Goal: Task Accomplishment & Management: Use online tool/utility

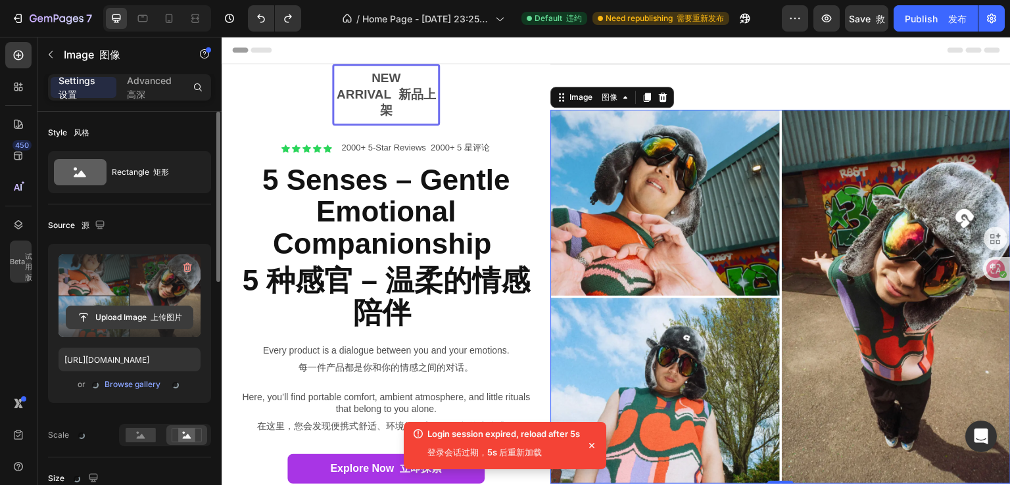
click at [126, 319] on input "file" at bounding box center [129, 317] width 126 height 22
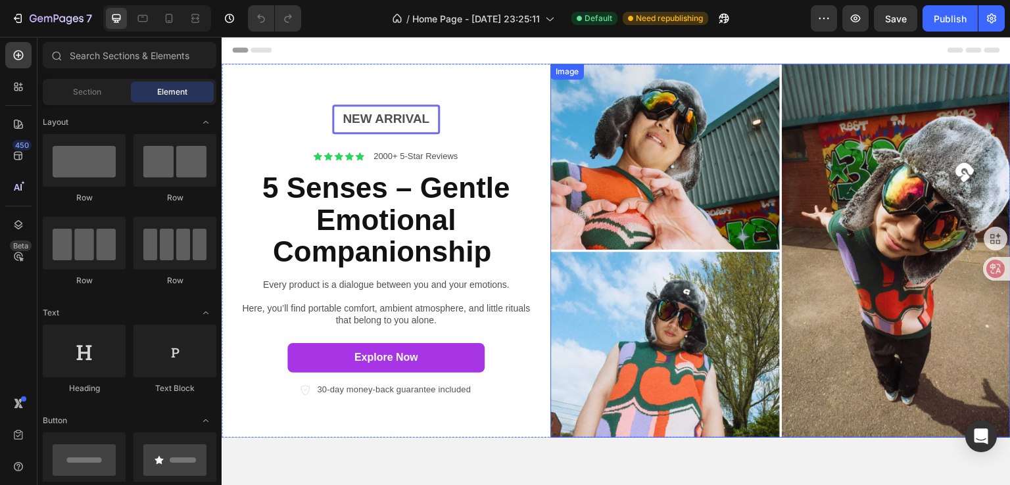
click at [848, 206] on img at bounding box center [780, 251] width 460 height 374
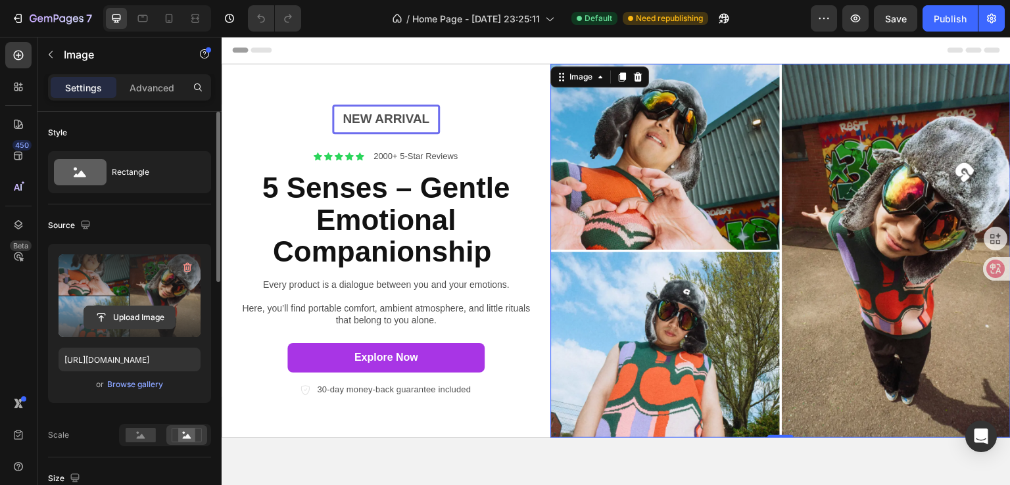
click at [131, 314] on input "file" at bounding box center [129, 317] width 91 height 22
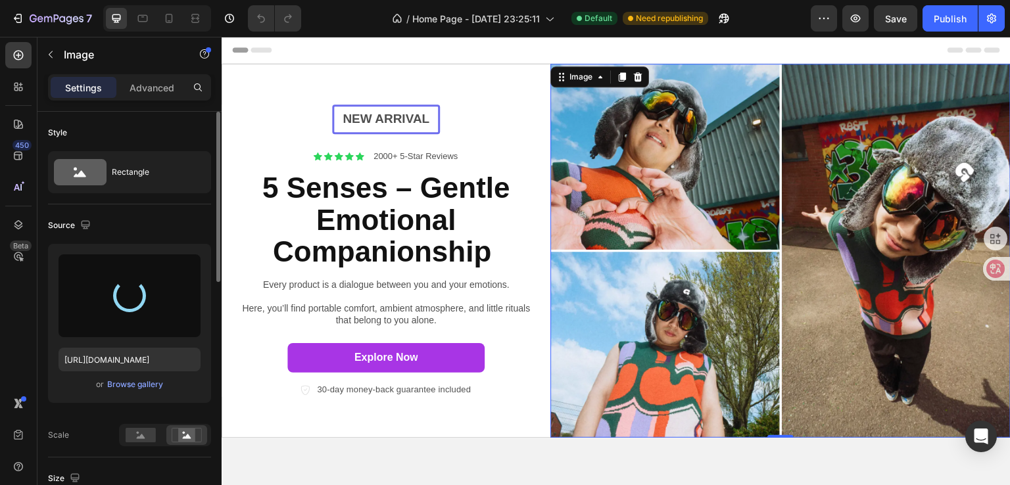
type input "[URL][DOMAIN_NAME]"
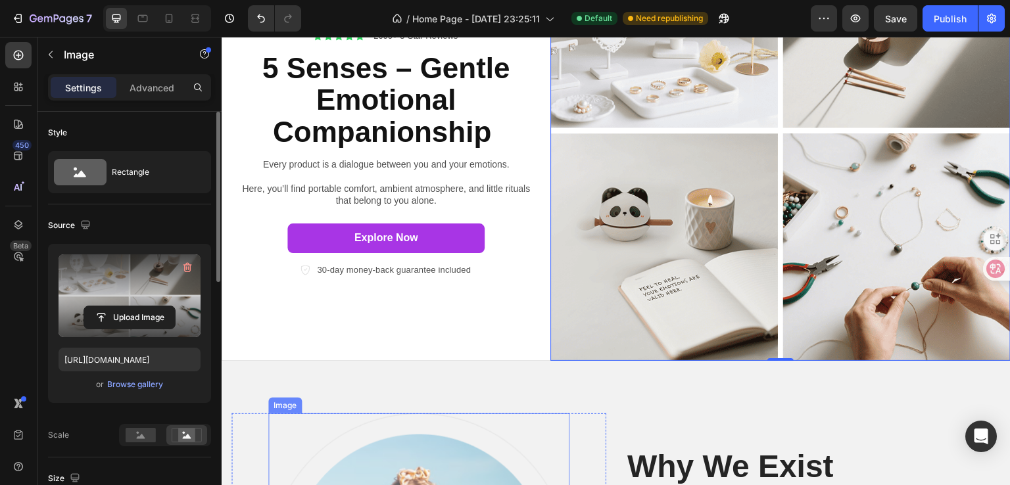
scroll to position [66, 0]
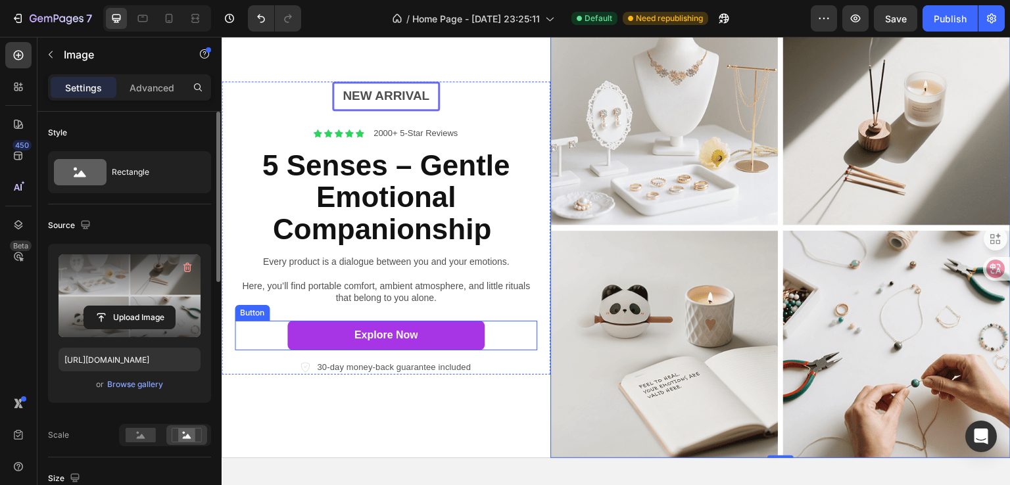
click at [482, 339] on div "Explore Now Button" at bounding box center [386, 336] width 302 height 30
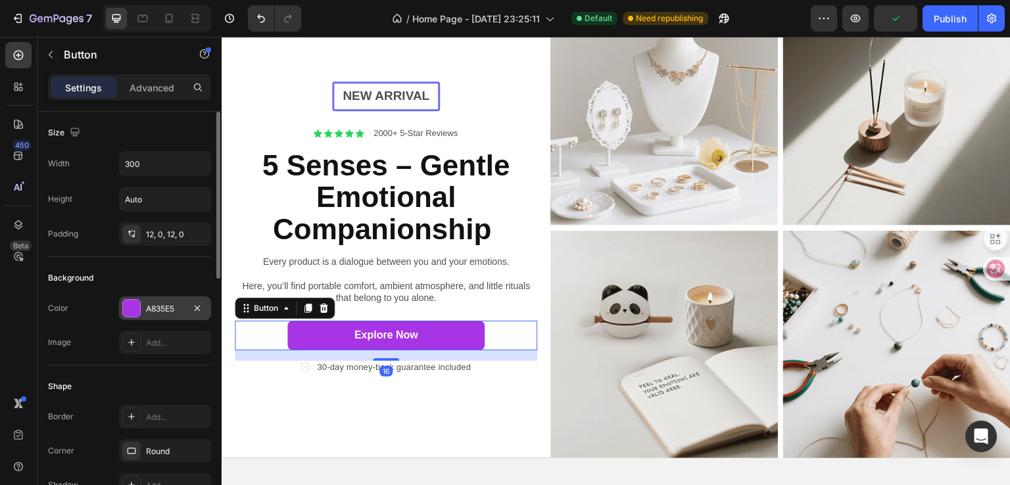
click at [164, 316] on div "A835E5" at bounding box center [165, 308] width 92 height 24
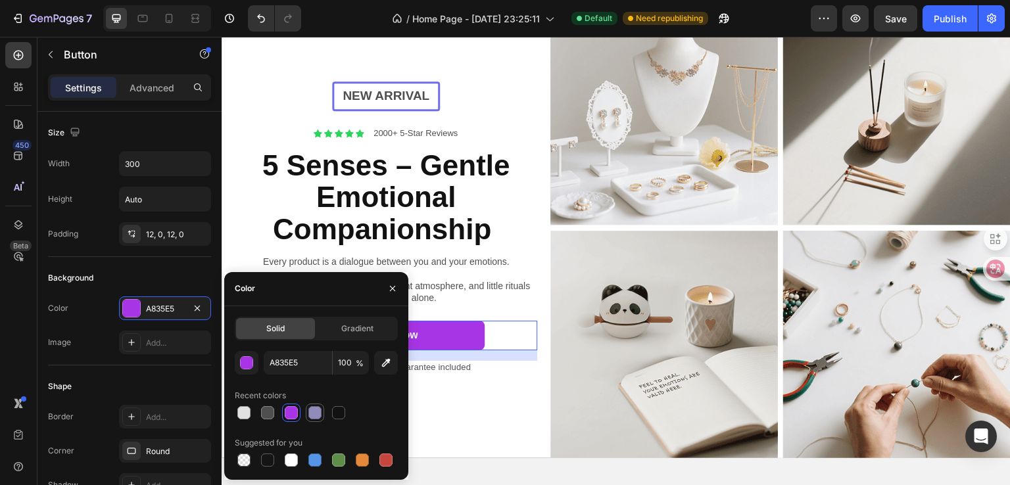
click at [311, 415] on div at bounding box center [314, 412] width 13 height 13
click at [295, 411] on div at bounding box center [291, 412] width 13 height 13
click at [284, 364] on input "A835E5" at bounding box center [298, 363] width 68 height 24
click at [250, 364] on div "button" at bounding box center [247, 363] width 13 height 13
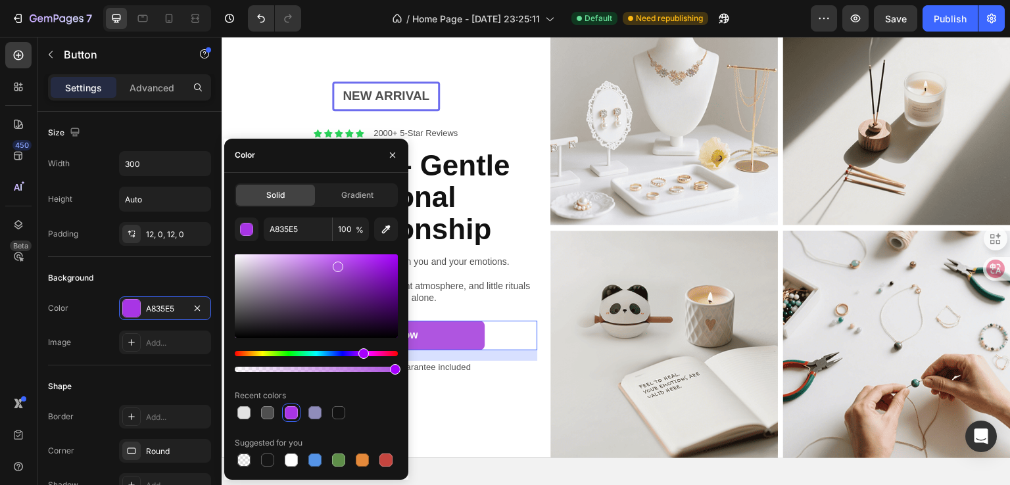
drag, startPoint x: 358, startPoint y: 264, endPoint x: 337, endPoint y: 264, distance: 21.0
click at [337, 264] on div at bounding box center [338, 267] width 11 height 11
drag, startPoint x: 331, startPoint y: 266, endPoint x: 319, endPoint y: 264, distance: 12.6
click at [319, 264] on div at bounding box center [320, 267] width 11 height 11
type input "B66CDD"
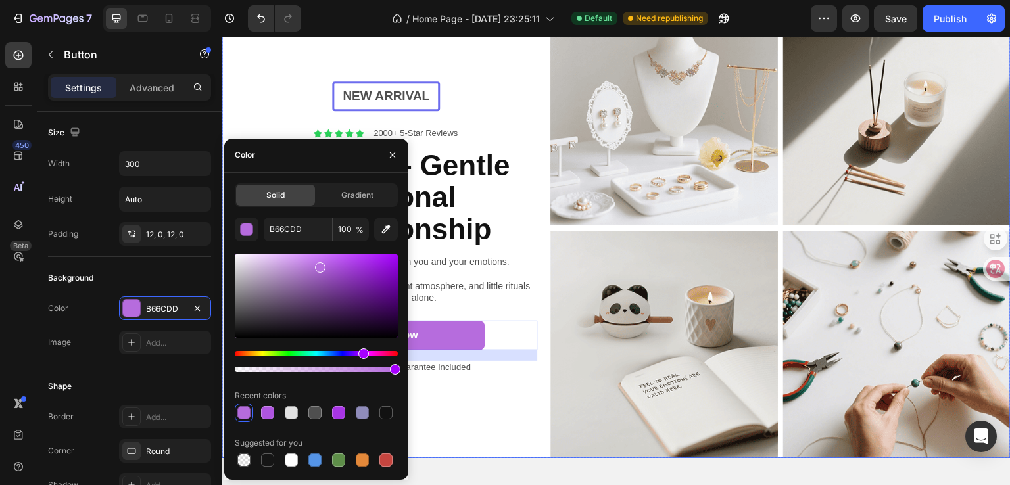
click at [513, 375] on div "New arrival Text [GEOGRAPHIC_DATA] Icon Icon Icon Icon Icon Icon List 2000+ 5-S…" at bounding box center [386, 228] width 329 height 460
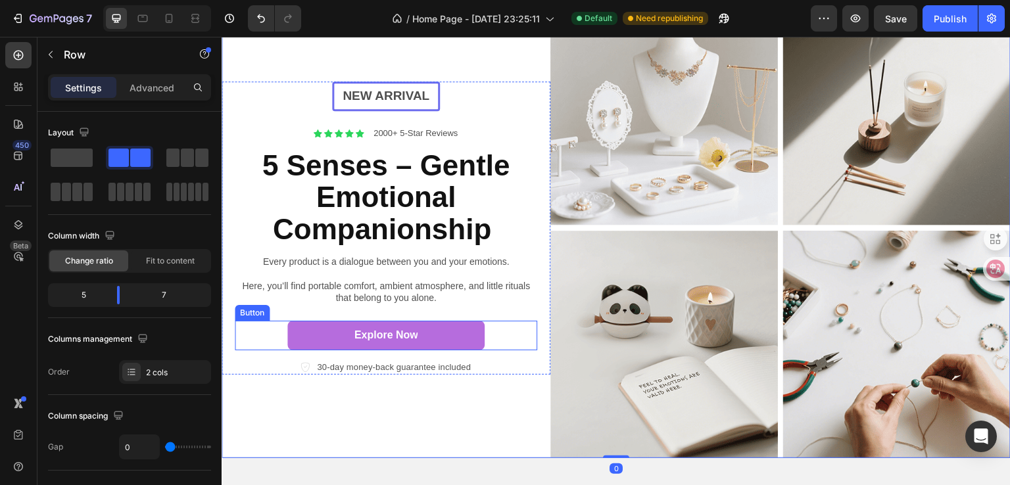
click at [489, 323] on div "Explore Now Button" at bounding box center [386, 336] width 302 height 30
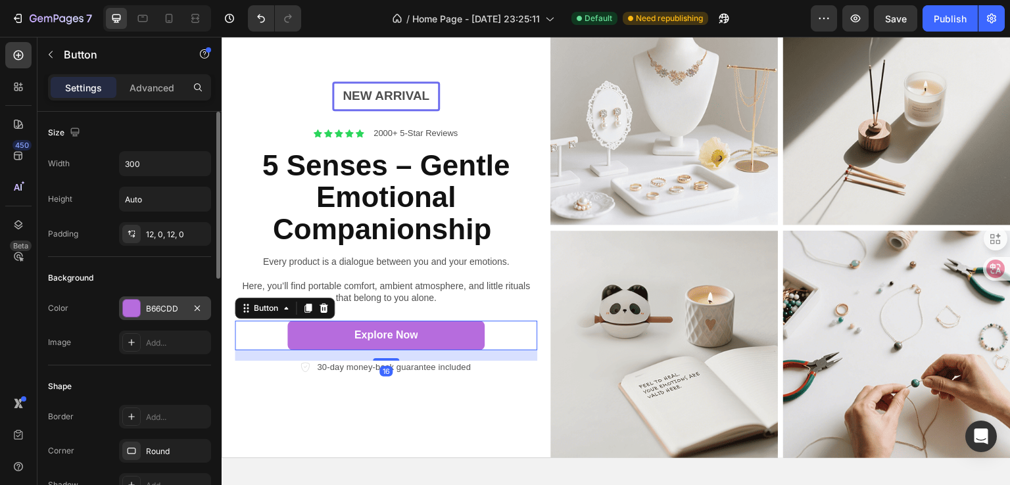
click at [177, 306] on div "B66CDD" at bounding box center [165, 309] width 38 height 12
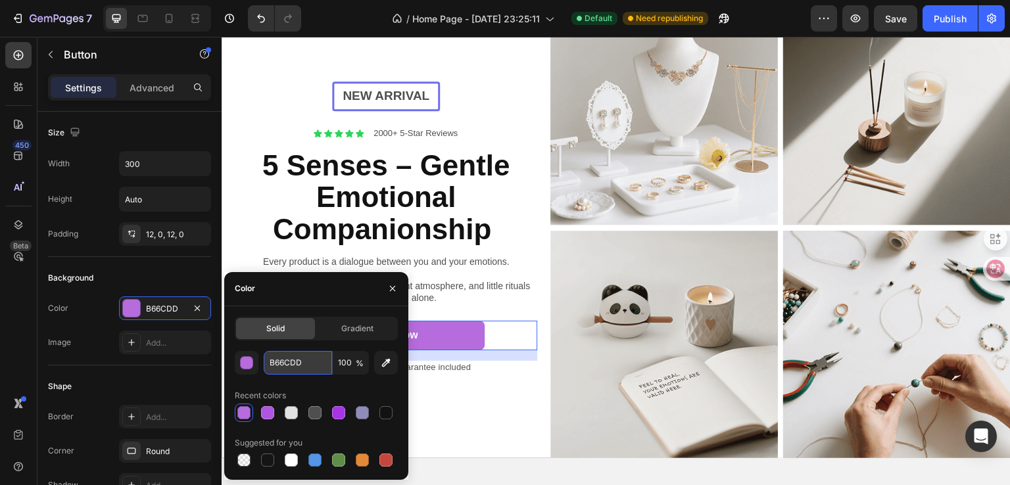
click at [284, 364] on input "B66CDD" at bounding box center [298, 363] width 68 height 24
click at [227, 356] on div "Solid Gradient B66CDD 100 % Recent colors Suggested for you" at bounding box center [316, 393] width 184 height 152
click at [240, 361] on div "button" at bounding box center [246, 362] width 13 height 13
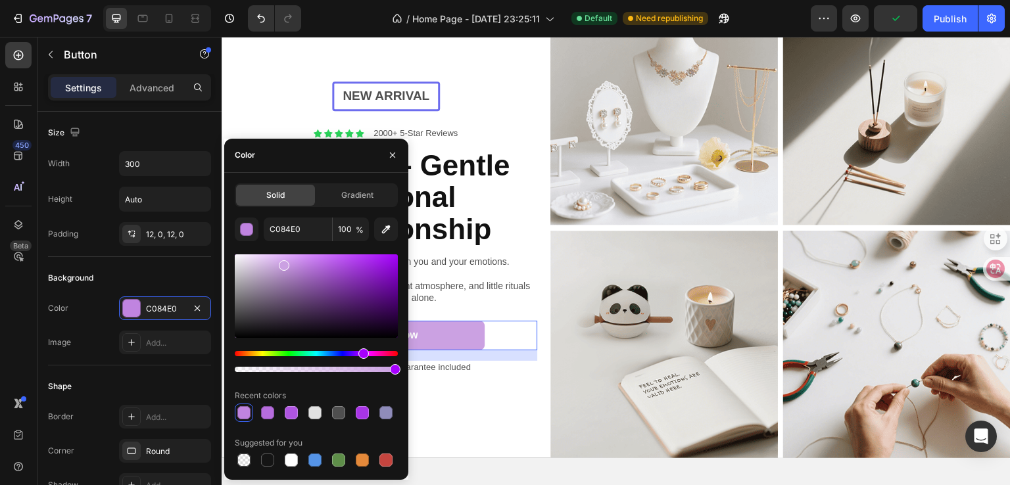
drag, startPoint x: 318, startPoint y: 266, endPoint x: 282, endPoint y: 263, distance: 36.2
click at [282, 263] on div at bounding box center [284, 265] width 11 height 11
click at [280, 260] on div at bounding box center [280, 263] width 11 height 11
type input "D4ABEA"
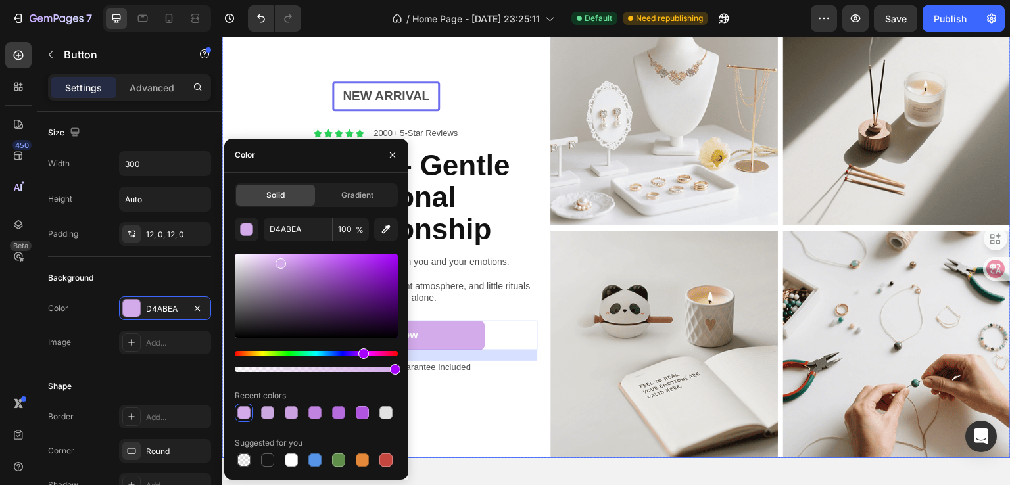
click at [527, 382] on div "New arrival Text [GEOGRAPHIC_DATA] Icon Icon Icon Icon Icon Icon List 2000+ 5-S…" at bounding box center [386, 228] width 329 height 460
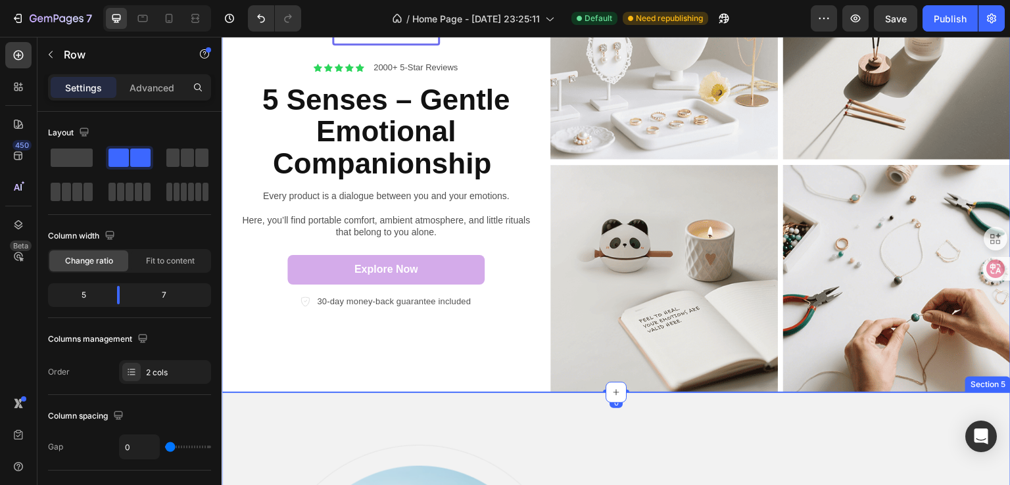
scroll to position [0, 0]
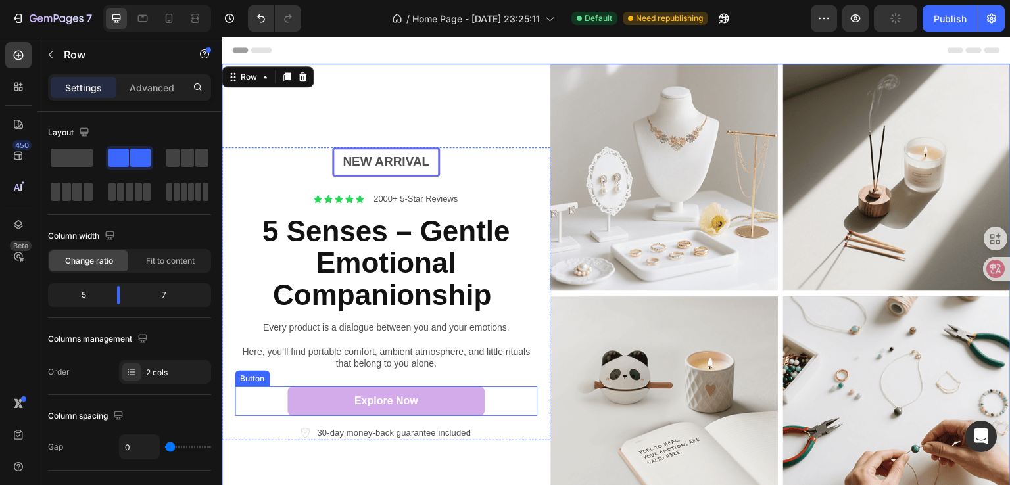
click at [484, 404] on div "Explore Now Button" at bounding box center [386, 402] width 302 height 30
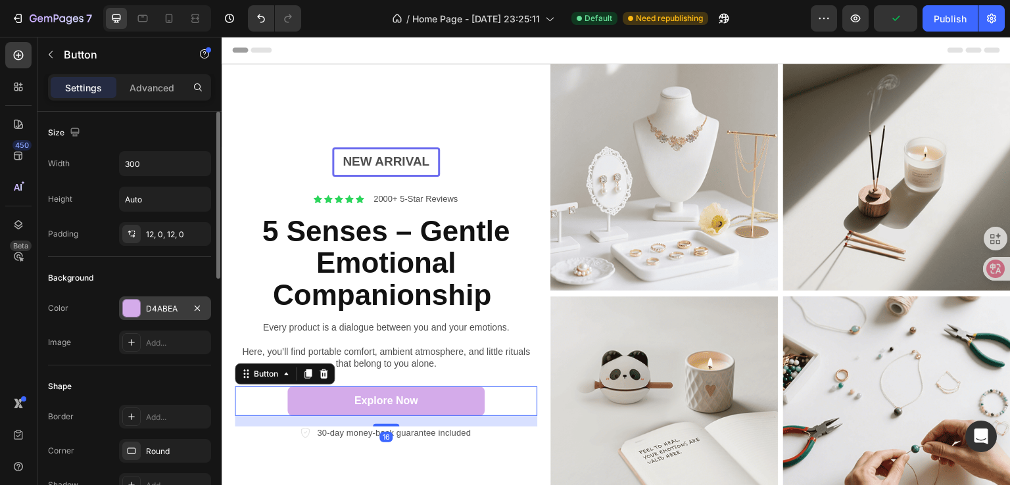
click at [159, 309] on div "D4ABEA" at bounding box center [165, 309] width 38 height 12
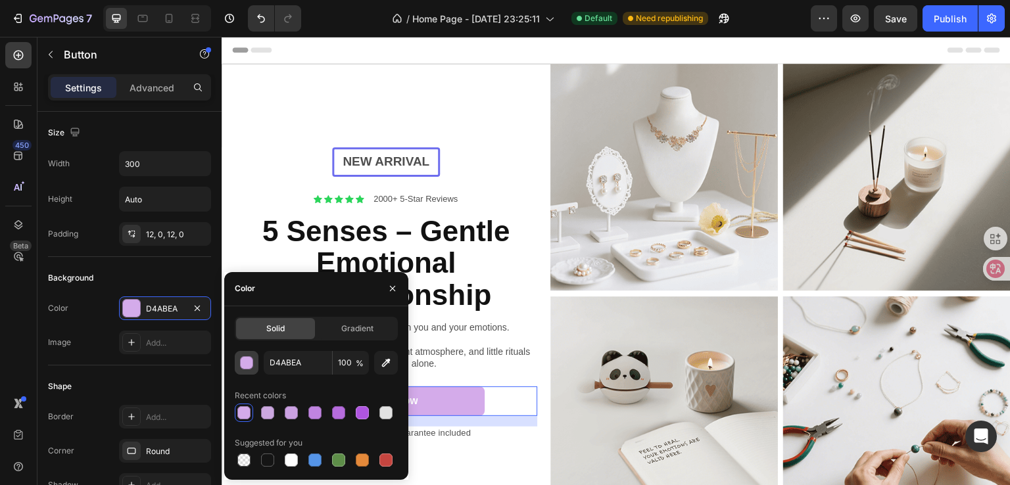
click at [242, 365] on div "button" at bounding box center [247, 363] width 13 height 13
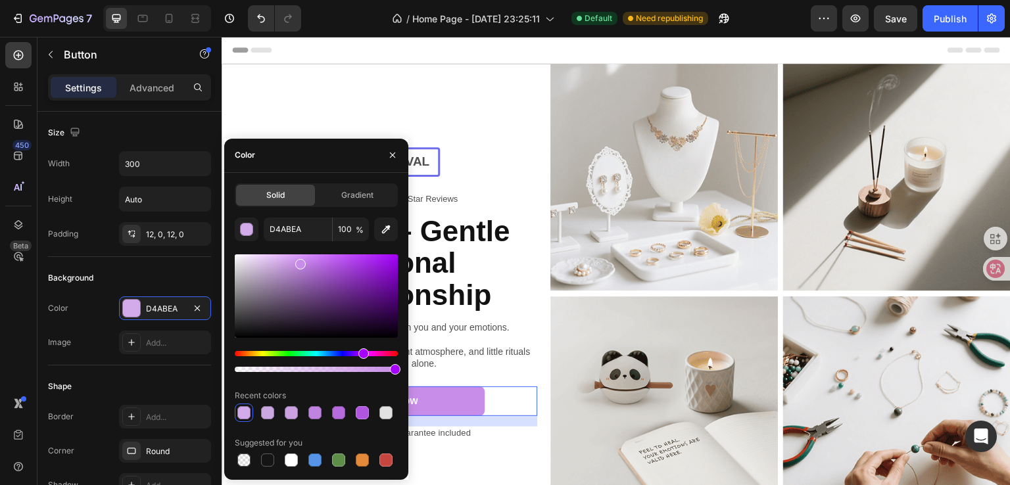
drag, startPoint x: 280, startPoint y: 264, endPoint x: 300, endPoint y: 261, distance: 20.0
click at [300, 261] on div at bounding box center [300, 264] width 11 height 11
type input "C88DE8"
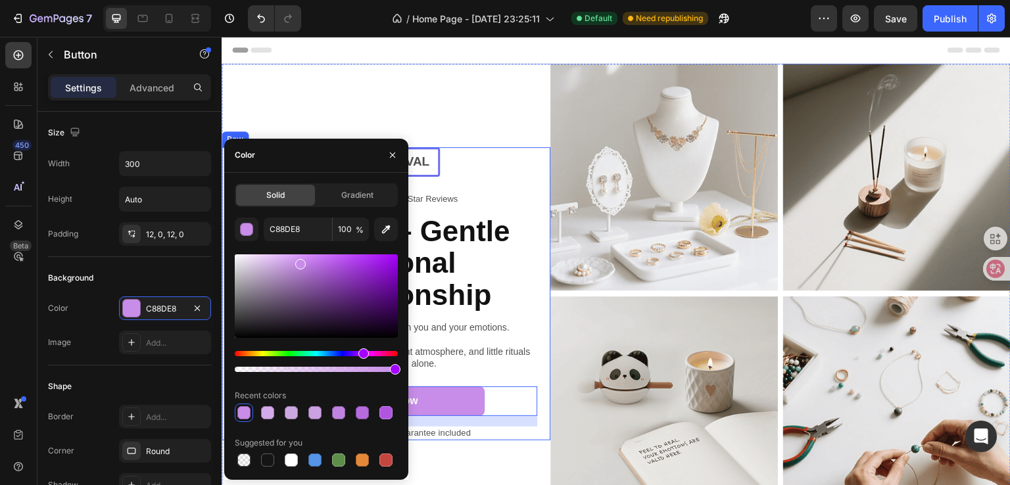
click at [534, 316] on div "New arrival Text [GEOGRAPHIC_DATA] Icon Icon Icon Icon Icon Icon List 2000+ 5-S…" at bounding box center [386, 293] width 329 height 293
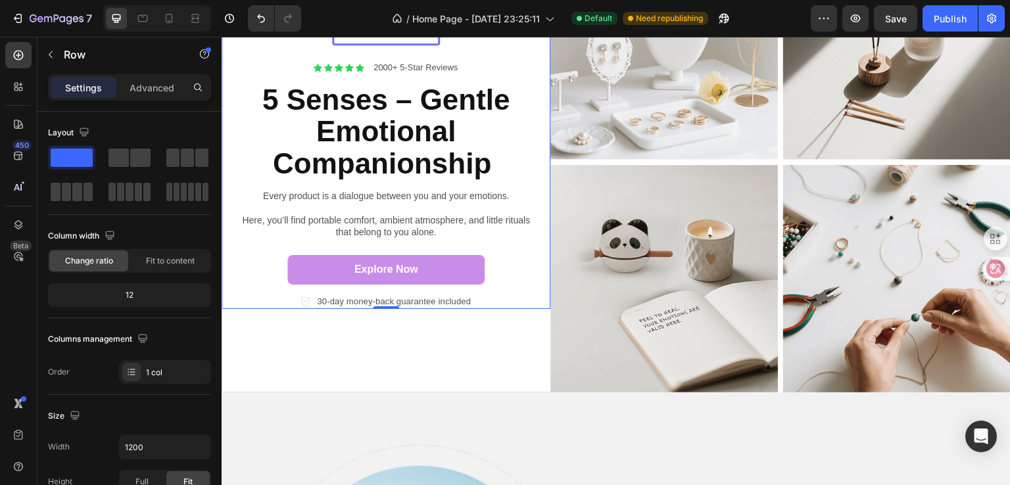
scroll to position [66, 0]
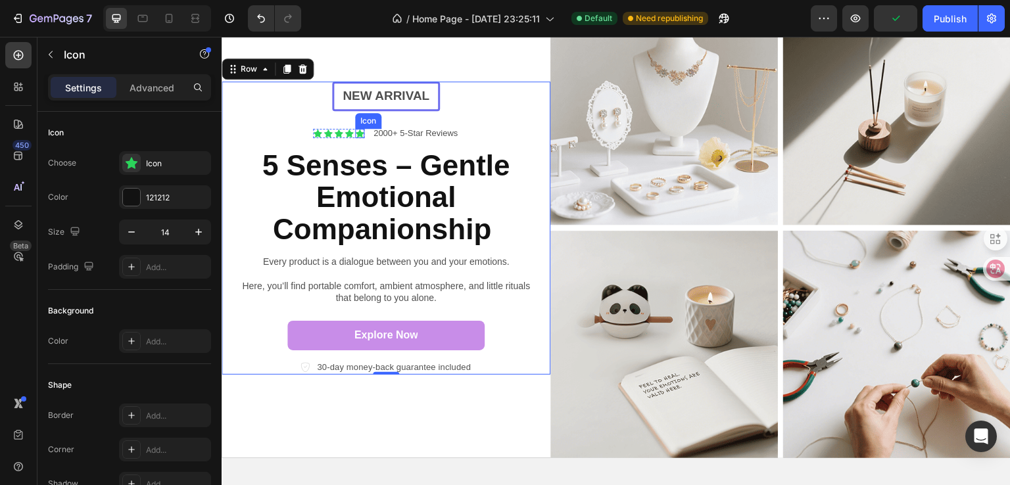
click at [358, 134] on div "Icon" at bounding box center [359, 133] width 9 height 9
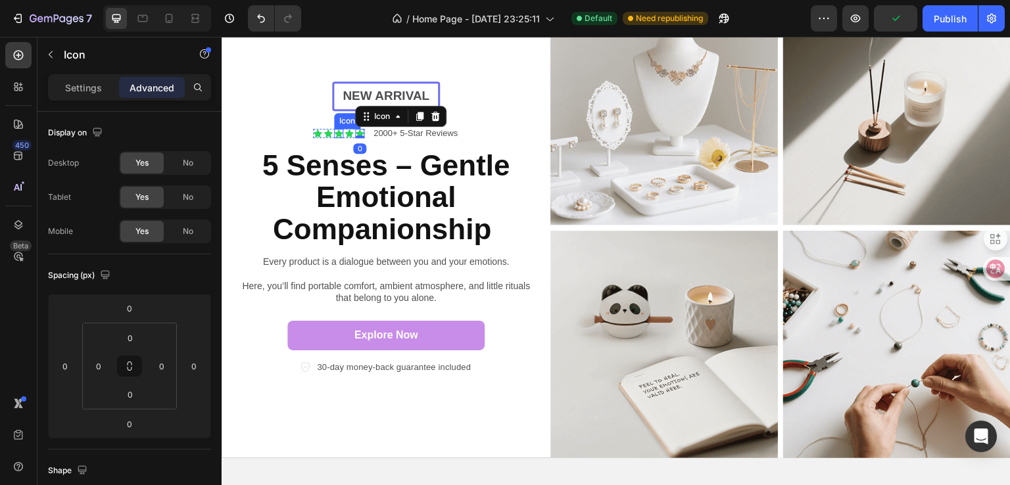
click at [337, 130] on icon at bounding box center [338, 133] width 9 height 8
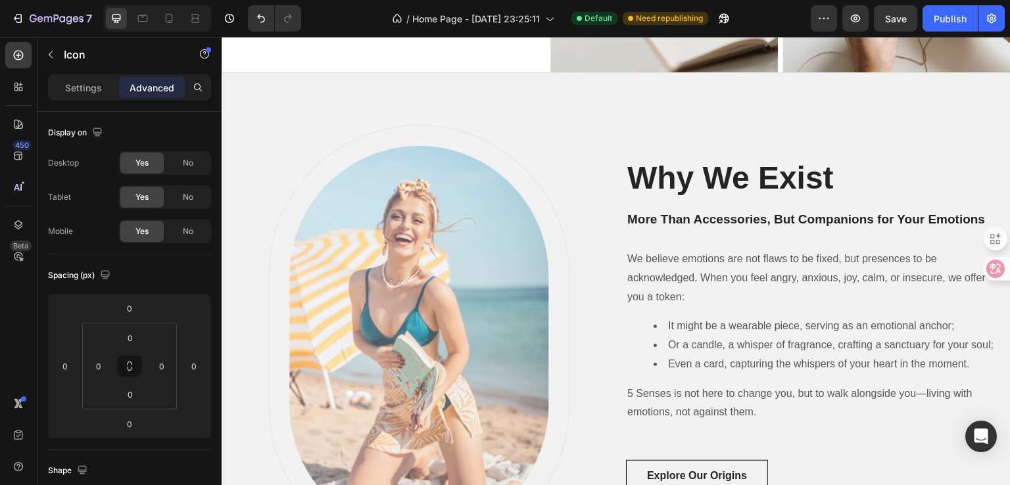
scroll to position [460, 0]
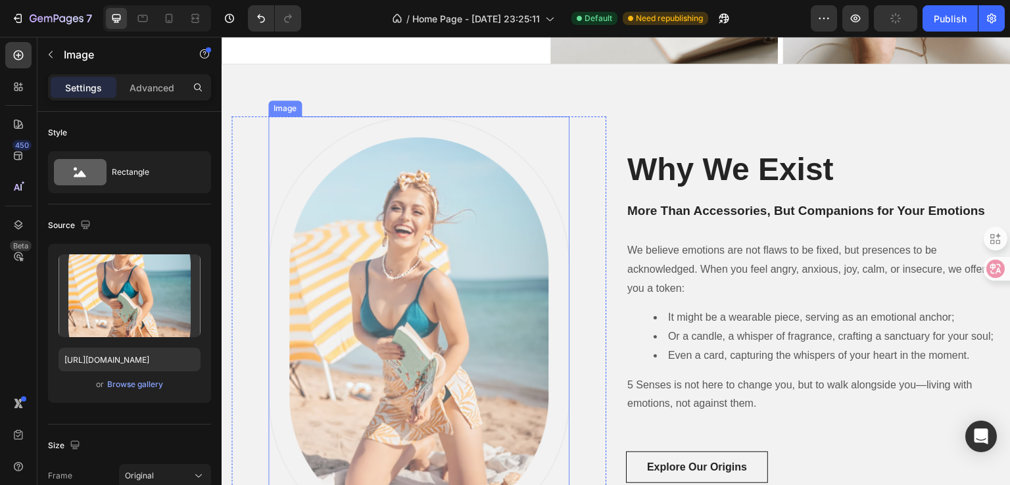
click at [368, 335] on img at bounding box center [418, 331] width 301 height 431
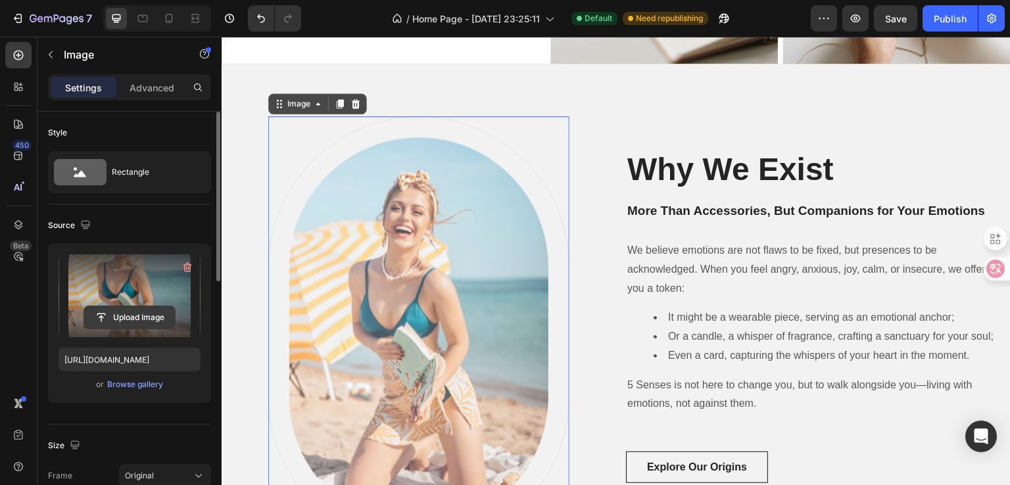
click at [135, 316] on input "file" at bounding box center [129, 317] width 91 height 22
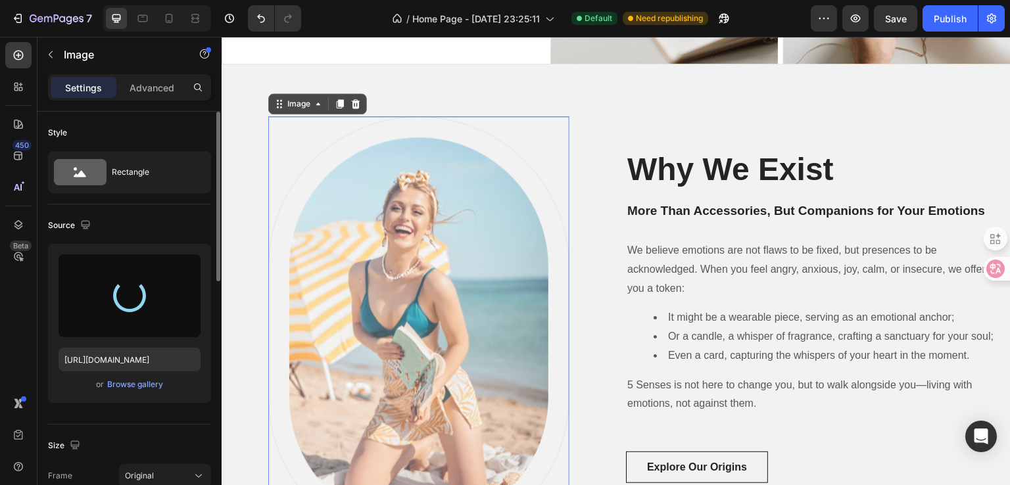
type input "[URL][DOMAIN_NAME]"
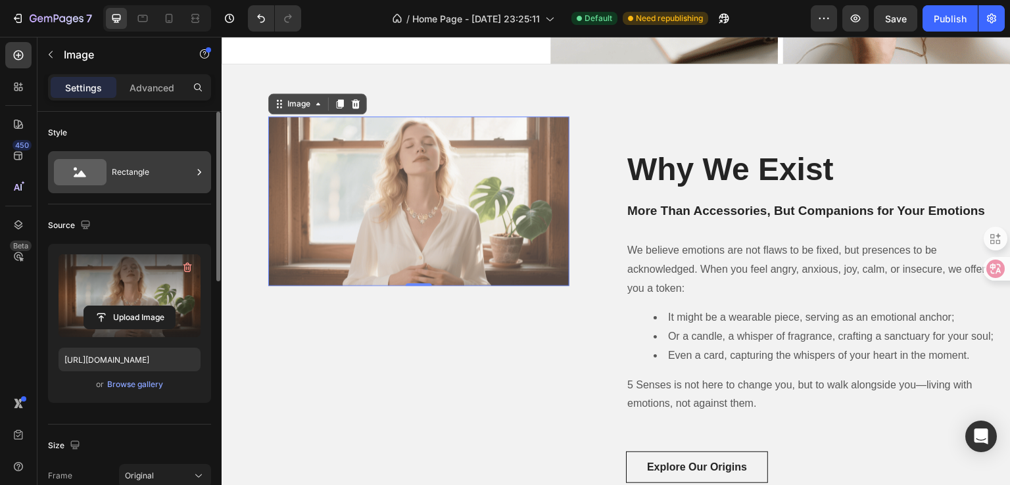
click at [139, 174] on div "Rectangle" at bounding box center [152, 172] width 80 height 30
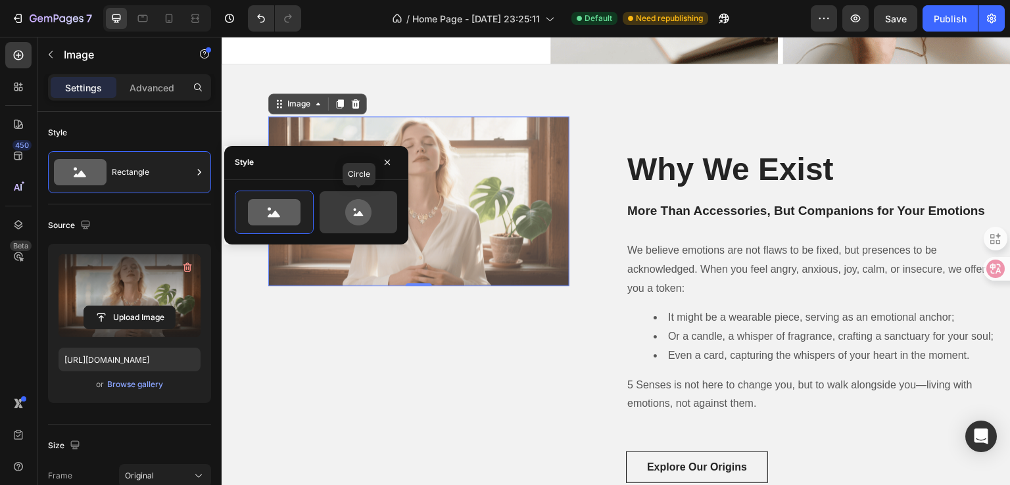
click at [344, 222] on icon at bounding box center [358, 212] width 62 height 26
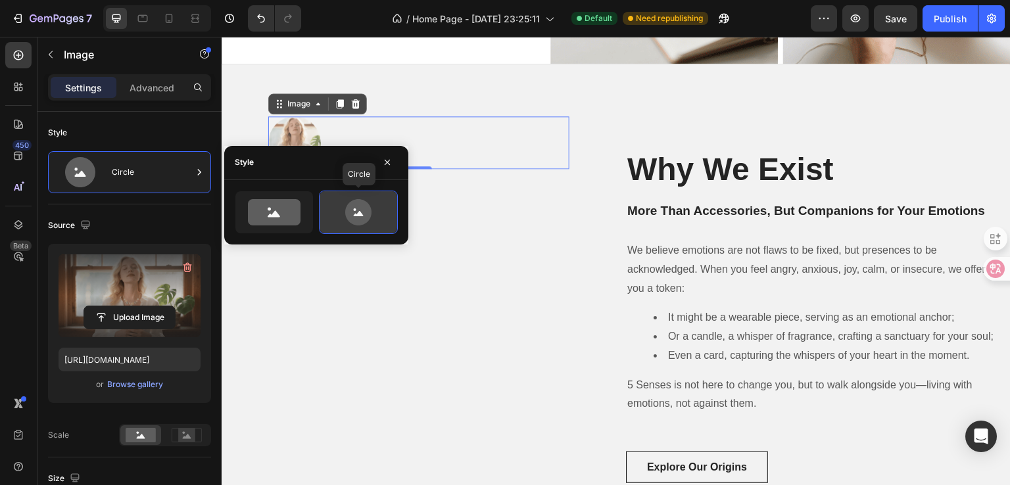
click at [344, 222] on icon at bounding box center [358, 212] width 62 height 26
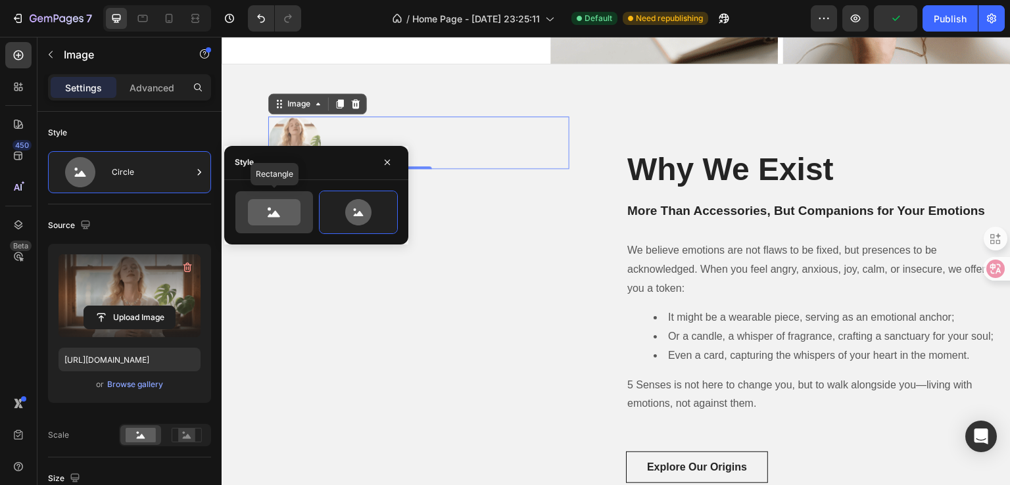
click at [277, 225] on div at bounding box center [274, 212] width 78 height 42
type input "100"
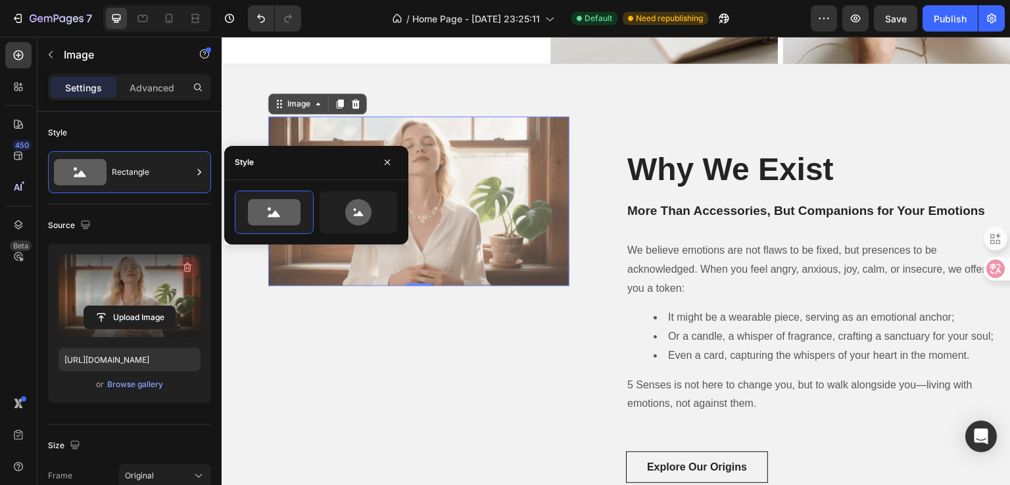
click at [186, 266] on icon "button" at bounding box center [186, 268] width 1 height 4
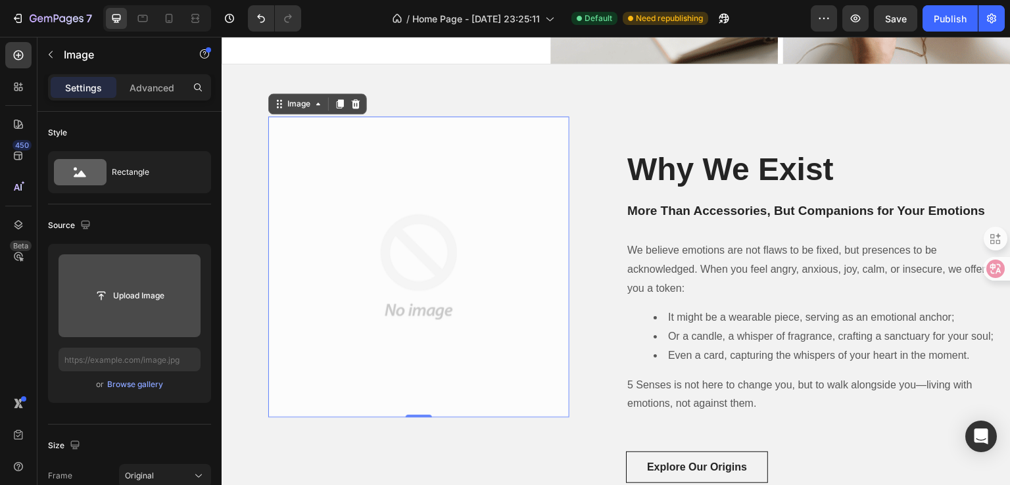
type input "[URL][DOMAIN_NAME]"
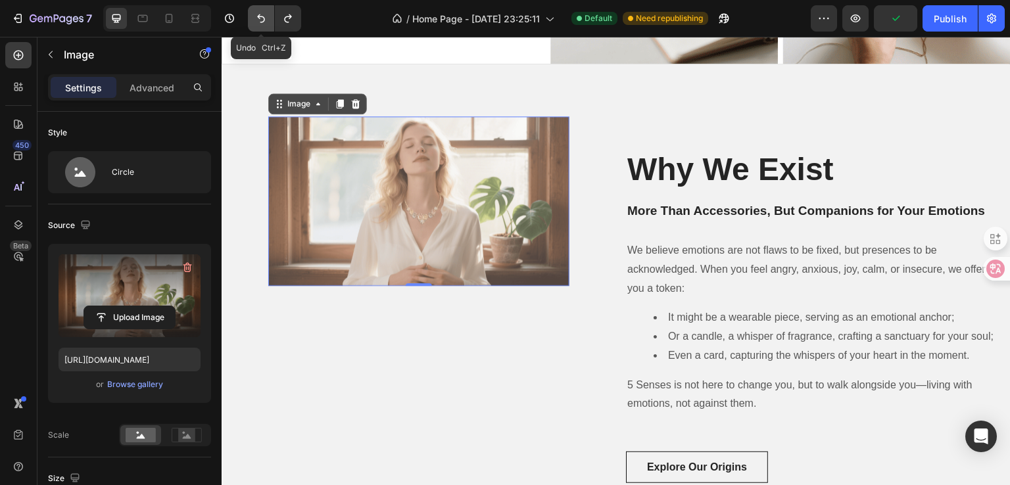
click at [264, 12] on icon "Undo/Redo" at bounding box center [260, 18] width 13 height 13
type input "100"
click at [263, 24] on icon "Undo/Redo" at bounding box center [260, 18] width 13 height 13
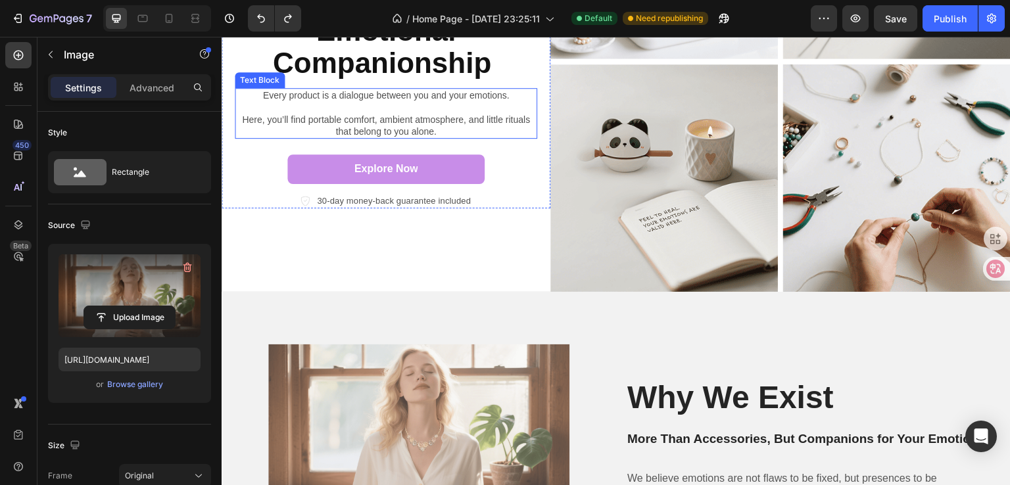
scroll to position [263, 0]
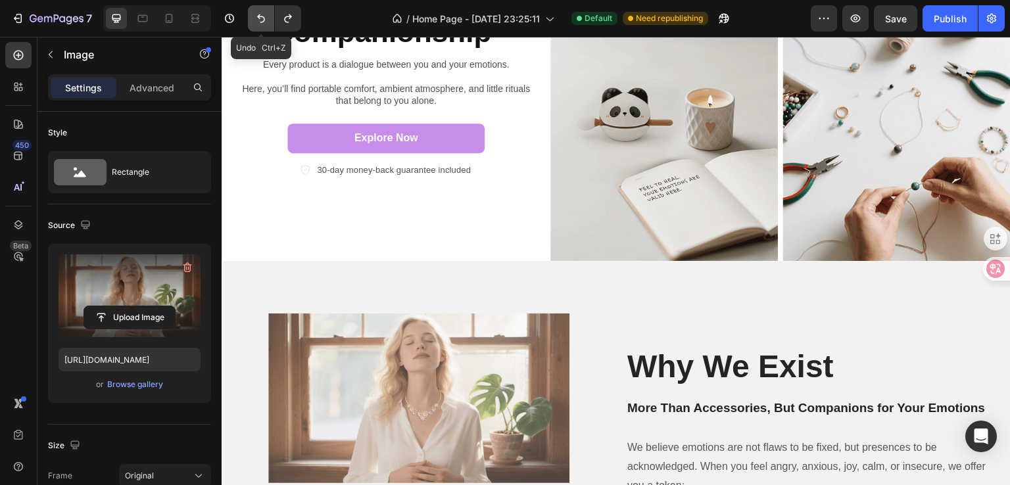
click at [262, 20] on icon "Undo/Redo" at bounding box center [260, 18] width 13 height 13
type input "[URL][DOMAIN_NAME]"
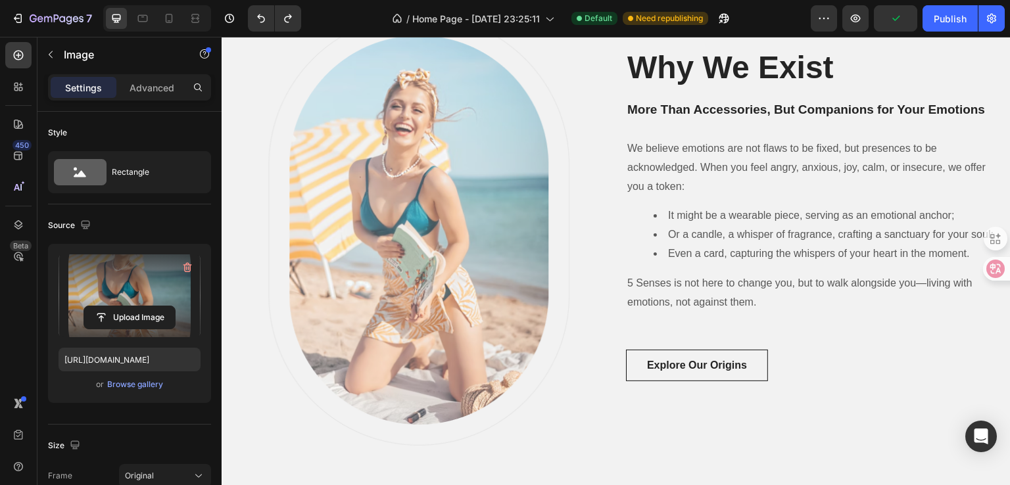
scroll to position [526, 0]
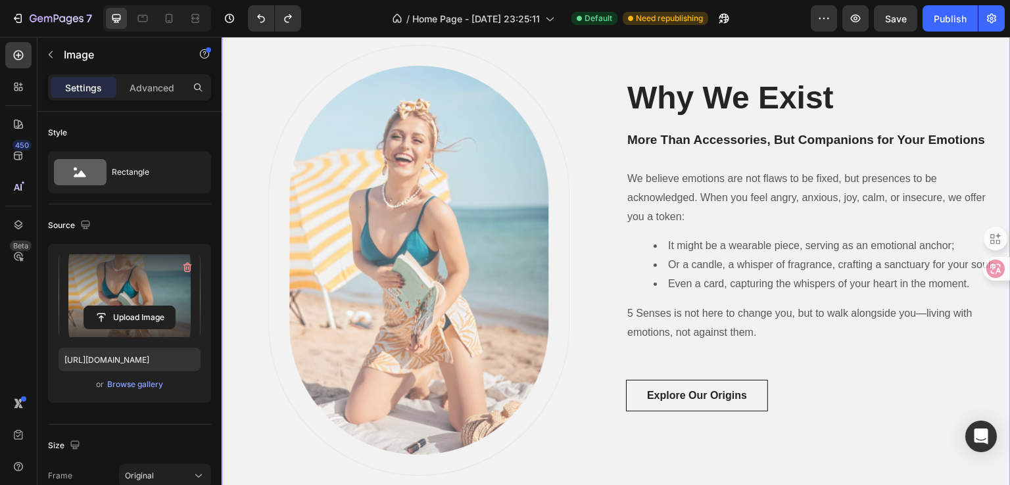
click at [586, 60] on div "Image Row" at bounding box center [418, 260] width 375 height 431
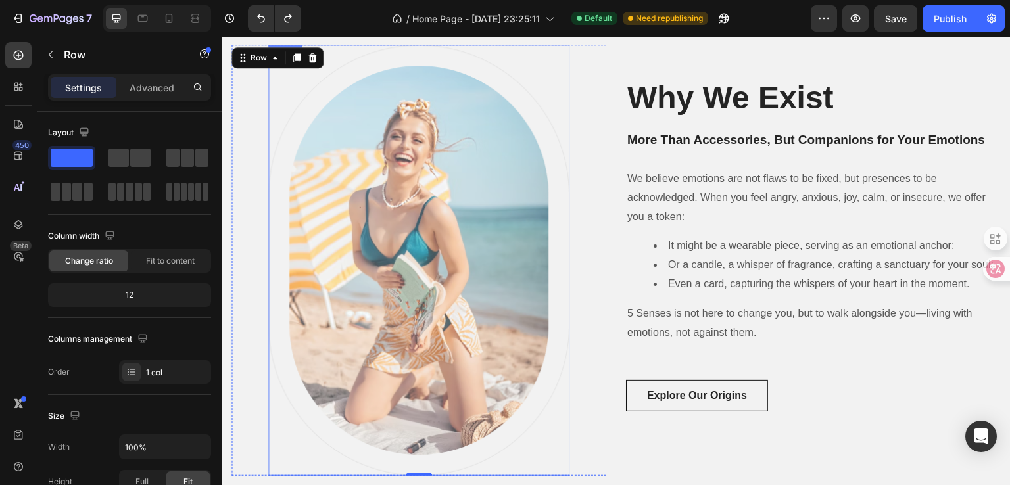
click at [494, 237] on img at bounding box center [418, 260] width 301 height 431
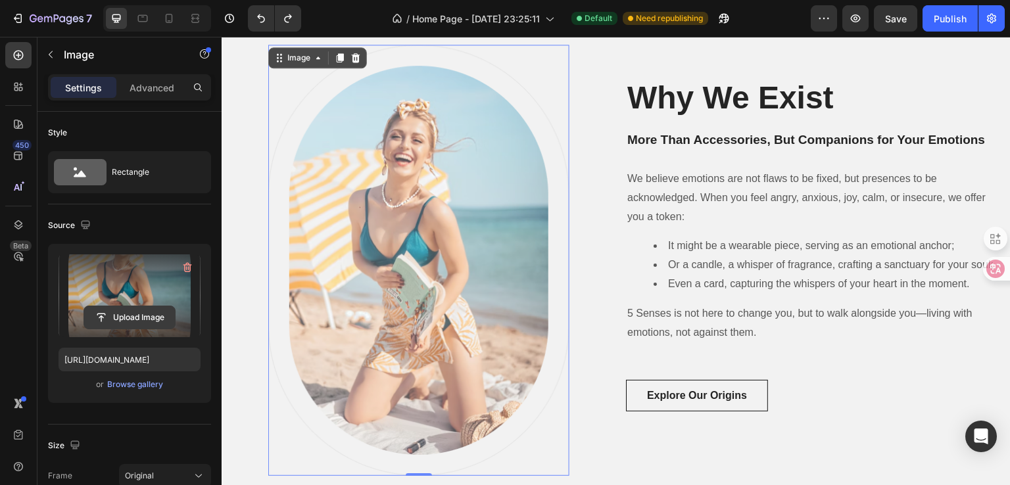
click at [135, 316] on input "file" at bounding box center [129, 317] width 91 height 22
click at [133, 317] on input "file" at bounding box center [129, 317] width 91 height 22
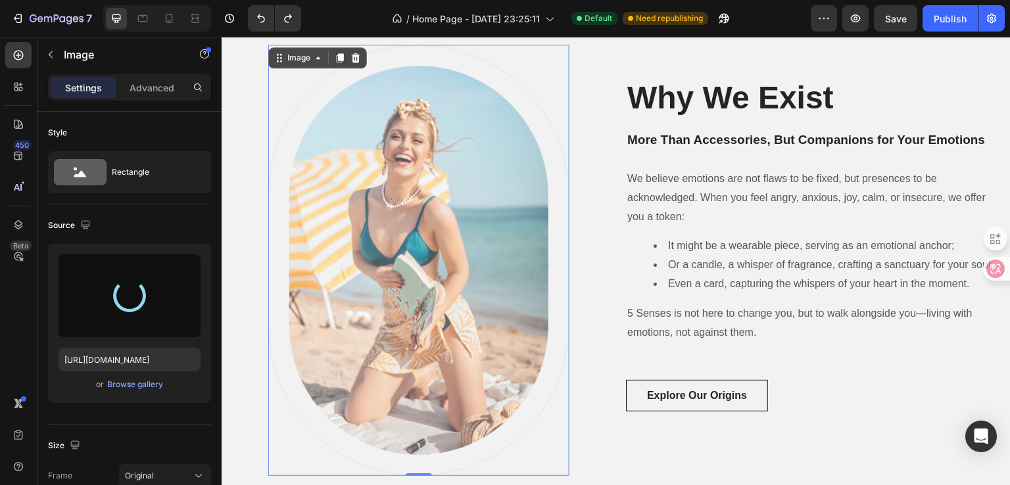
type input "[URL][DOMAIN_NAME]"
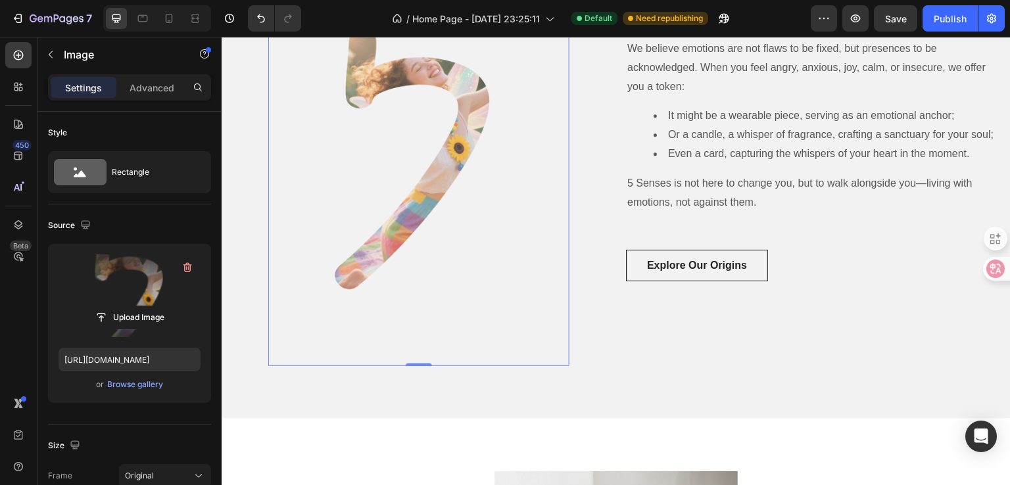
scroll to position [657, 0]
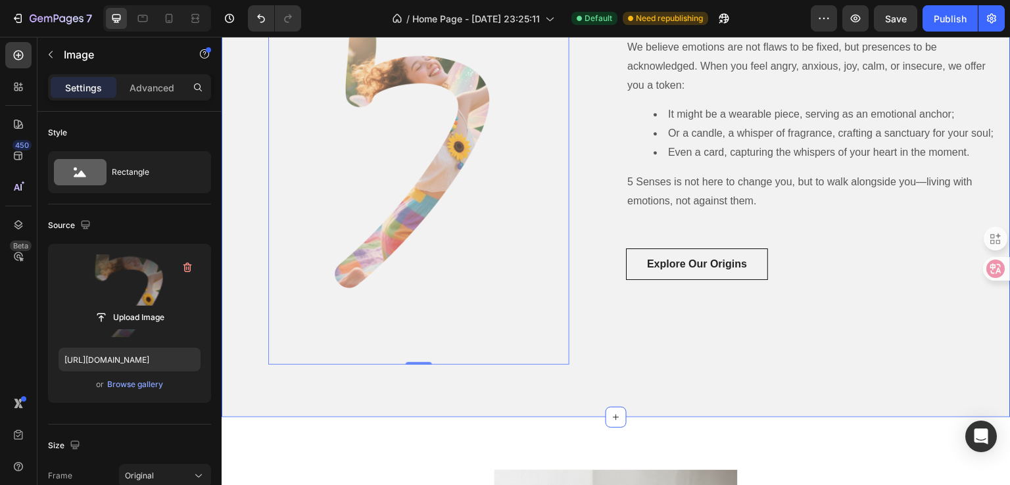
click at [618, 375] on div "Image 0 Row Why We Exist Heading More Than Accessories, But Companions for Your…" at bounding box center [616, 139] width 789 height 557
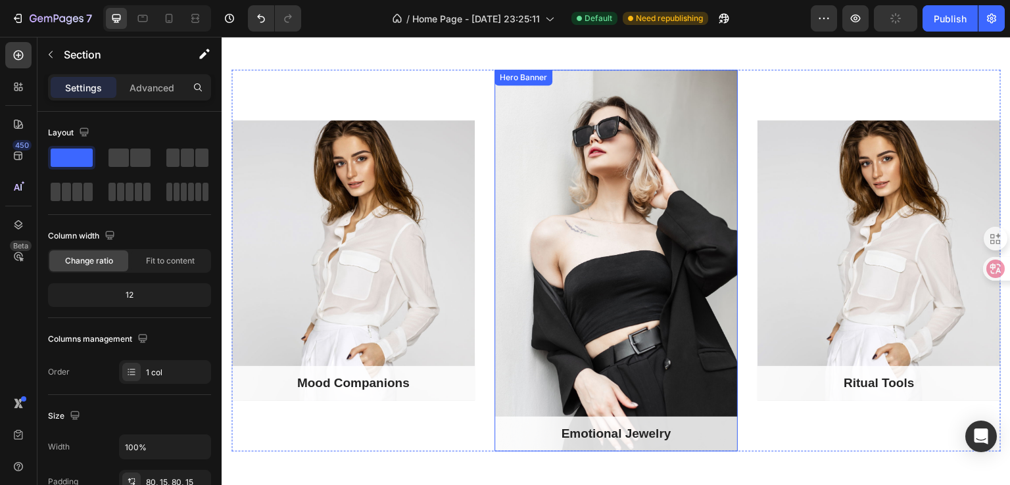
scroll to position [1052, 0]
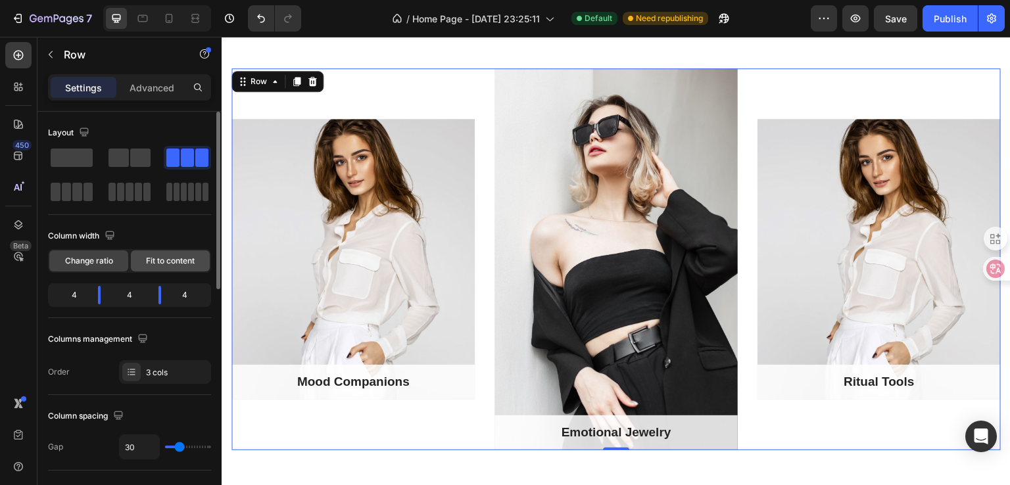
click at [160, 265] on span "Fit to content" at bounding box center [170, 261] width 49 height 12
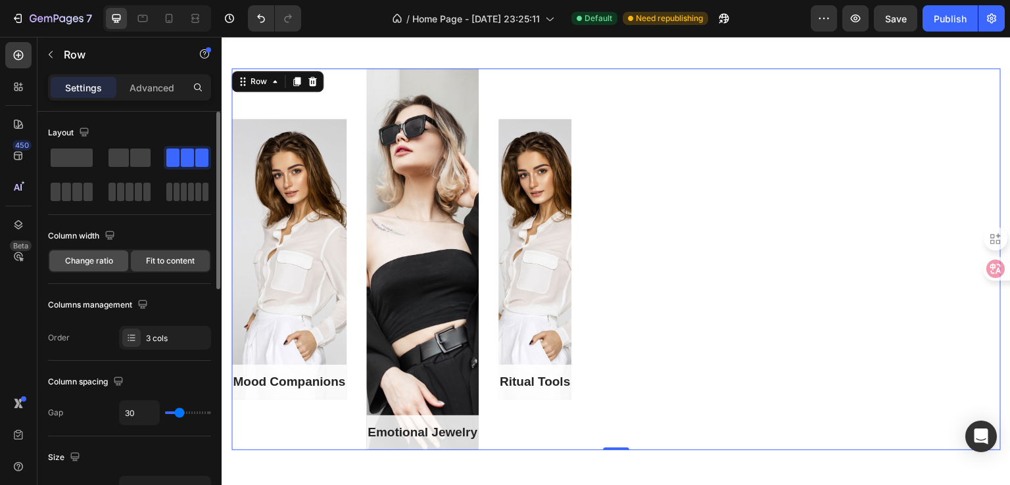
click at [106, 266] on span "Change ratio" at bounding box center [89, 261] width 48 height 12
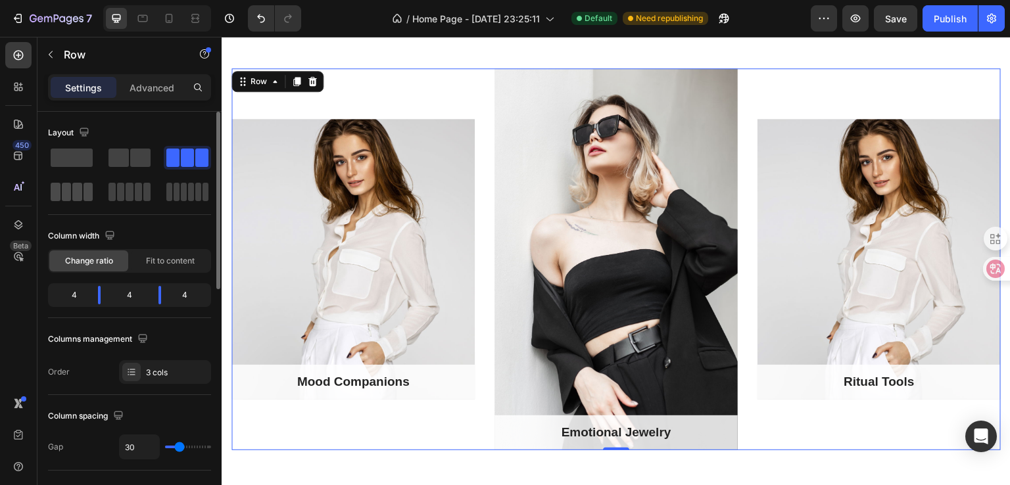
click at [83, 191] on span at bounding box center [88, 192] width 10 height 18
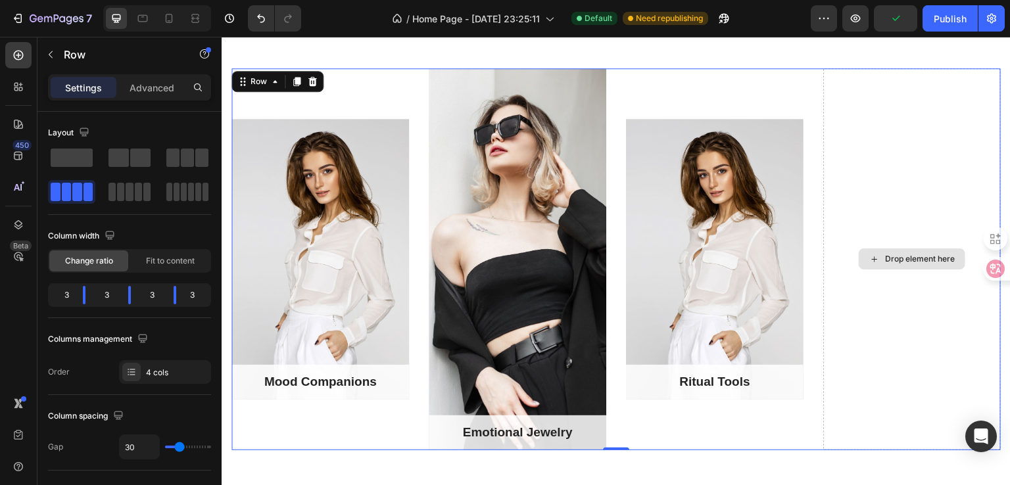
click at [930, 260] on div "Drop element here" at bounding box center [920, 259] width 70 height 11
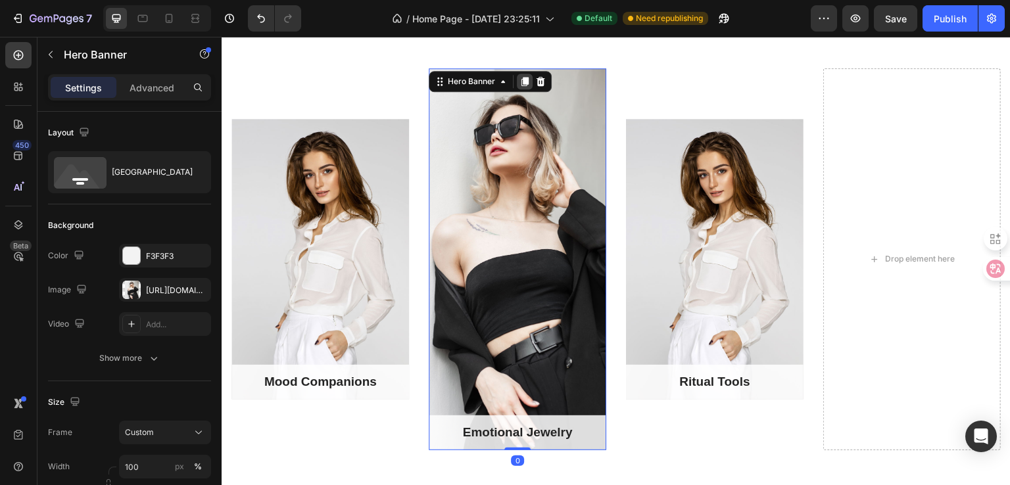
click at [519, 82] on icon at bounding box center [524, 81] width 11 height 11
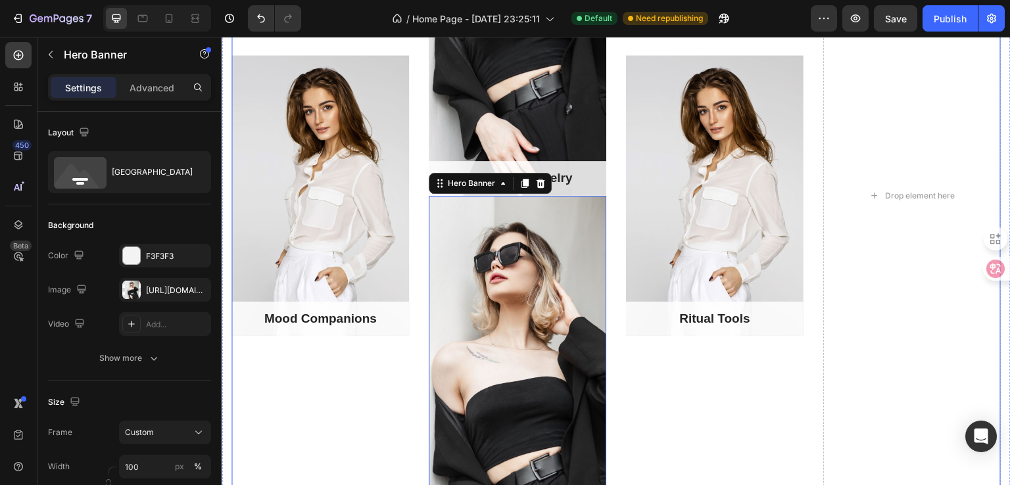
scroll to position [1287, 0]
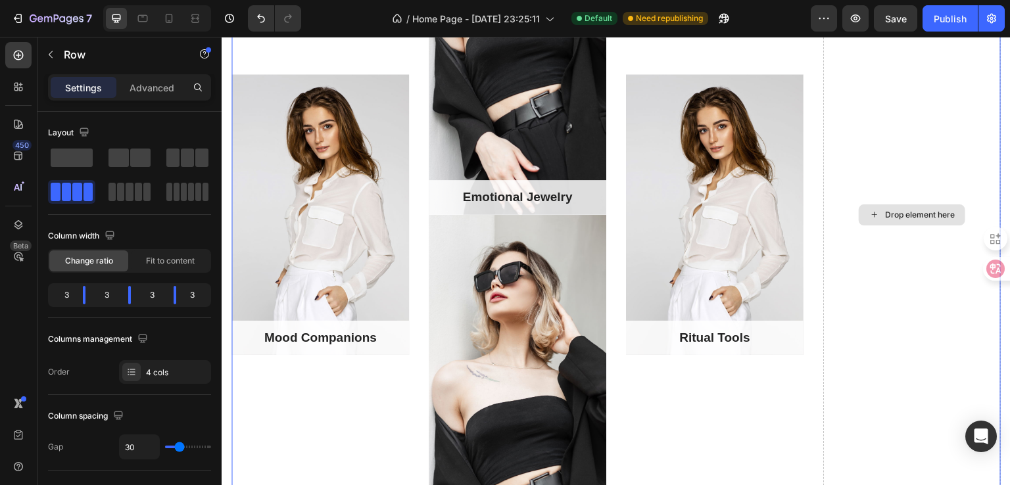
click at [864, 248] on div "Drop element here" at bounding box center [911, 215] width 177 height 764
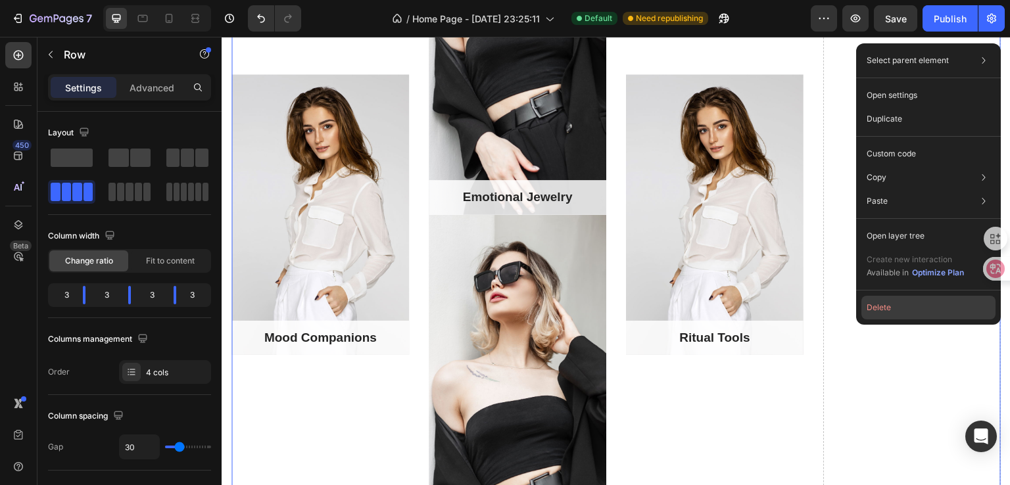
click at [883, 308] on button "Delete" at bounding box center [928, 308] width 134 height 24
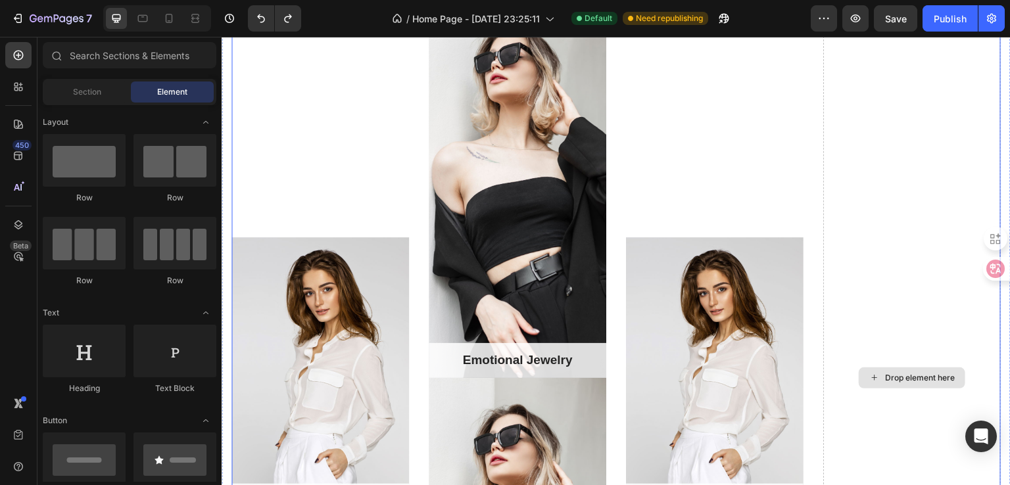
scroll to position [1156, 0]
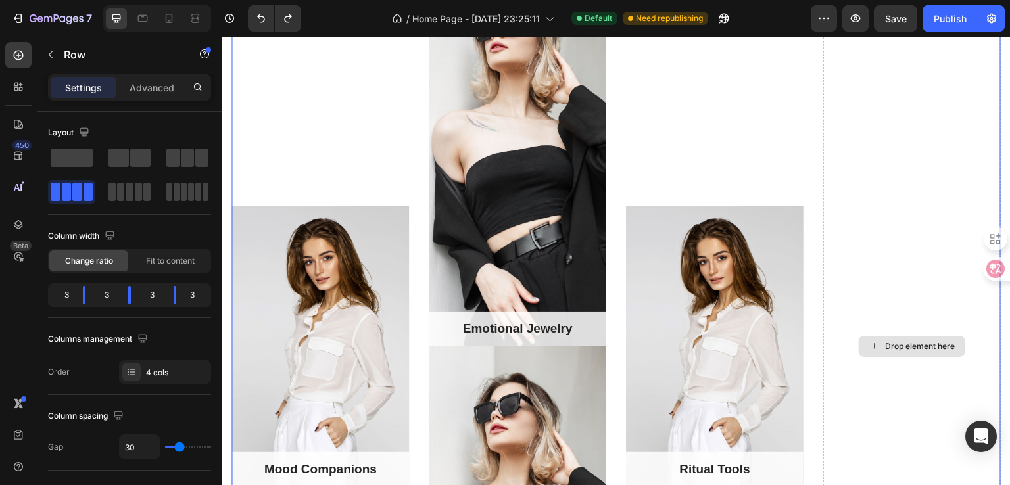
click at [870, 290] on div "Drop element here" at bounding box center [911, 347] width 177 height 764
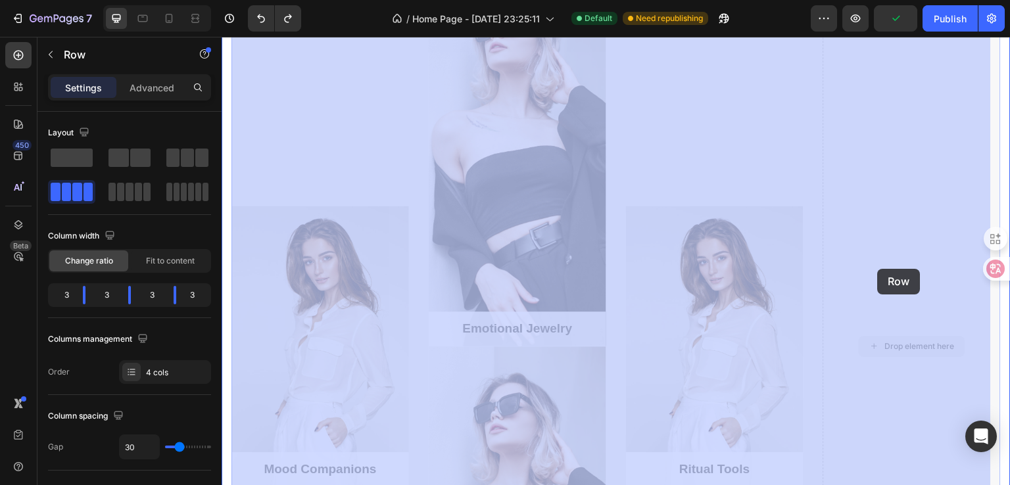
drag, startPoint x: 870, startPoint y: 216, endPoint x: 880, endPoint y: 248, distance: 33.1
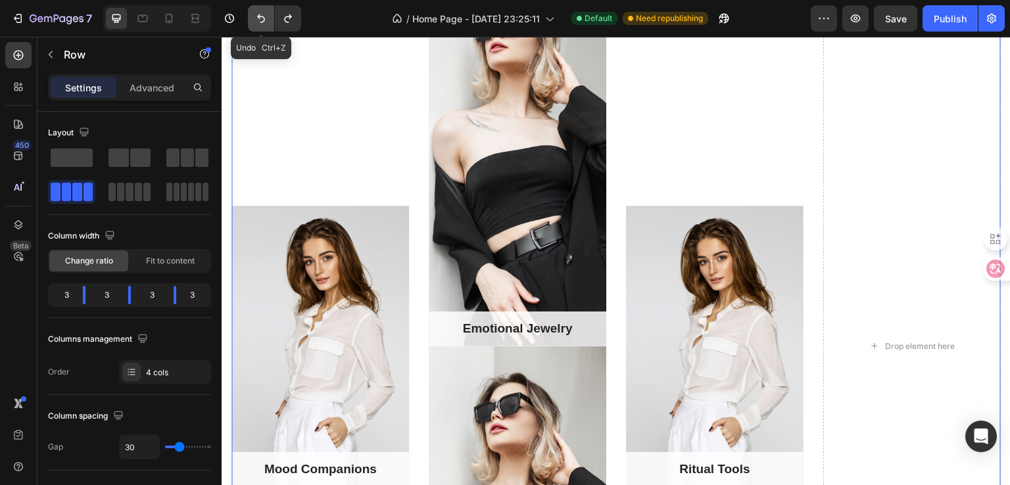
click at [268, 22] on button "Undo/Redo" at bounding box center [261, 18] width 26 height 26
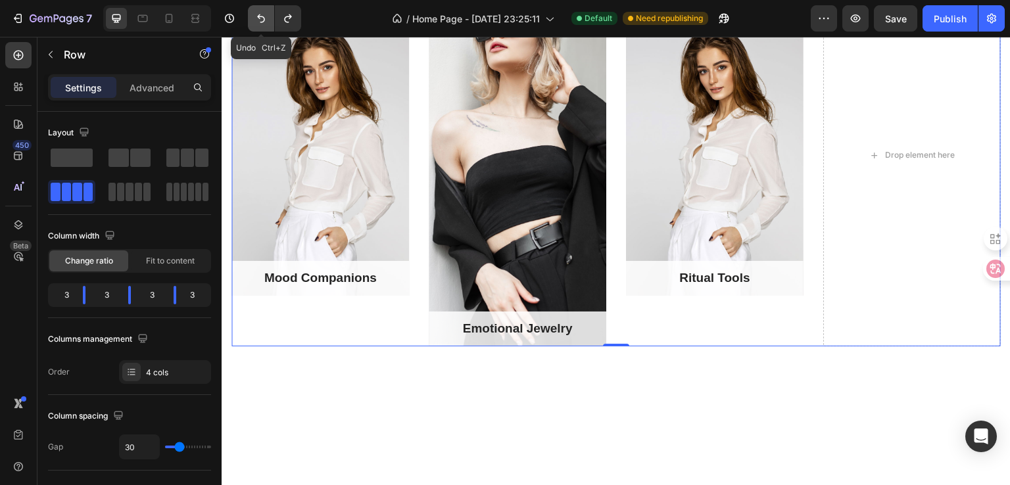
click at [264, 20] on icon "Undo/Redo" at bounding box center [261, 18] width 8 height 9
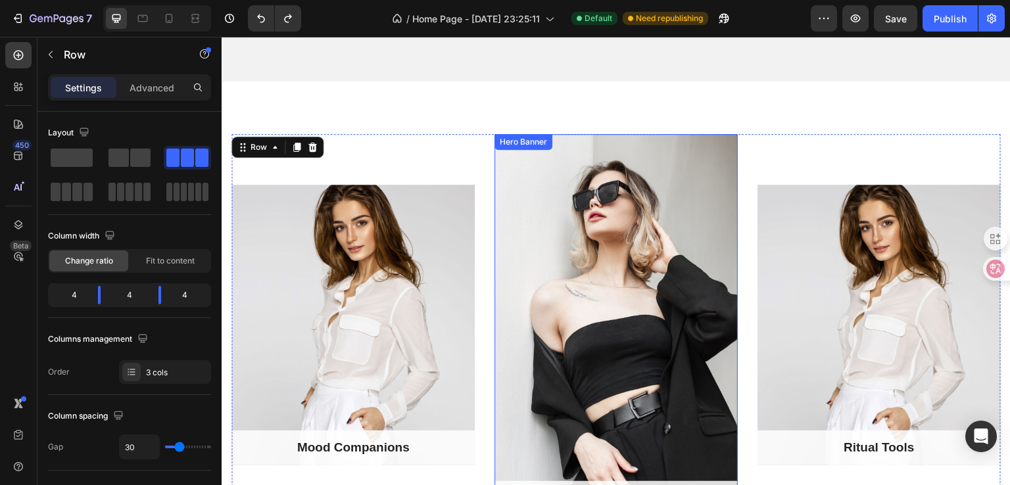
scroll to position [1024, 0]
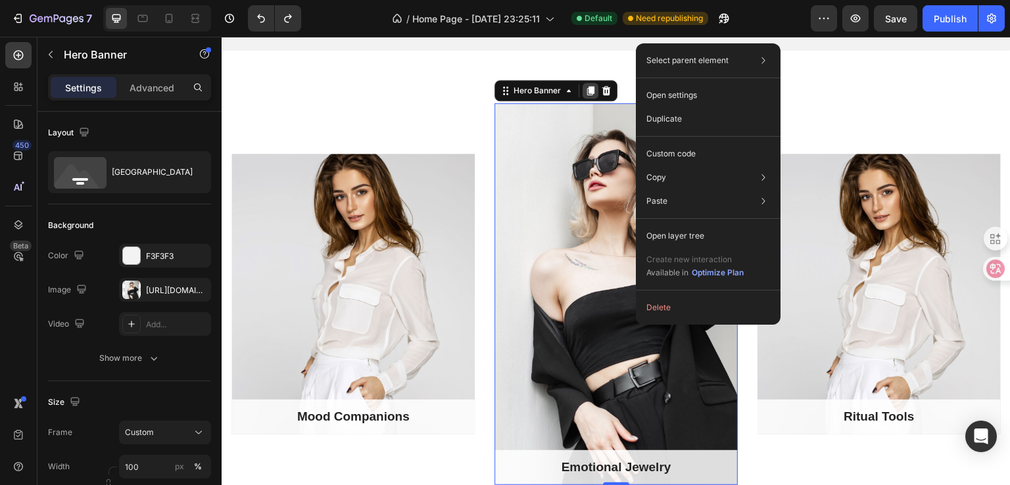
click at [588, 87] on icon at bounding box center [590, 90] width 11 height 11
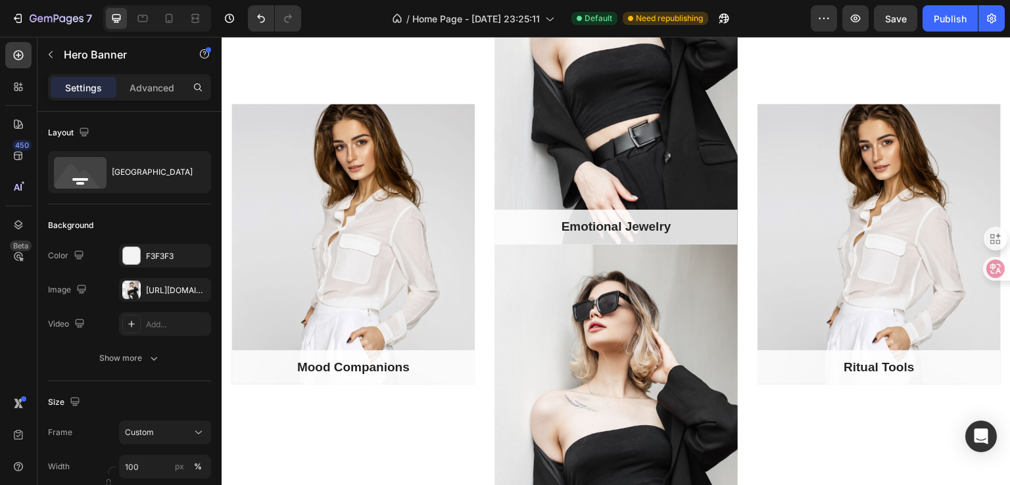
scroll to position [1287, 0]
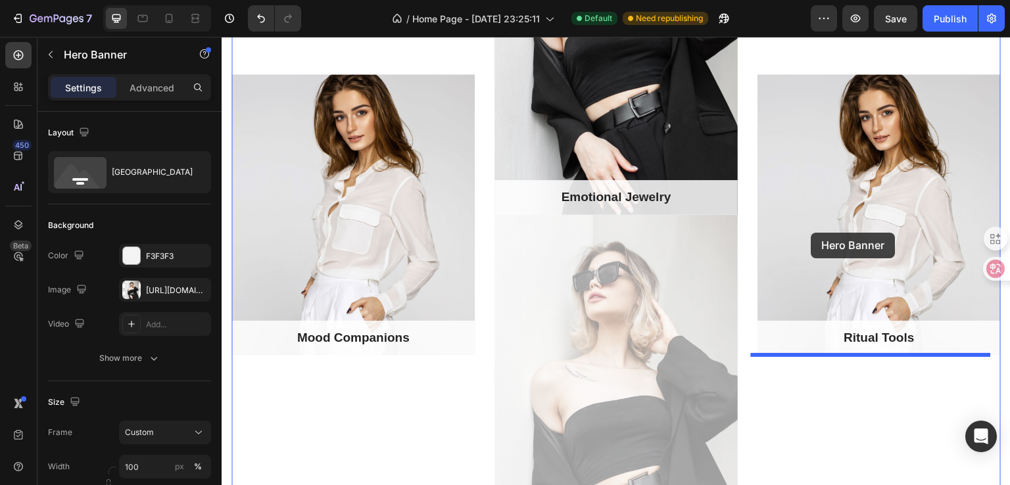
drag, startPoint x: 523, startPoint y: 312, endPoint x: 811, endPoint y: 233, distance: 299.2
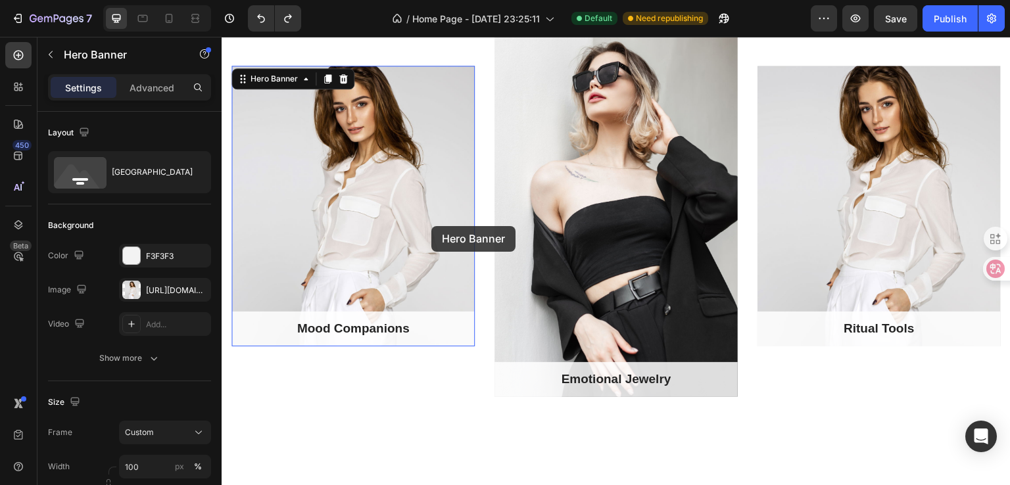
scroll to position [824, 0]
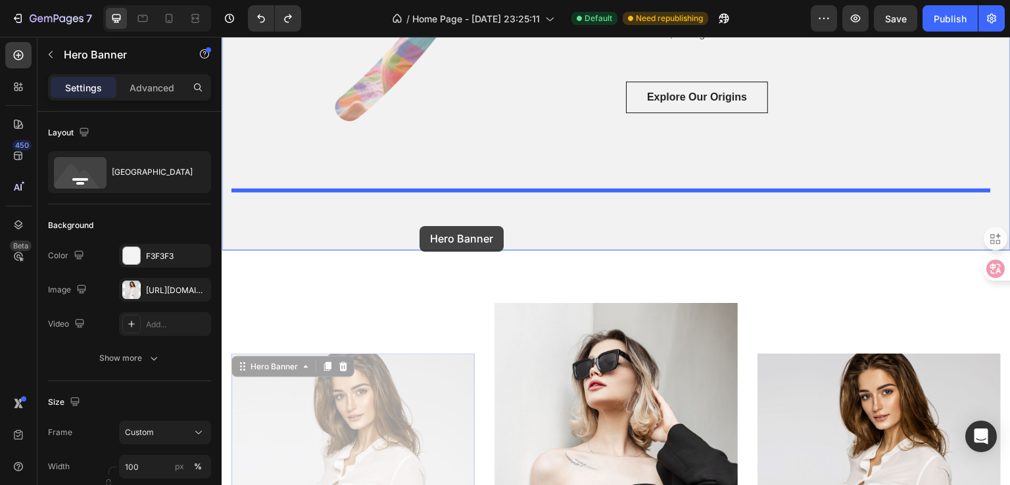
drag, startPoint x: 431, startPoint y: 226, endPoint x: 419, endPoint y: 226, distance: 11.8
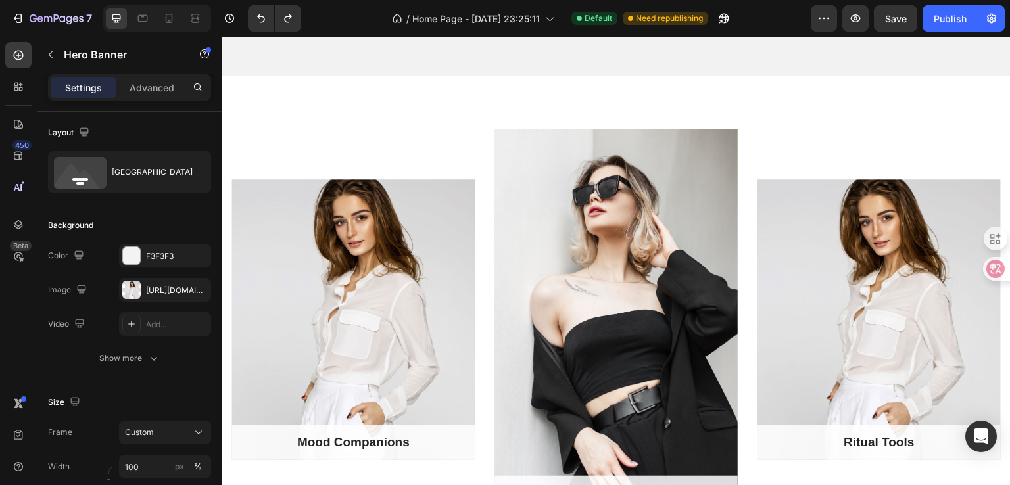
scroll to position [1021, 0]
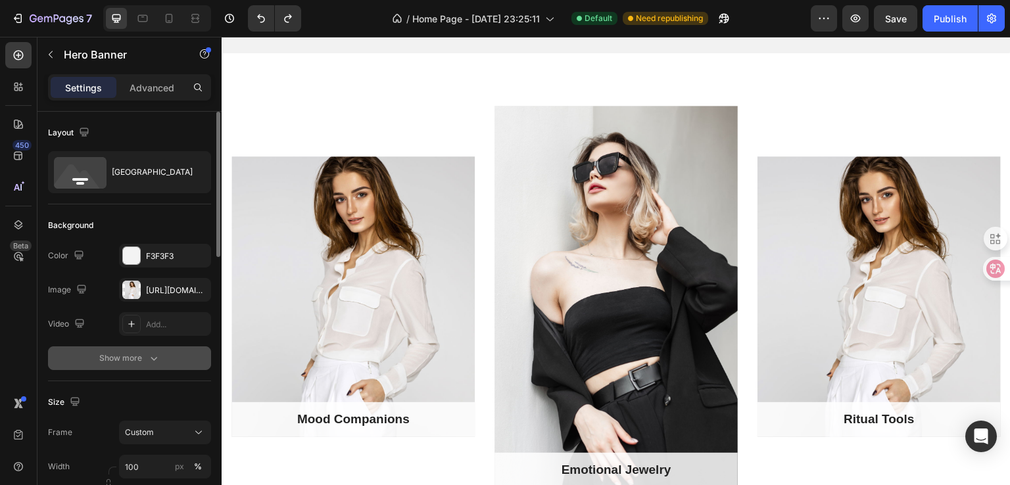
click at [130, 358] on div "Show more" at bounding box center [129, 358] width 61 height 13
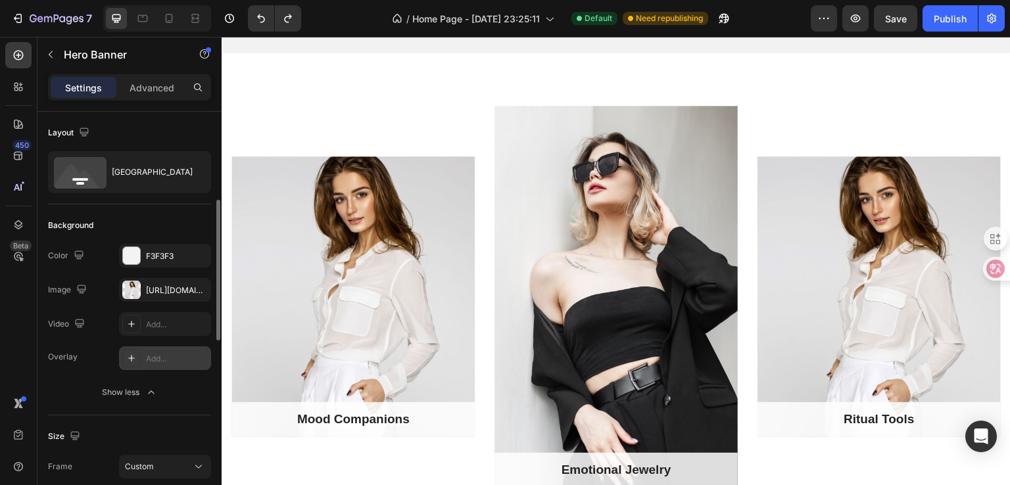
scroll to position [66, 0]
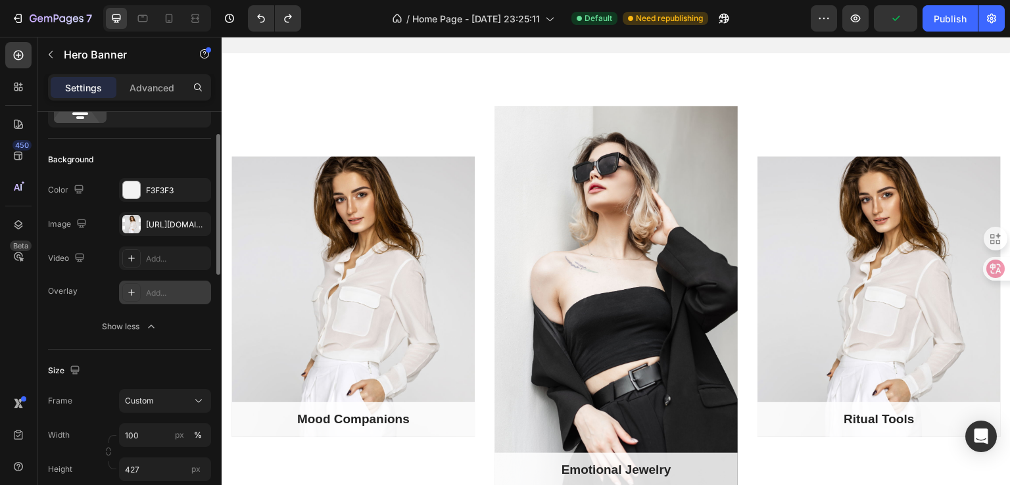
click at [158, 298] on div "Add..." at bounding box center [165, 293] width 92 height 24
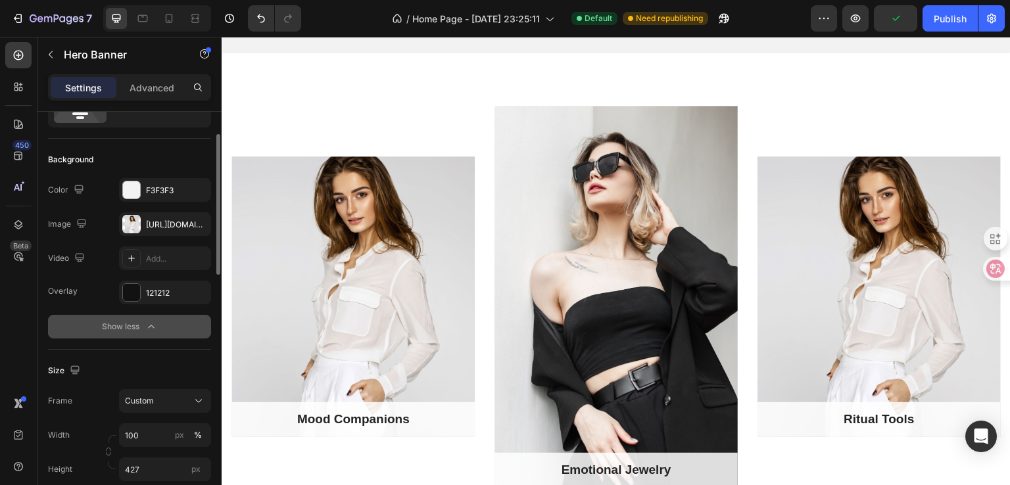
click at [57, 329] on button "Show less" at bounding box center [129, 327] width 163 height 24
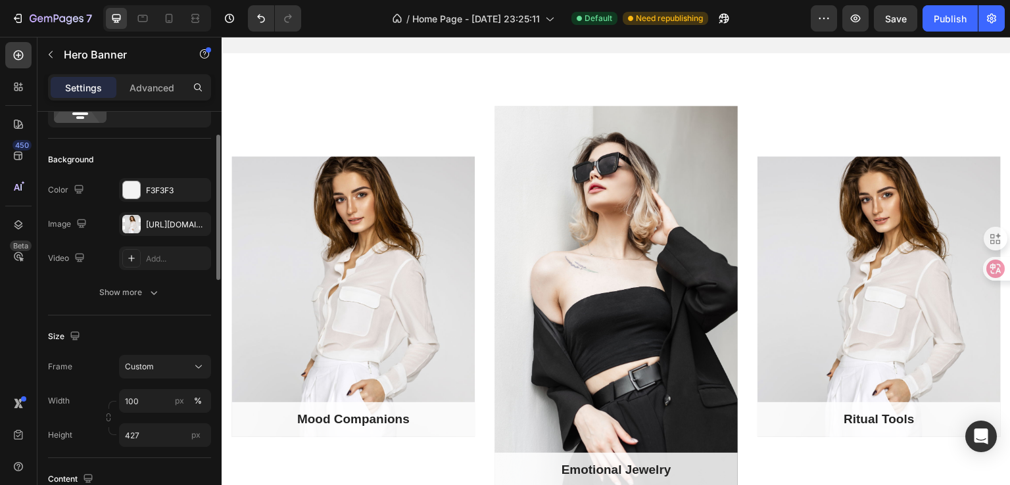
scroll to position [0, 0]
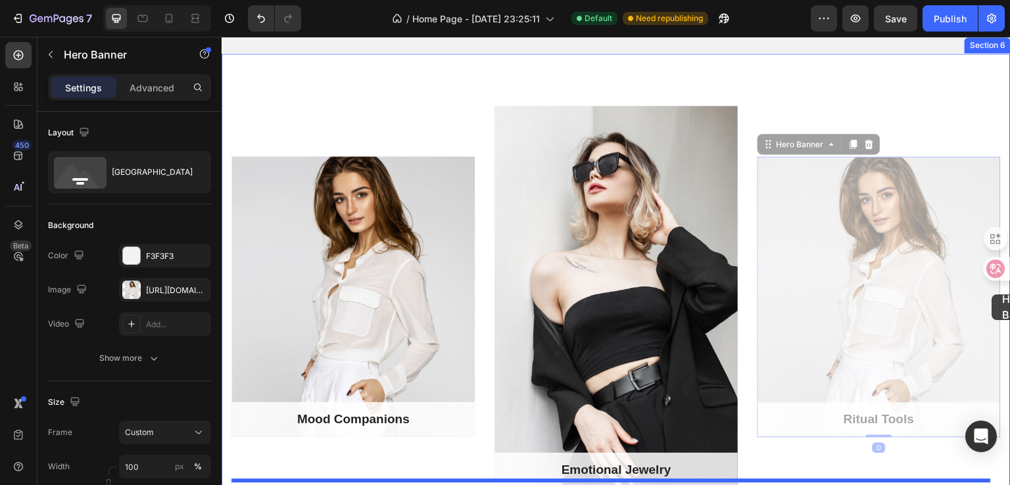
drag, startPoint x: 804, startPoint y: 306, endPoint x: 992, endPoint y: 294, distance: 188.4
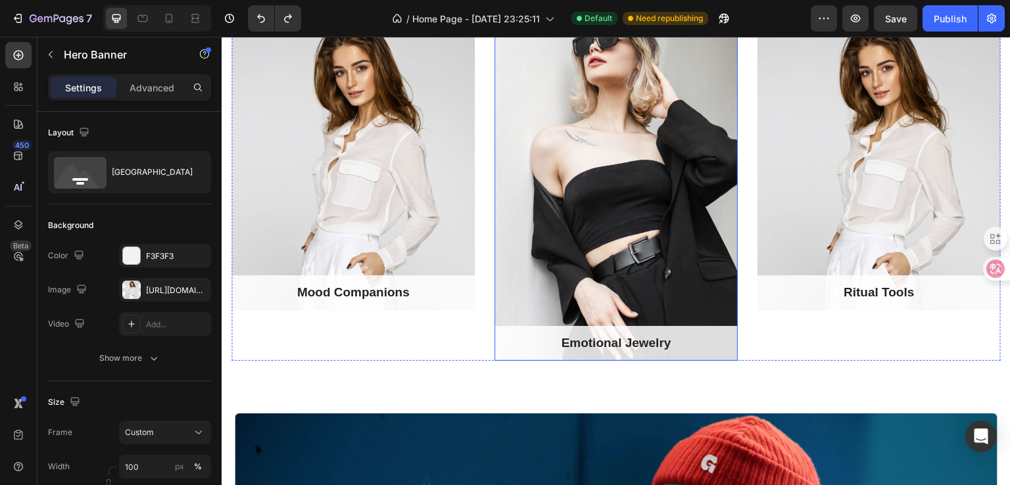
scroll to position [1153, 0]
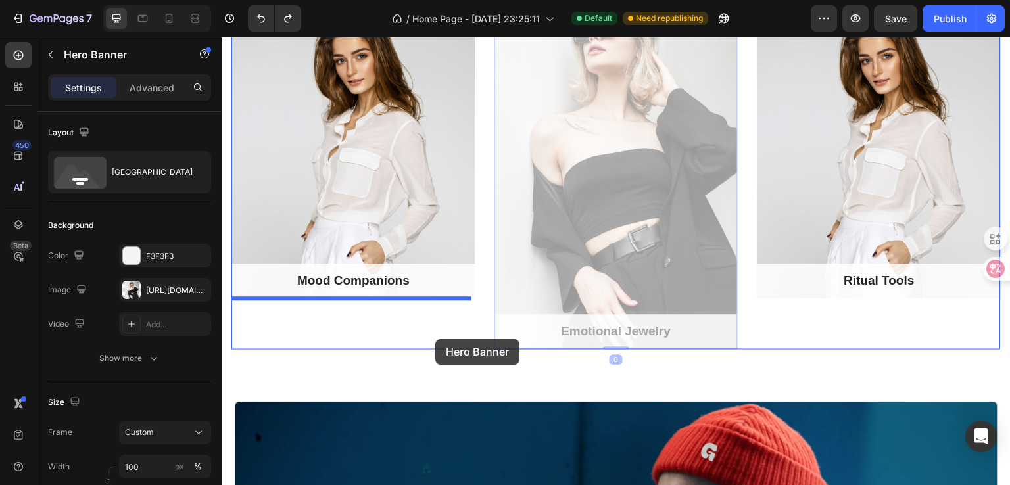
drag, startPoint x: 588, startPoint y: 208, endPoint x: 435, endPoint y: 339, distance: 201.3
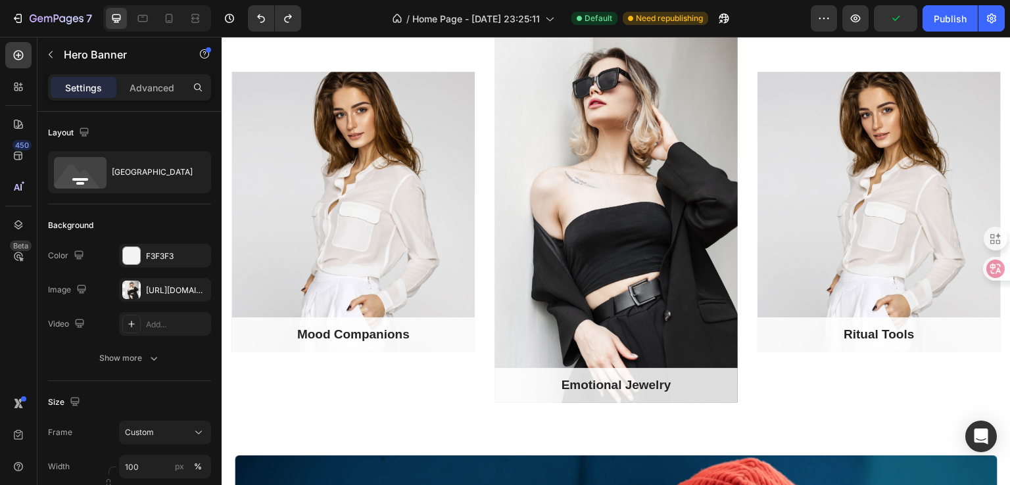
scroll to position [1087, 0]
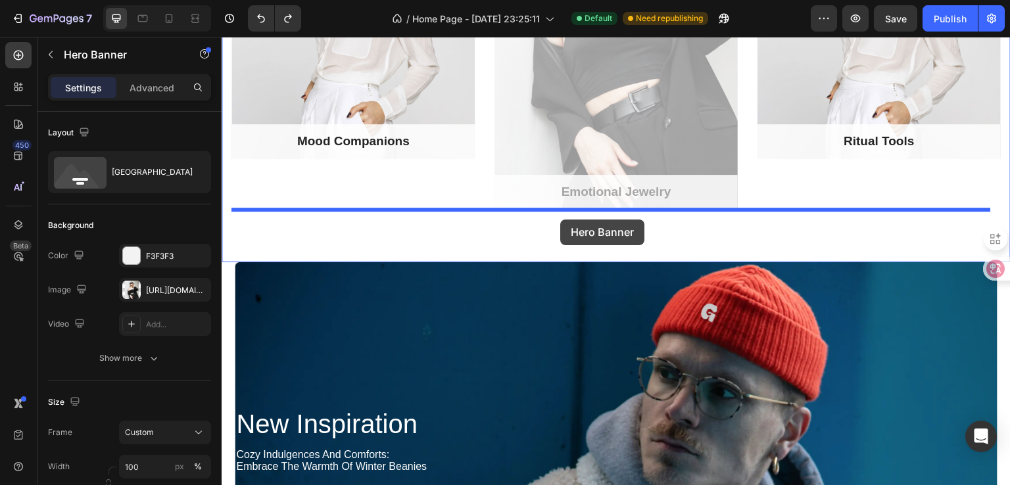
drag, startPoint x: 624, startPoint y: 250, endPoint x: 560, endPoint y: 220, distance: 71.4
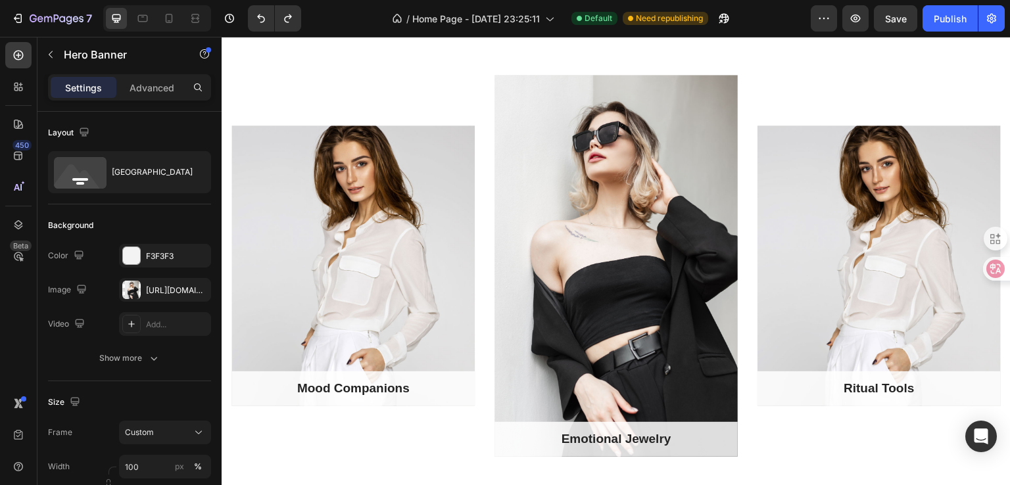
scroll to position [1029, 0]
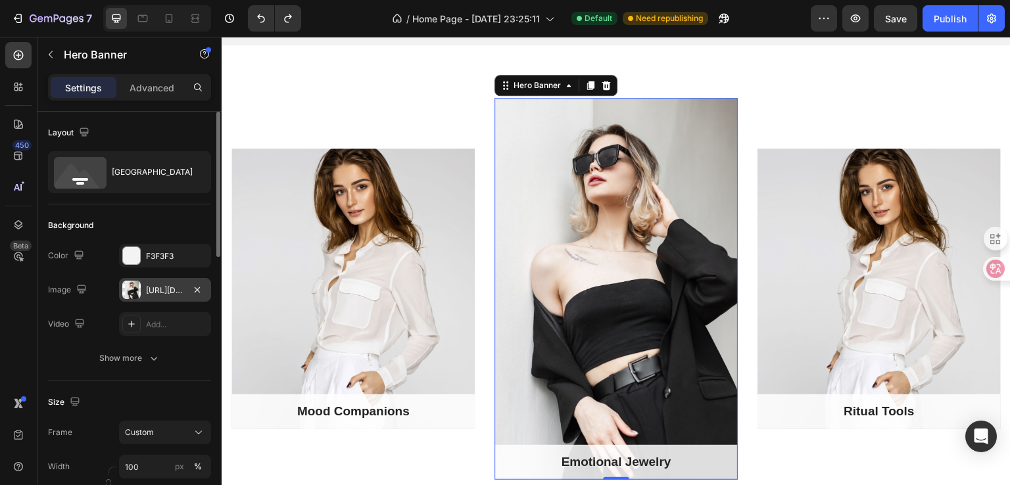
click at [143, 294] on div "[URL][DOMAIN_NAME]" at bounding box center [165, 290] width 92 height 24
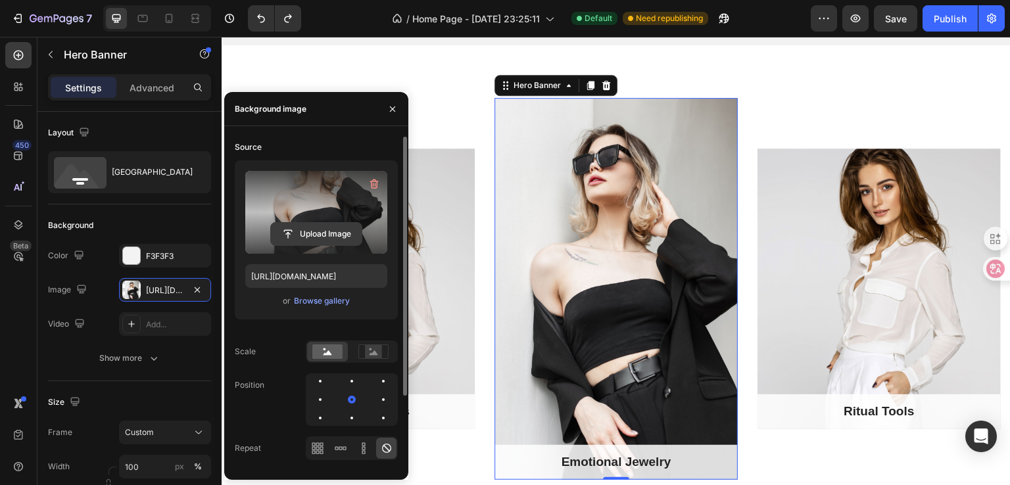
click at [323, 223] on input "file" at bounding box center [316, 234] width 91 height 22
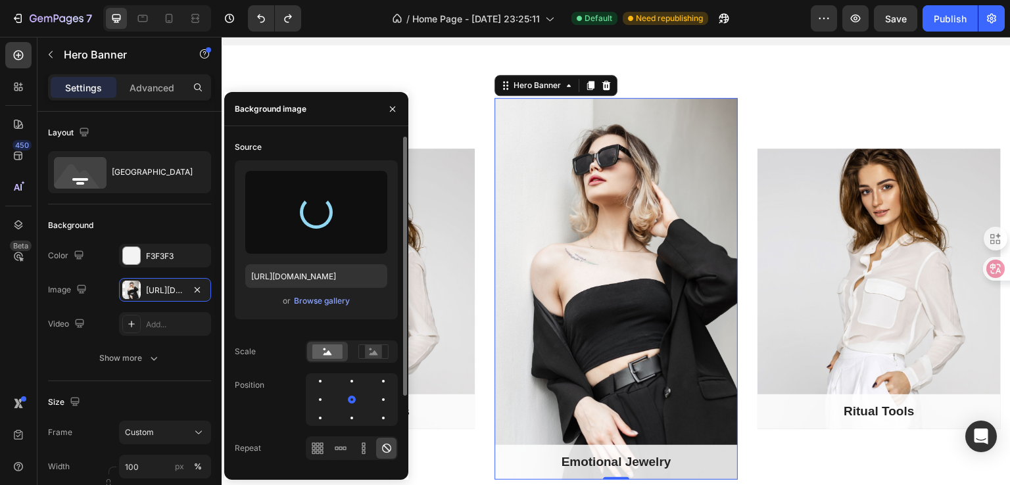
type input "[URL][DOMAIN_NAME]"
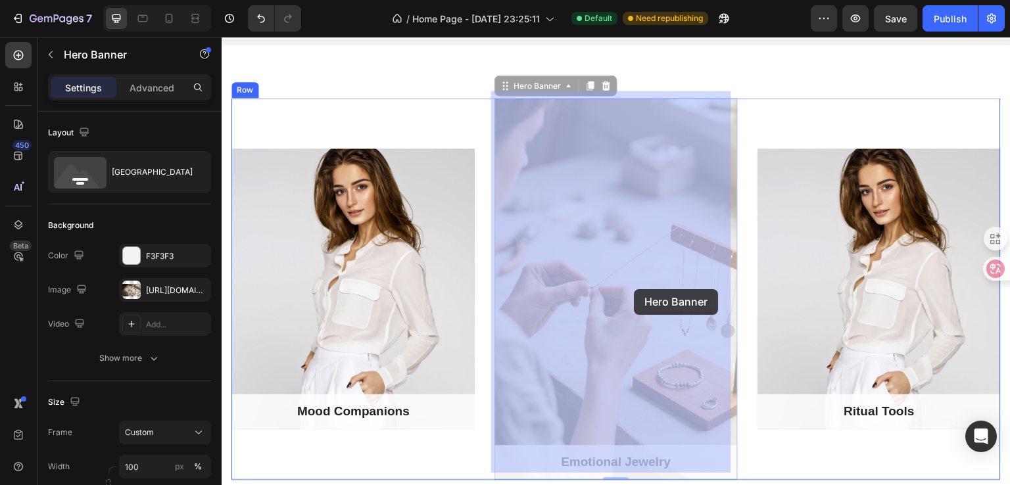
drag, startPoint x: 662, startPoint y: 296, endPoint x: 634, endPoint y: 289, distance: 28.4
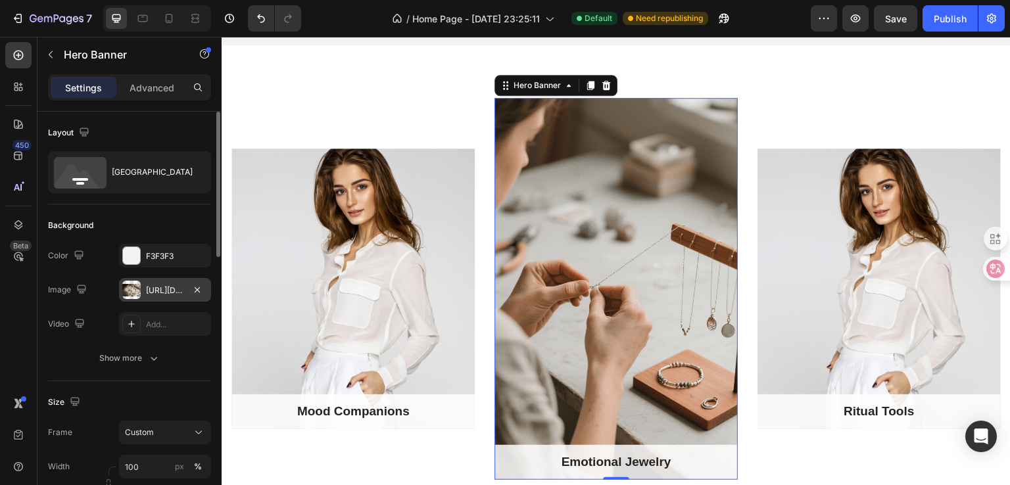
click at [142, 291] on div "[URL][DOMAIN_NAME]" at bounding box center [165, 290] width 92 height 24
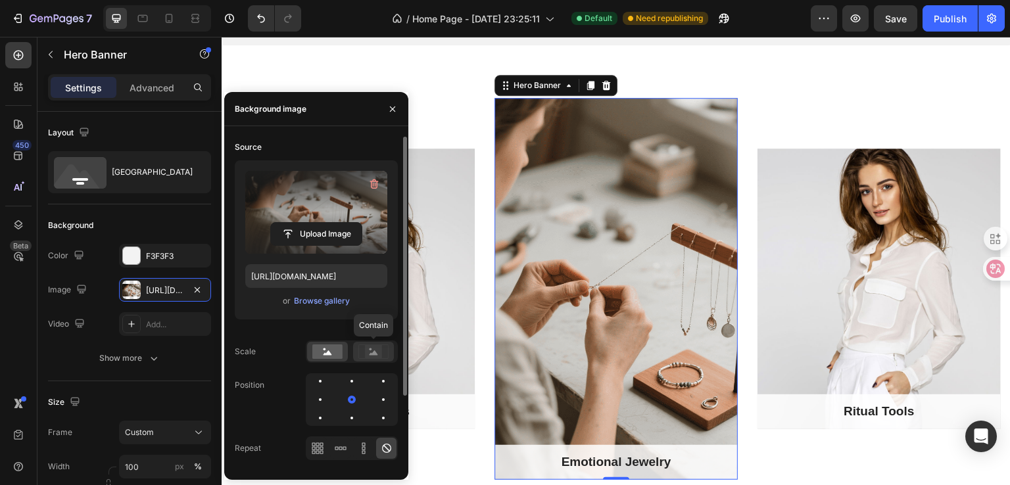
click at [365, 348] on rect at bounding box center [373, 351] width 17 height 13
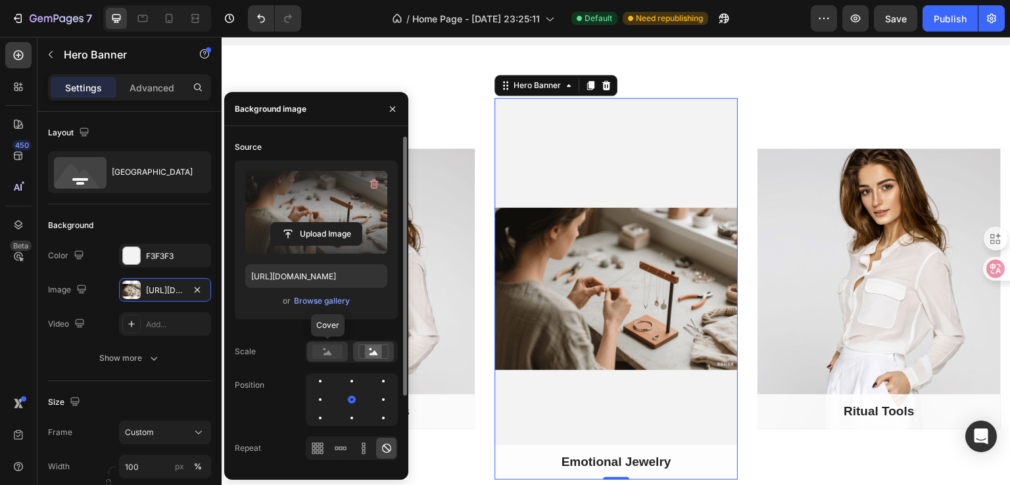
click at [331, 349] on rect at bounding box center [327, 351] width 30 height 14
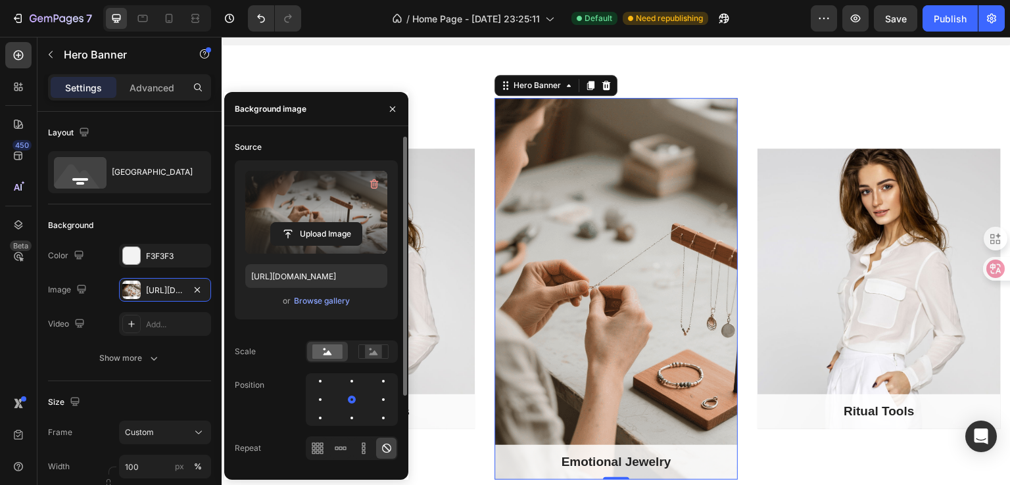
drag, startPoint x: 350, startPoint y: 396, endPoint x: 364, endPoint y: 395, distance: 14.5
click at [364, 395] on div at bounding box center [352, 399] width 92 height 53
drag, startPoint x: 352, startPoint y: 402, endPoint x: 339, endPoint y: 402, distance: 13.2
click at [339, 402] on div at bounding box center [352, 399] width 92 height 53
click at [328, 410] on div at bounding box center [320, 418] width 16 height 16
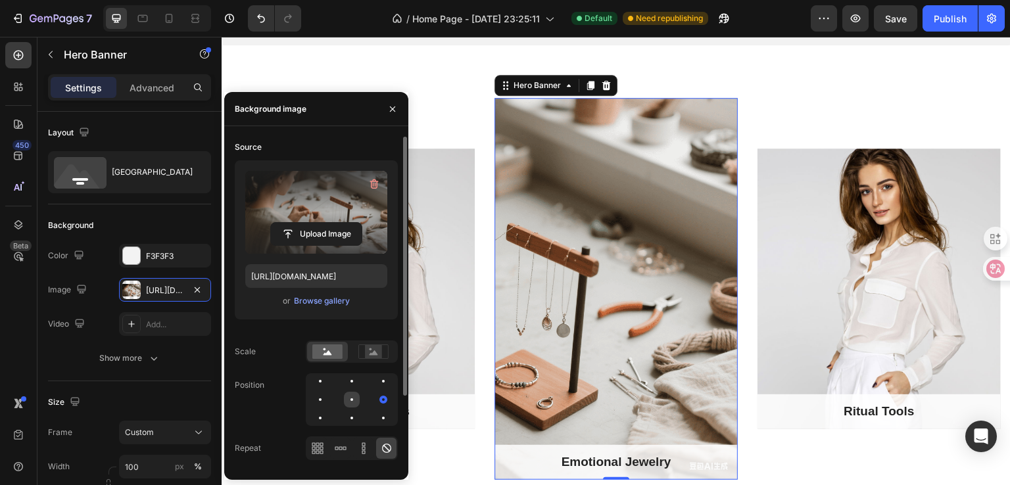
click at [375, 406] on div at bounding box center [383, 400] width 16 height 16
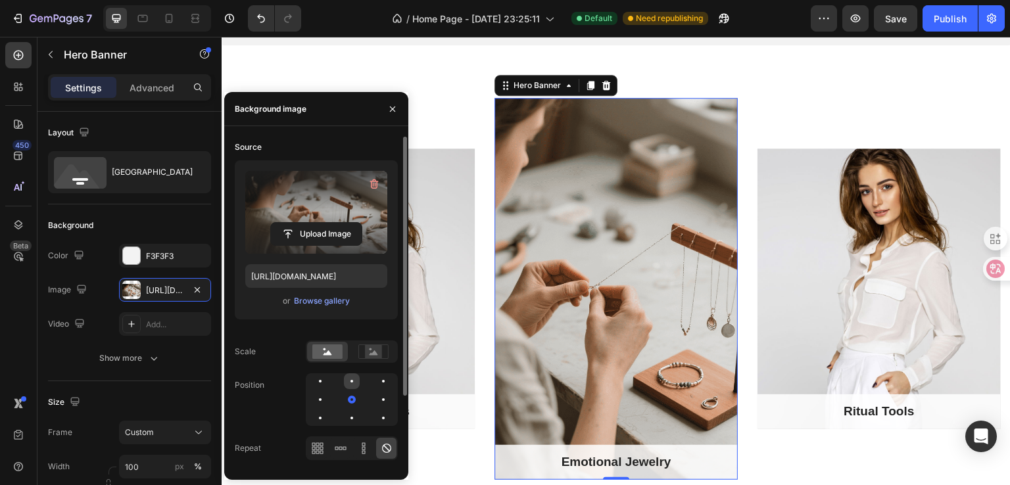
click at [351, 382] on div at bounding box center [351, 381] width 3 height 3
click at [350, 417] on div at bounding box center [351, 418] width 3 height 3
click at [375, 403] on div at bounding box center [383, 400] width 16 height 16
click at [328, 410] on div at bounding box center [320, 418] width 16 height 16
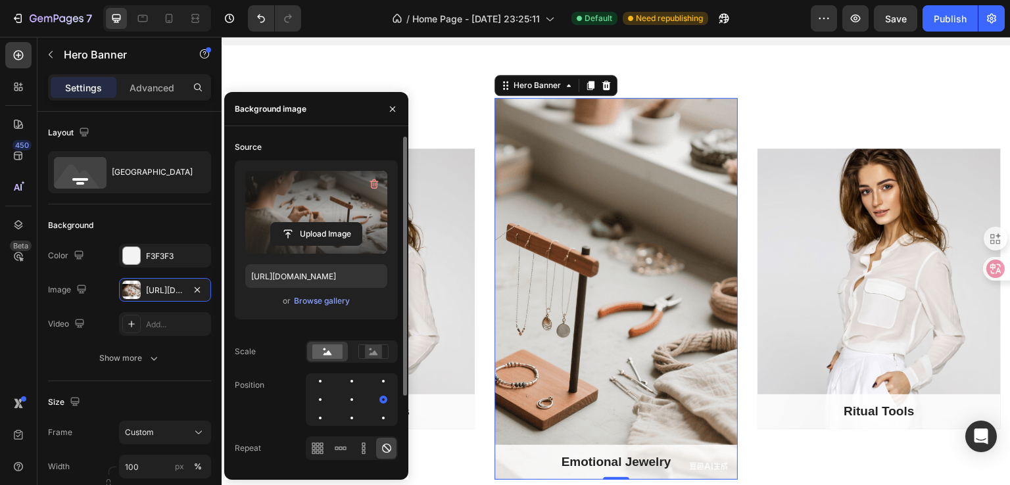
click at [344, 400] on div at bounding box center [352, 400] width 16 height 16
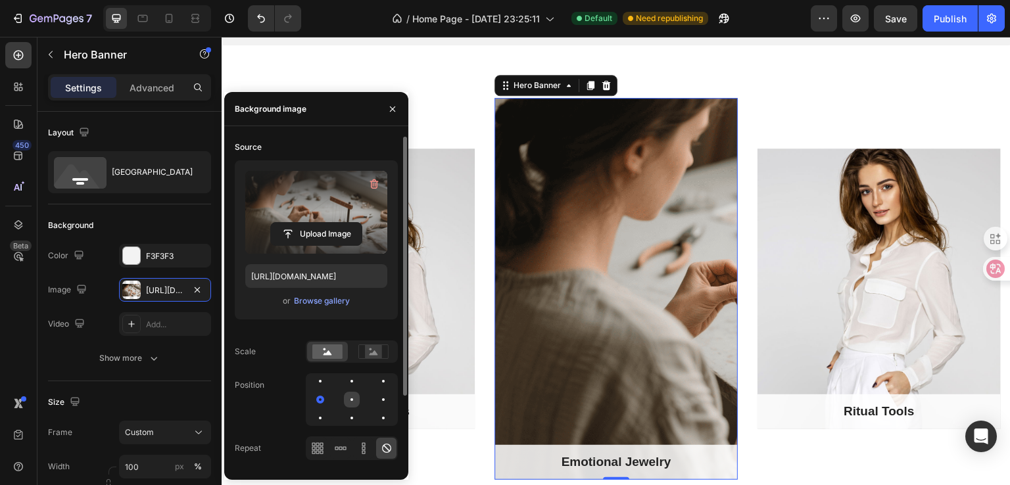
click at [375, 400] on div at bounding box center [383, 400] width 16 height 16
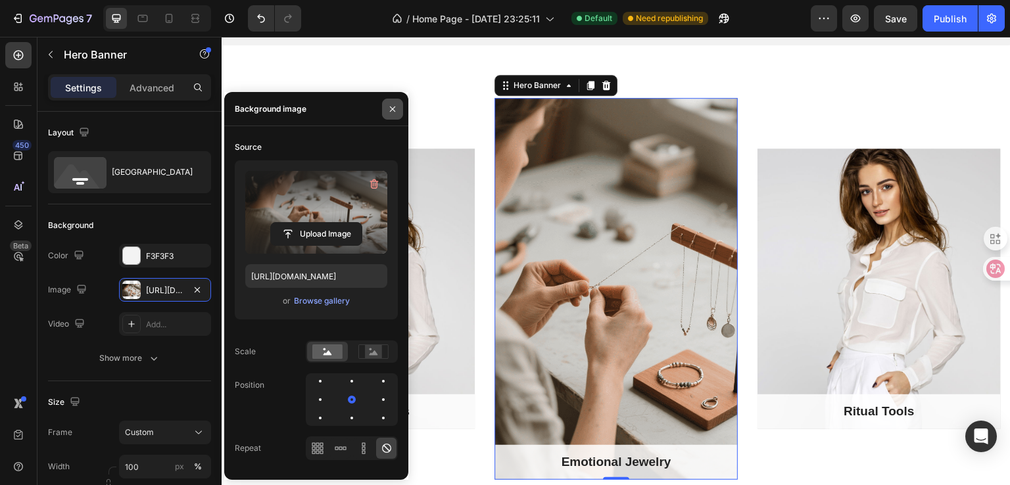
click at [394, 109] on icon "button" at bounding box center [392, 109] width 11 height 11
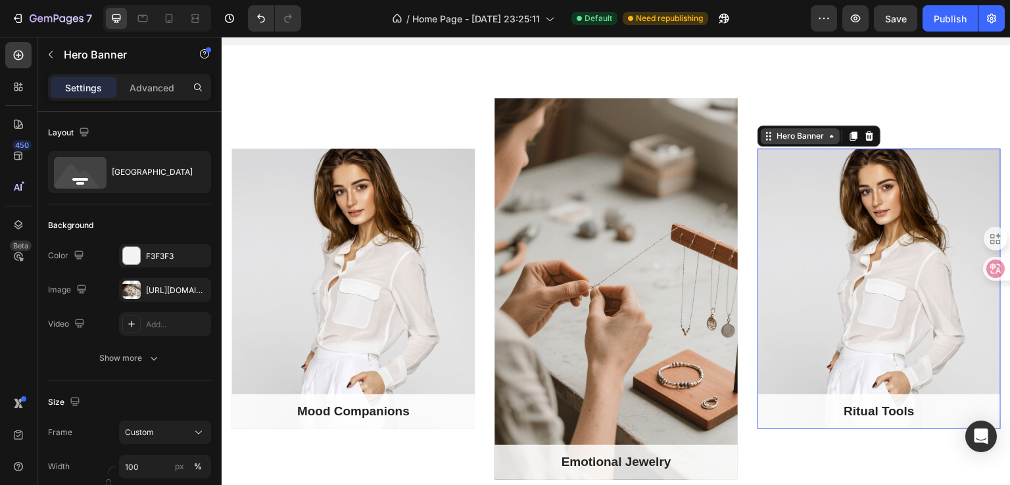
click at [783, 133] on div "Hero Banner" at bounding box center [800, 136] width 53 height 12
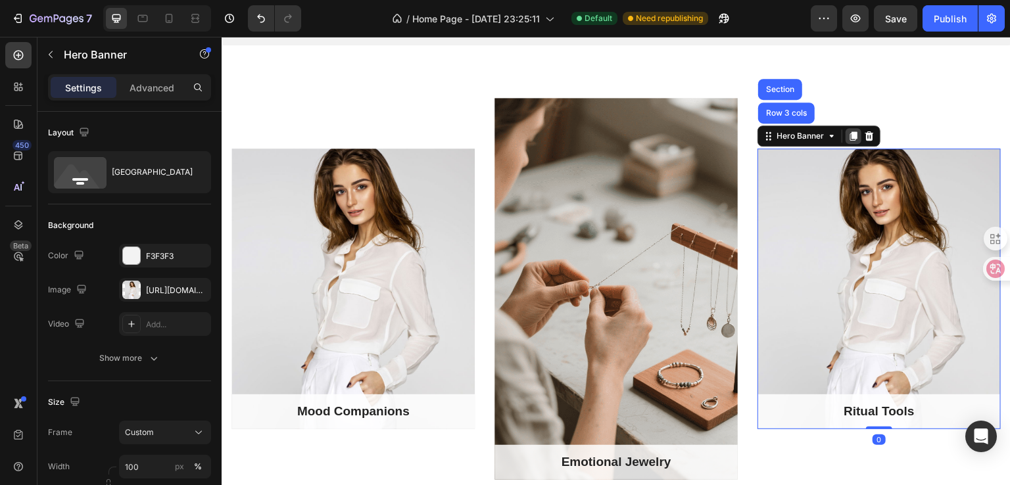
click at [850, 131] on icon at bounding box center [853, 135] width 7 height 9
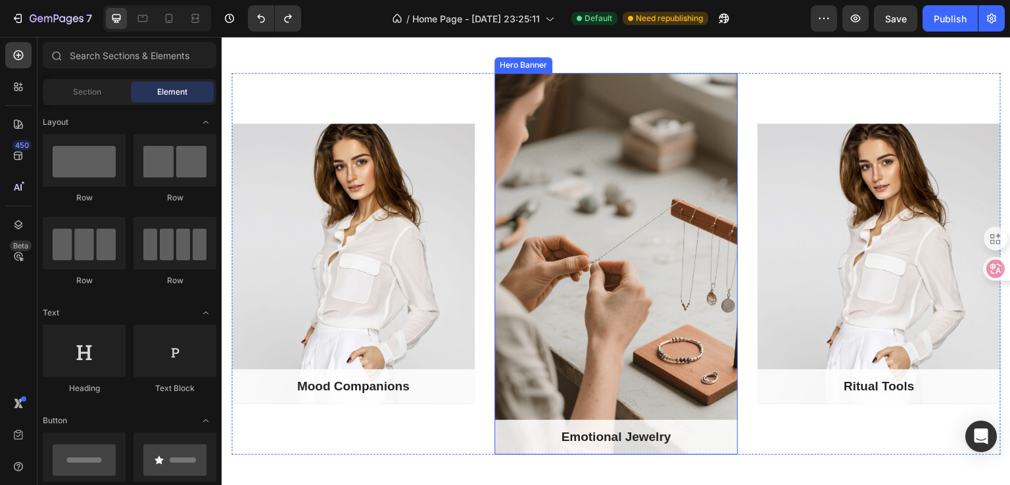
scroll to position [965, 0]
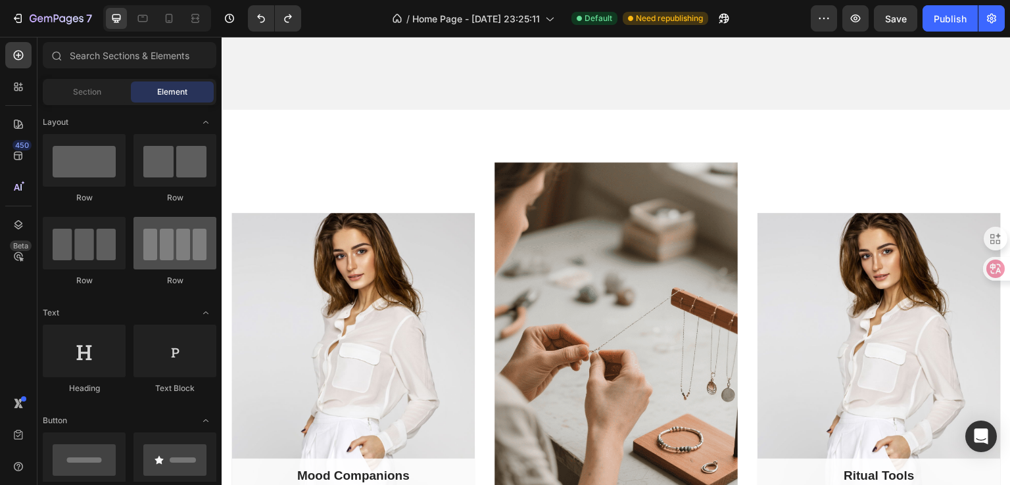
click at [199, 246] on div at bounding box center [174, 243] width 83 height 53
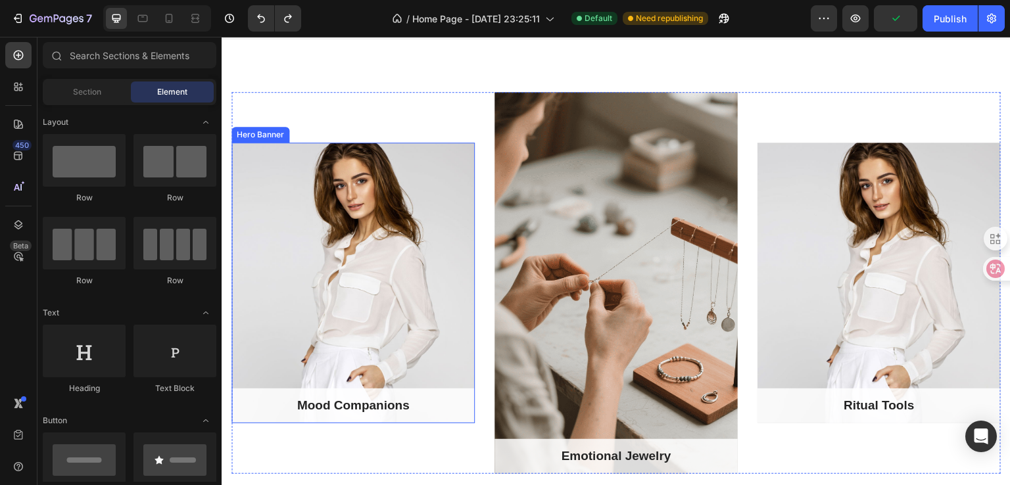
scroll to position [1031, 0]
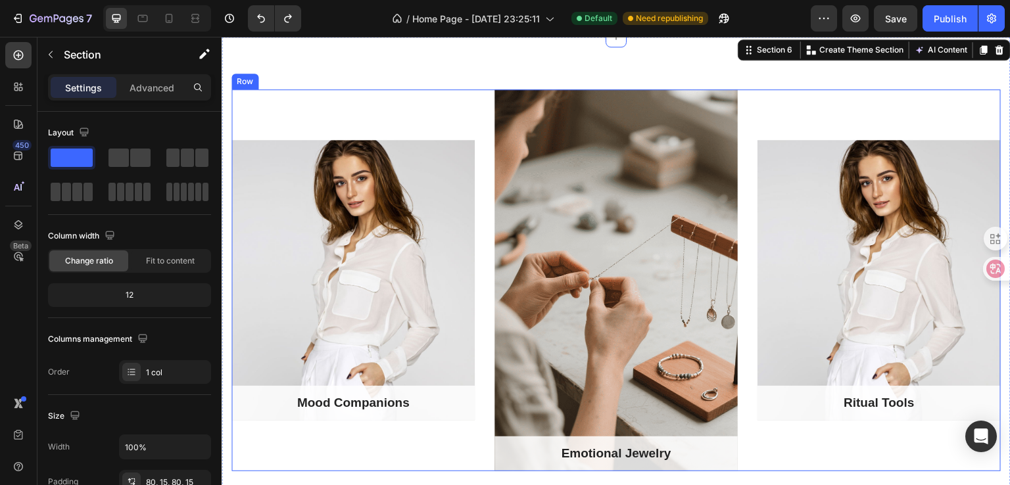
click at [896, 101] on div "Ritual Tools Text block Row Hero Banner" at bounding box center [878, 280] width 243 height 382
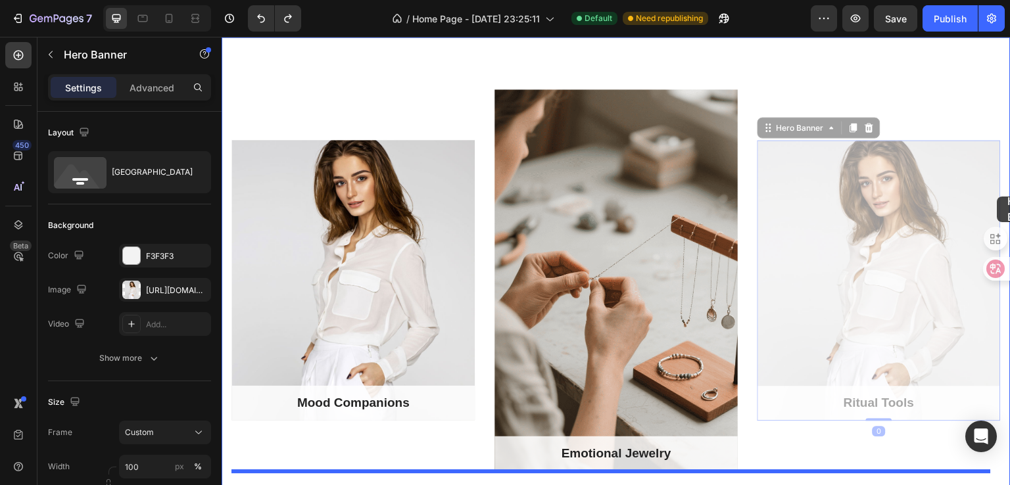
drag, startPoint x: 834, startPoint y: 239, endPoint x: 997, endPoint y: 197, distance: 168.5
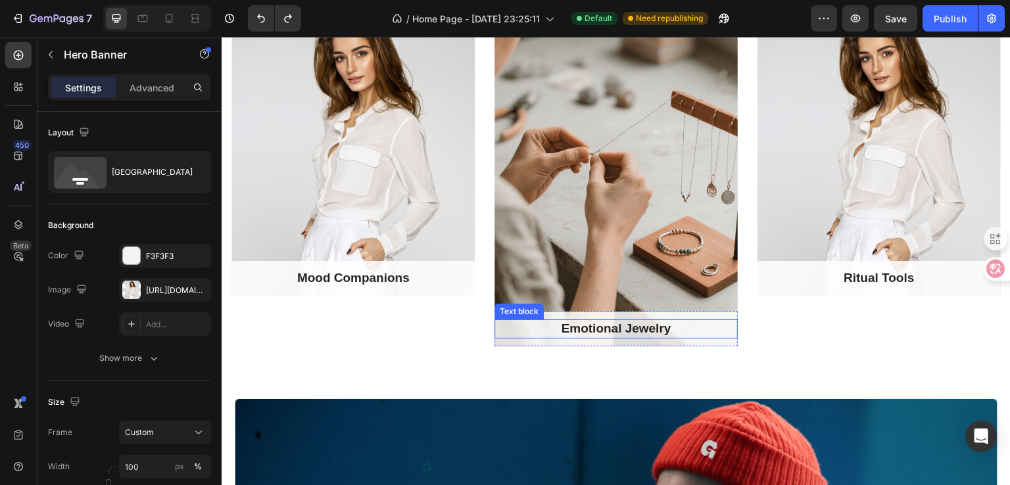
scroll to position [1162, 0]
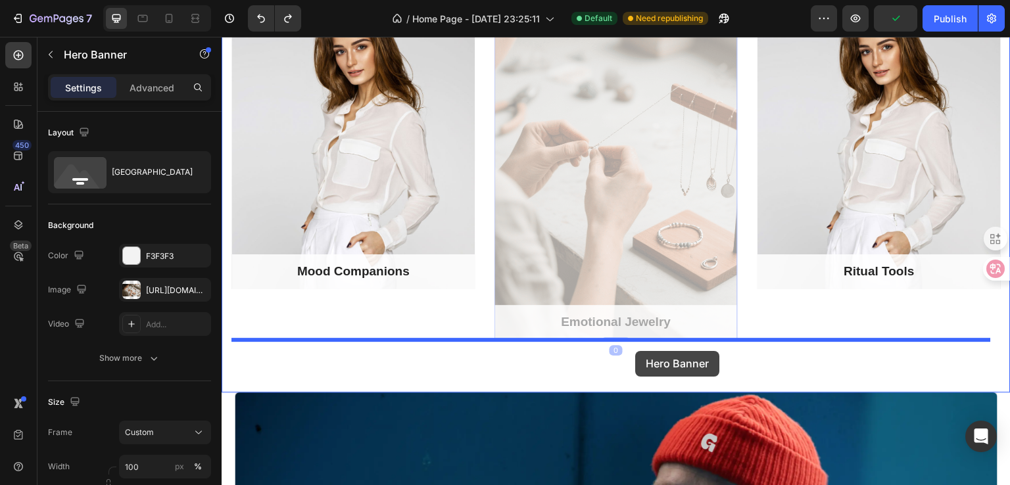
drag, startPoint x: 629, startPoint y: 190, endPoint x: 636, endPoint y: 351, distance: 161.2
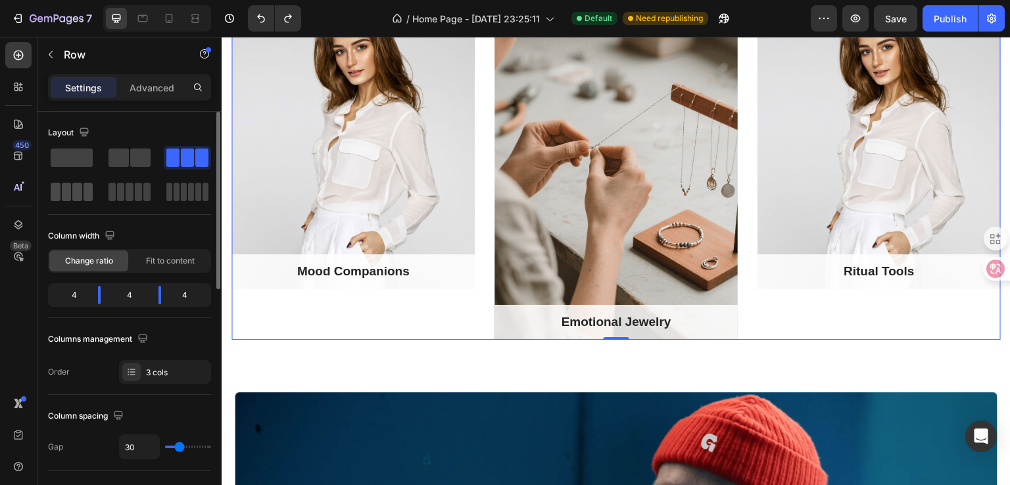
click at [81, 193] on span at bounding box center [77, 192] width 10 height 18
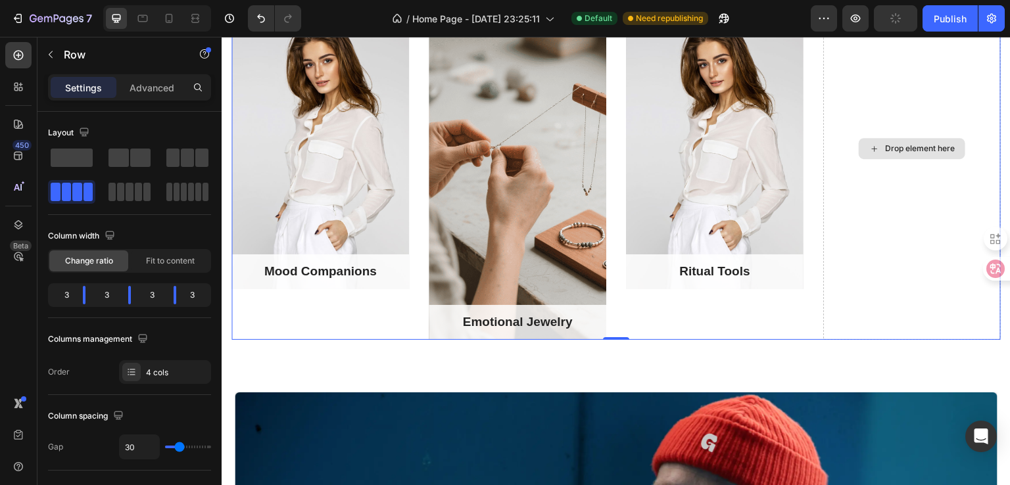
click at [904, 149] on div "Drop element here" at bounding box center [920, 148] width 70 height 11
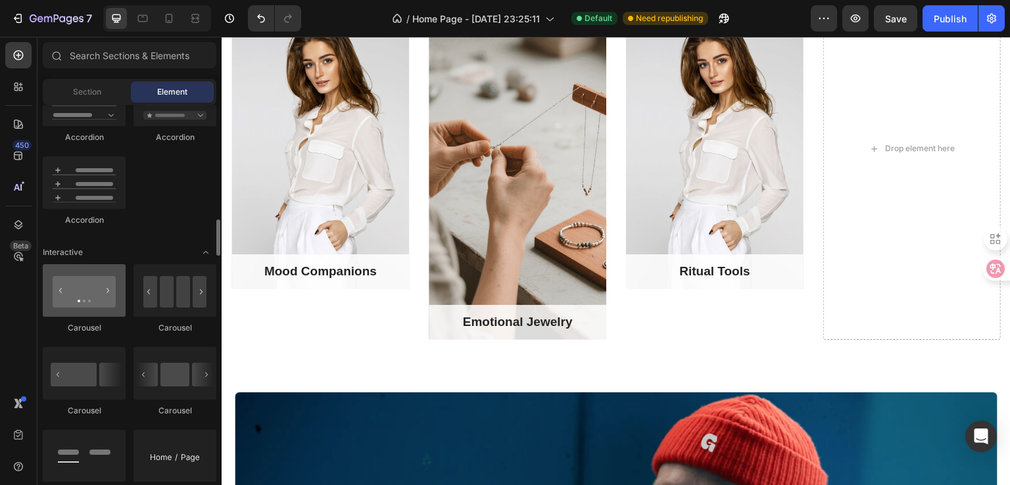
scroll to position [1117, 0]
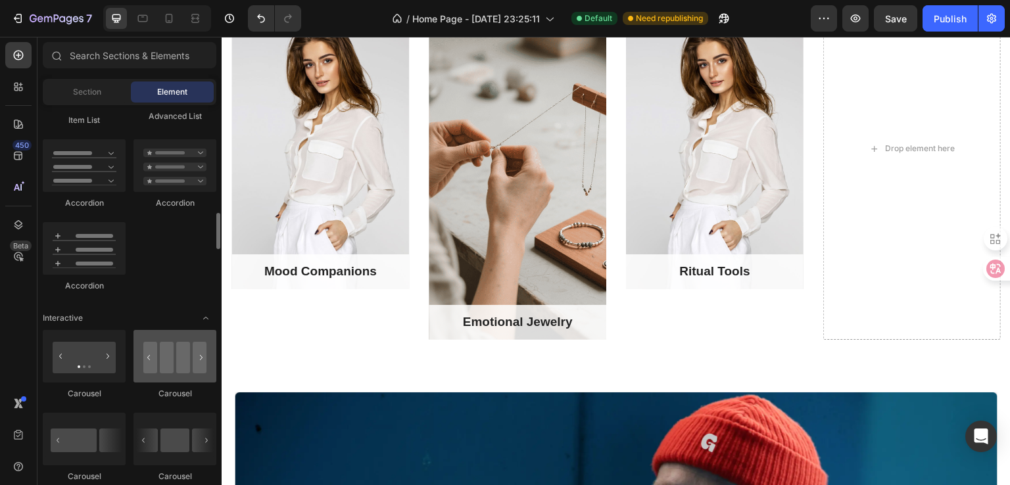
click at [154, 356] on div at bounding box center [174, 356] width 83 height 53
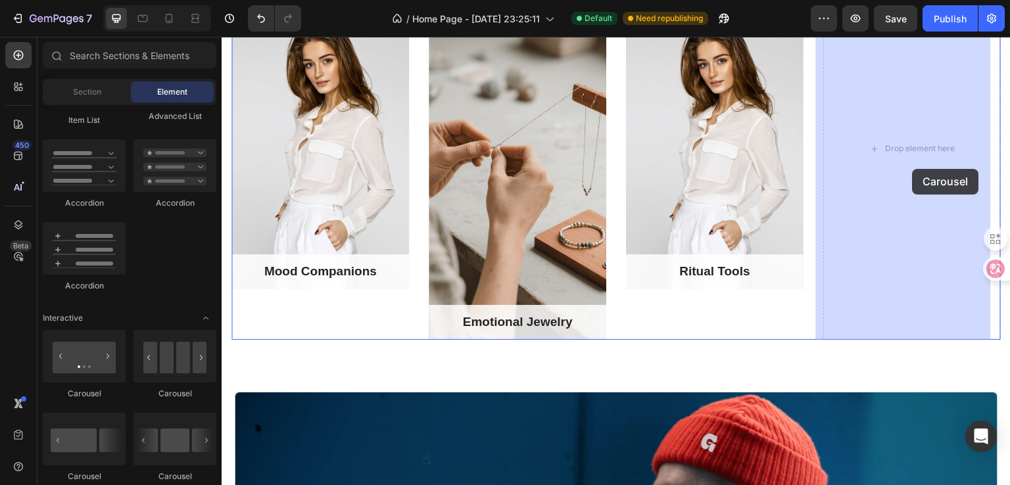
drag, startPoint x: 414, startPoint y: 392, endPoint x: 912, endPoint y: 169, distance: 546.1
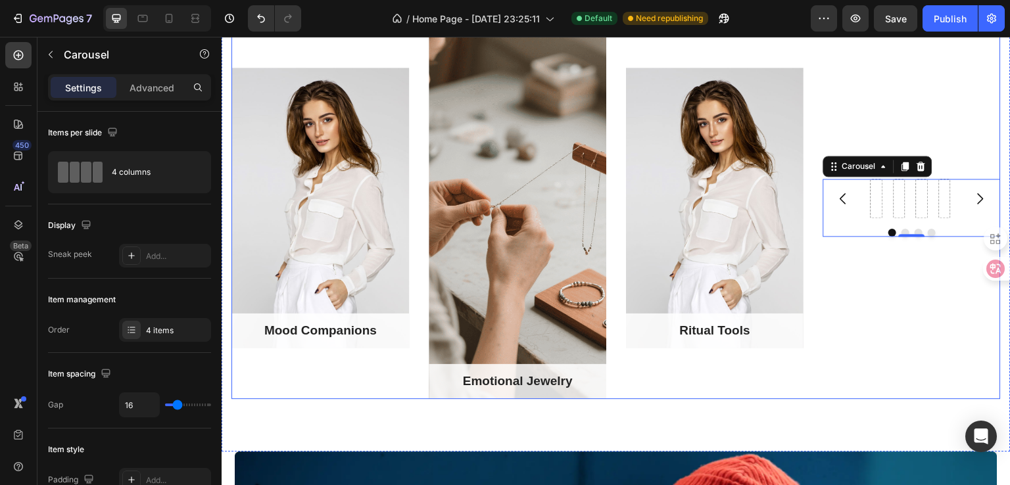
scroll to position [1096, 0]
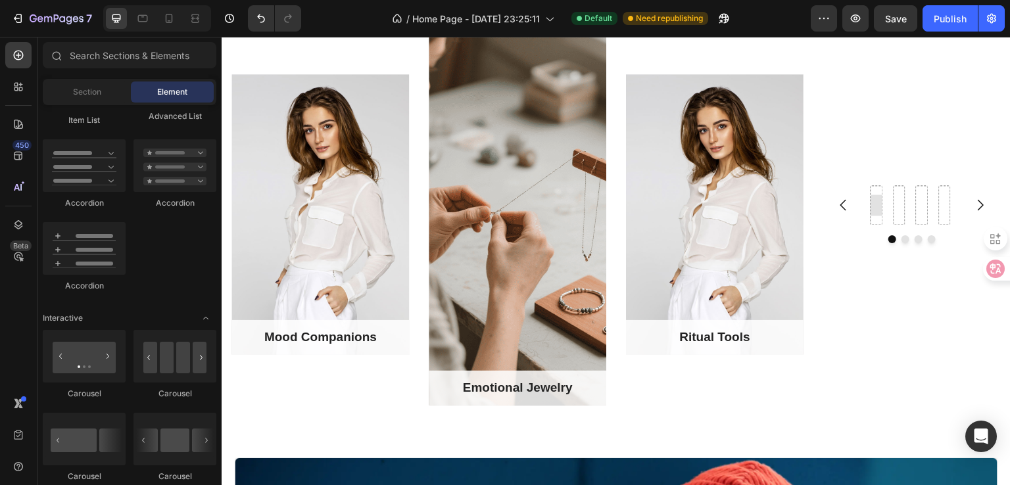
click at [866, 202] on div at bounding box center [876, 205] width 21 height 21
click at [889, 203] on div at bounding box center [899, 205] width 21 height 21
click at [903, 204] on div at bounding box center [911, 204] width 83 height 39
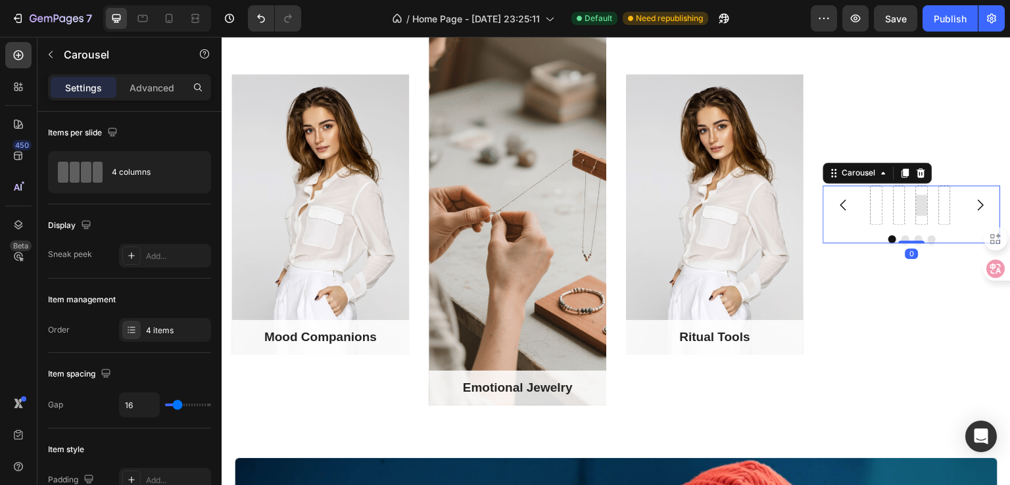
click at [917, 204] on div at bounding box center [921, 205] width 21 height 21
click at [263, 20] on icon "Undo/Redo" at bounding box center [260, 18] width 13 height 13
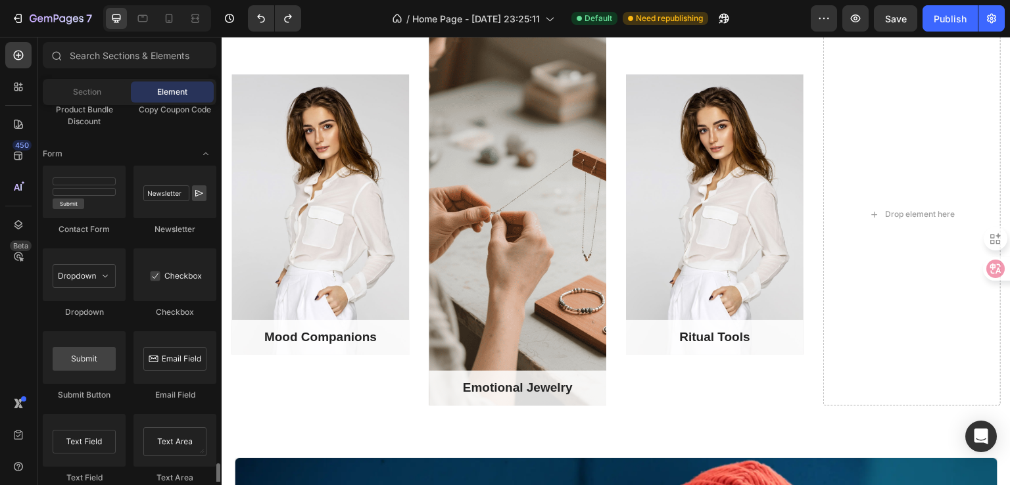
scroll to position [3024, 0]
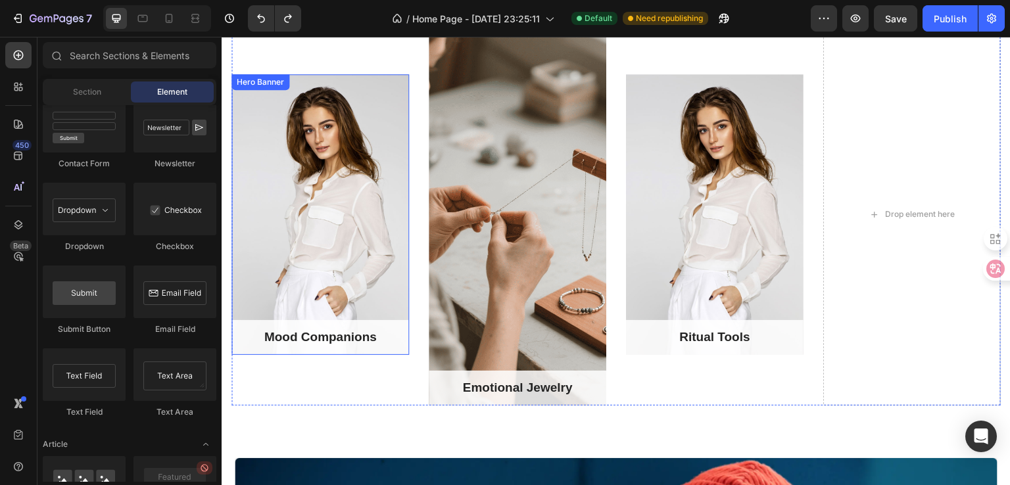
click at [260, 85] on div "Hero Banner" at bounding box center [260, 82] width 53 height 12
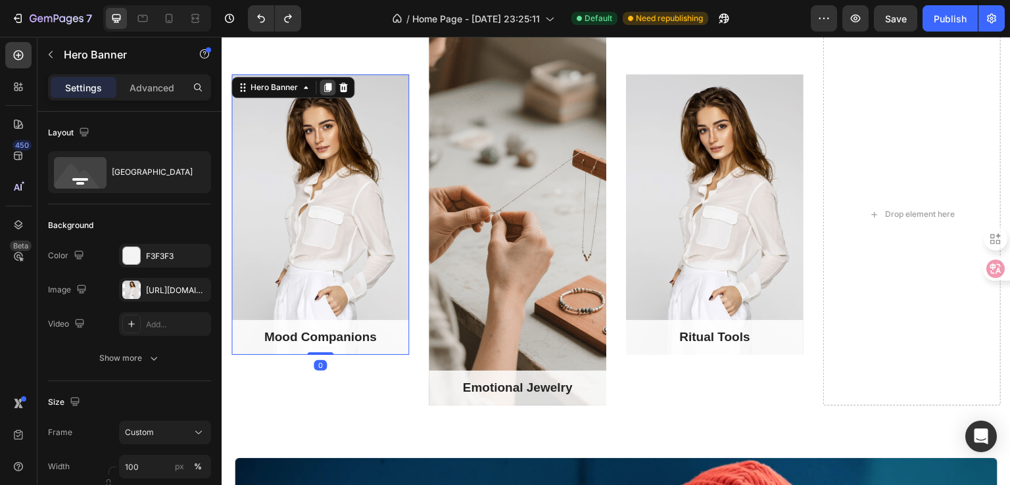
click at [326, 87] on icon at bounding box center [327, 87] width 7 height 9
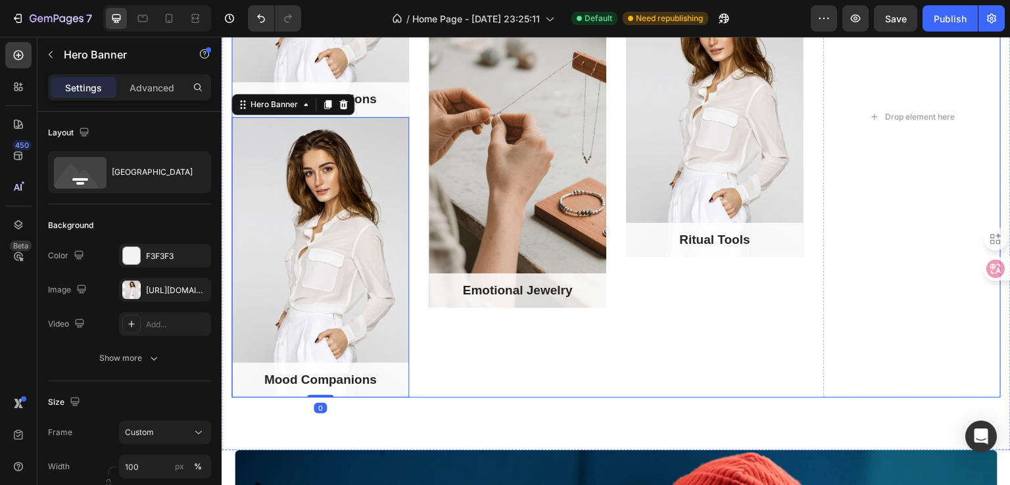
scroll to position [1252, 0]
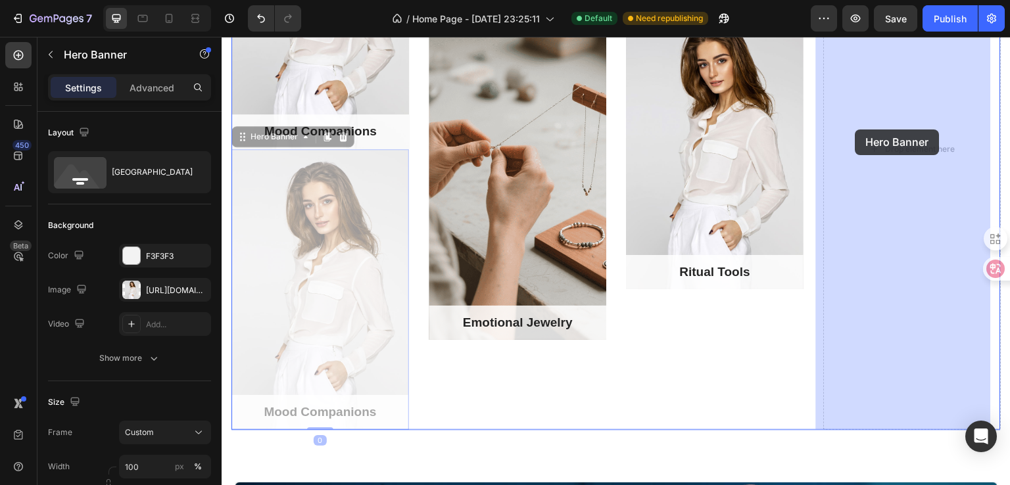
drag, startPoint x: 266, startPoint y: 180, endPoint x: 855, endPoint y: 129, distance: 591.8
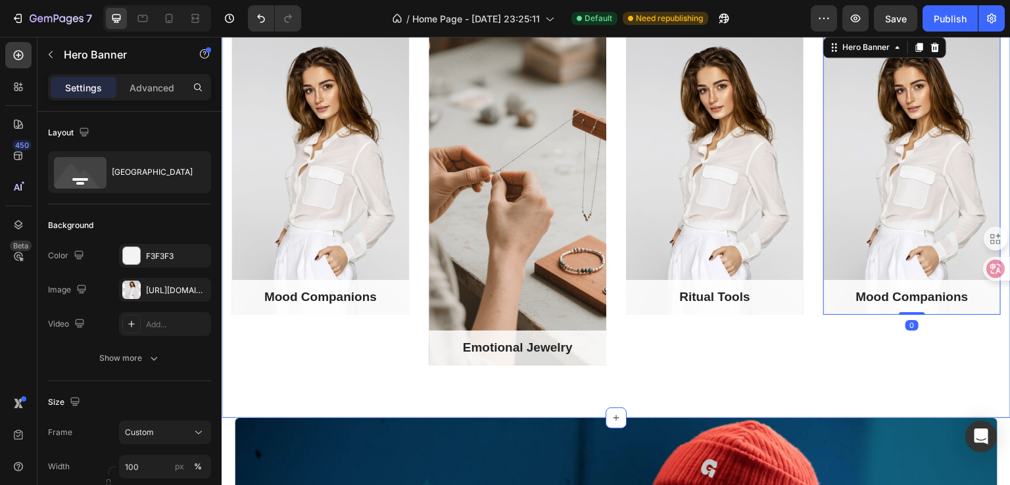
scroll to position [1040, 0]
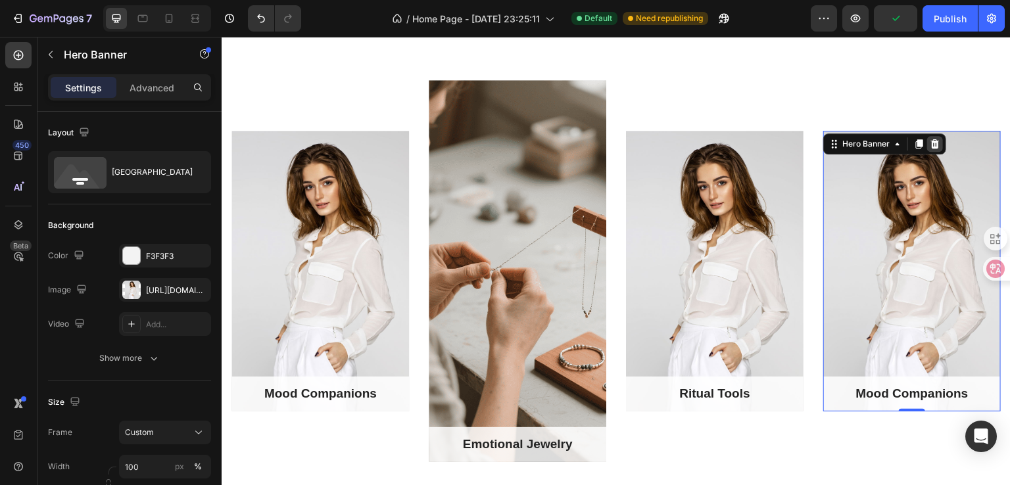
click at [931, 143] on icon at bounding box center [935, 143] width 9 height 9
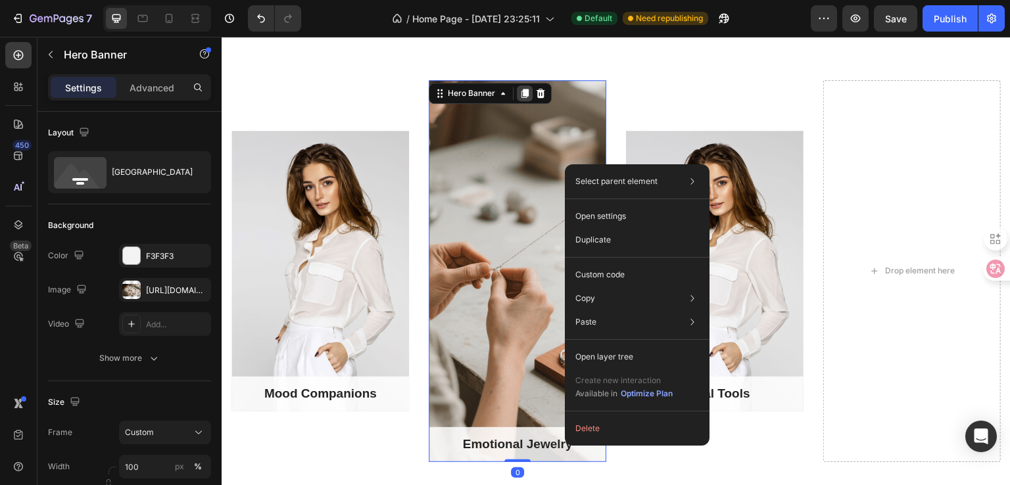
click at [521, 91] on icon at bounding box center [524, 93] width 7 height 9
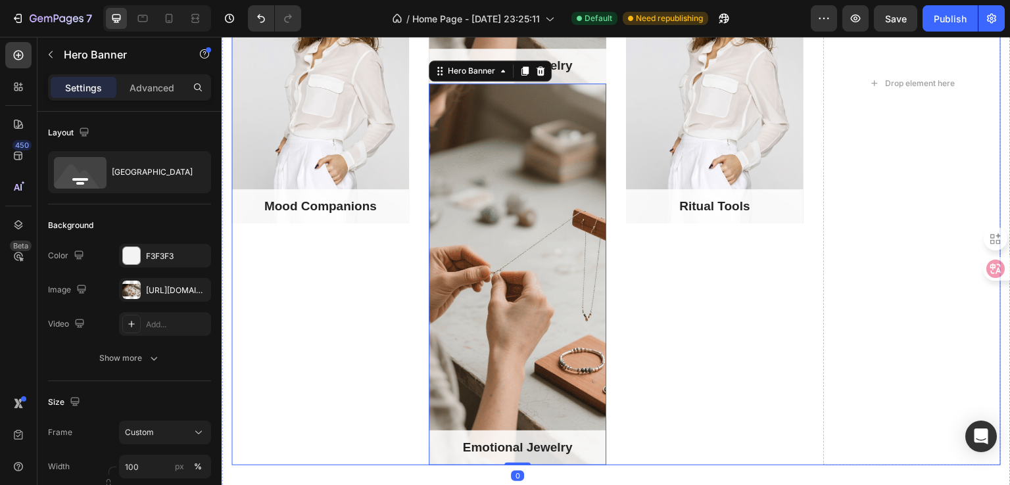
scroll to position [1287, 0]
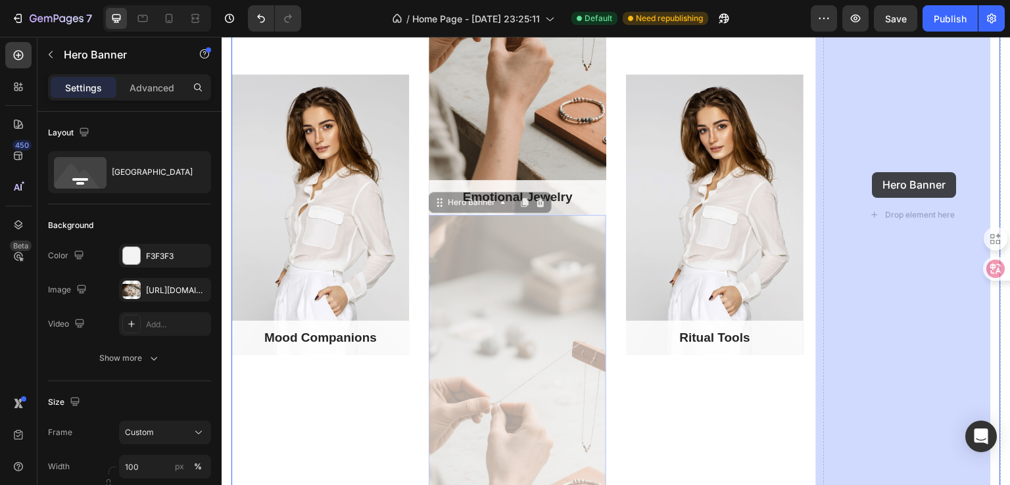
drag, startPoint x: 556, startPoint y: 322, endPoint x: 872, endPoint y: 172, distance: 349.9
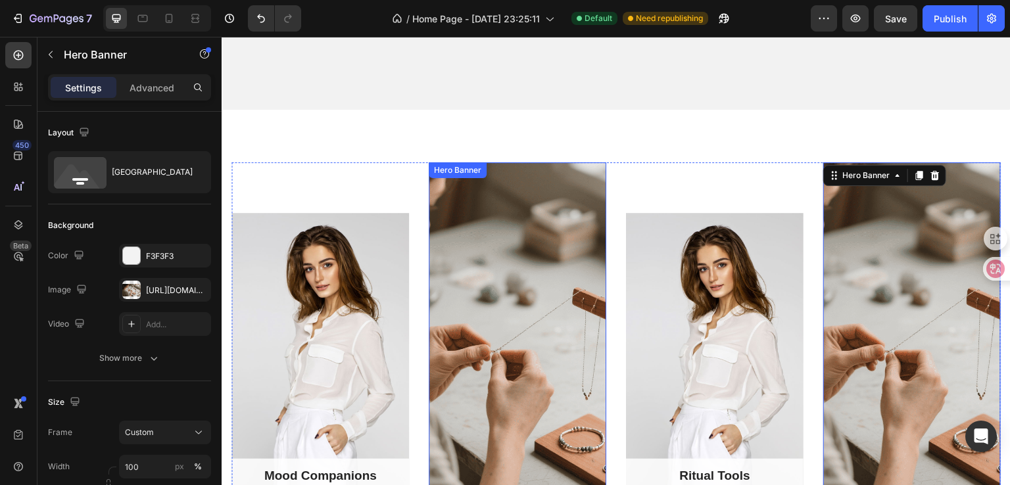
scroll to position [1031, 0]
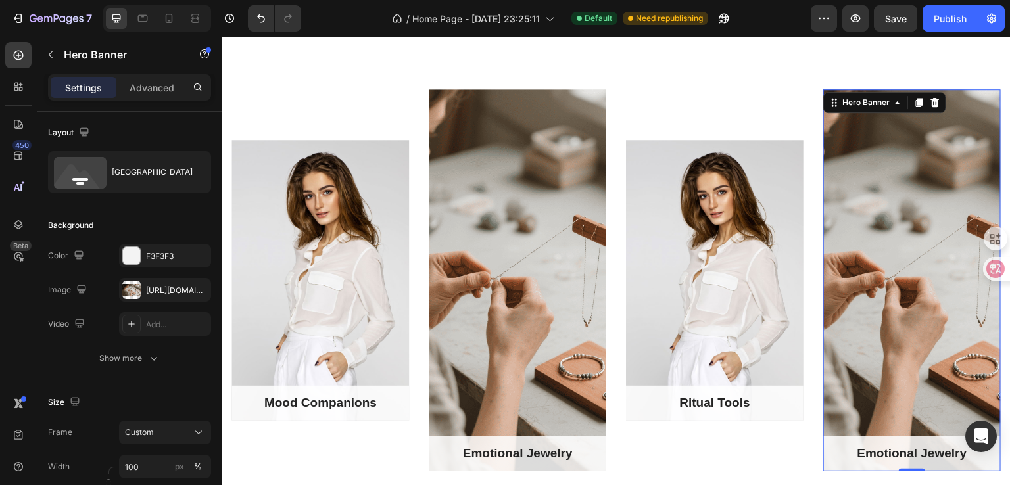
click at [891, 204] on div "Overlay" at bounding box center [911, 280] width 177 height 382
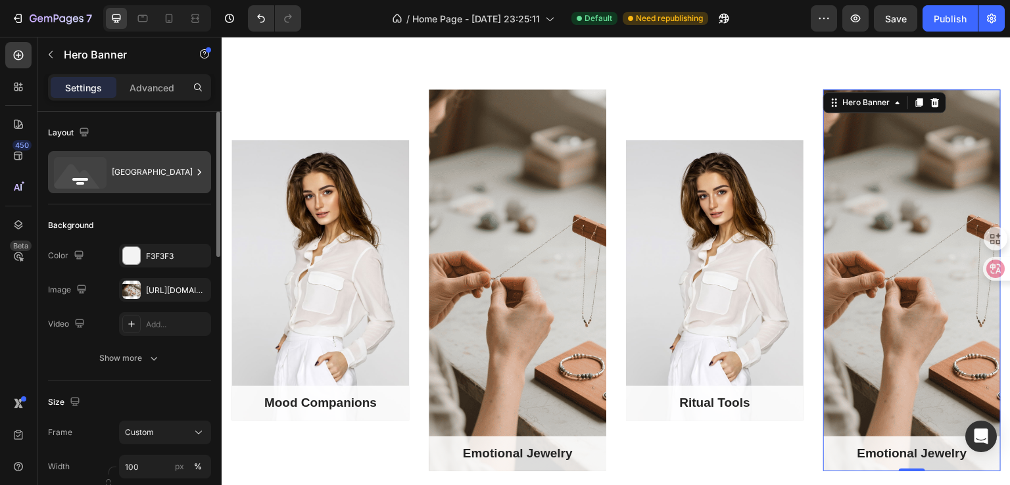
click at [128, 176] on div "[GEOGRAPHIC_DATA]" at bounding box center [152, 172] width 80 height 30
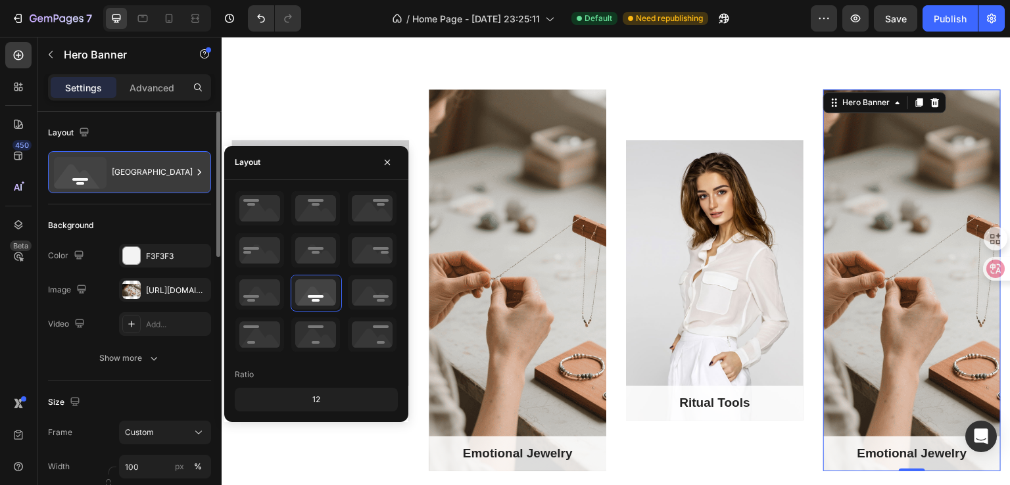
click at [128, 176] on div "[GEOGRAPHIC_DATA]" at bounding box center [152, 172] width 80 height 30
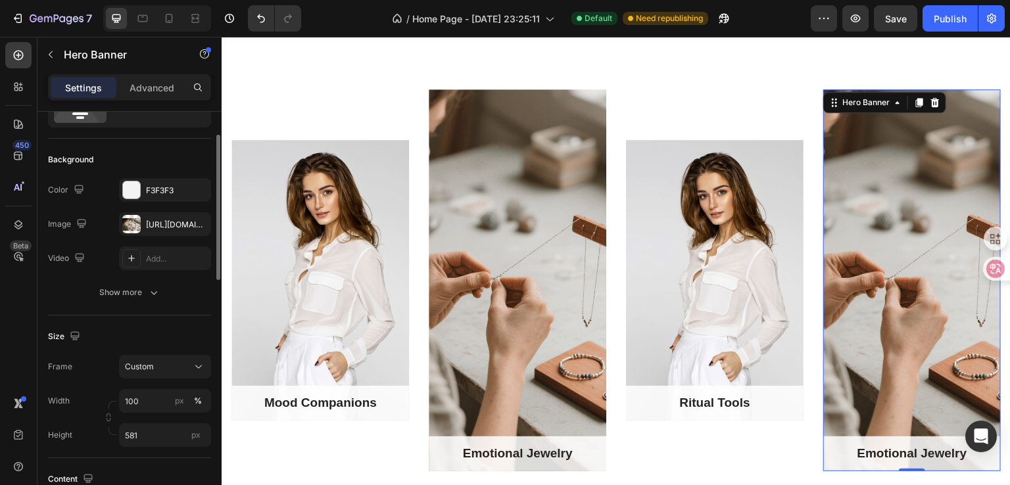
scroll to position [131, 0]
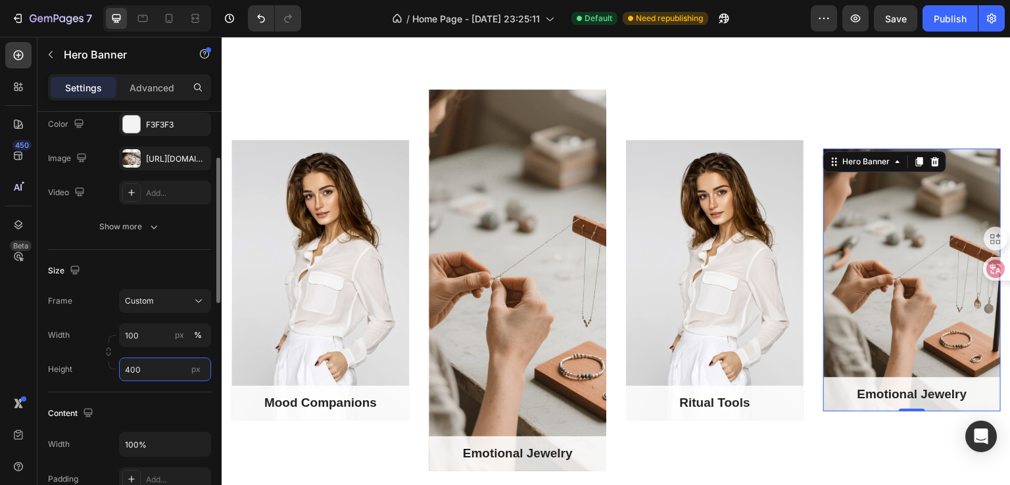
drag, startPoint x: 158, startPoint y: 371, endPoint x: 104, endPoint y: 370, distance: 53.9
click at [104, 370] on div "Height 400 px" at bounding box center [129, 370] width 163 height 24
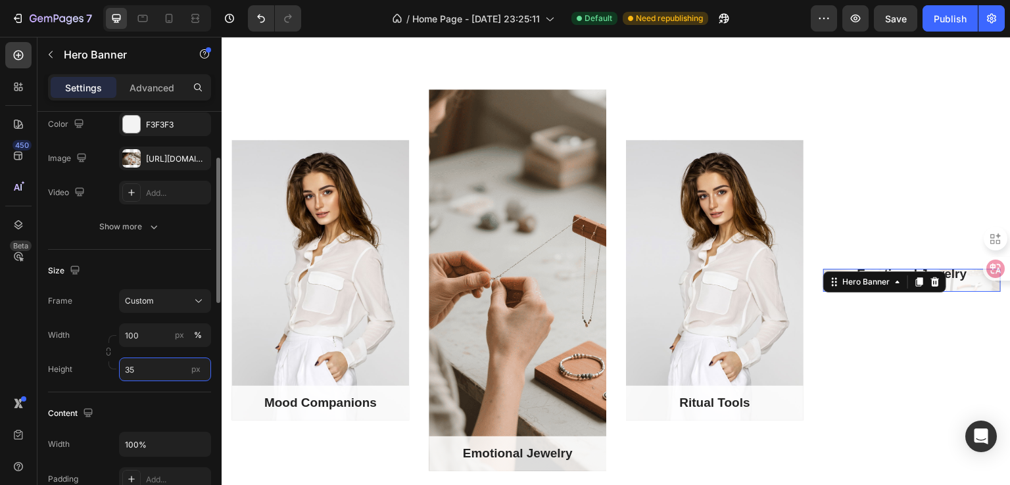
type input "350"
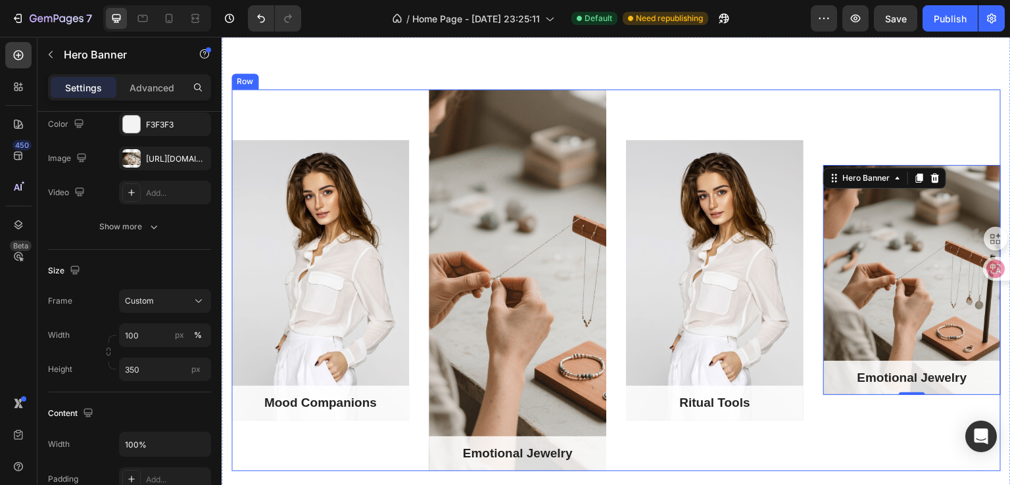
click at [830, 467] on div "Emotional Jewelry Text block Row Hero Banner 0" at bounding box center [911, 280] width 177 height 382
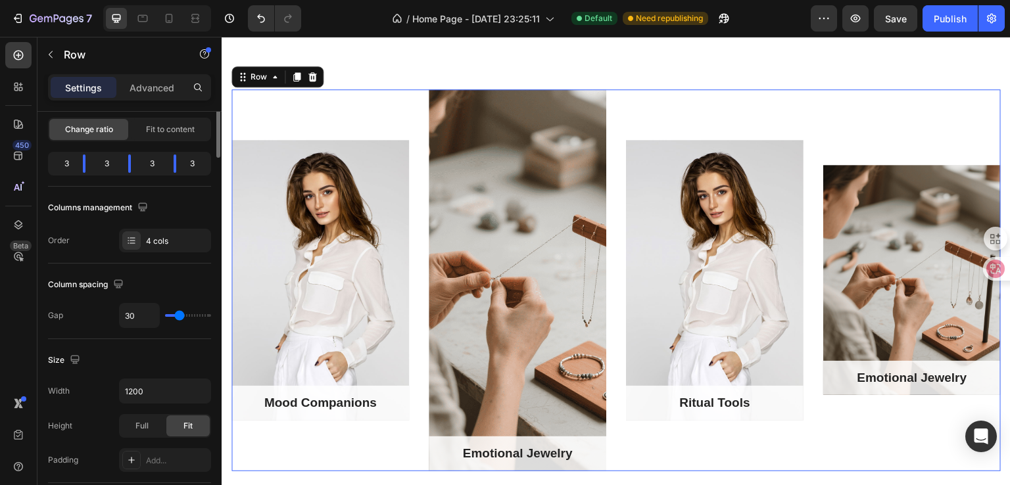
scroll to position [0, 0]
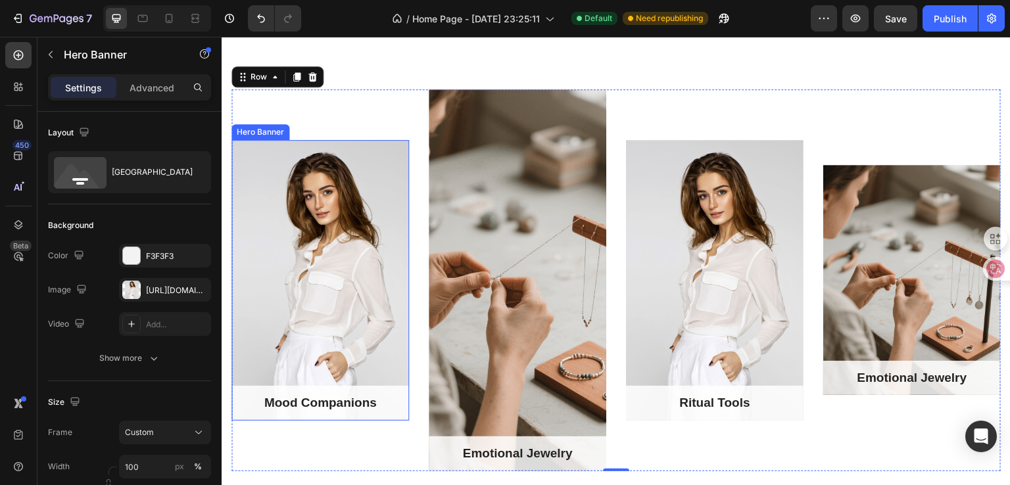
click at [357, 261] on div "Overlay" at bounding box center [319, 280] width 177 height 281
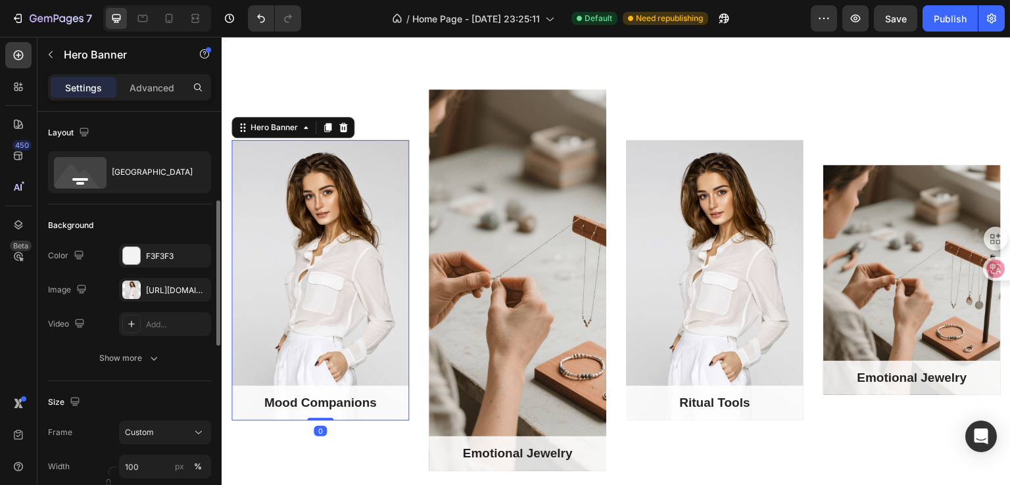
scroll to position [131, 0]
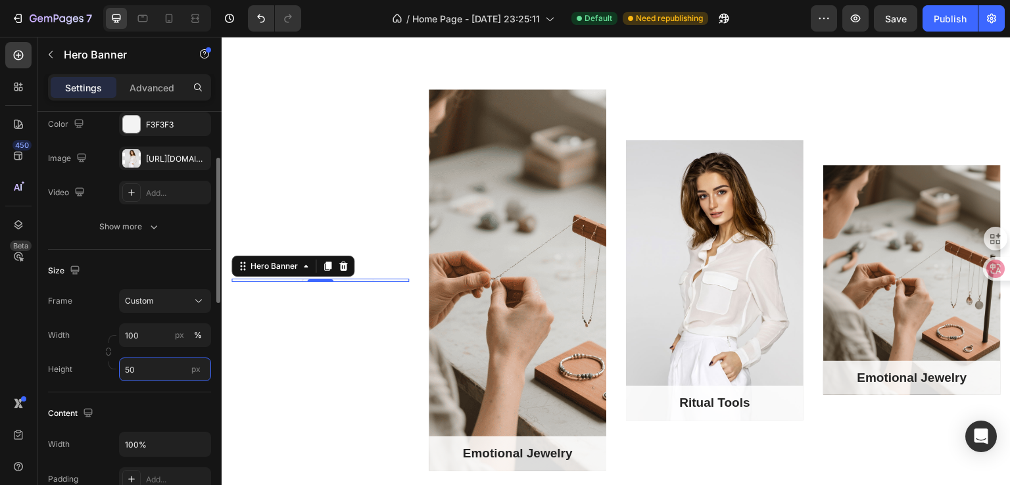
type input "500"
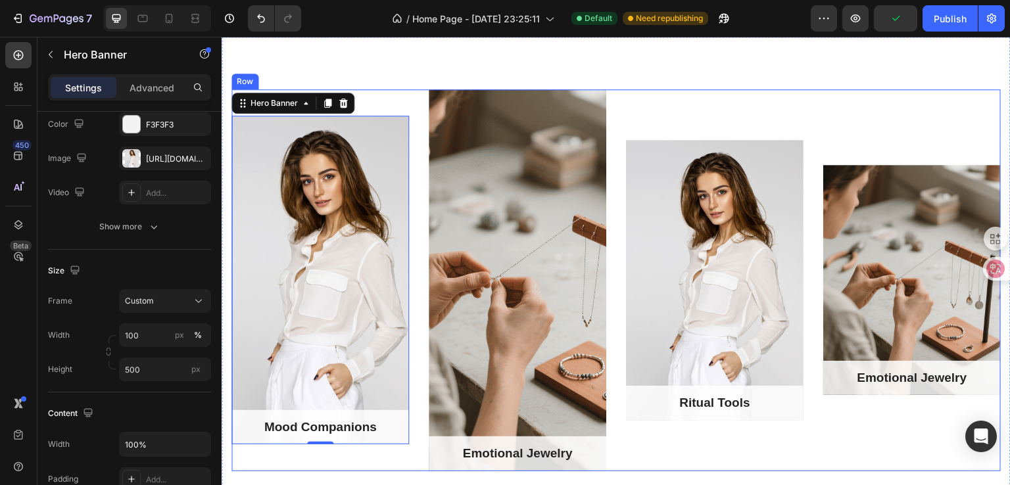
click at [801, 458] on div "Mood Companions Text block Row Hero Banner 0 Emotional Jewelry Text block Row H…" at bounding box center [615, 280] width 769 height 382
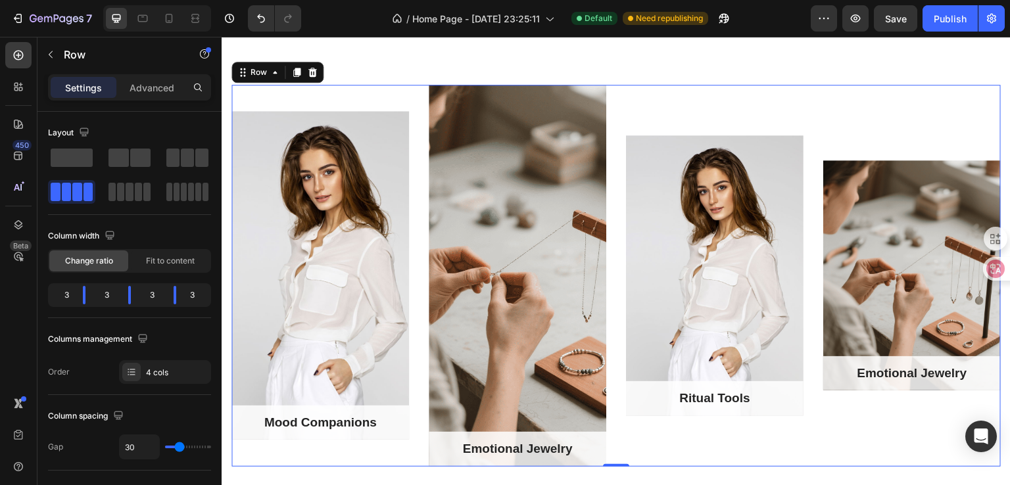
scroll to position [1031, 0]
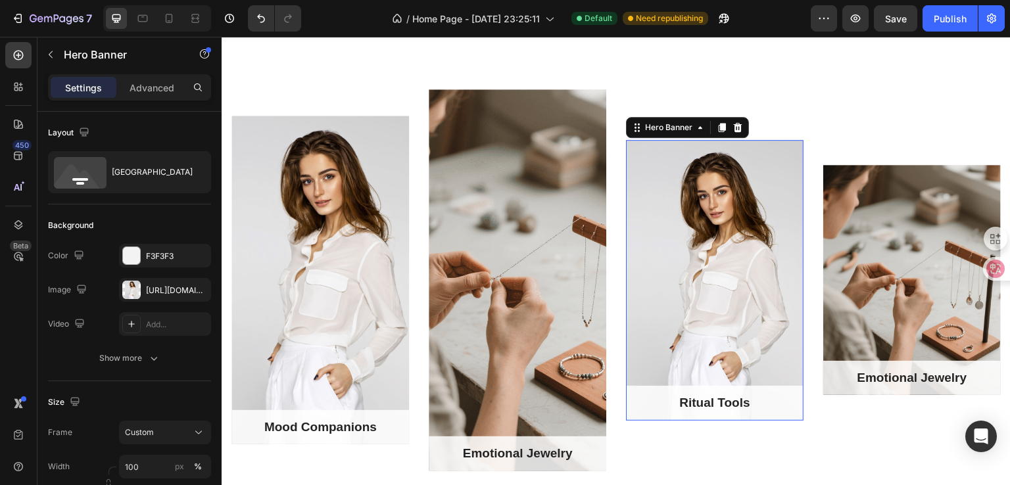
click at [686, 278] on div "Overlay" at bounding box center [714, 280] width 177 height 281
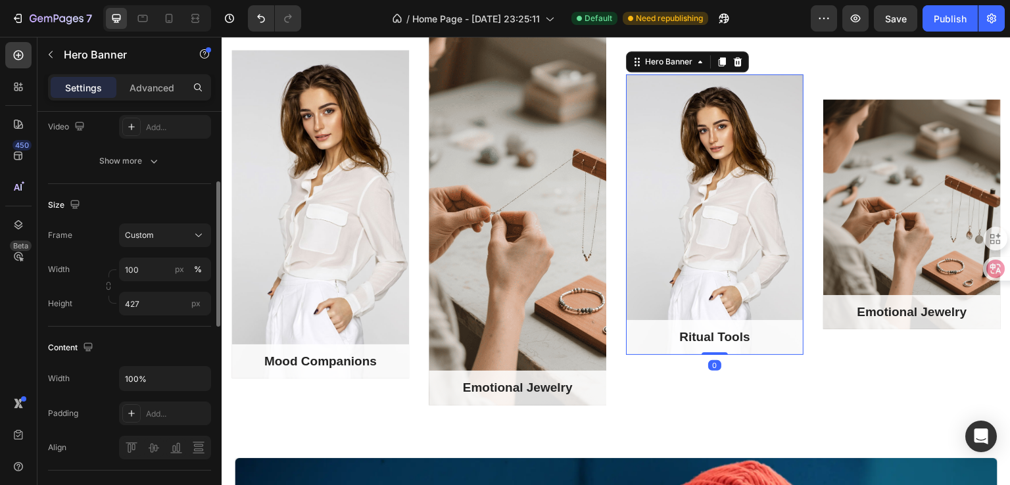
scroll to position [0, 0]
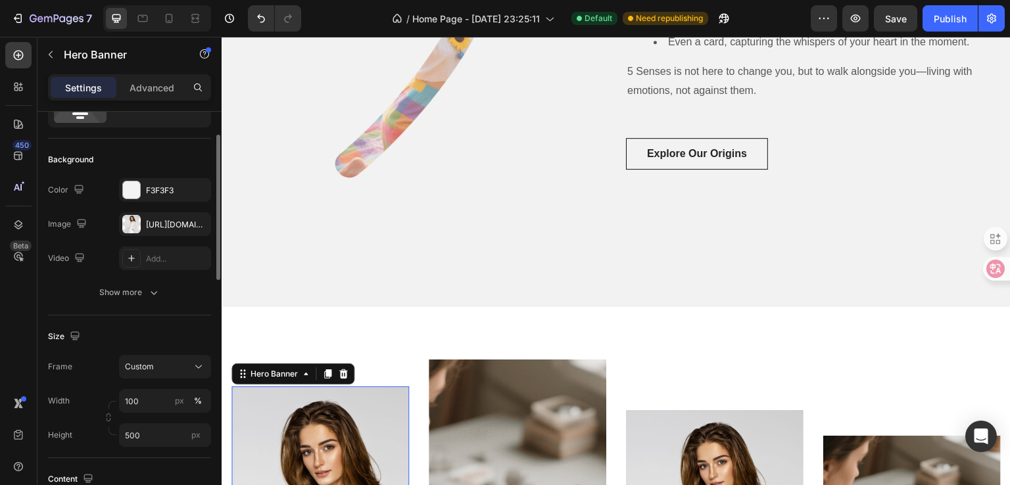
scroll to position [131, 0]
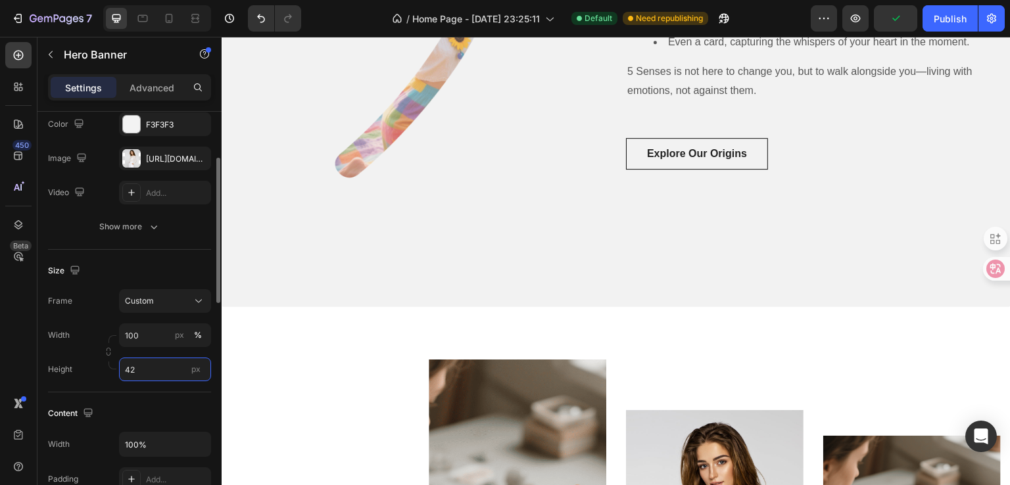
type input "427"
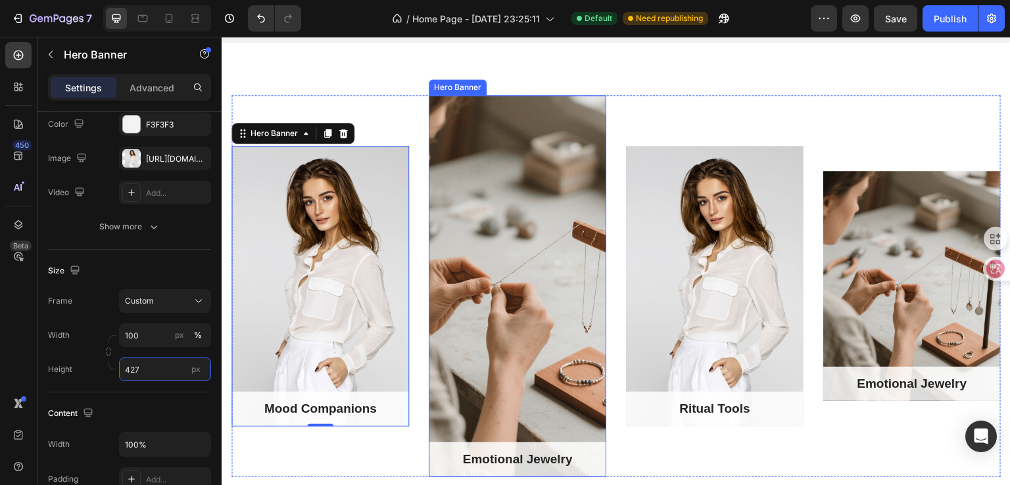
scroll to position [1096, 0]
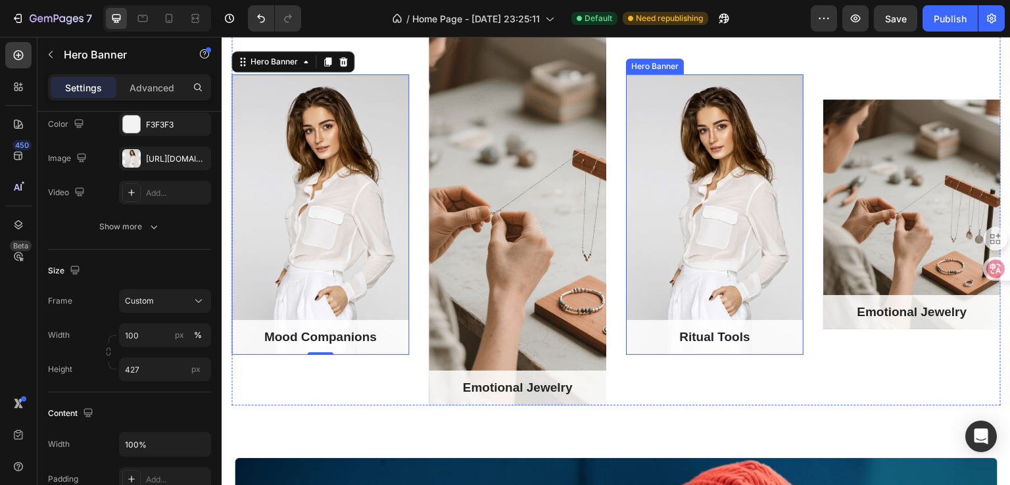
click at [656, 120] on div "Overlay" at bounding box center [714, 214] width 177 height 281
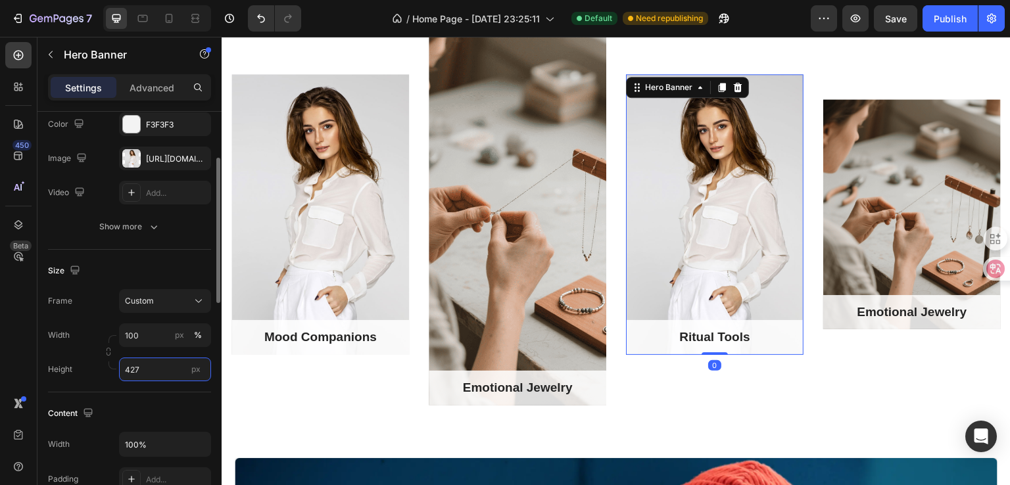
click at [145, 358] on input "427" at bounding box center [165, 370] width 92 height 24
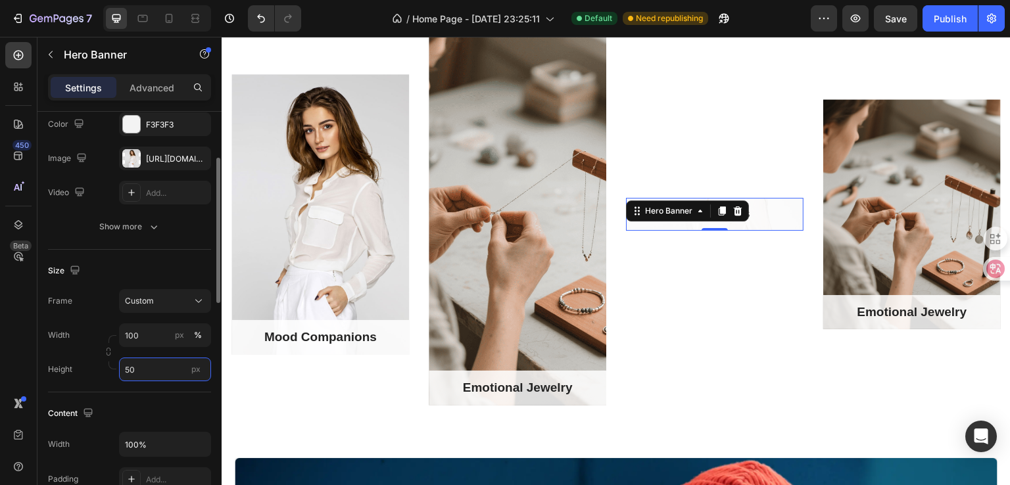
type input "500"
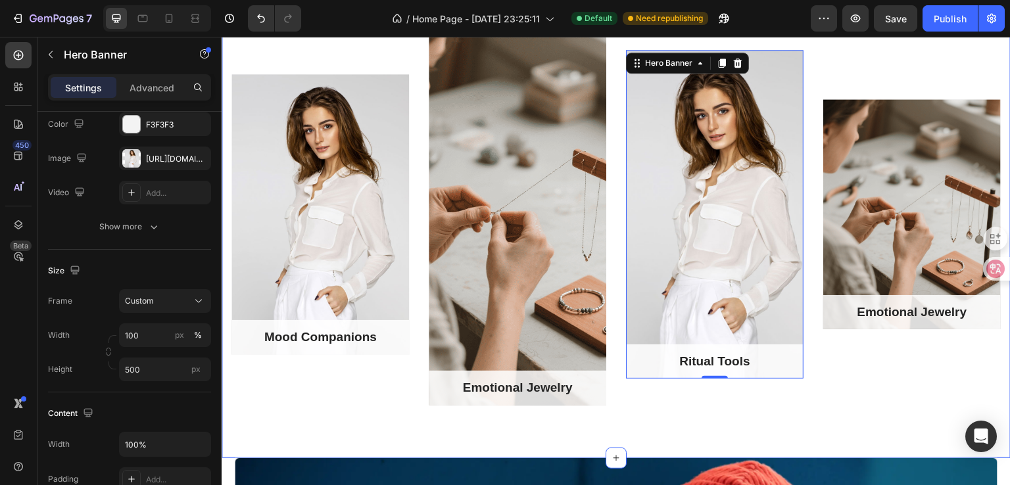
click at [811, 424] on div "Mood Companions Text block Row Hero Banner Emotional Jewelry Text block Row Her…" at bounding box center [616, 214] width 789 height 487
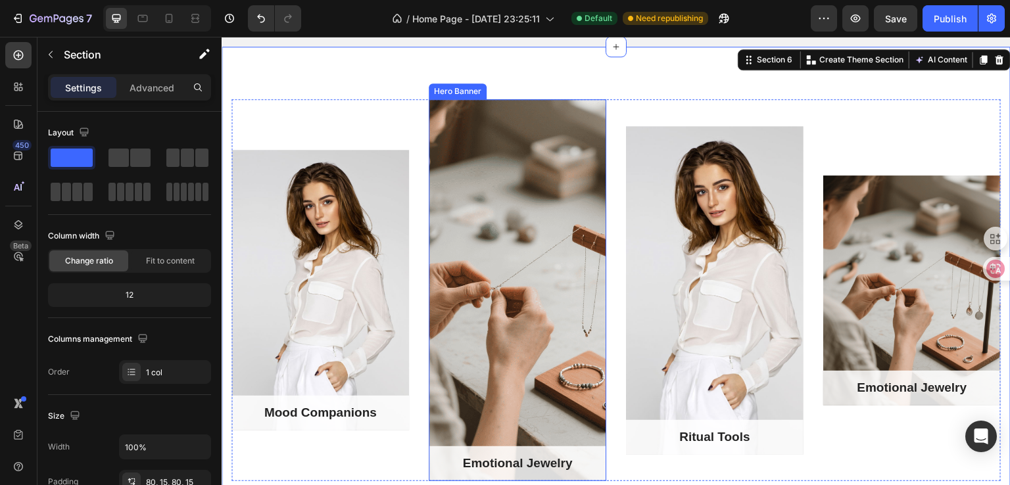
scroll to position [1031, 0]
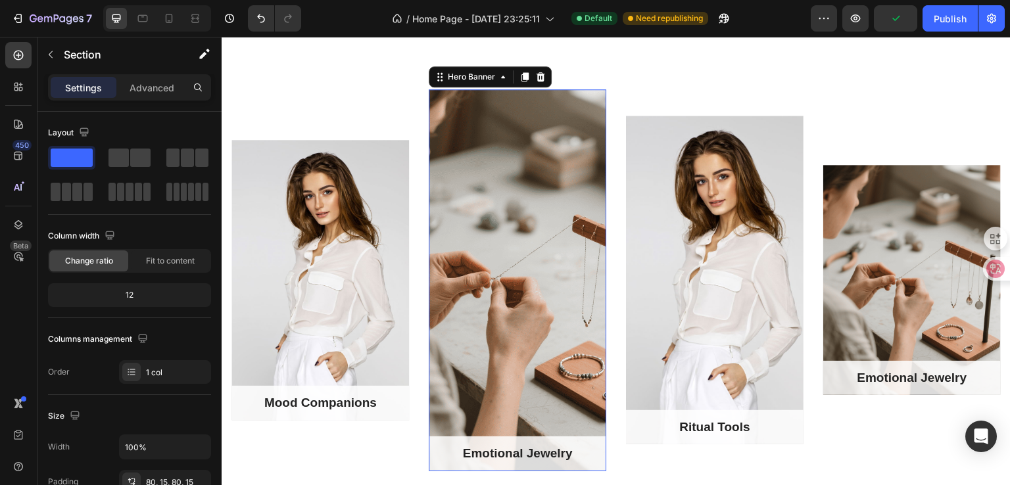
click at [543, 284] on div "Overlay" at bounding box center [517, 280] width 177 height 382
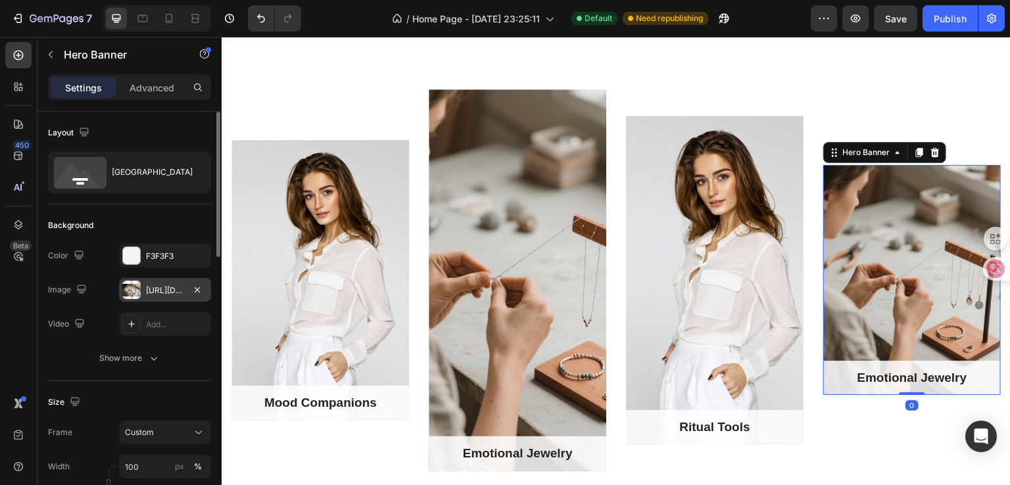
click at [133, 296] on div at bounding box center [131, 290] width 18 height 18
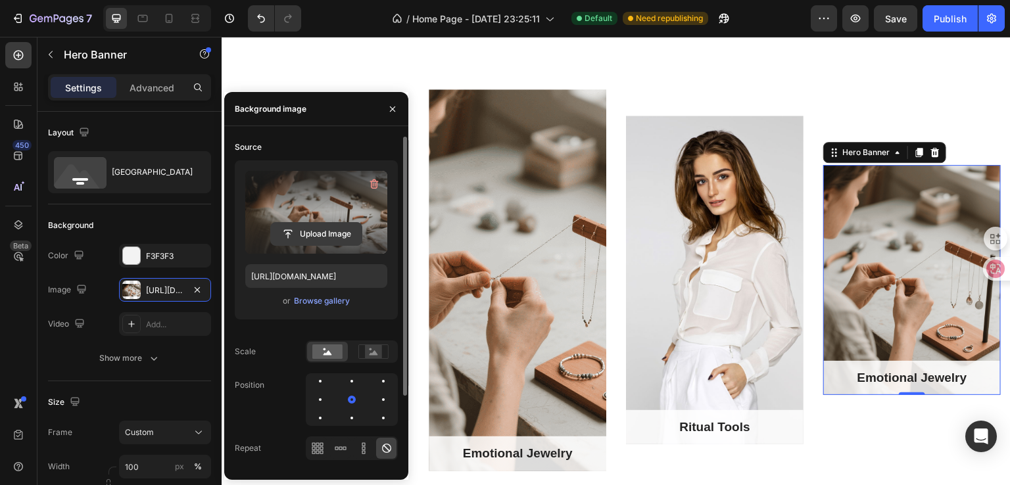
click at [316, 229] on input "file" at bounding box center [316, 234] width 91 height 22
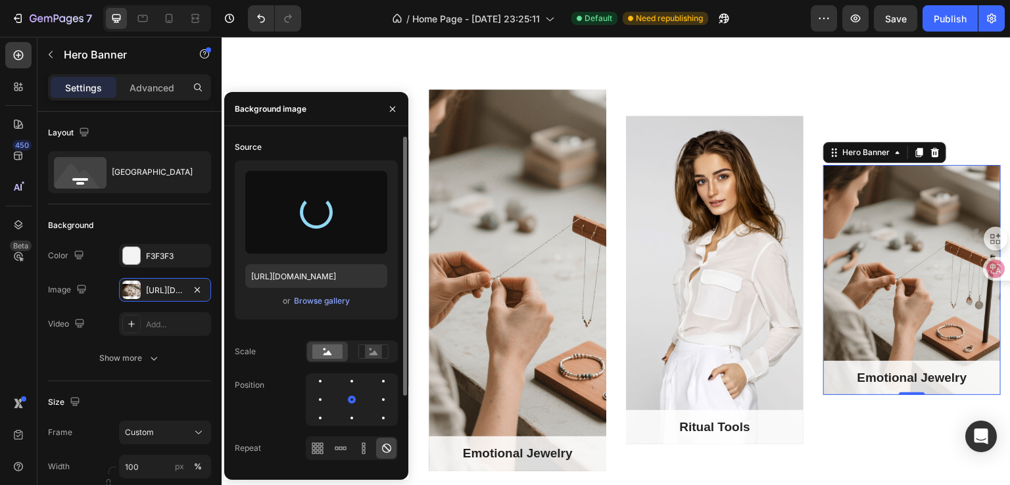
type input "[URL][DOMAIN_NAME]"
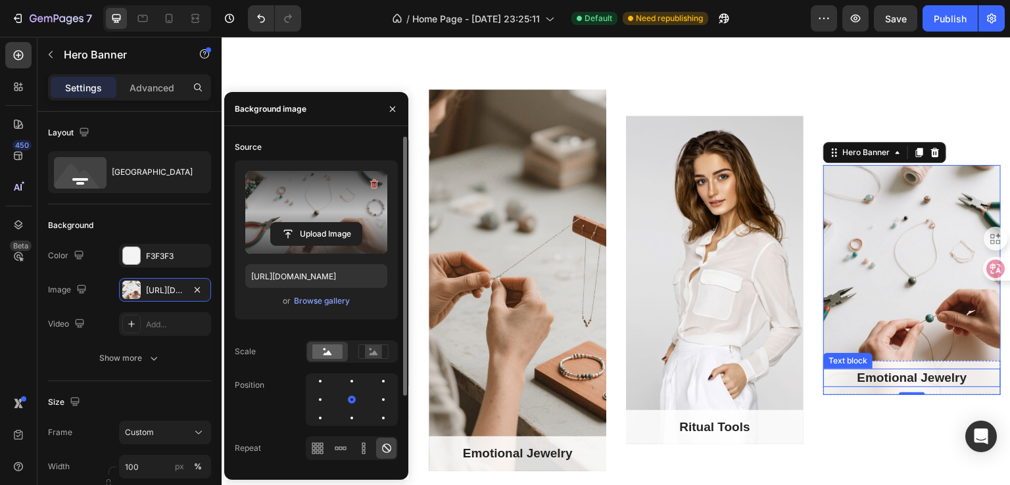
click at [872, 380] on p "Emotional Jewelry" at bounding box center [911, 378] width 175 height 16
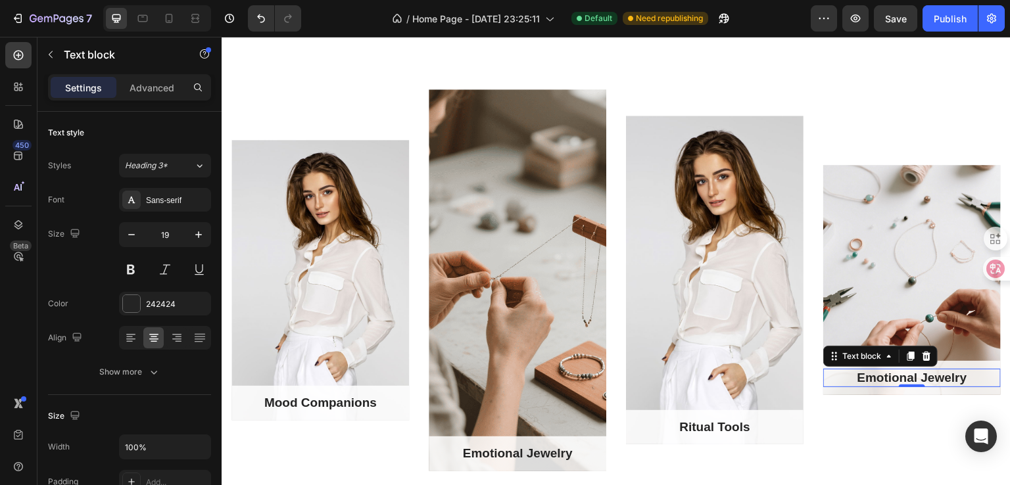
click at [858, 379] on p "Emotional Jewelry" at bounding box center [911, 378] width 175 height 16
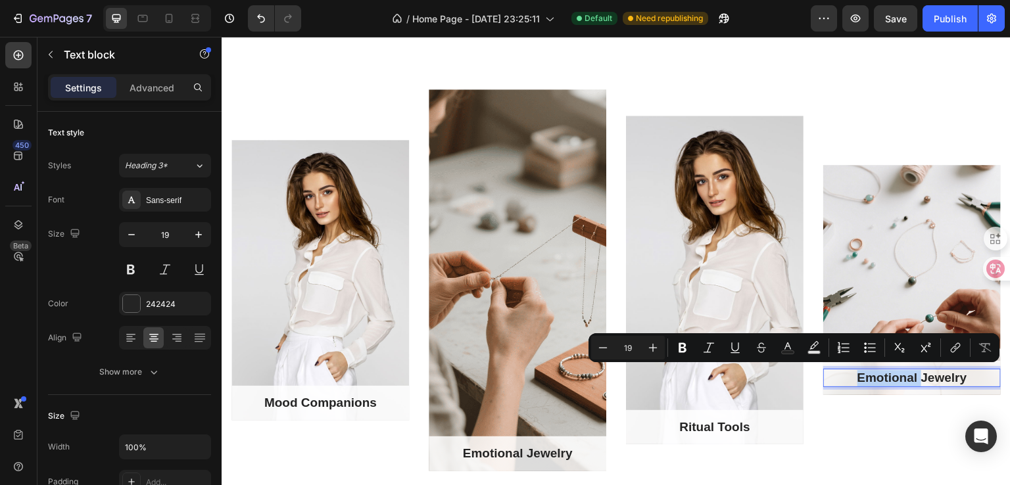
click at [849, 380] on p "Emotional Jewelry" at bounding box center [911, 378] width 175 height 16
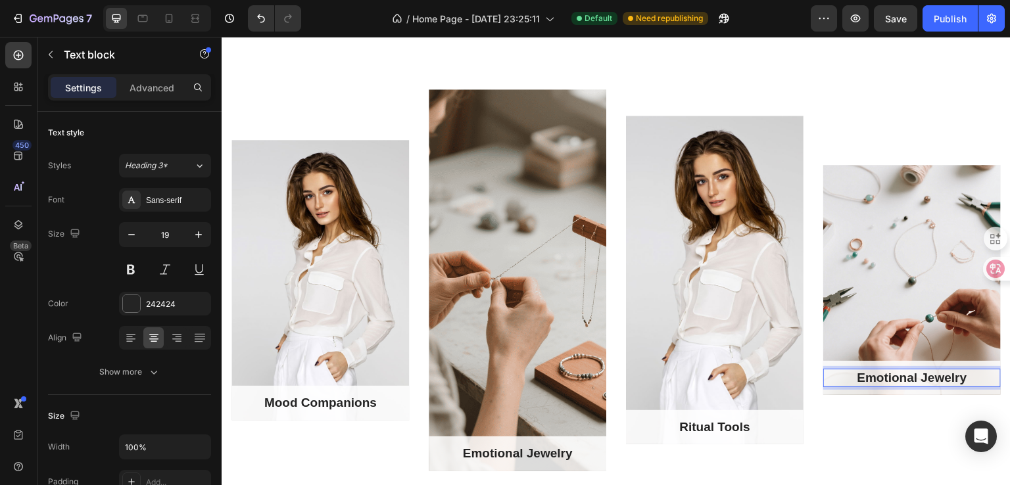
drag, startPoint x: 846, startPoint y: 377, endPoint x: 941, endPoint y: 372, distance: 95.5
click at [941, 372] on p "Emotional Jewelry" at bounding box center [911, 378] width 175 height 16
drag, startPoint x: 966, startPoint y: 373, endPoint x: 830, endPoint y: 373, distance: 136.1
click at [830, 373] on p "Emotional Jewelry" at bounding box center [911, 378] width 175 height 16
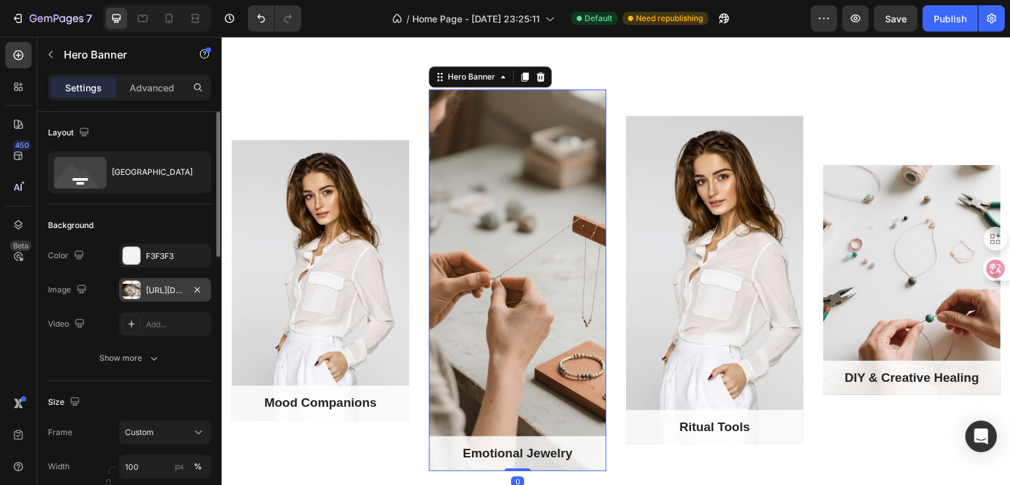
click at [141, 291] on div "[URL][DOMAIN_NAME]" at bounding box center [165, 290] width 92 height 24
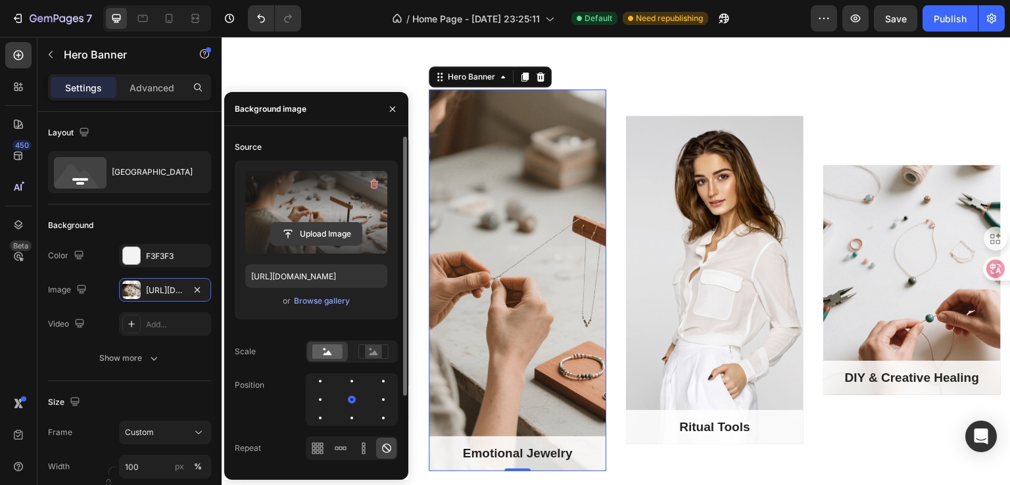
click at [323, 229] on input "file" at bounding box center [316, 234] width 91 height 22
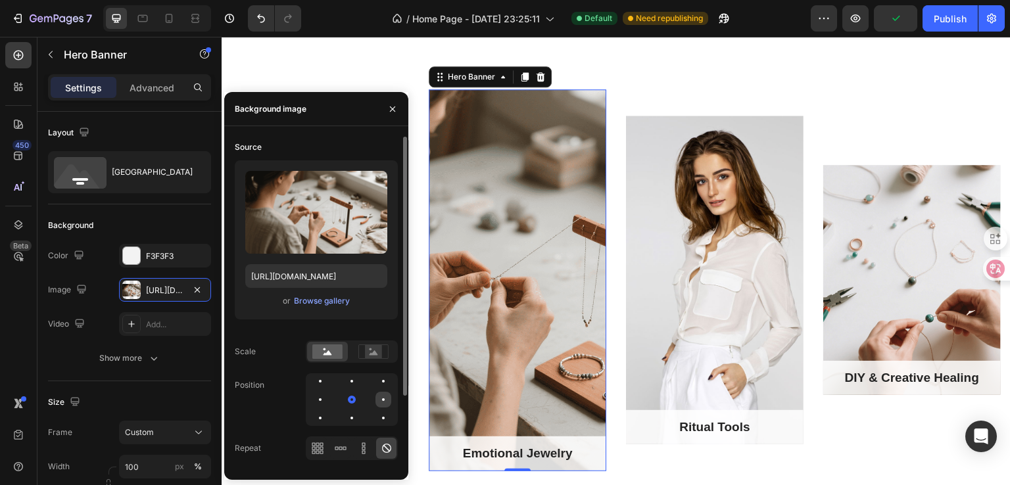
click at [328, 410] on div at bounding box center [320, 418] width 16 height 16
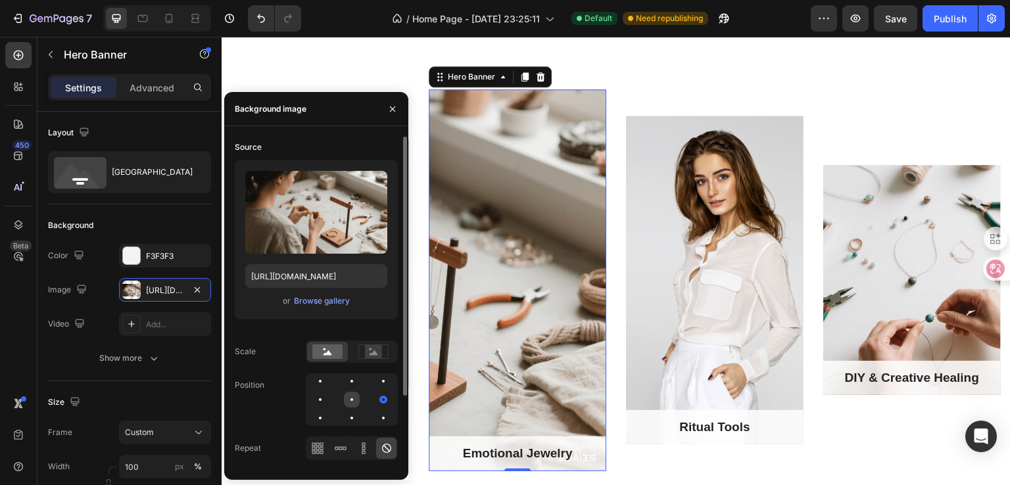
click at [375, 400] on div at bounding box center [383, 400] width 16 height 16
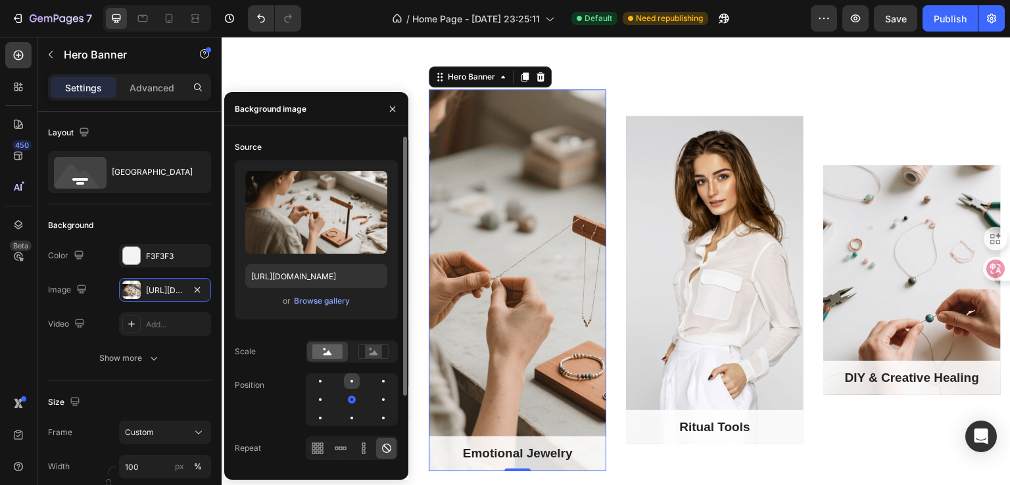
click at [375, 382] on div at bounding box center [383, 381] width 16 height 16
click at [382, 381] on div at bounding box center [383, 381] width 3 height 3
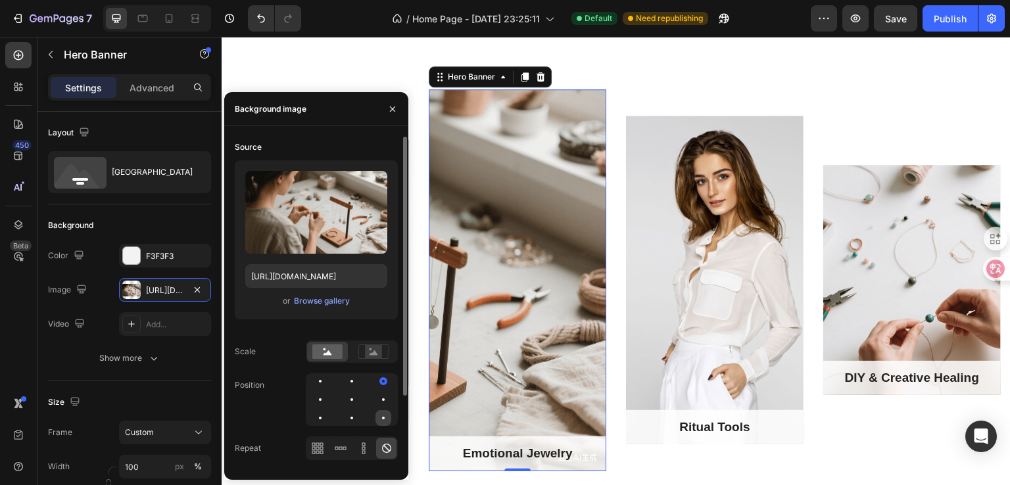
click at [384, 417] on div at bounding box center [383, 418] width 3 height 3
click at [375, 415] on div at bounding box center [383, 418] width 16 height 16
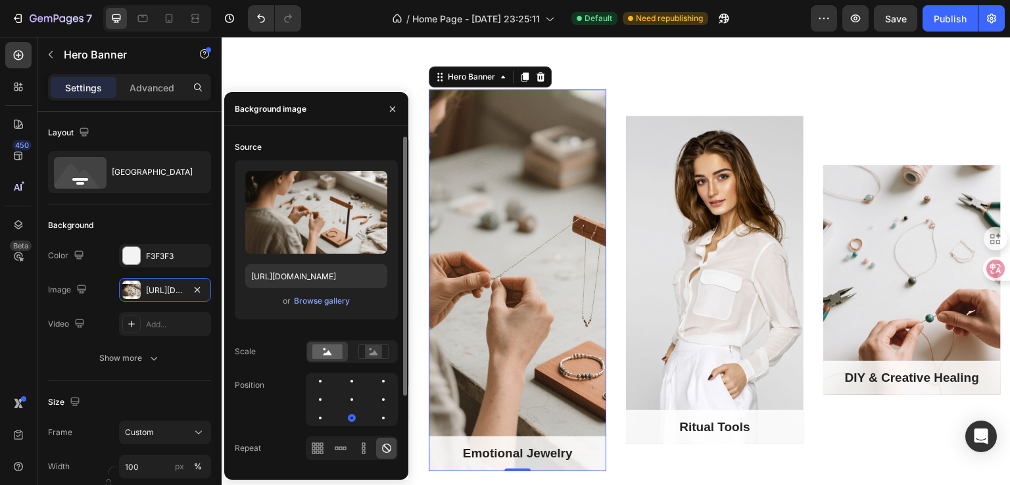
click at [331, 415] on div at bounding box center [352, 399] width 92 height 53
click at [344, 396] on div at bounding box center [352, 400] width 16 height 16
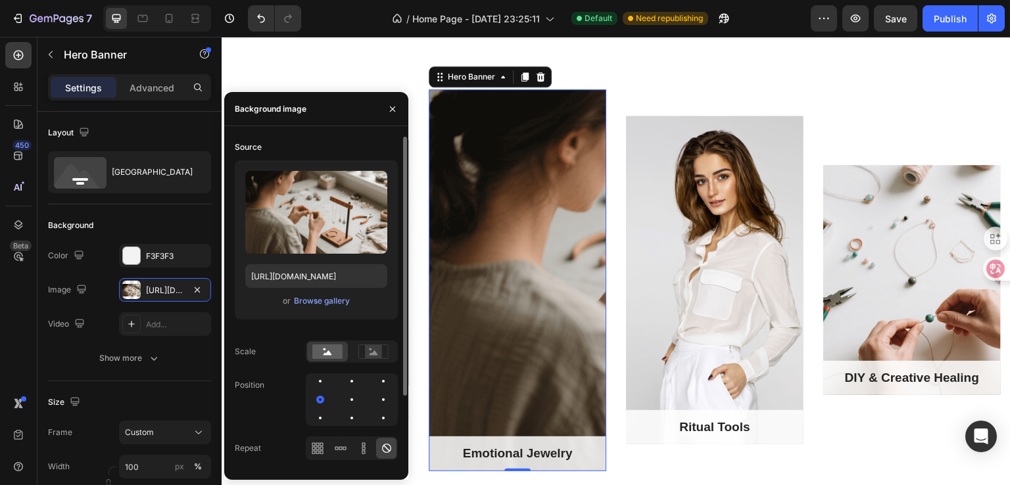
click at [344, 393] on div at bounding box center [352, 399] width 92 height 53
click at [375, 395] on div at bounding box center [383, 400] width 16 height 16
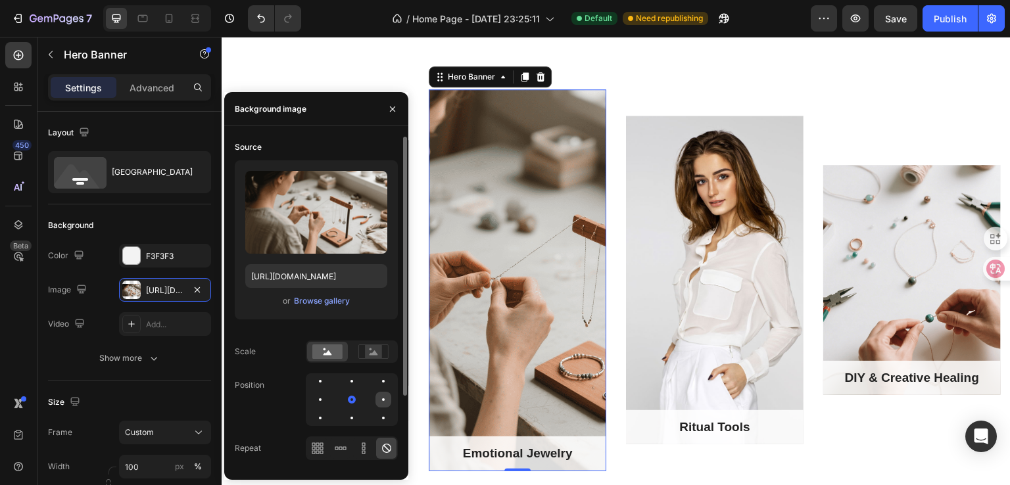
click at [328, 410] on div at bounding box center [320, 418] width 16 height 16
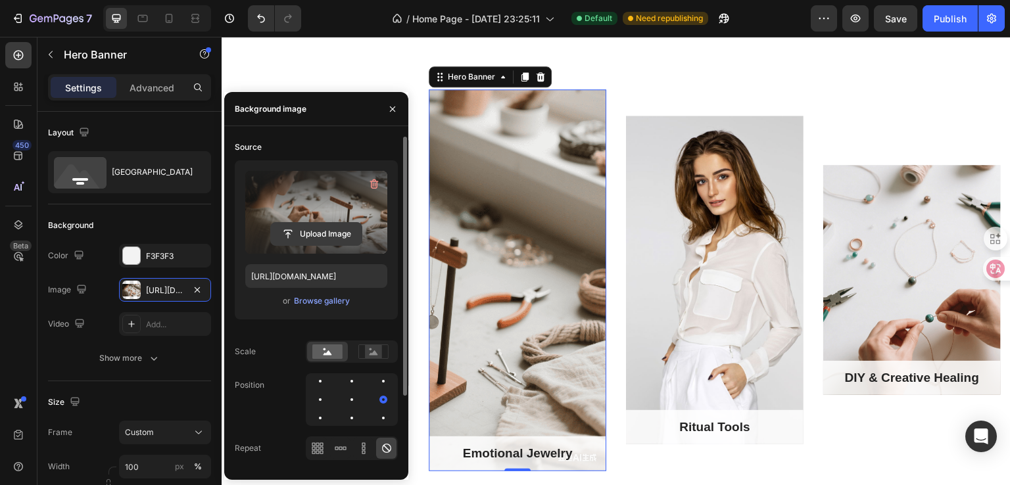
click at [314, 232] on input "file" at bounding box center [316, 234] width 91 height 22
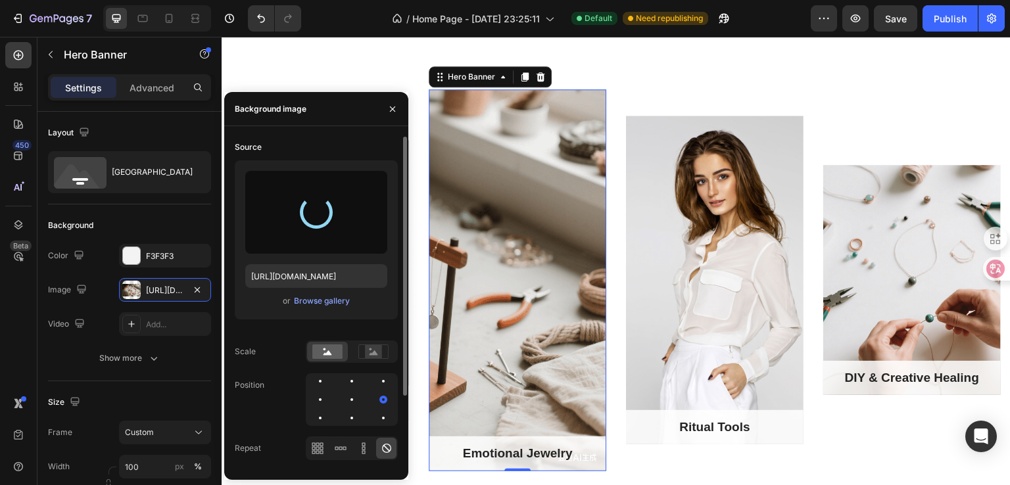
type input "[URL][DOMAIN_NAME]"
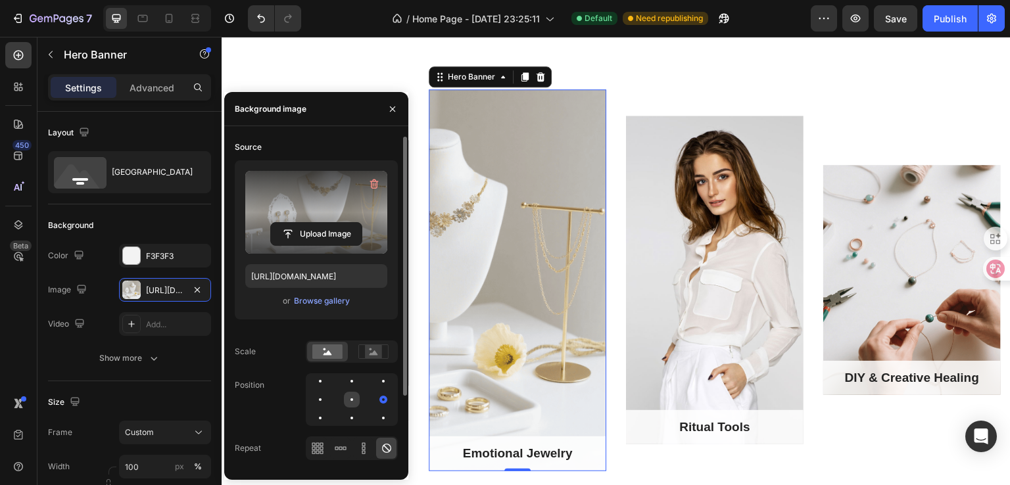
click at [375, 396] on div at bounding box center [383, 400] width 16 height 16
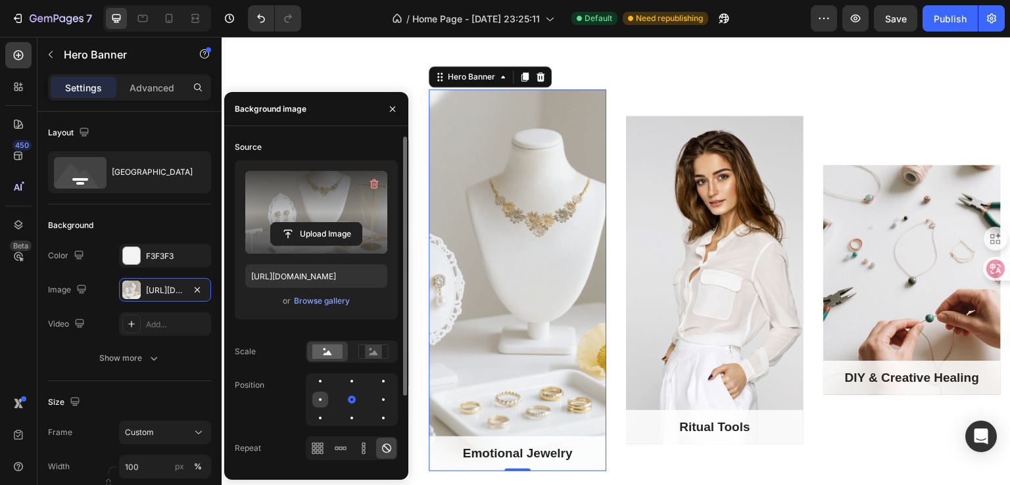
click at [344, 402] on div at bounding box center [352, 400] width 16 height 16
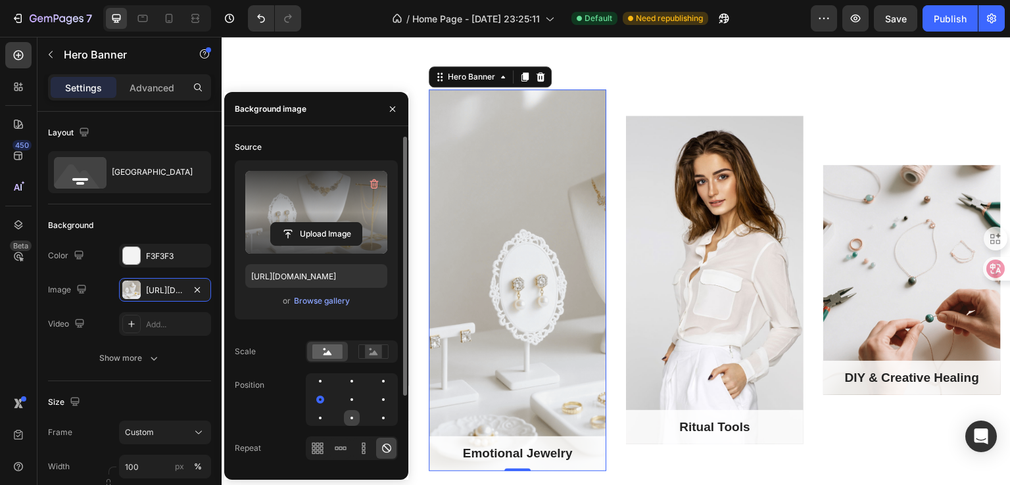
click at [375, 414] on div at bounding box center [383, 418] width 16 height 16
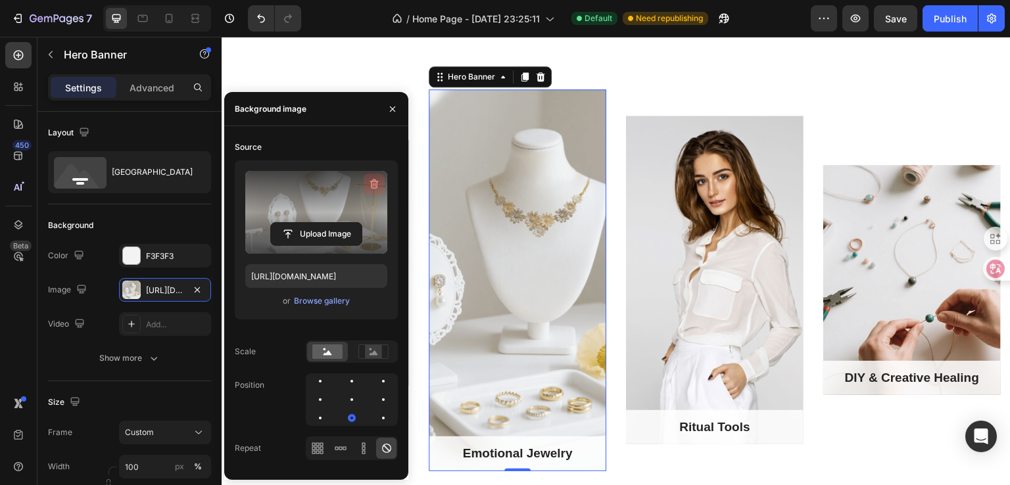
click at [373, 182] on icon "button" at bounding box center [373, 183] width 13 height 13
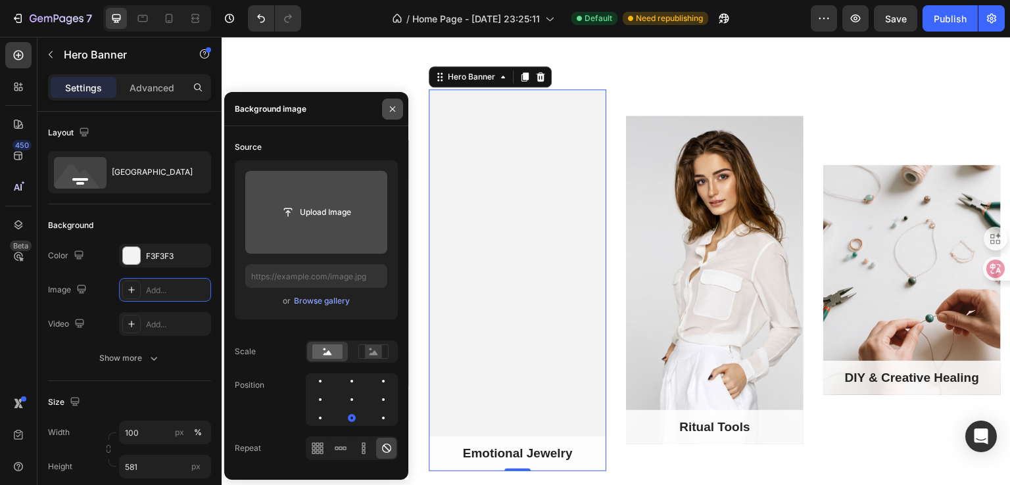
click at [396, 109] on icon "button" at bounding box center [392, 109] width 11 height 11
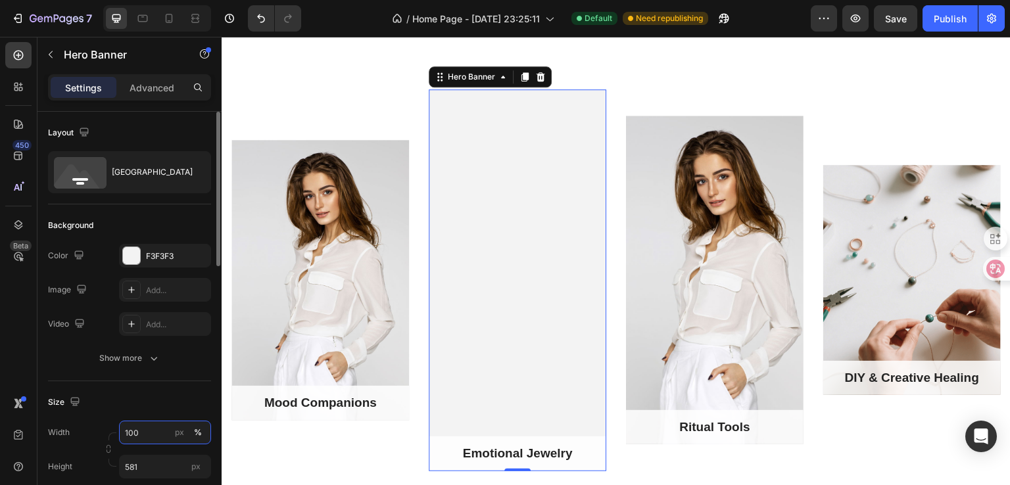
click at [149, 434] on input "100" at bounding box center [165, 433] width 92 height 24
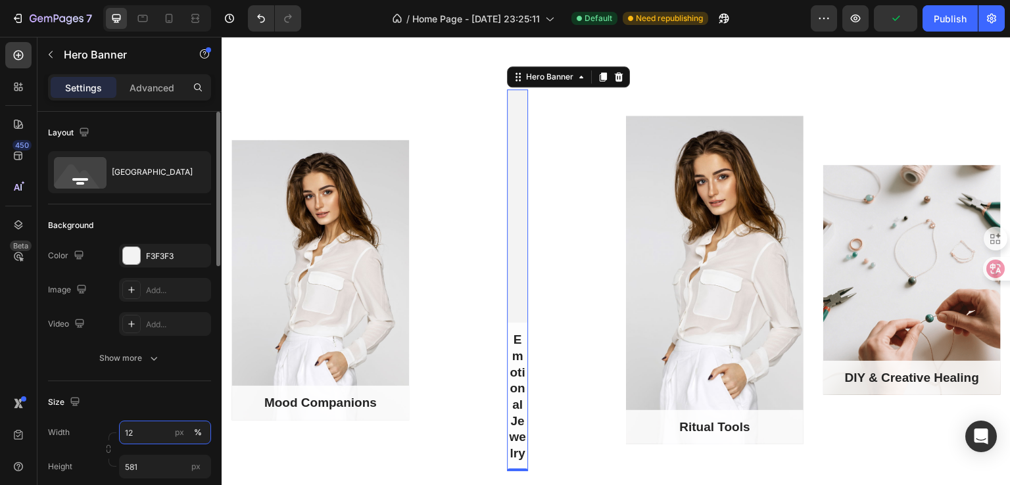
type input "120"
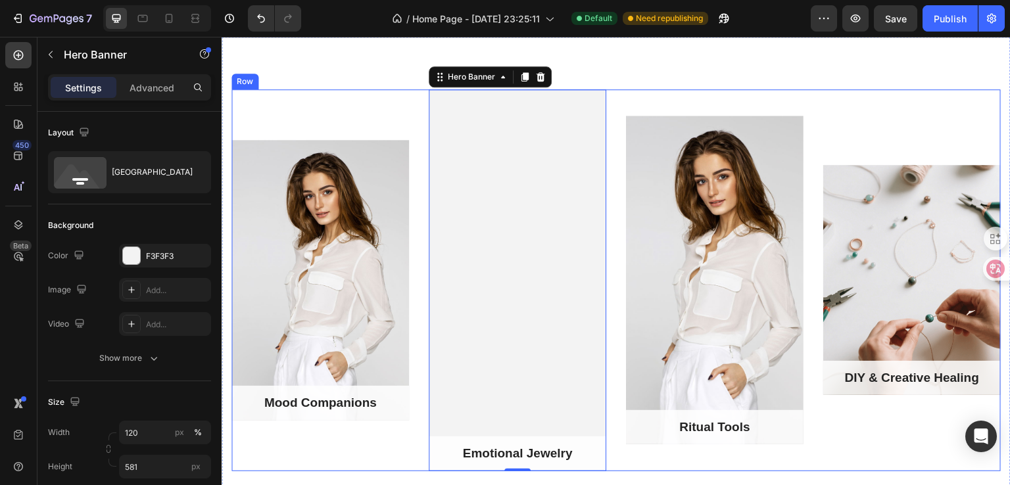
click at [626, 462] on div "Ritual Tools Text block Row Hero Banner" at bounding box center [714, 280] width 177 height 382
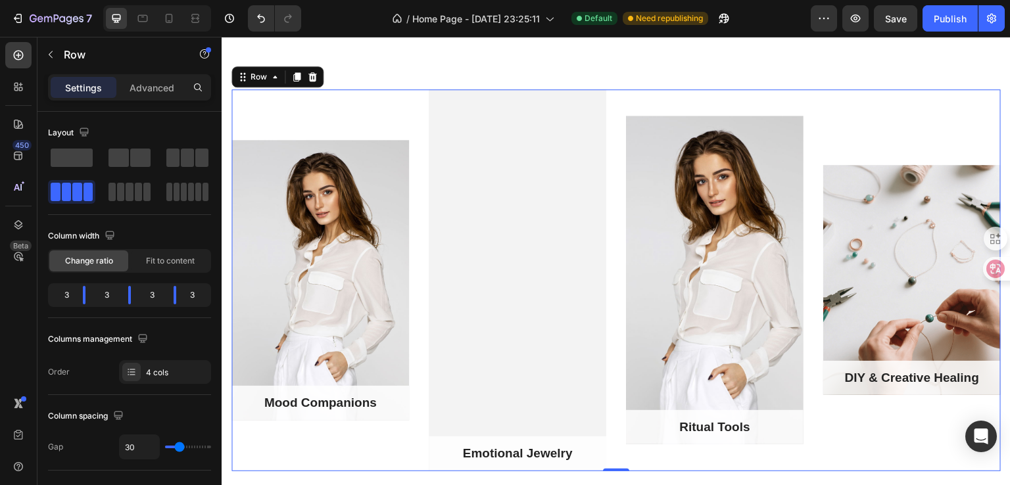
click at [619, 365] on div "Mood Companions Text block Row Hero Banner Emotional Jewelry Text block Row Her…" at bounding box center [615, 280] width 769 height 382
click at [631, 359] on div "Overlay" at bounding box center [714, 280] width 177 height 329
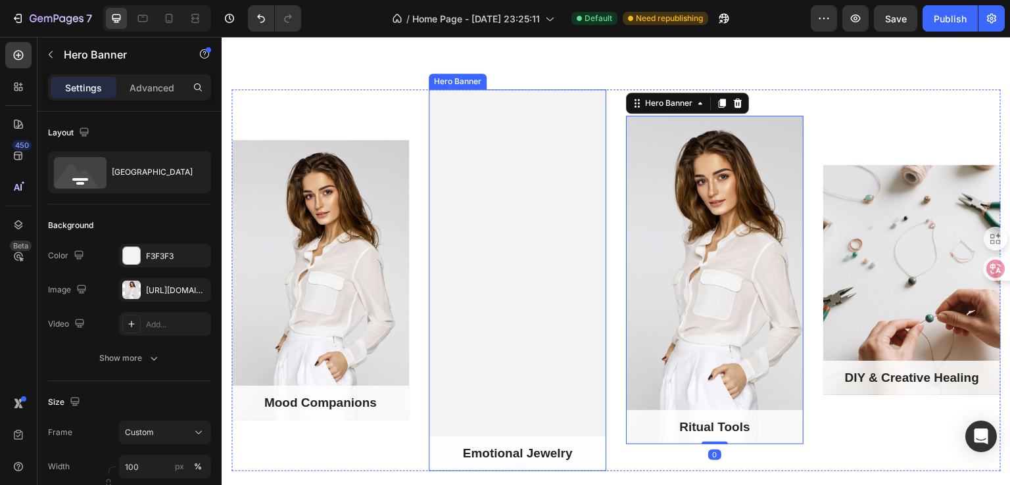
click at [530, 349] on div "Overlay" at bounding box center [517, 280] width 177 height 382
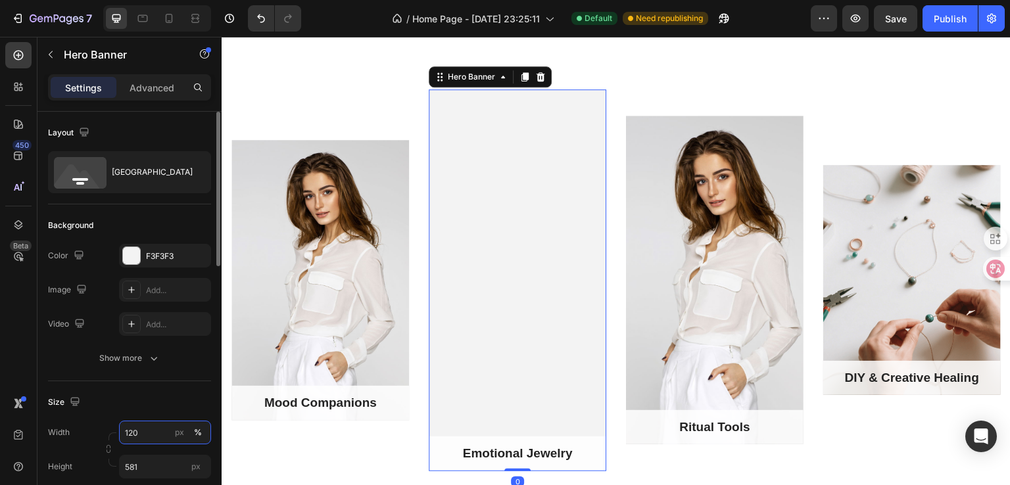
click at [139, 429] on input "120" at bounding box center [165, 433] width 92 height 24
click at [134, 430] on input "120" at bounding box center [165, 433] width 92 height 24
click at [134, 423] on input "120" at bounding box center [165, 433] width 92 height 24
drag, startPoint x: 147, startPoint y: 436, endPoint x: 117, endPoint y: 434, distance: 30.4
click at [117, 434] on div "Width 120 px %" at bounding box center [129, 433] width 163 height 24
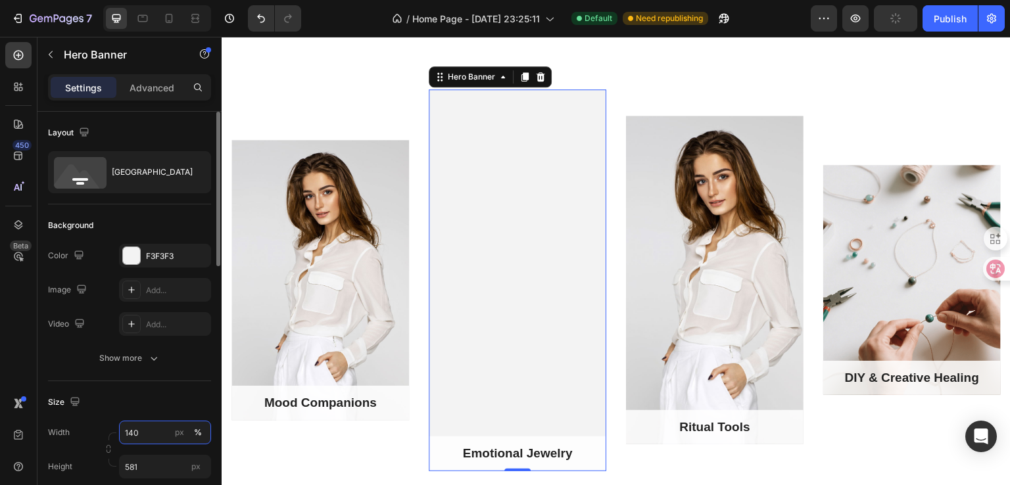
drag, startPoint x: 145, startPoint y: 434, endPoint x: 110, endPoint y: 434, distance: 34.2
click at [110, 434] on div "Width 140 px % Height 581 px" at bounding box center [129, 450] width 163 height 58
type input "150"
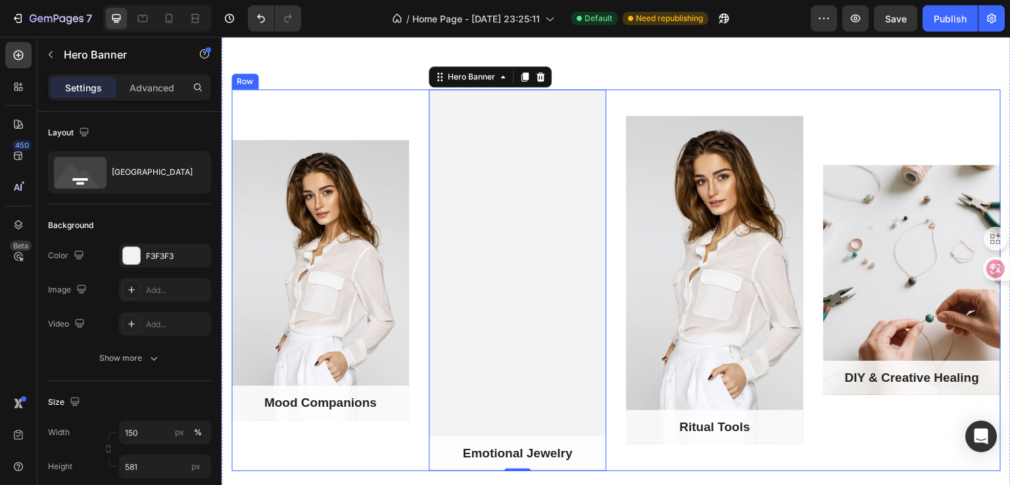
click at [398, 433] on div "Mood Companions Text block Row Hero Banner" at bounding box center [319, 280] width 177 height 382
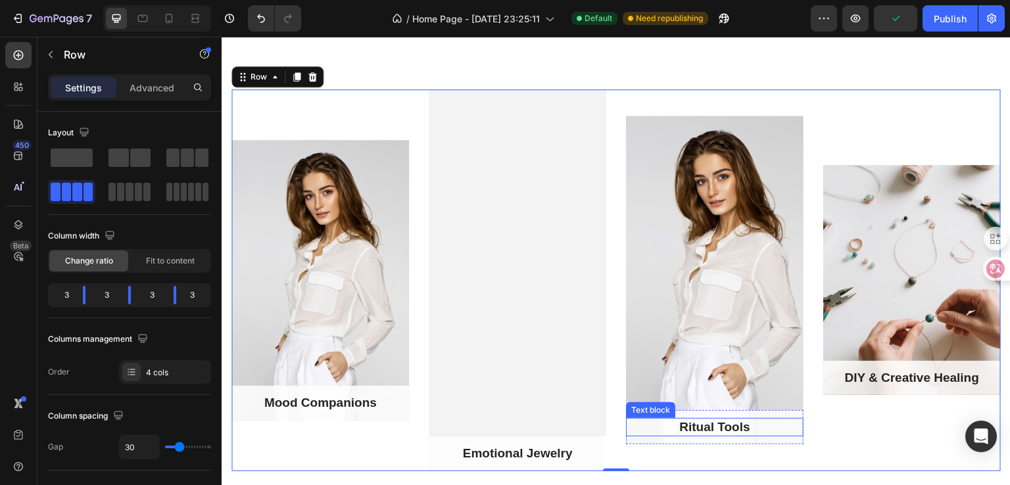
click at [728, 431] on p "Ritual Tools" at bounding box center [714, 427] width 175 height 16
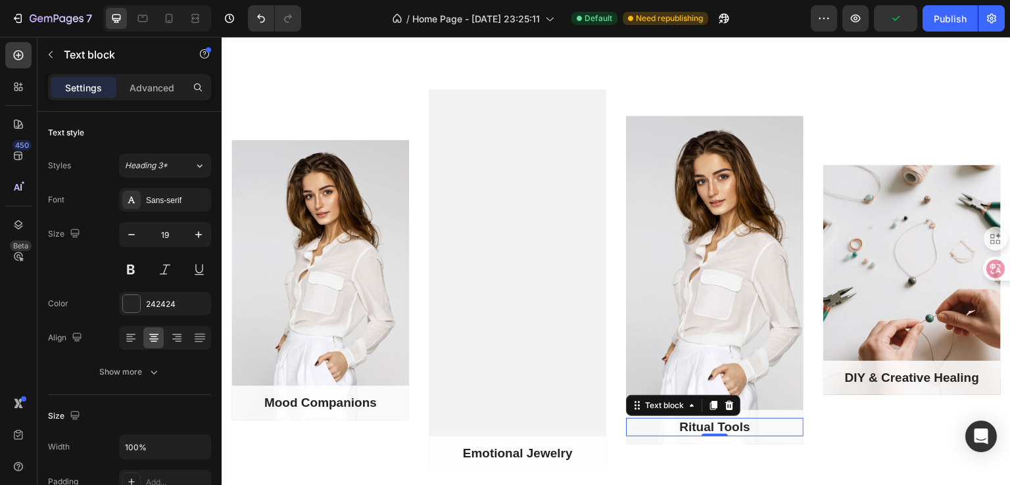
click at [728, 431] on p "Ritual Tools" at bounding box center [714, 427] width 175 height 16
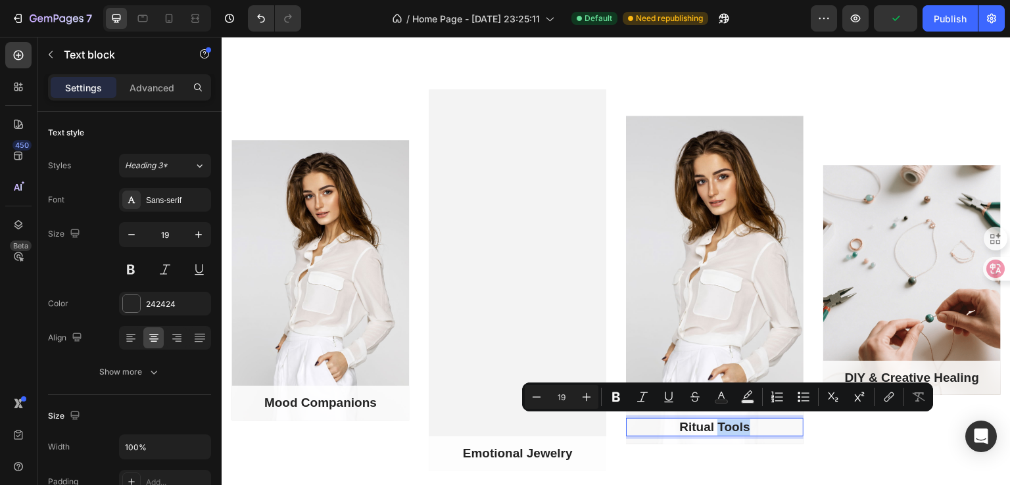
click at [742, 425] on p "Ritual Tools" at bounding box center [714, 427] width 175 height 16
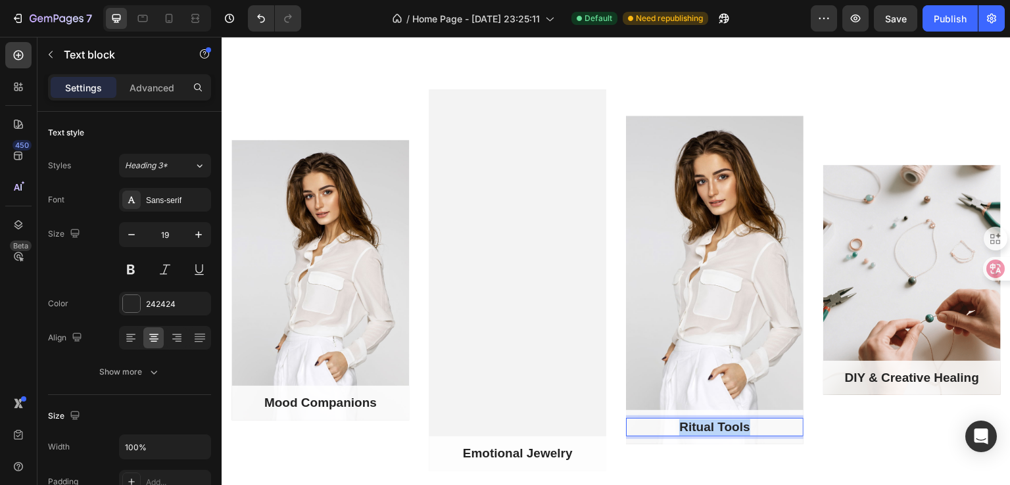
drag, startPoint x: 681, startPoint y: 423, endPoint x: 645, endPoint y: 423, distance: 36.2
click at [645, 423] on p "Ritual Tools" at bounding box center [714, 427] width 175 height 16
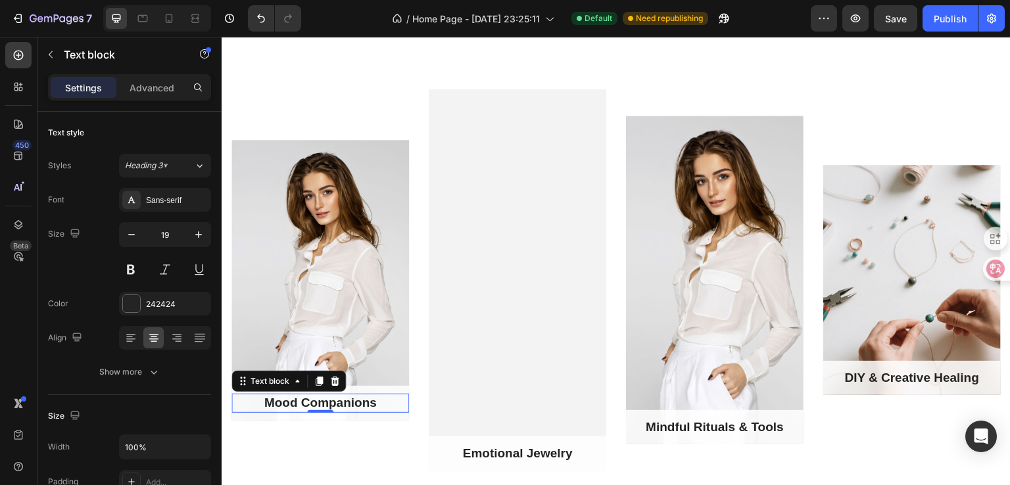
click at [385, 409] on p "Mood Companions" at bounding box center [320, 403] width 175 height 16
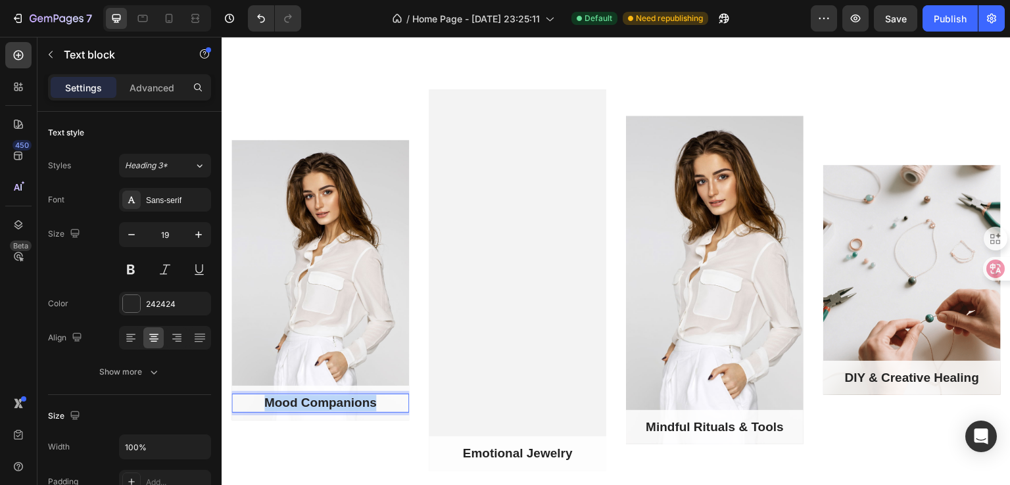
drag, startPoint x: 383, startPoint y: 402, endPoint x: 425, endPoint y: 439, distance: 55.4
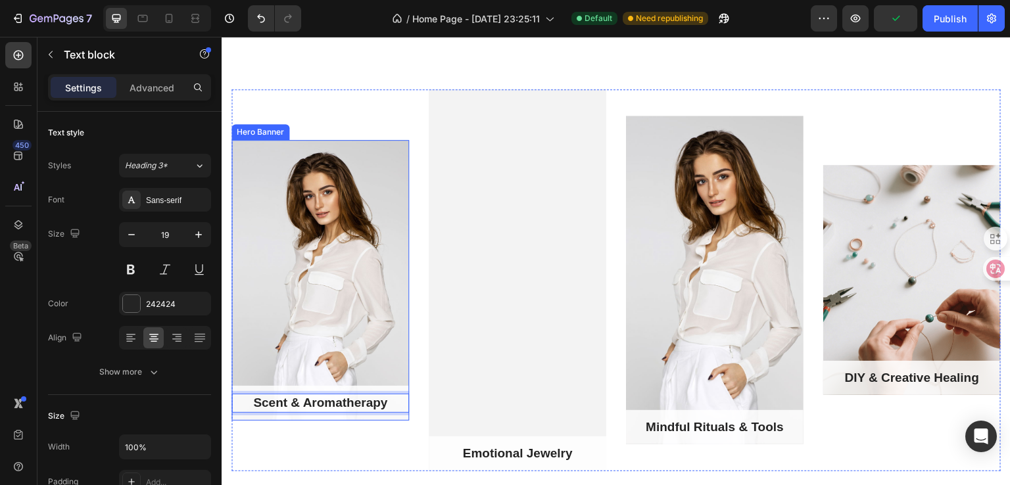
click at [359, 289] on div "Overlay" at bounding box center [319, 280] width 177 height 281
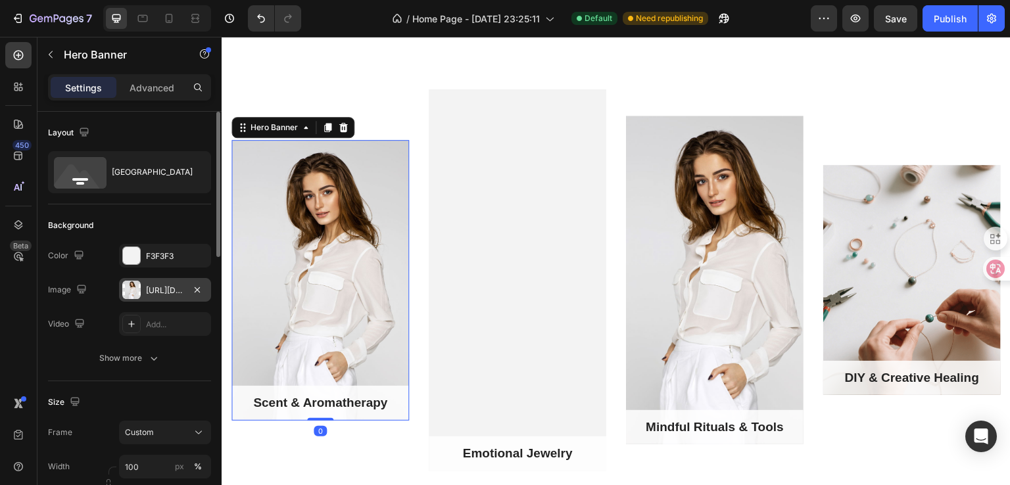
click at [172, 282] on div "[URL][DOMAIN_NAME]" at bounding box center [165, 290] width 92 height 24
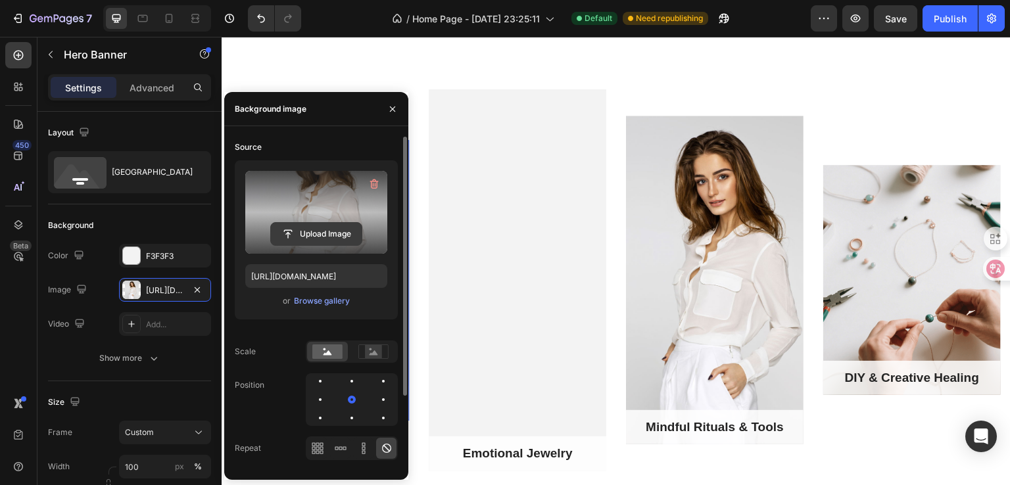
click at [320, 229] on input "file" at bounding box center [316, 234] width 91 height 22
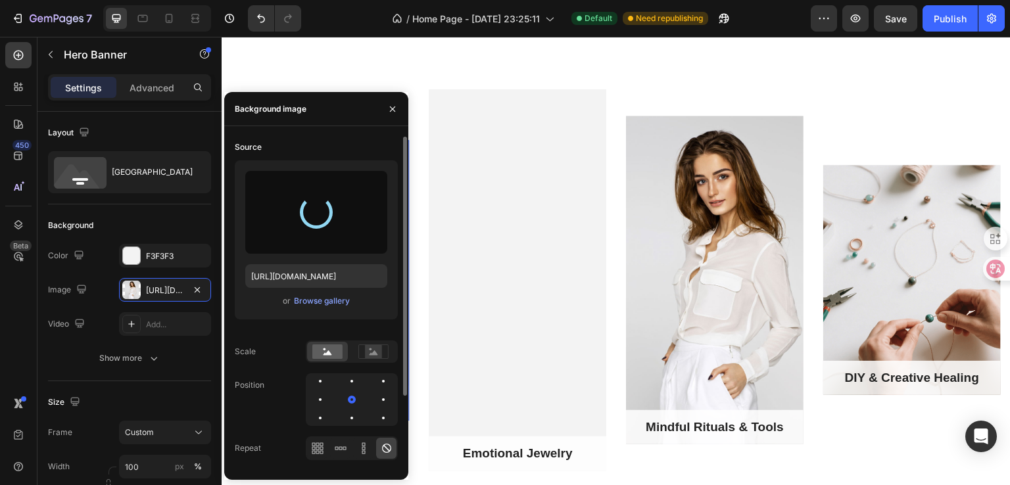
type input "[URL][DOMAIN_NAME]"
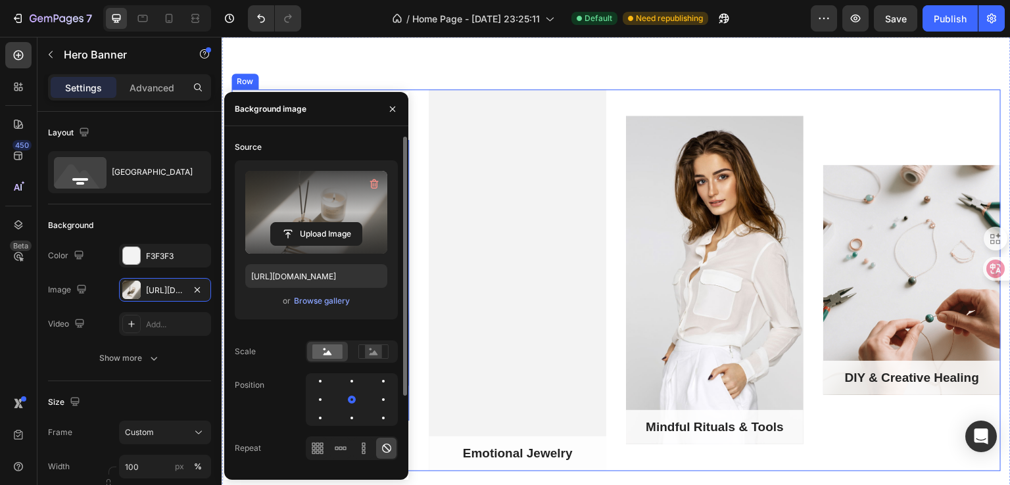
click at [627, 459] on div "Mindful Rituals & Tools Text block Row Hero Banner" at bounding box center [714, 280] width 177 height 382
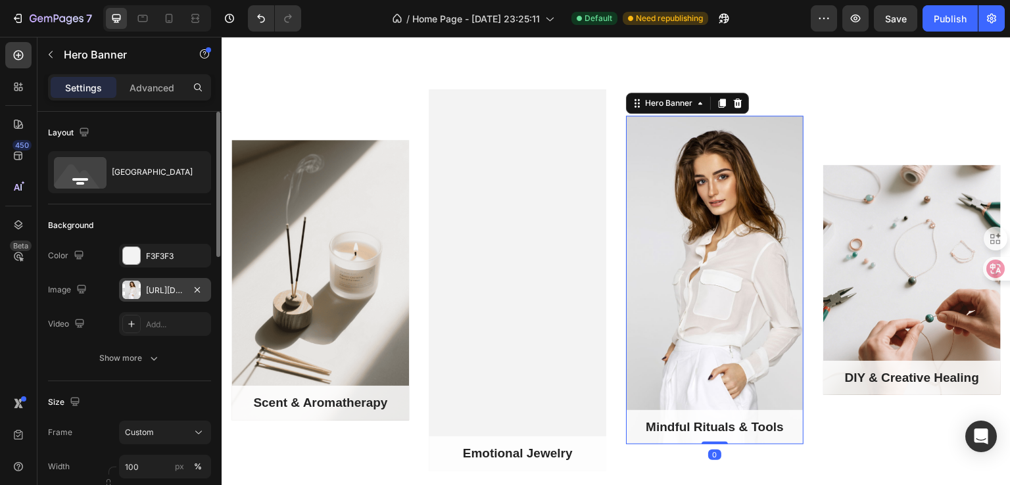
click at [151, 296] on div "[URL][DOMAIN_NAME]" at bounding box center [165, 290] width 92 height 24
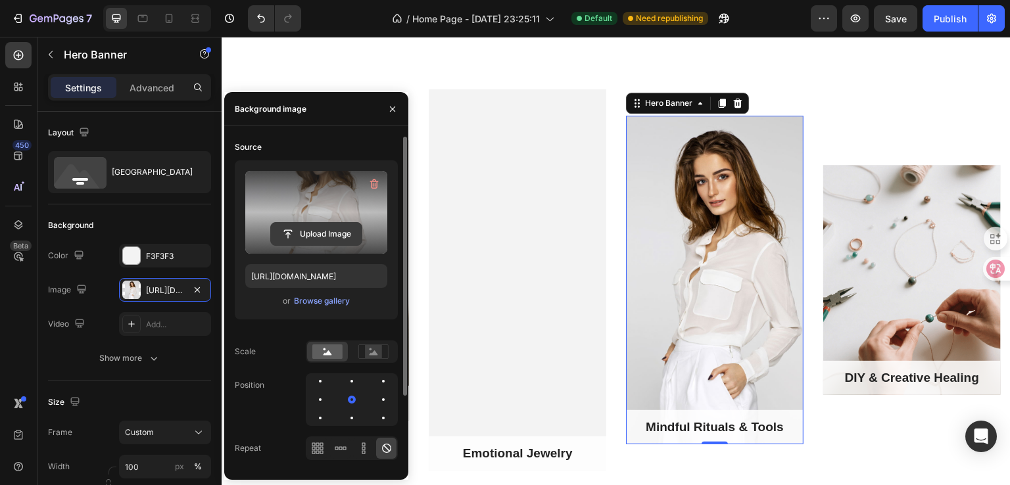
click at [311, 229] on input "file" at bounding box center [316, 234] width 91 height 22
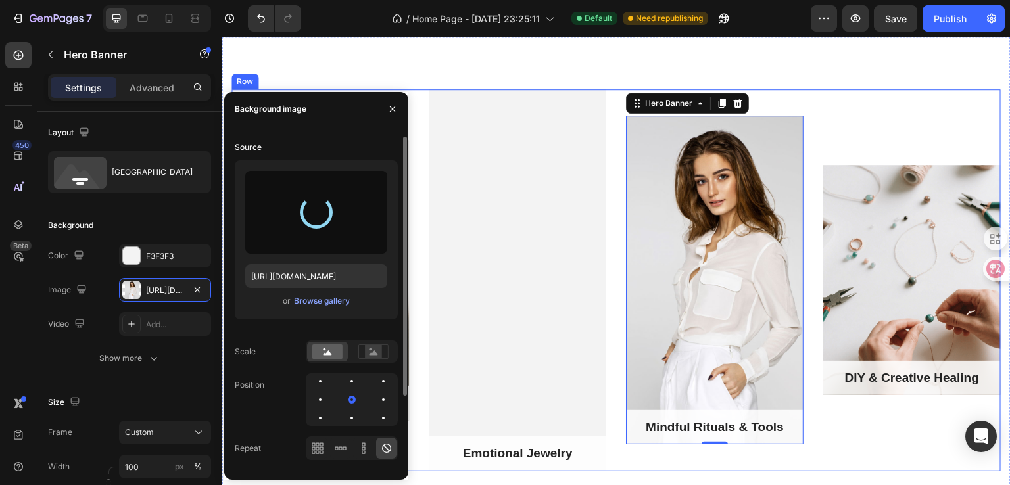
type input "[URL][DOMAIN_NAME]"
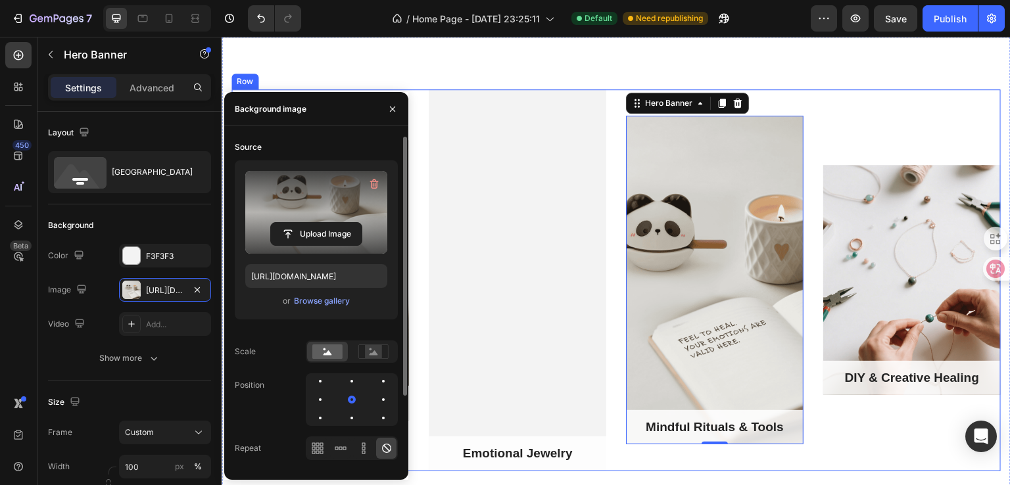
click at [862, 459] on div "DIY & Creative Healing Text block Row Hero Banner" at bounding box center [911, 280] width 177 height 382
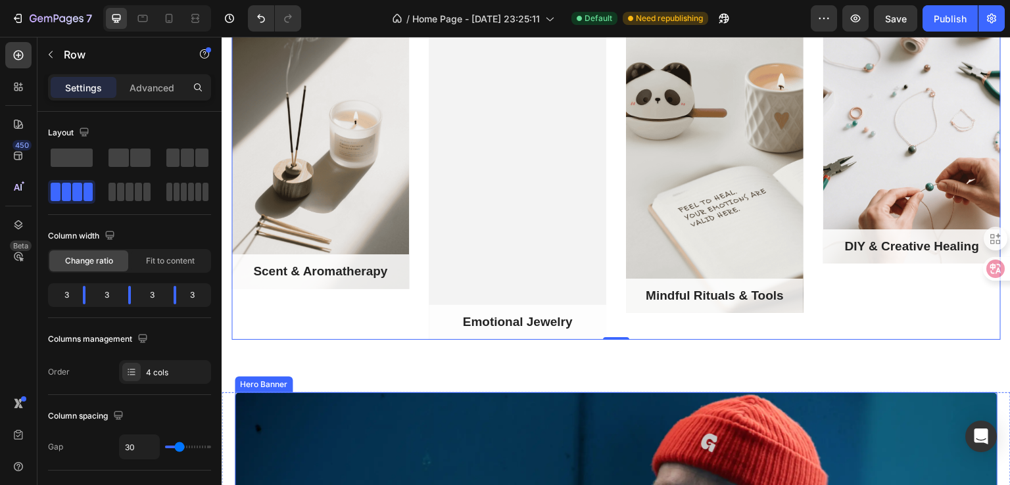
scroll to position [1096, 0]
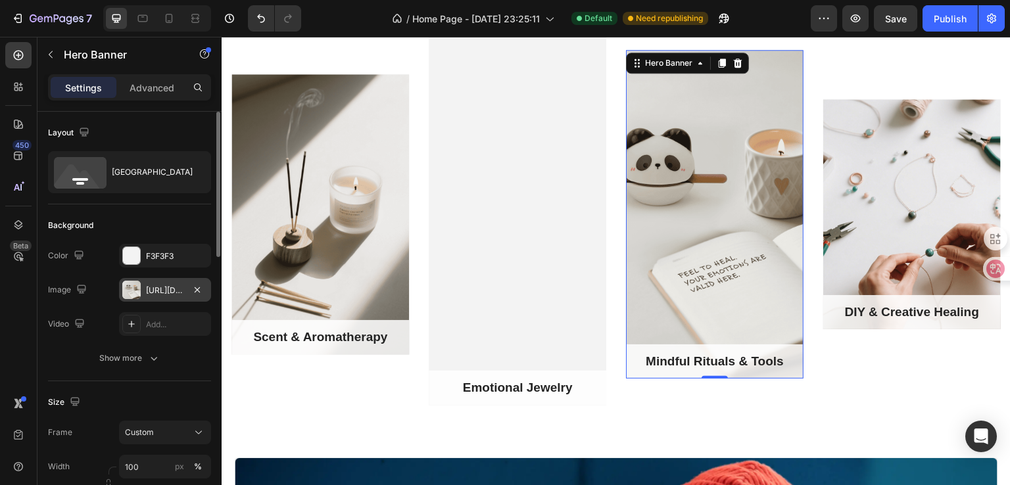
click at [141, 290] on div "[URL][DOMAIN_NAME]" at bounding box center [165, 290] width 92 height 24
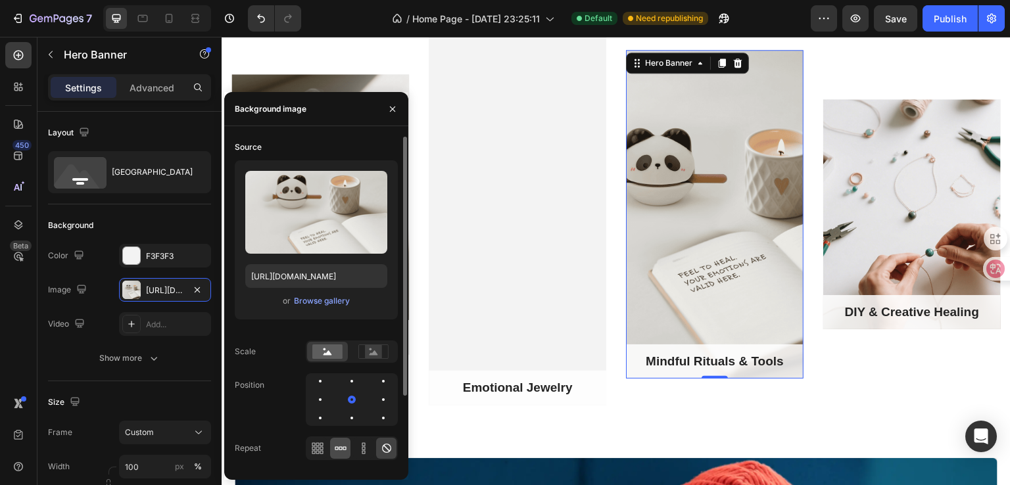
click at [339, 447] on icon at bounding box center [340, 447] width 3 height 3
click at [361, 448] on icon at bounding box center [363, 448] width 13 height 13
click at [320, 451] on icon at bounding box center [320, 451] width 3 height 3
click at [336, 450] on icon at bounding box center [336, 447] width 3 height 3
click at [358, 448] on icon at bounding box center [363, 448] width 13 height 13
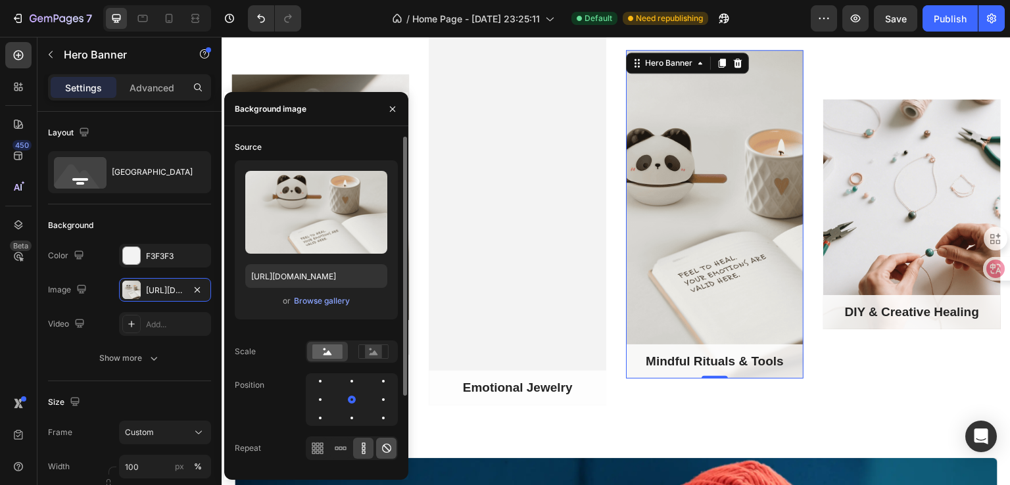
click at [381, 450] on icon at bounding box center [386, 448] width 13 height 13
click at [337, 402] on div at bounding box center [352, 399] width 92 height 53
click at [379, 349] on rect at bounding box center [373, 351] width 17 height 13
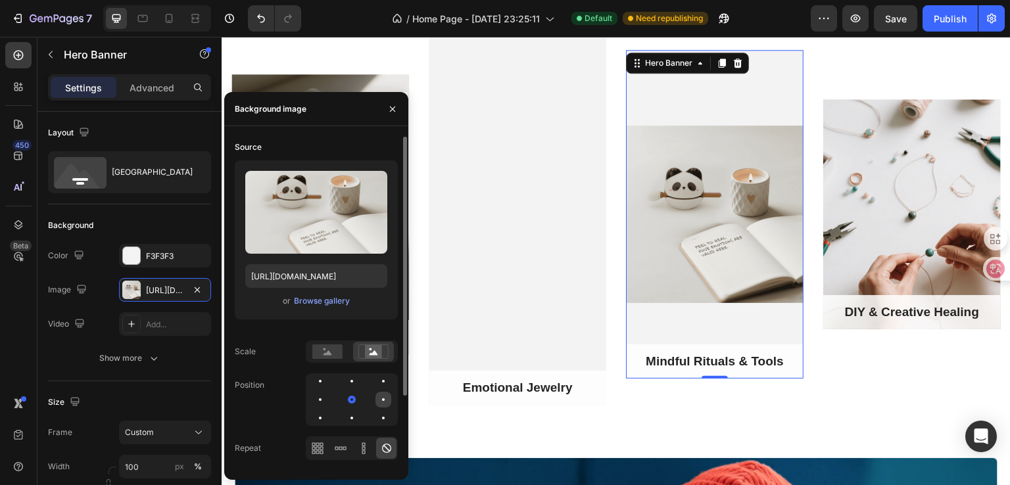
click at [328, 410] on div at bounding box center [320, 418] width 16 height 16
click at [375, 399] on div at bounding box center [383, 400] width 16 height 16
click at [342, 362] on div at bounding box center [352, 351] width 92 height 22
click at [332, 356] on rect at bounding box center [327, 351] width 30 height 14
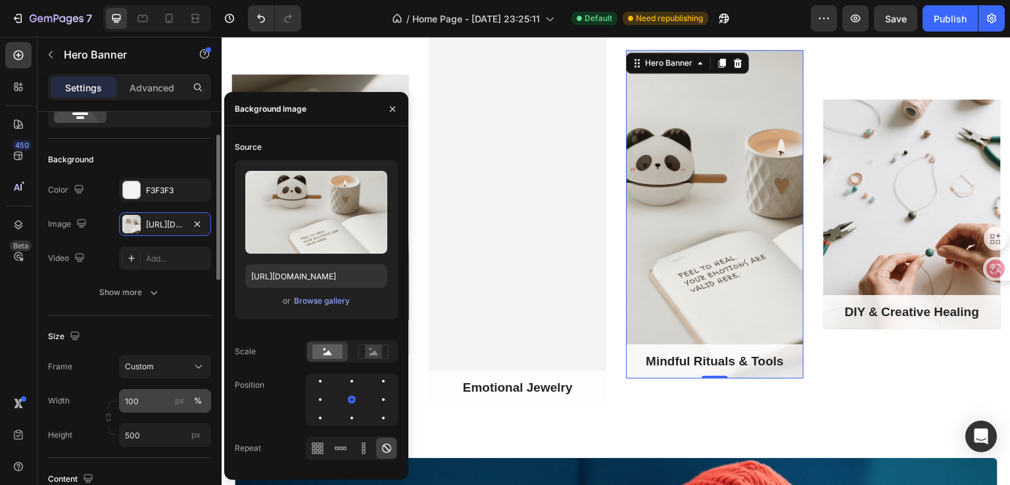
scroll to position [131, 0]
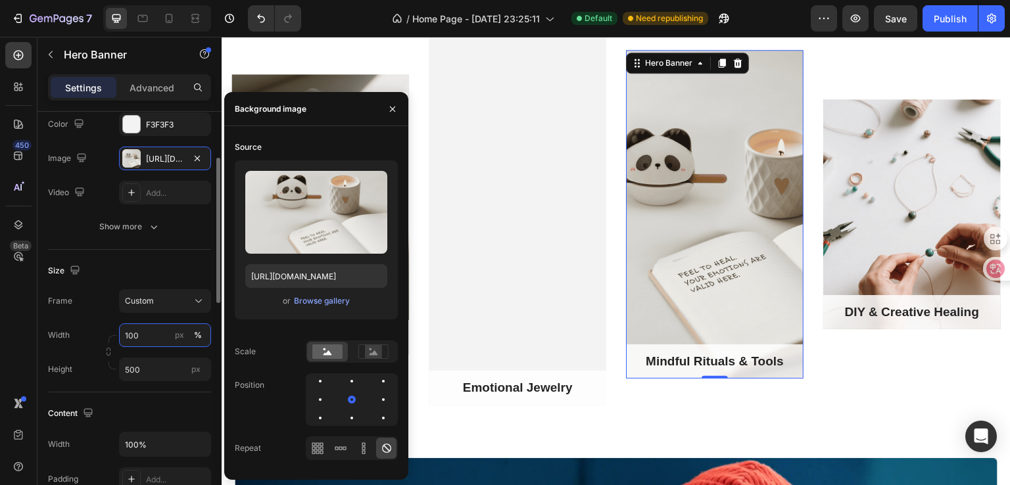
click at [145, 337] on input "100" at bounding box center [165, 335] width 92 height 24
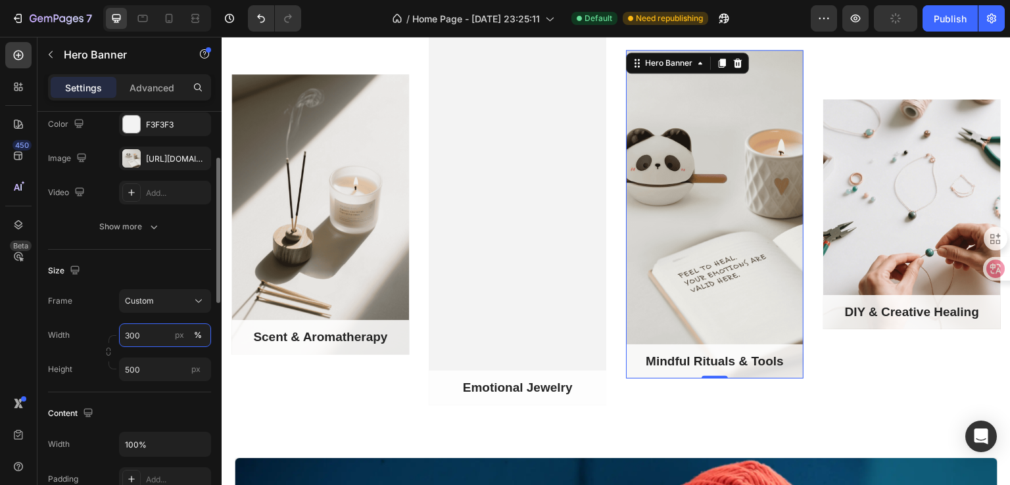
type input "300"
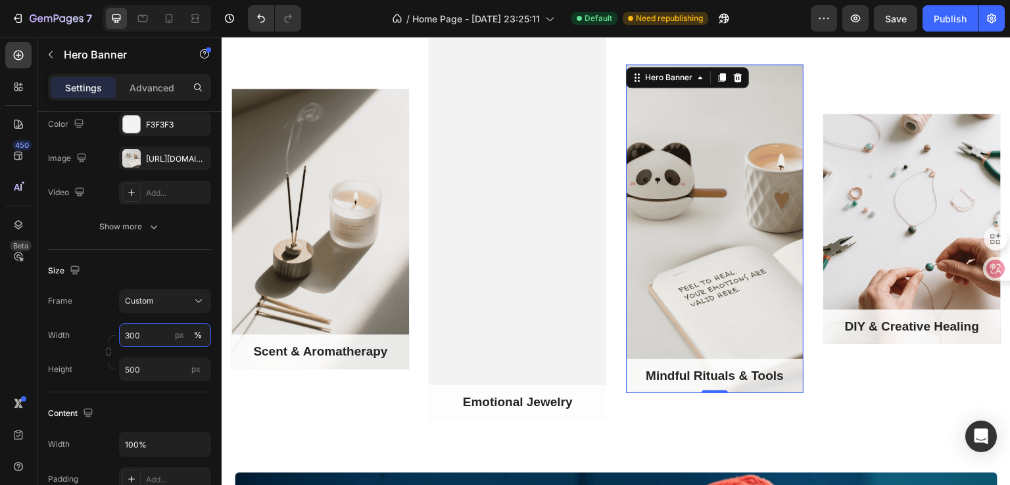
scroll to position [1096, 0]
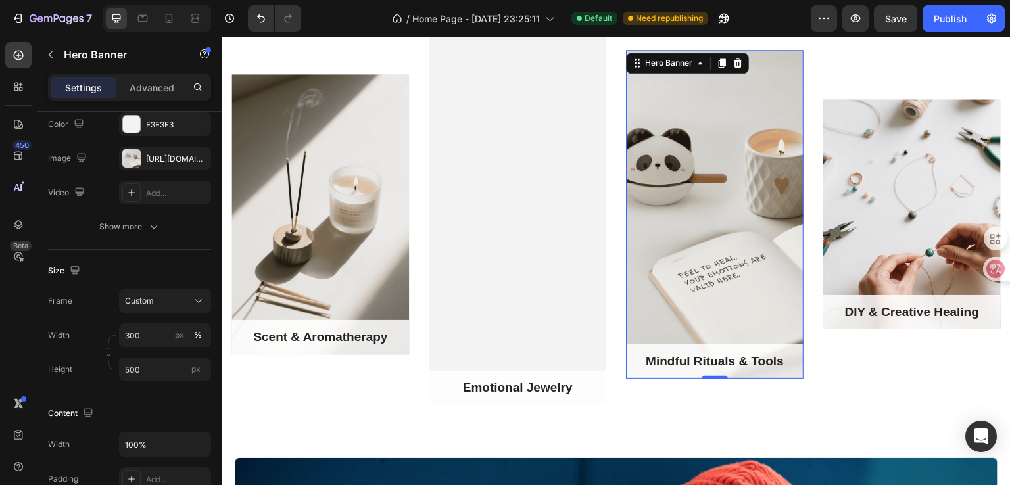
click at [702, 239] on div "Overlay" at bounding box center [714, 214] width 177 height 329
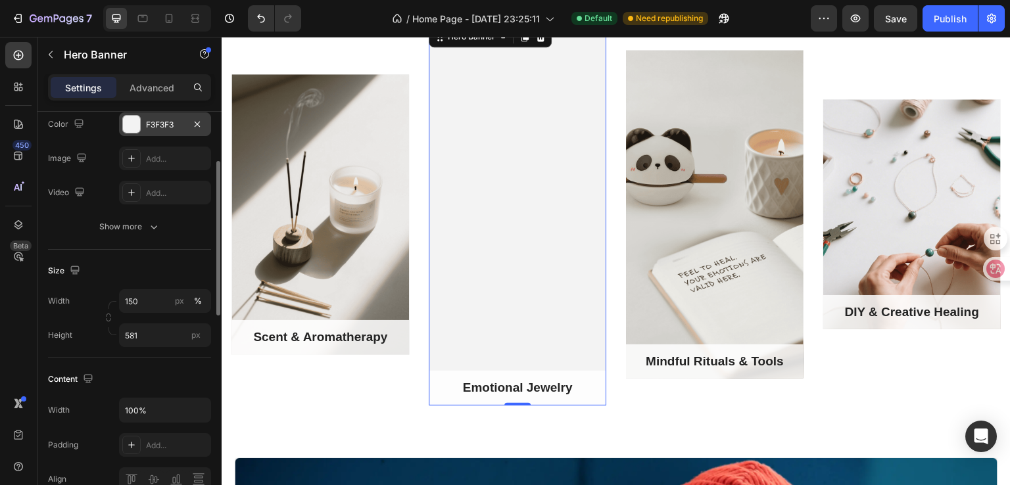
click at [147, 114] on div "F3F3F3" at bounding box center [165, 124] width 92 height 24
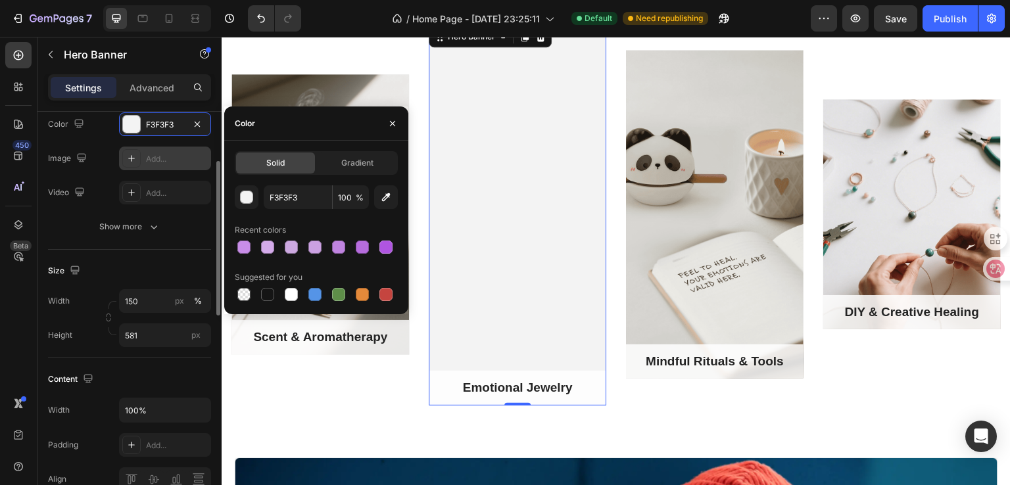
click at [154, 159] on div "Add..." at bounding box center [177, 159] width 62 height 12
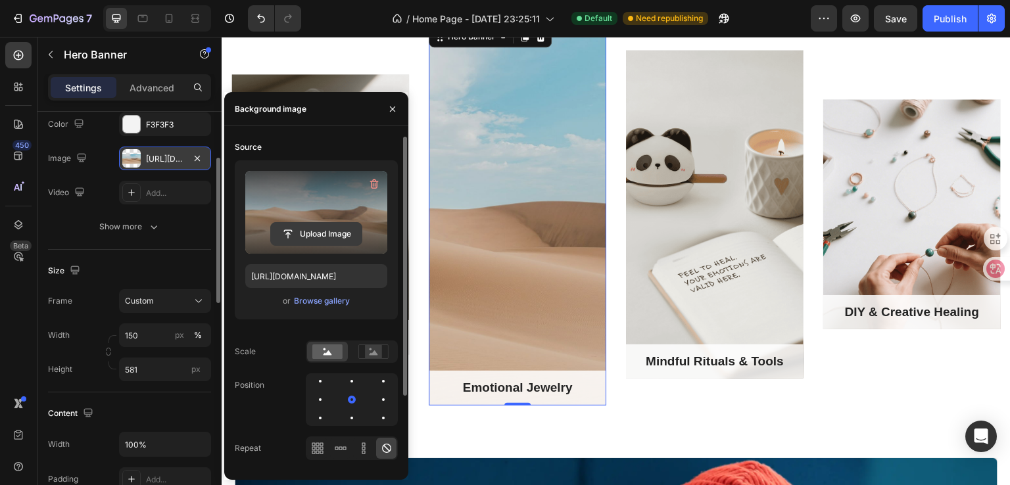
click at [319, 229] on input "file" at bounding box center [316, 234] width 91 height 22
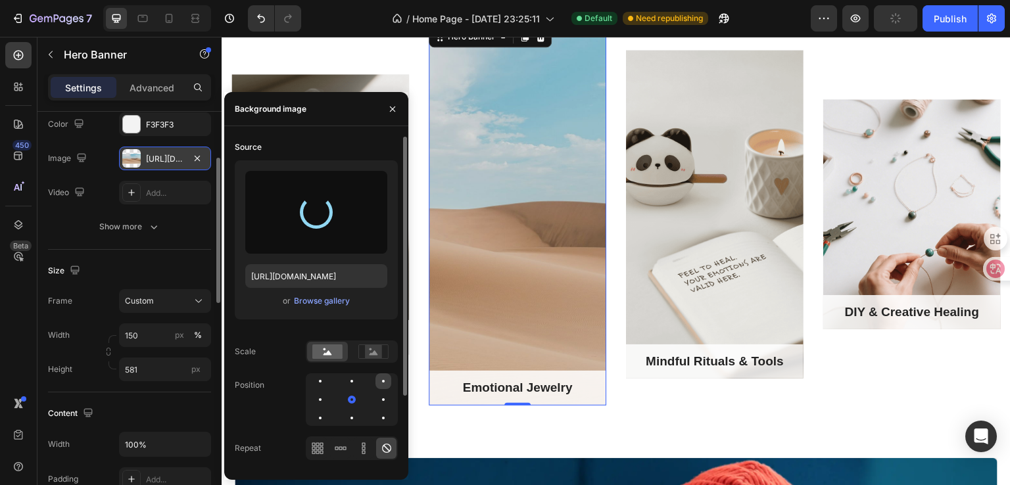
type input "[URL][DOMAIN_NAME]"
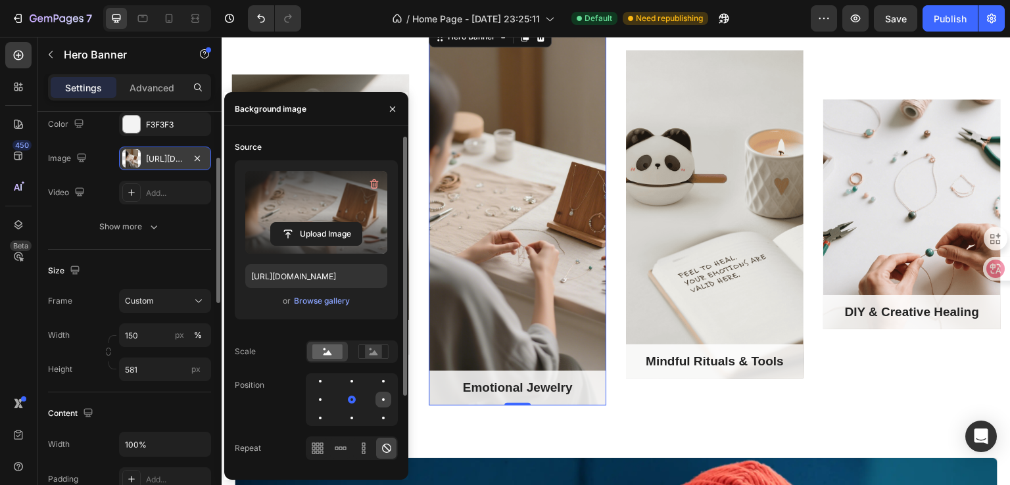
click at [328, 410] on div at bounding box center [320, 418] width 16 height 16
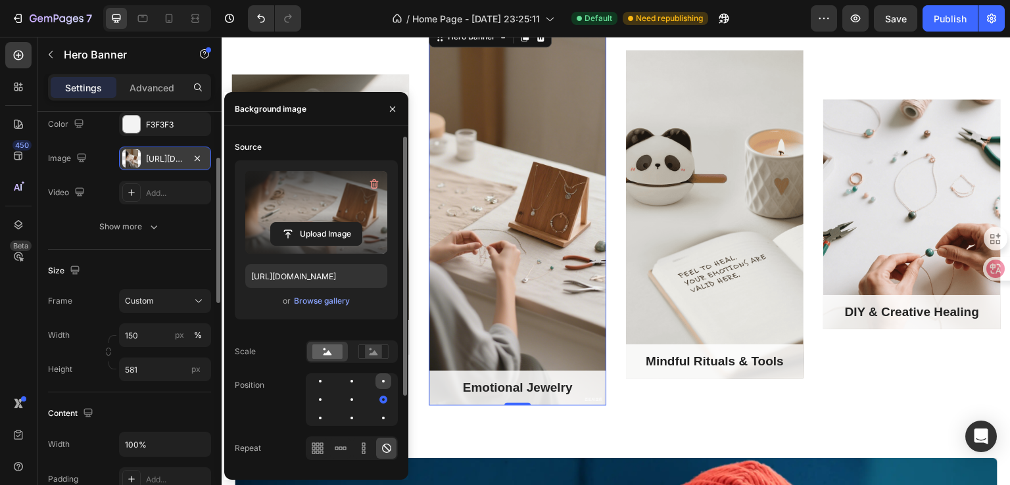
click at [328, 392] on div at bounding box center [320, 400] width 16 height 16
click at [375, 377] on div at bounding box center [383, 381] width 16 height 16
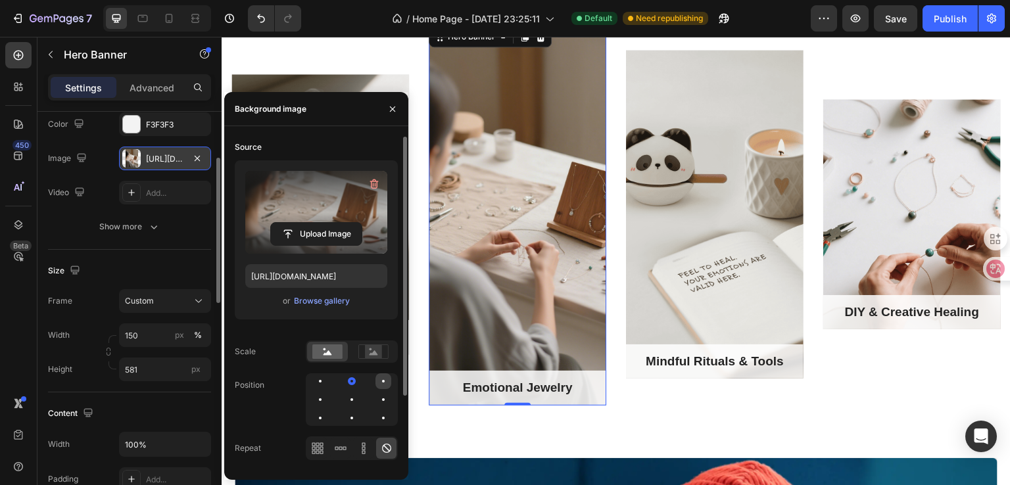
click at [328, 392] on div at bounding box center [320, 400] width 16 height 16
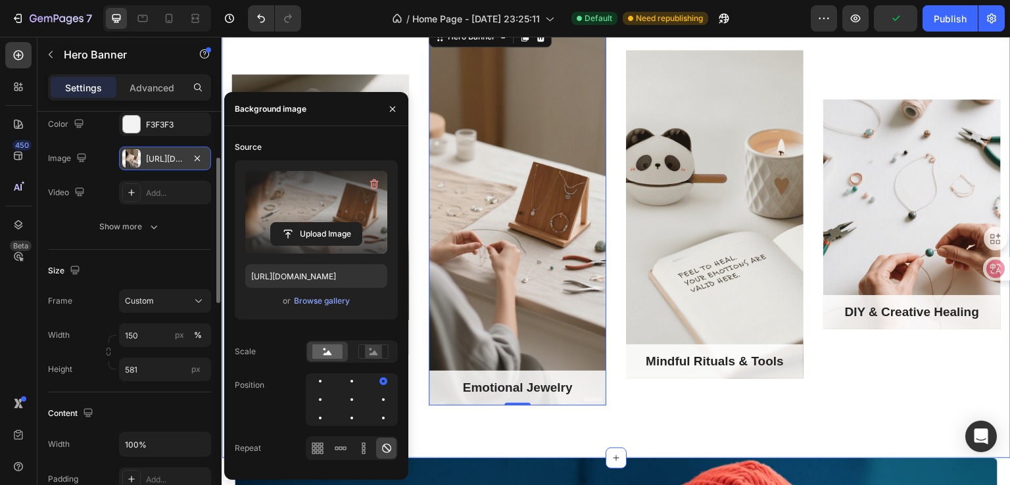
click at [503, 437] on div "Scent & Aromatherapy Text block Row Hero Banner Emotional Jewelry Text block Ro…" at bounding box center [616, 214] width 789 height 487
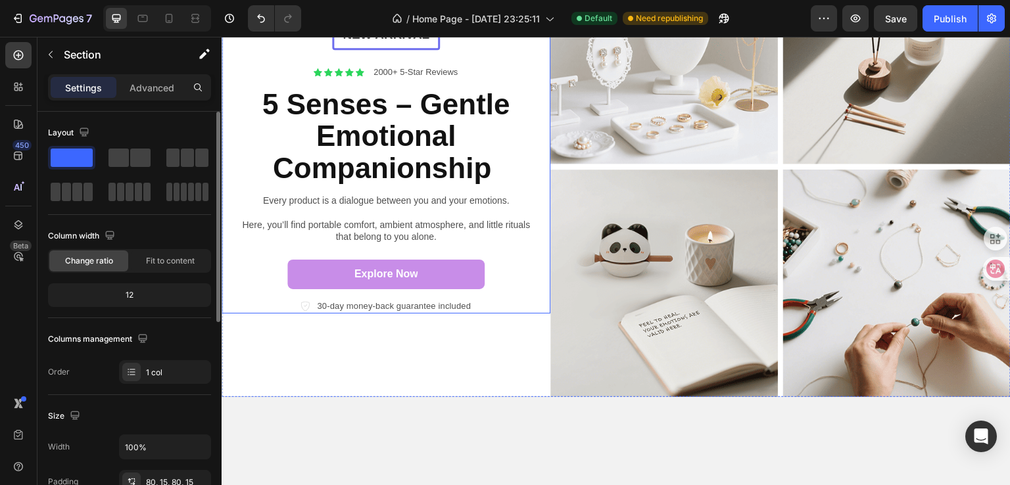
scroll to position [66, 0]
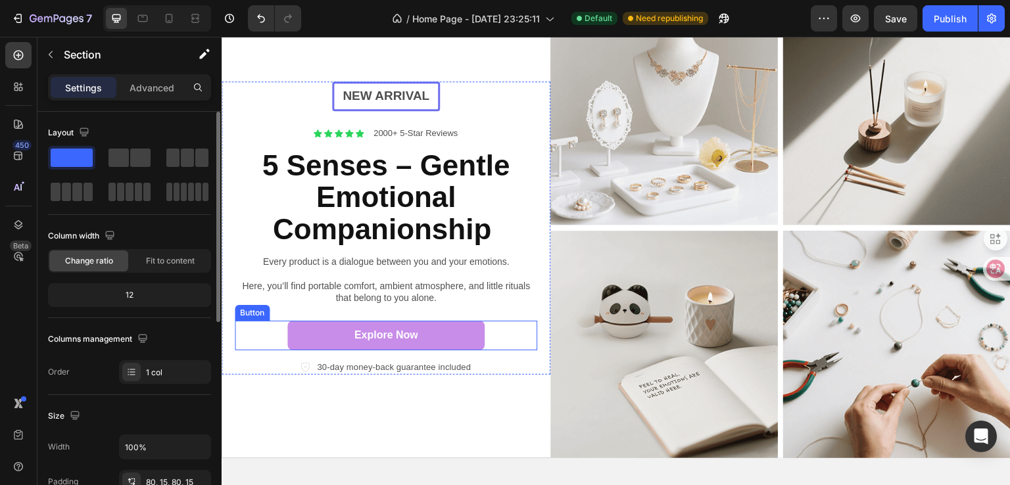
click at [526, 327] on div "Explore Now Button" at bounding box center [386, 336] width 302 height 30
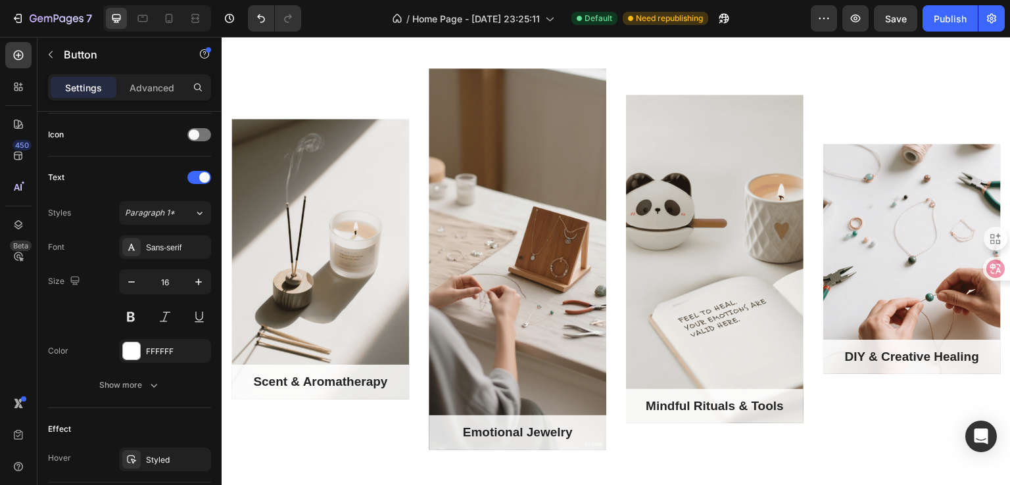
scroll to position [986, 0]
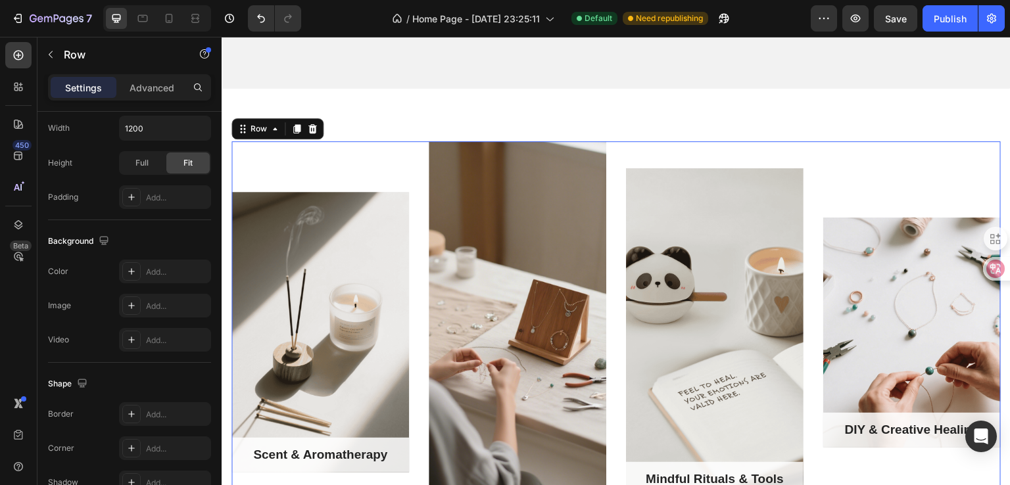
click at [342, 152] on div "Scent & Aromatherapy Text block Row Hero Banner" at bounding box center [319, 332] width 177 height 382
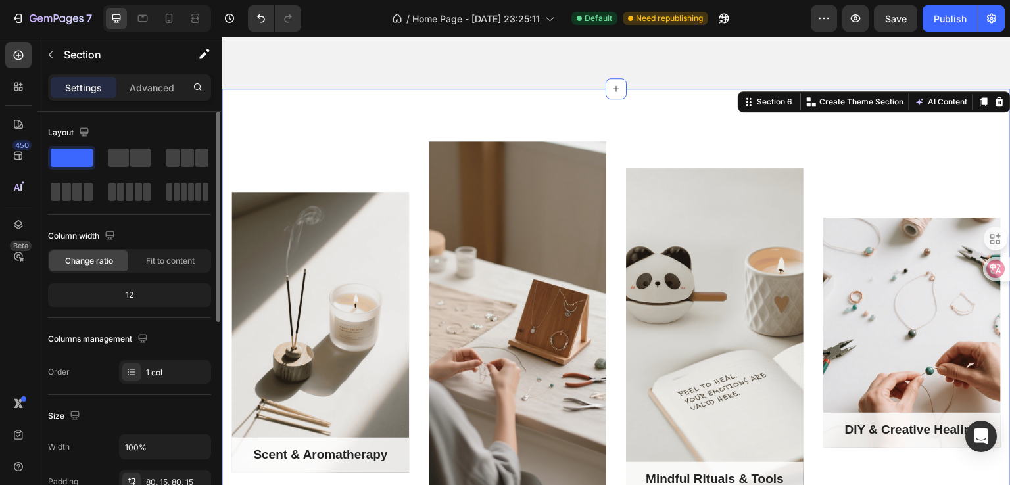
click at [399, 106] on div "Scent & Aromatherapy Text block Row Hero Banner Emotional Jewelry Text block Ro…" at bounding box center [616, 332] width 789 height 487
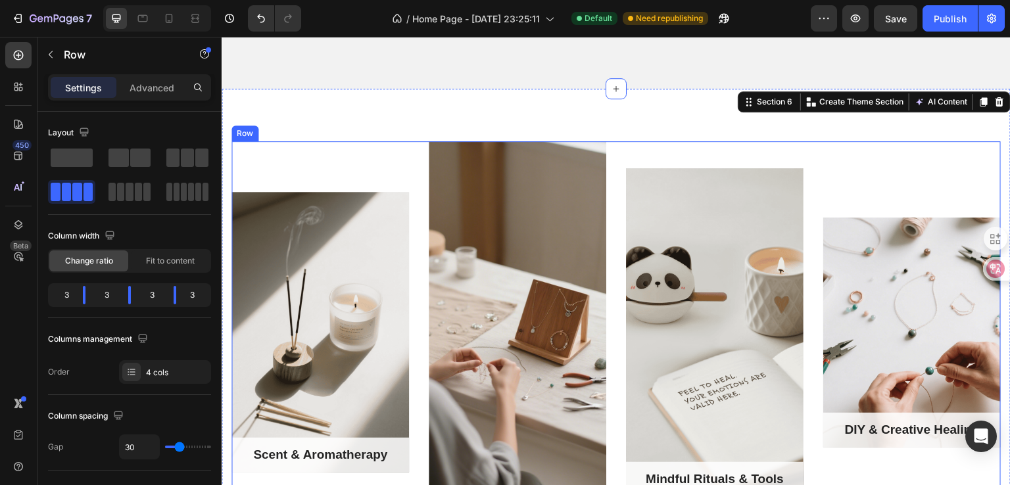
click at [313, 162] on div "Scent & Aromatherapy Text block Row Hero Banner" at bounding box center [319, 332] width 177 height 382
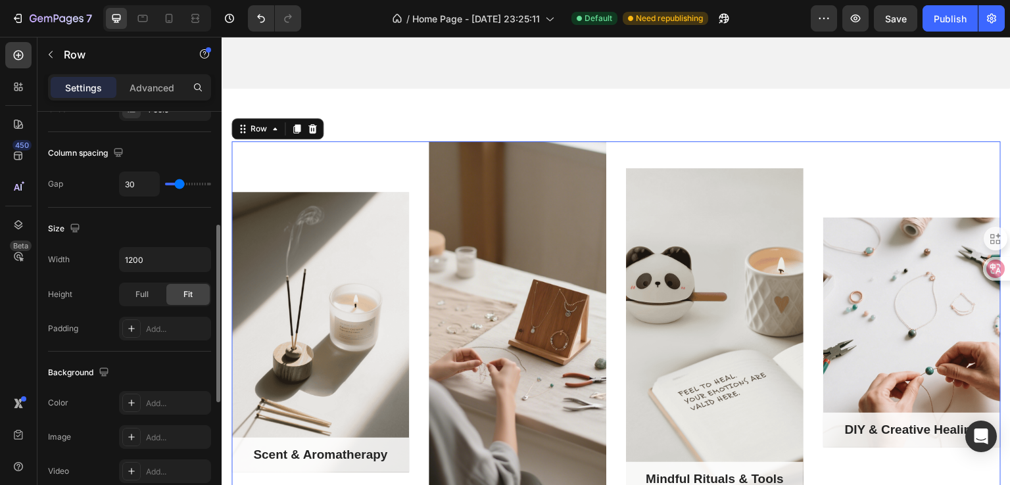
scroll to position [329, 0]
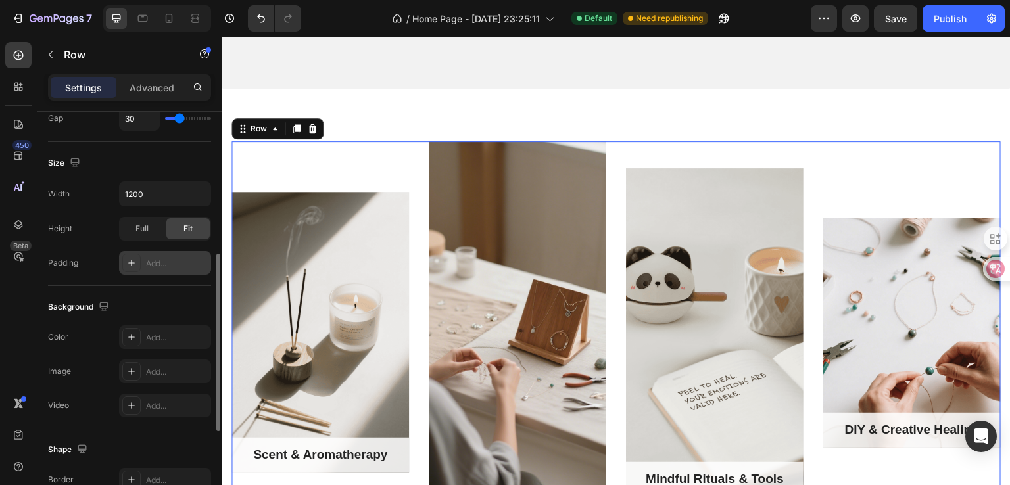
click at [168, 266] on div "Add..." at bounding box center [177, 264] width 62 height 12
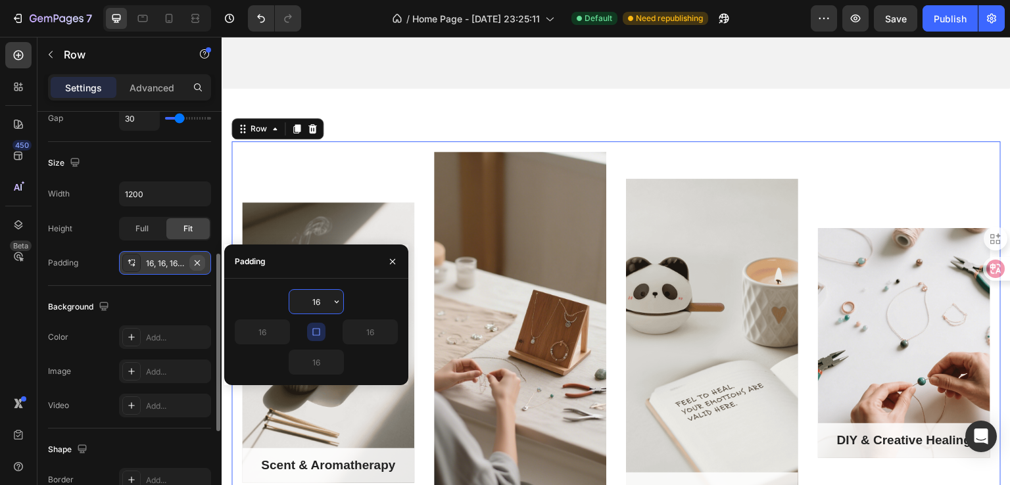
click at [197, 260] on icon "button" at bounding box center [197, 263] width 11 height 11
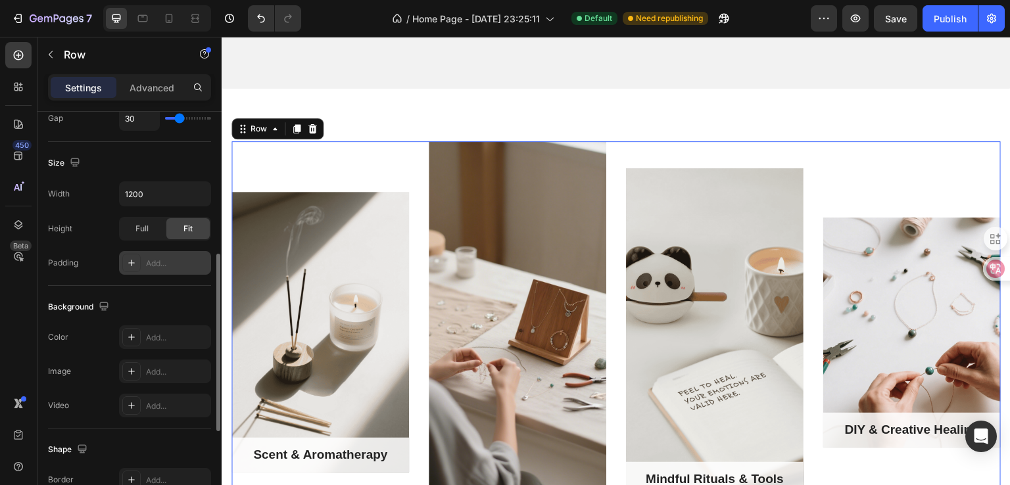
click at [174, 261] on div "Add..." at bounding box center [177, 264] width 62 height 12
type input "16"
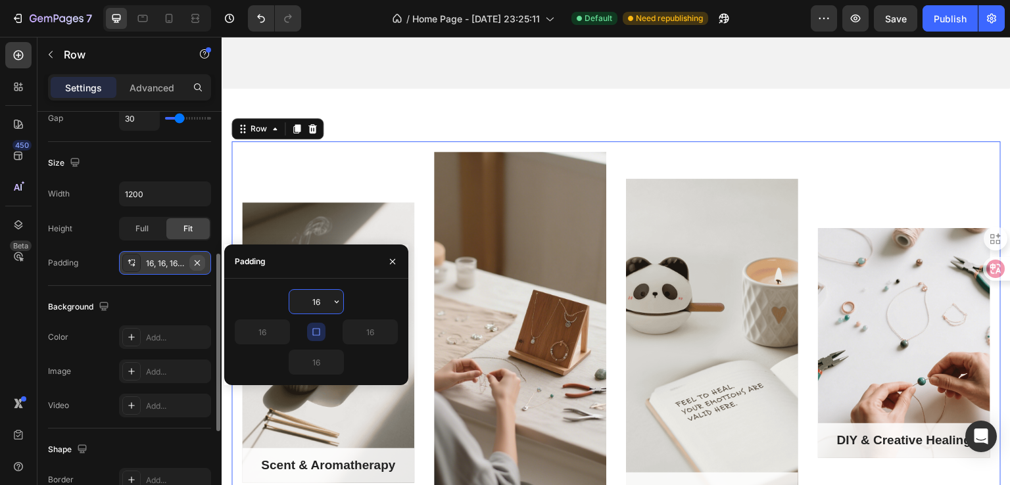
click at [202, 261] on button "button" at bounding box center [197, 263] width 16 height 16
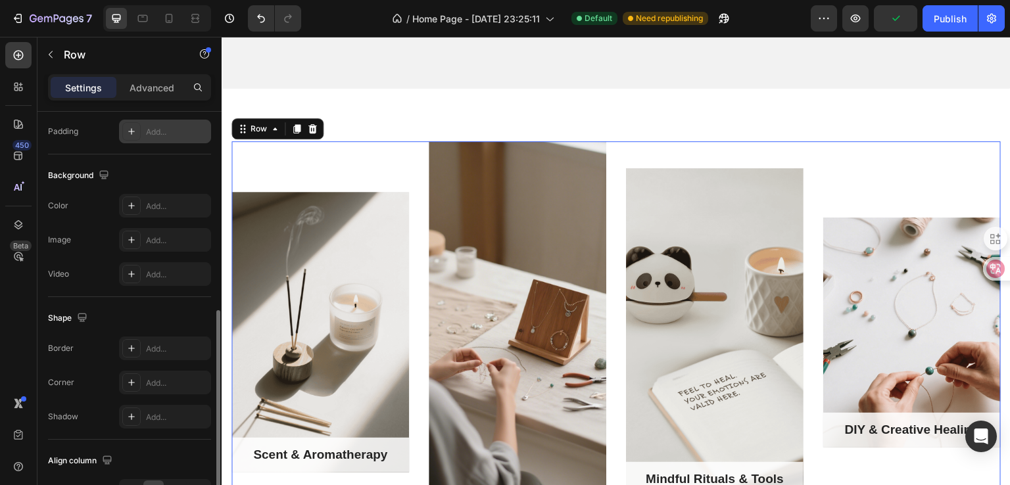
scroll to position [526, 0]
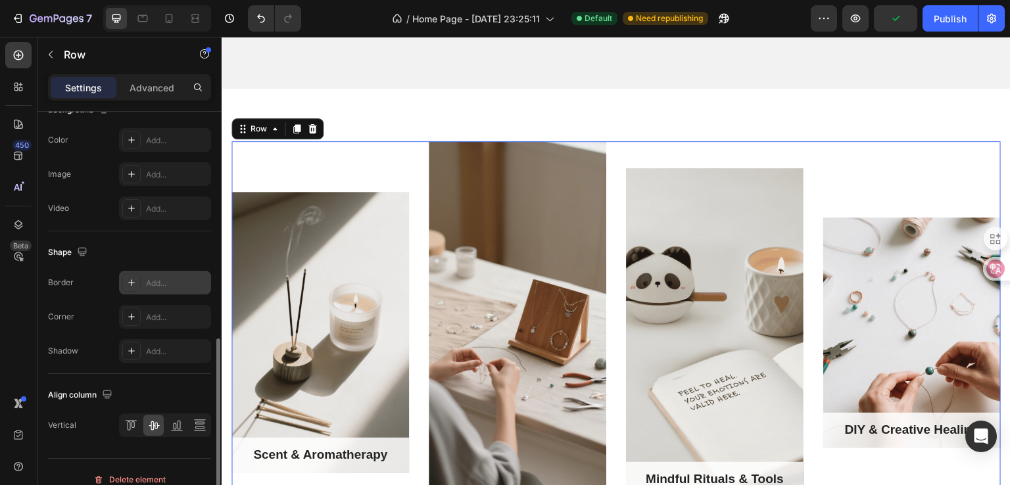
click at [162, 282] on div "Add..." at bounding box center [177, 283] width 62 height 12
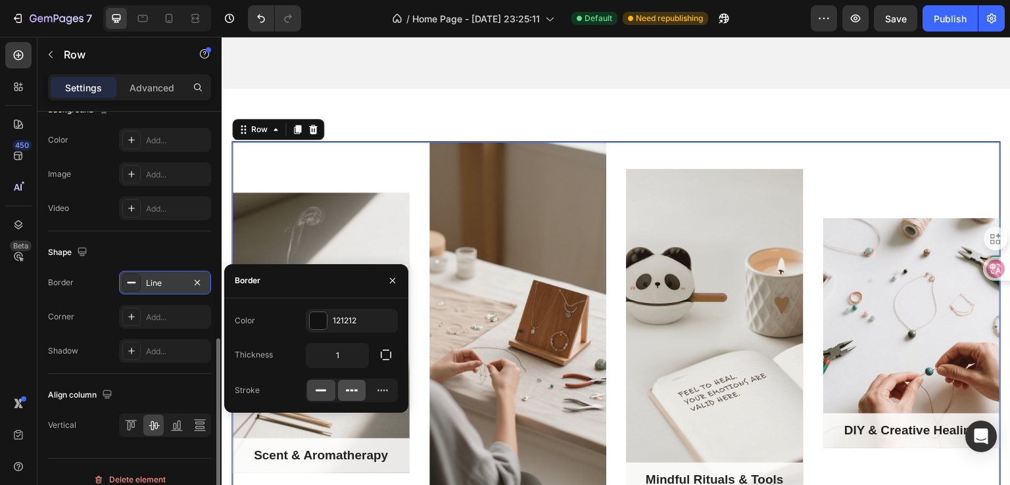
click at [355, 394] on icon at bounding box center [351, 390] width 13 height 13
click at [313, 387] on div at bounding box center [321, 390] width 28 height 21
click at [389, 281] on icon "button" at bounding box center [392, 280] width 11 height 11
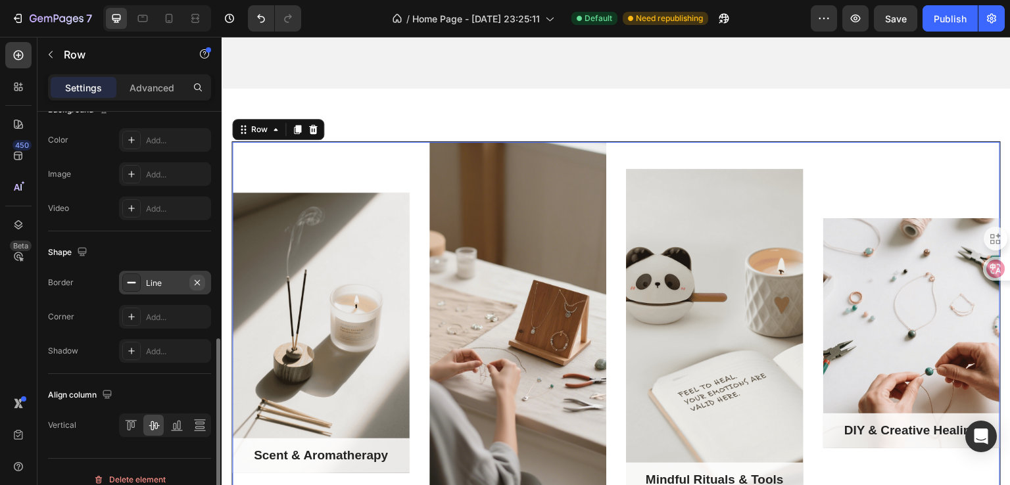
click at [196, 280] on icon "button" at bounding box center [197, 282] width 11 height 11
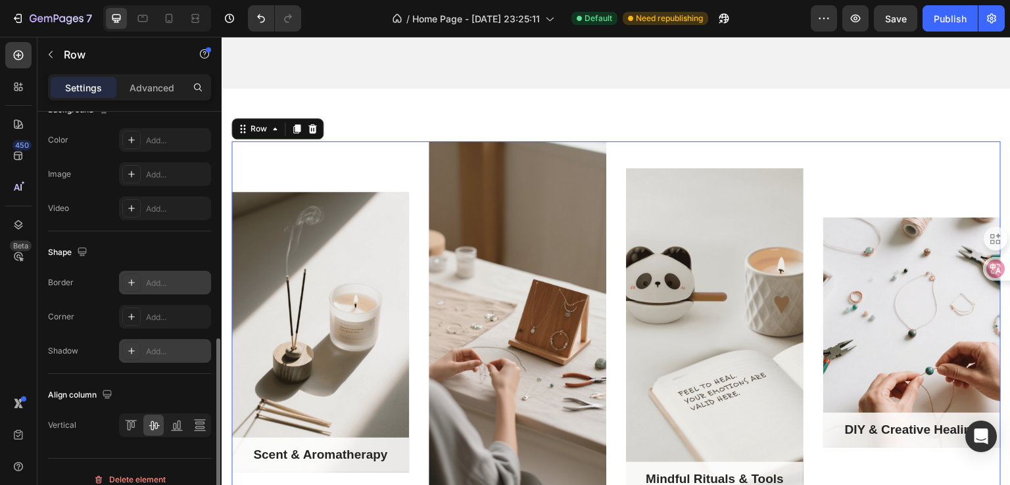
click at [170, 356] on div "Add..." at bounding box center [165, 351] width 92 height 24
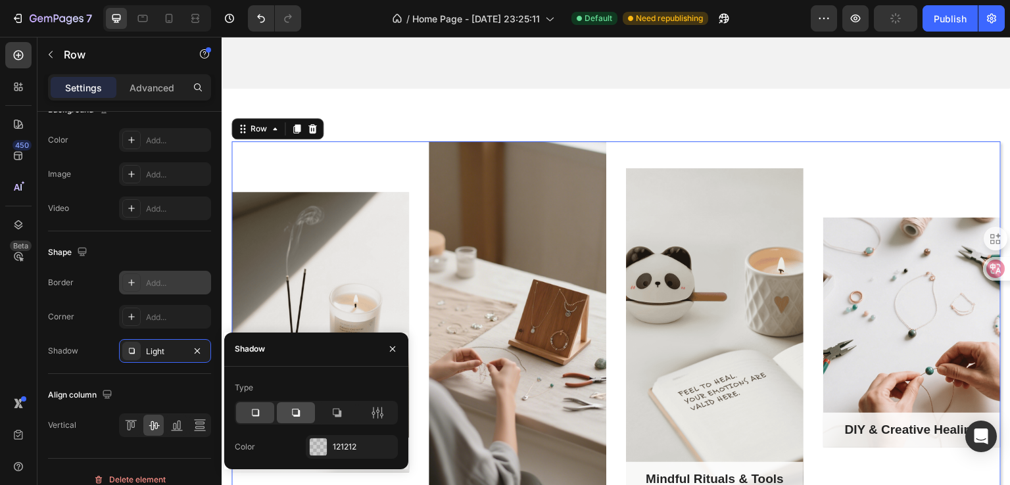
click at [297, 416] on icon at bounding box center [295, 412] width 13 height 13
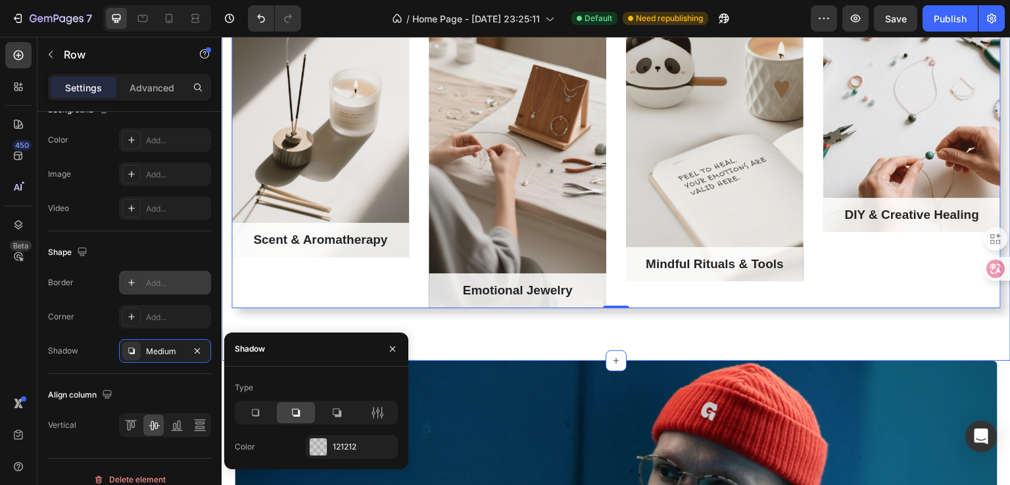
scroll to position [1183, 0]
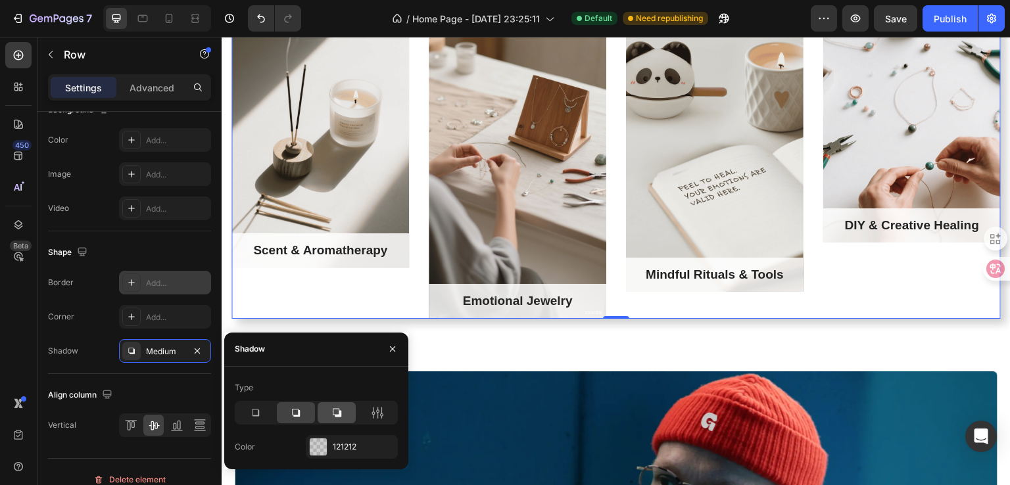
click at [339, 413] on icon at bounding box center [337, 412] width 9 height 9
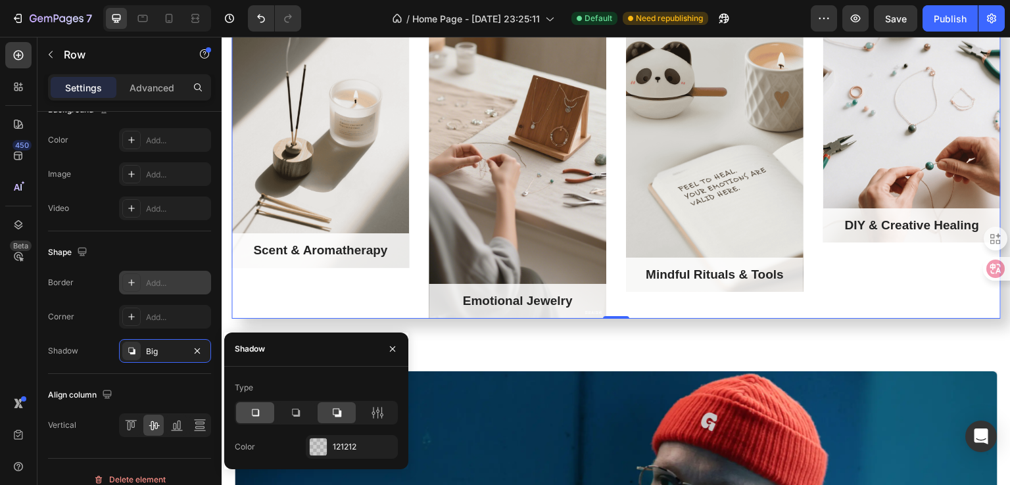
click at [253, 413] on icon at bounding box center [254, 412] width 13 height 13
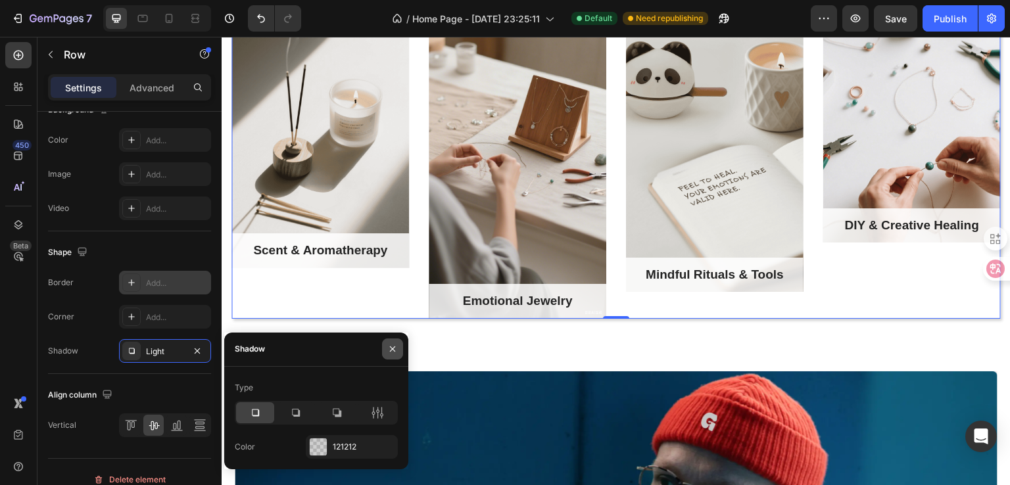
click at [389, 355] on button "button" at bounding box center [392, 349] width 21 height 21
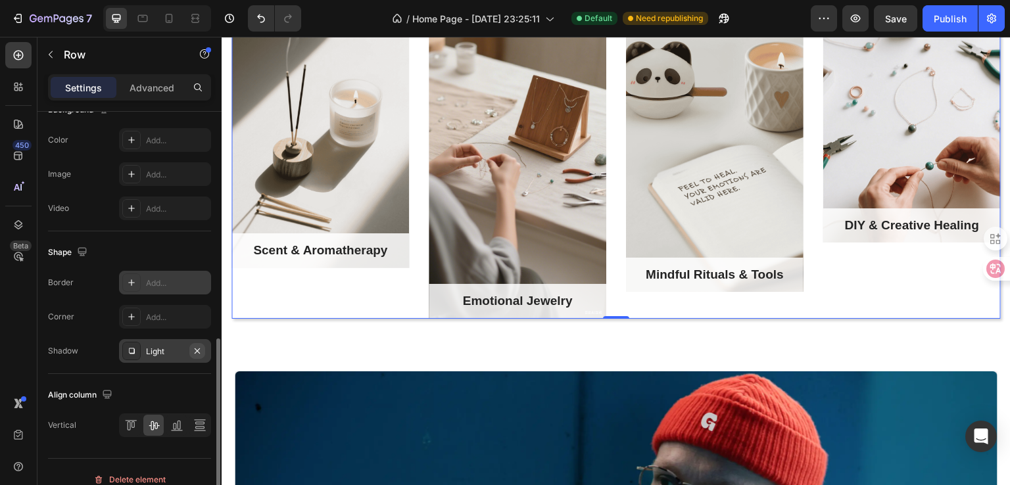
click at [200, 350] on icon "button" at bounding box center [197, 351] width 11 height 11
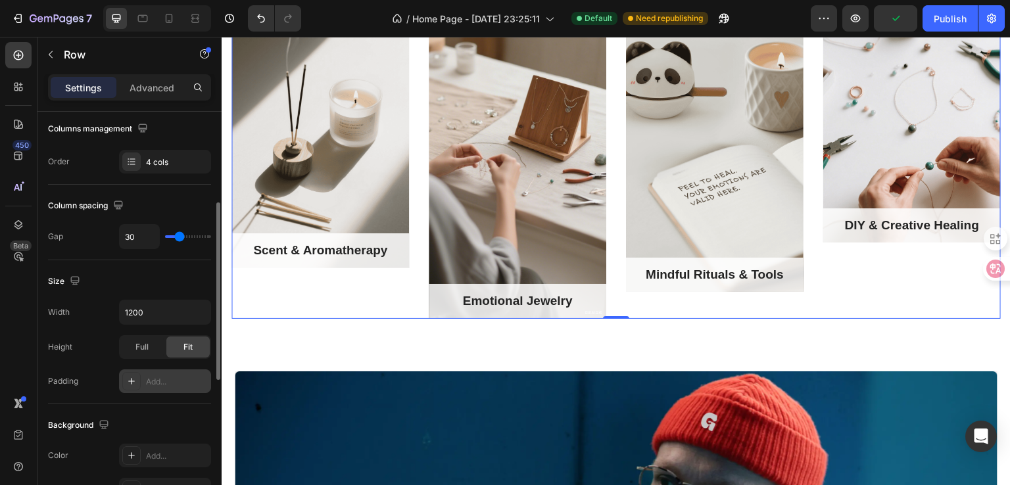
scroll to position [0, 0]
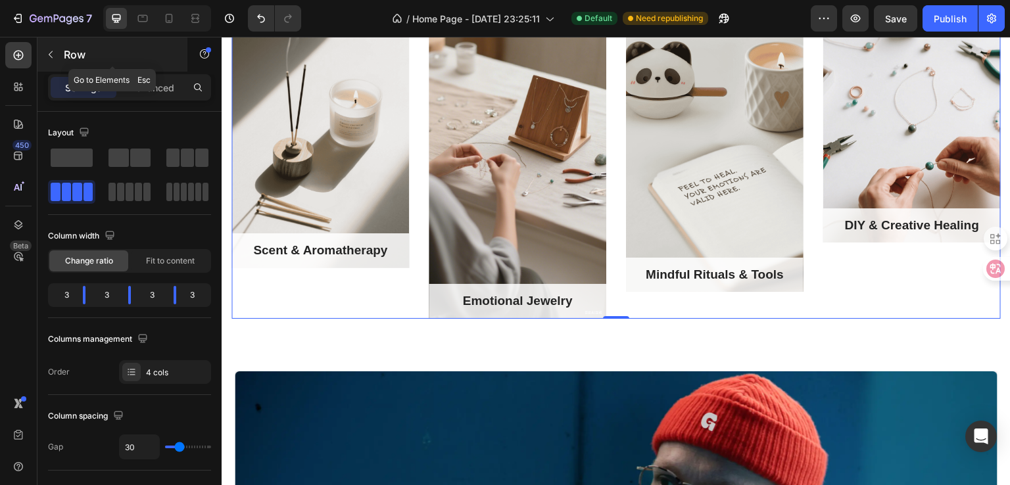
click at [53, 57] on icon "button" at bounding box center [50, 54] width 11 height 11
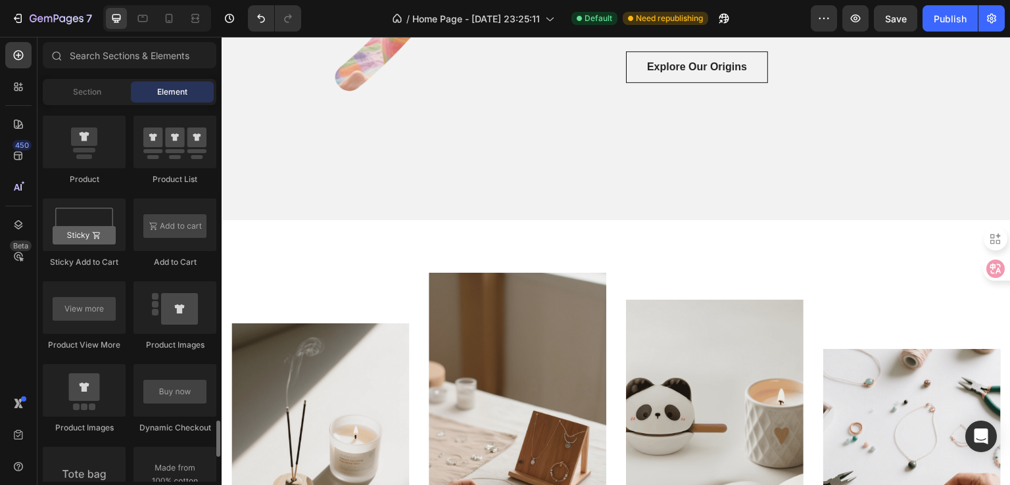
scroll to position [1709, 0]
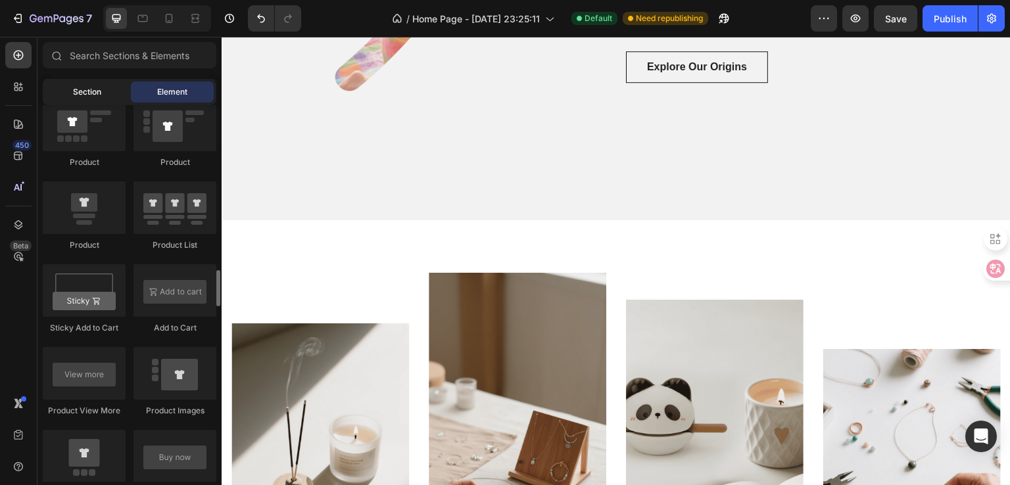
click at [91, 97] on span "Section" at bounding box center [87, 92] width 28 height 12
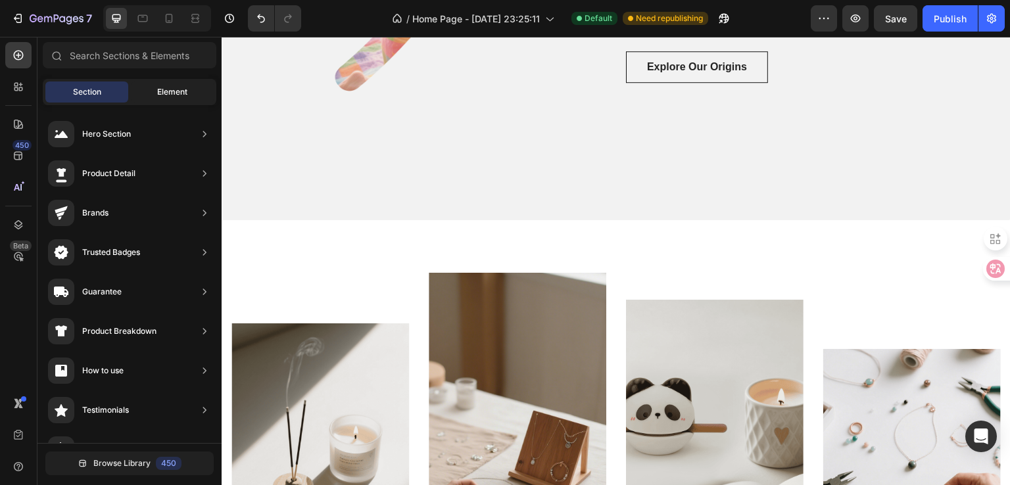
click at [158, 96] on span "Element" at bounding box center [172, 92] width 30 height 12
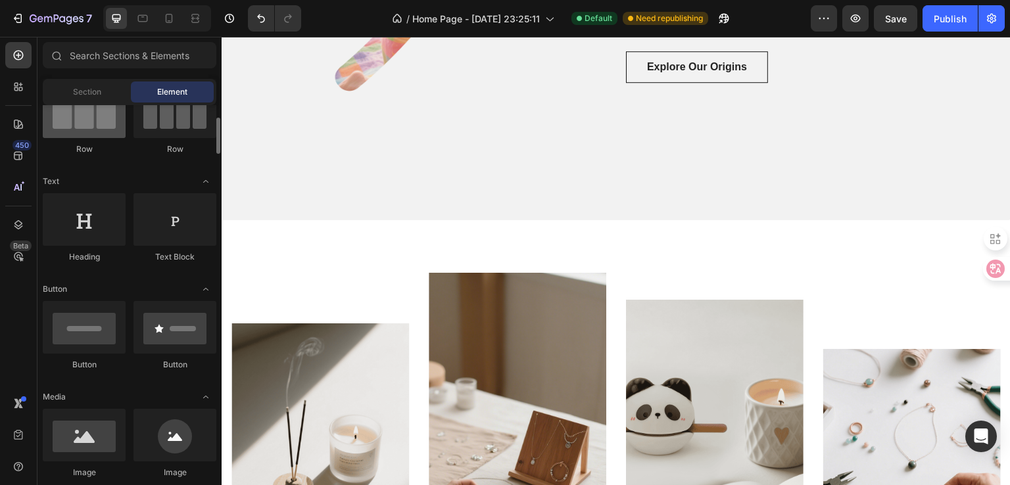
scroll to position [66, 0]
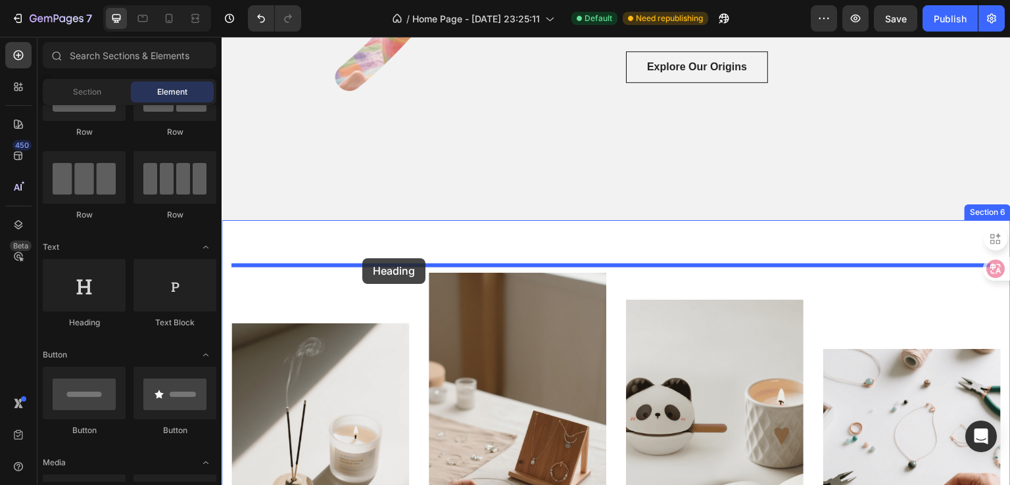
drag, startPoint x: 421, startPoint y: 323, endPoint x: 362, endPoint y: 258, distance: 87.5
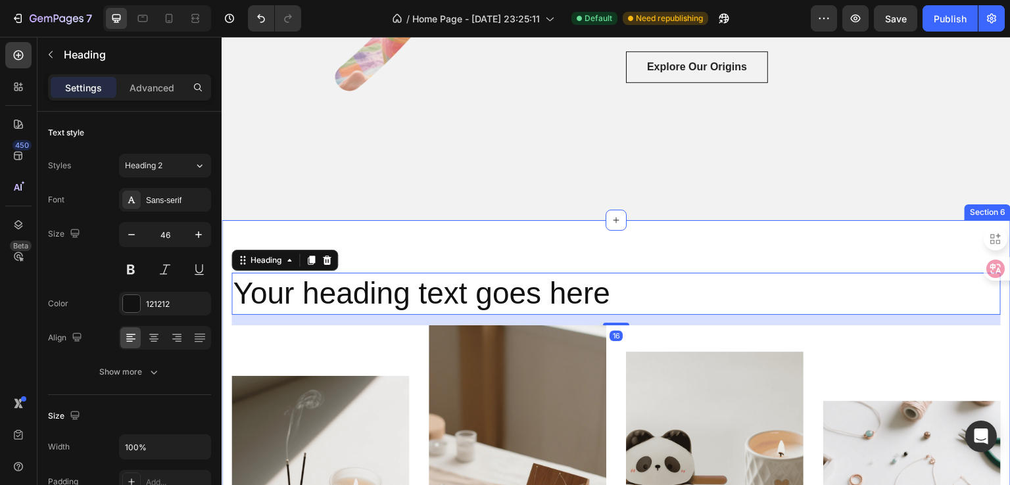
scroll to position [920, 0]
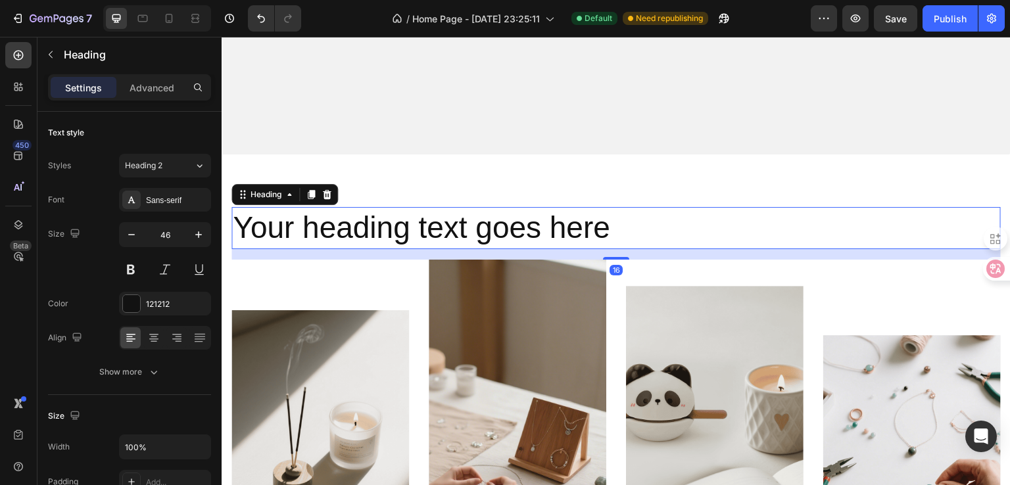
click at [600, 230] on h2 "Your heading text goes here" at bounding box center [615, 228] width 769 height 42
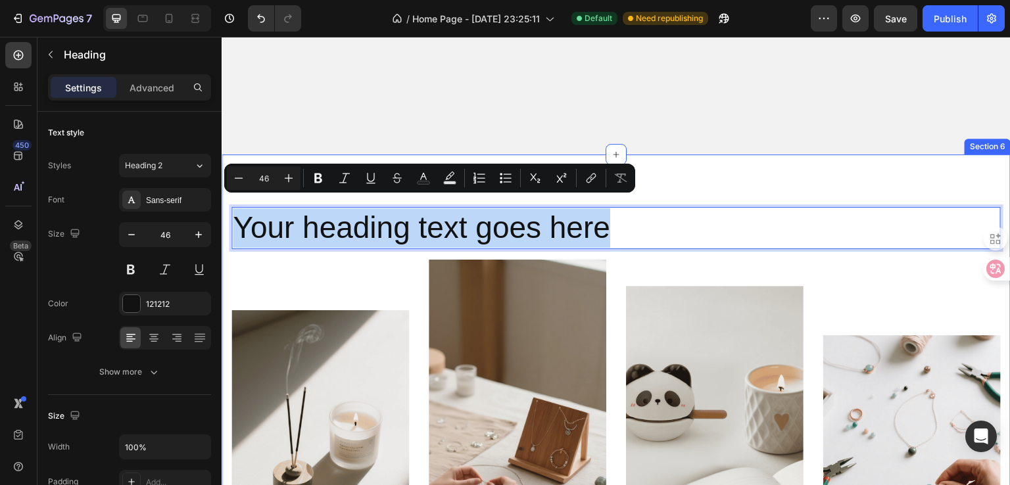
drag, startPoint x: 622, startPoint y: 224, endPoint x: 220, endPoint y: 227, distance: 401.6
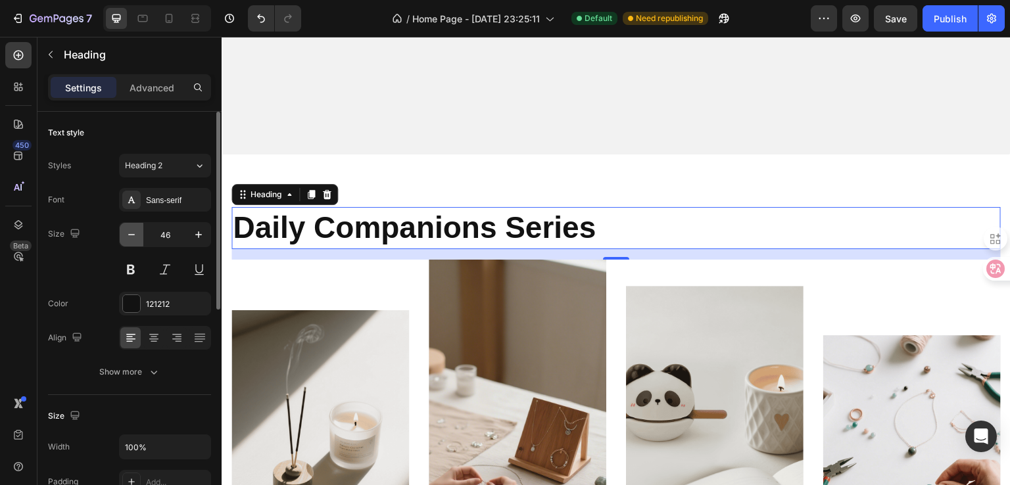
click at [137, 239] on icon "button" at bounding box center [131, 234] width 13 height 13
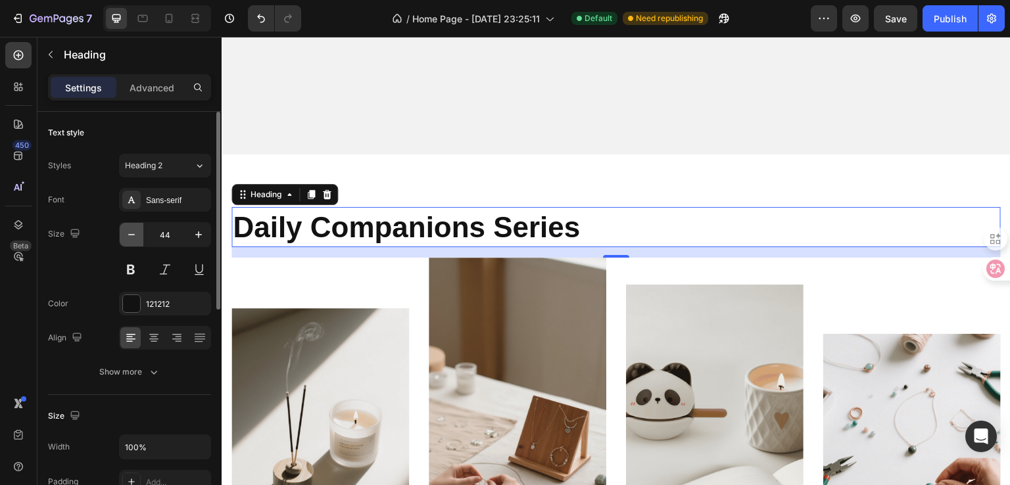
click at [137, 239] on icon "button" at bounding box center [131, 234] width 13 height 13
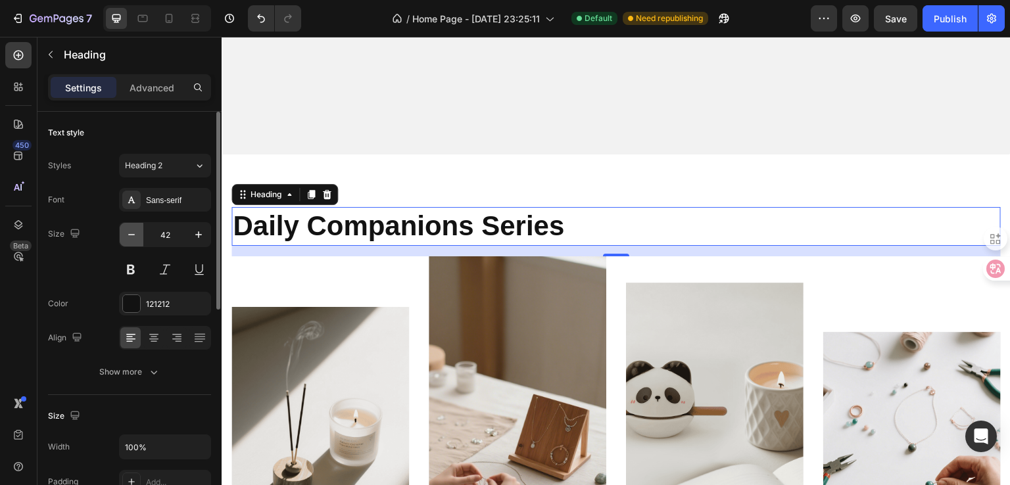
click at [137, 239] on icon "button" at bounding box center [131, 234] width 13 height 13
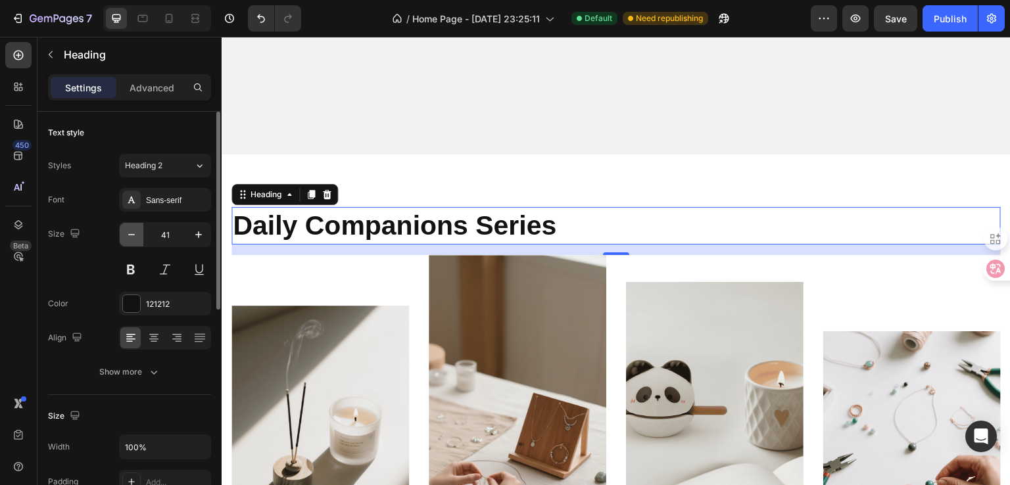
click at [137, 239] on icon "button" at bounding box center [131, 234] width 13 height 13
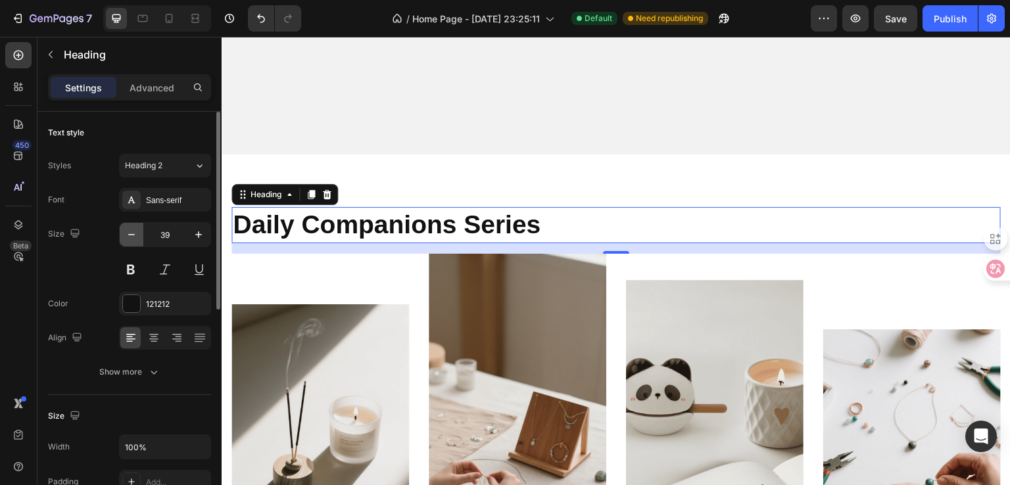
click at [137, 239] on icon "button" at bounding box center [131, 234] width 13 height 13
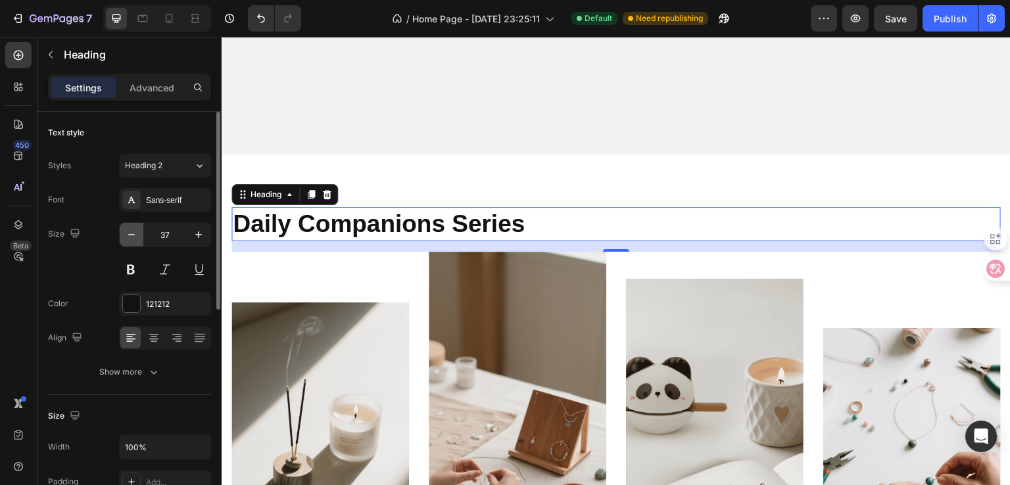
click at [137, 239] on icon "button" at bounding box center [131, 234] width 13 height 13
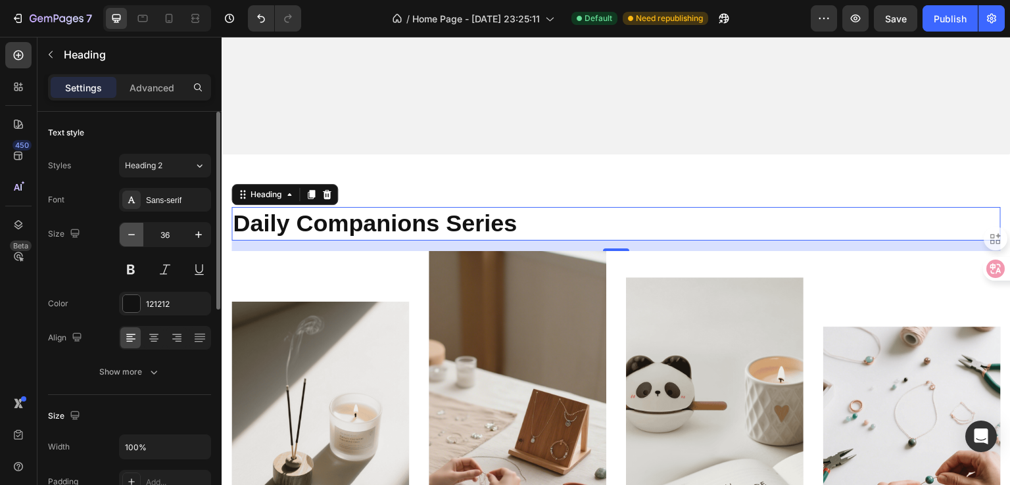
click at [137, 239] on icon "button" at bounding box center [131, 234] width 13 height 13
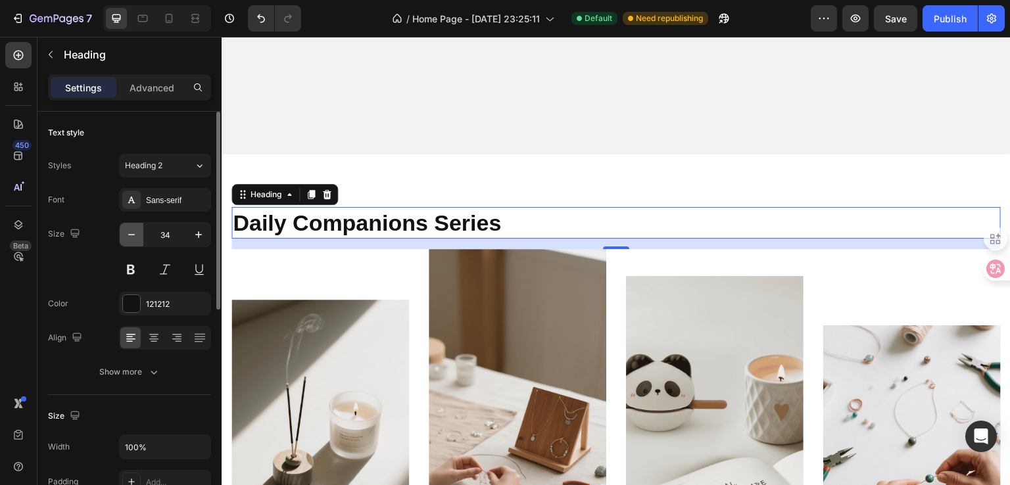
type input "33"
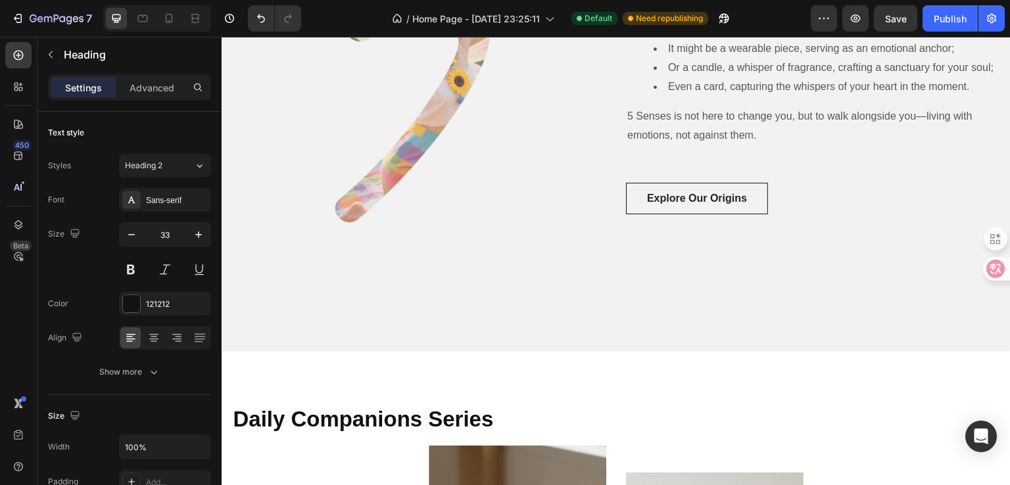
scroll to position [789, 0]
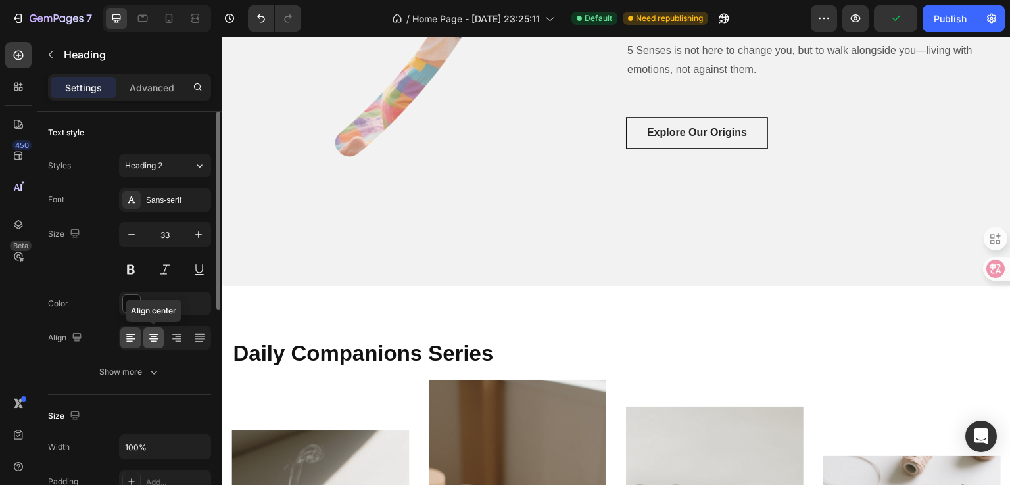
click at [158, 338] on icon at bounding box center [153, 337] width 13 height 13
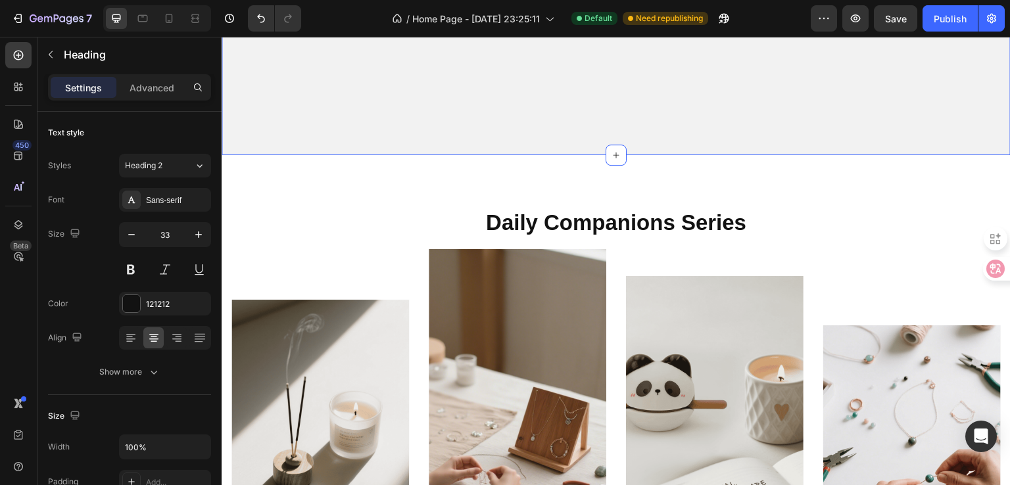
scroll to position [920, 0]
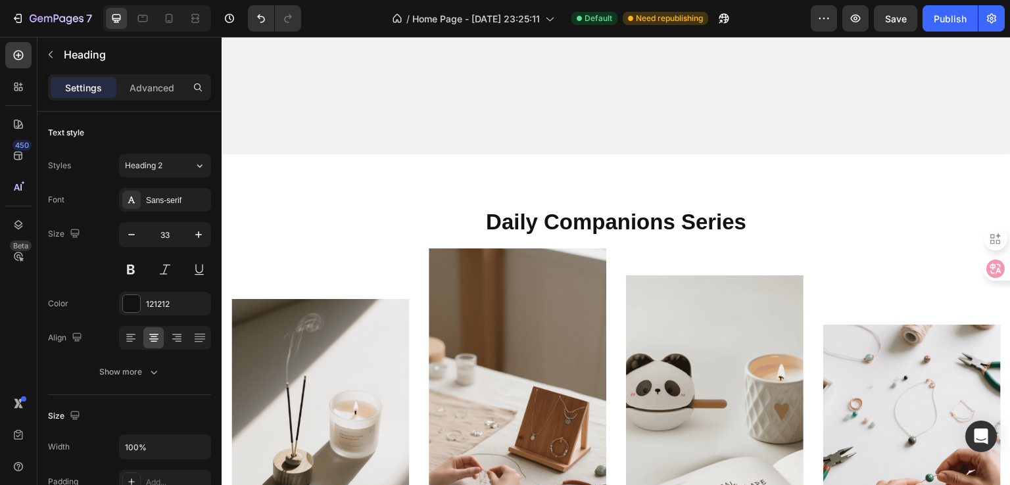
click at [486, 212] on strong "Daily Companions Series" at bounding box center [616, 222] width 260 height 24
click at [134, 300] on div at bounding box center [131, 303] width 17 height 17
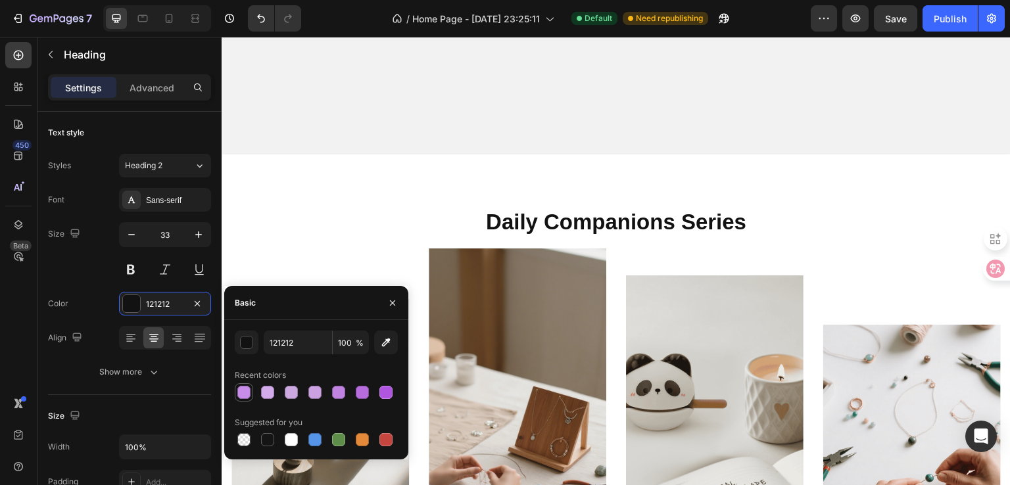
click at [237, 391] on div at bounding box center [243, 392] width 13 height 13
type input "C88DE8"
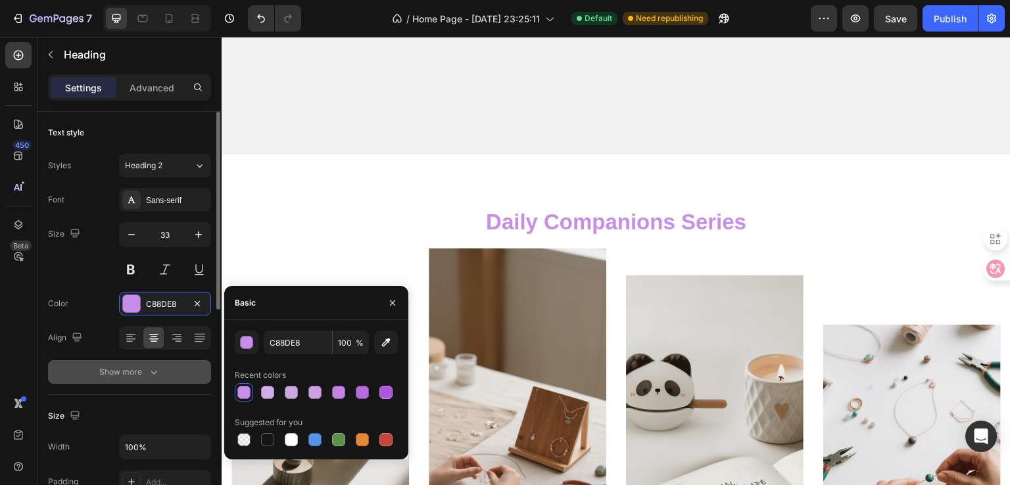
click at [144, 375] on div "Show more" at bounding box center [129, 371] width 61 height 13
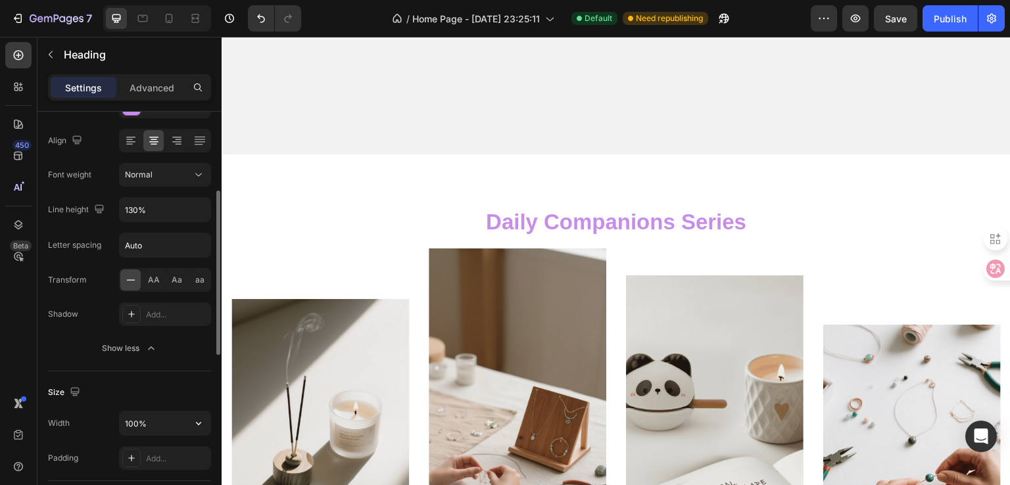
scroll to position [329, 0]
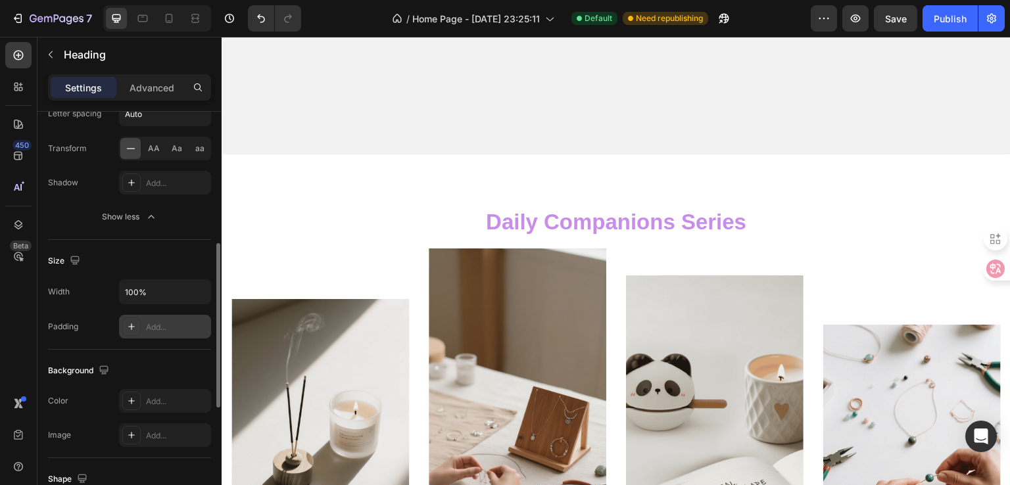
click at [163, 327] on div "Add..." at bounding box center [177, 327] width 62 height 12
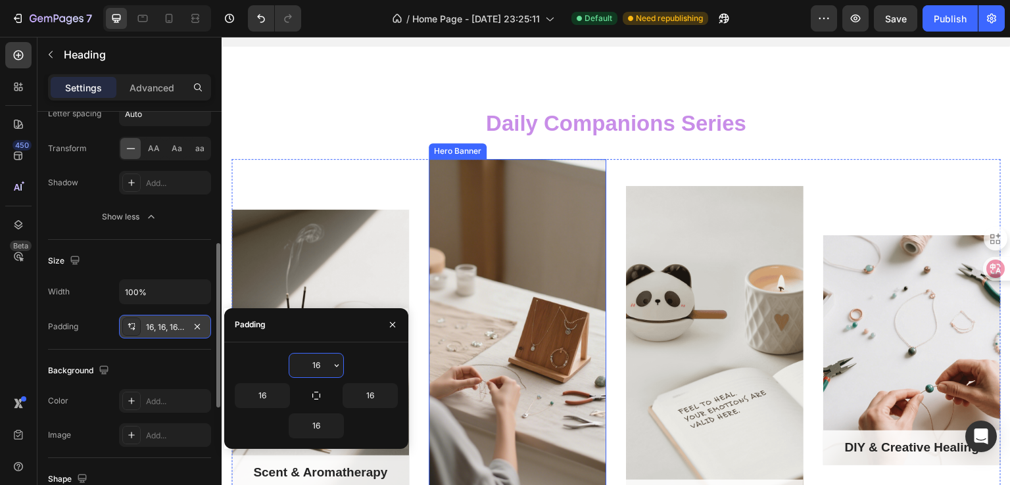
scroll to position [920, 0]
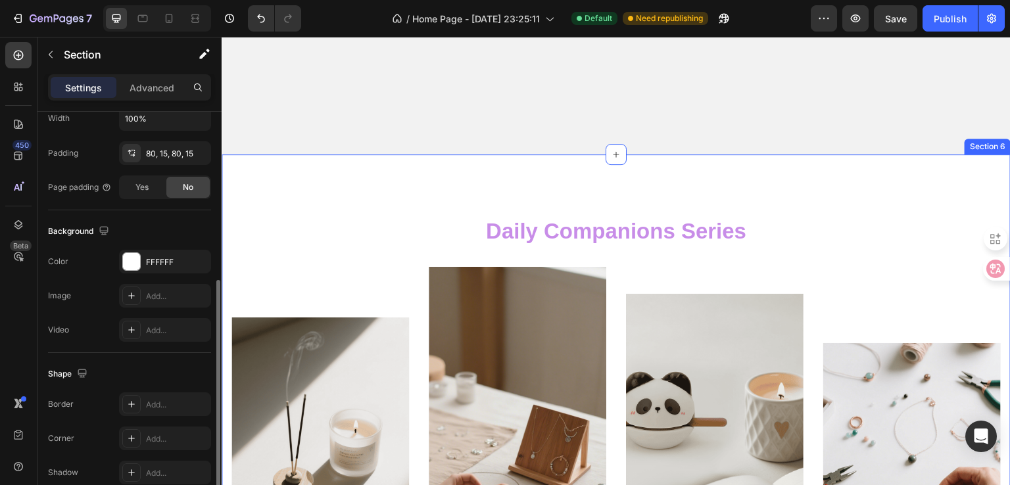
click at [613, 177] on div "⁠⁠⁠⁠⁠⁠⁠ Daily Companions Series Heading Scent & Aromatherapy Text block Row Her…" at bounding box center [616, 427] width 789 height 547
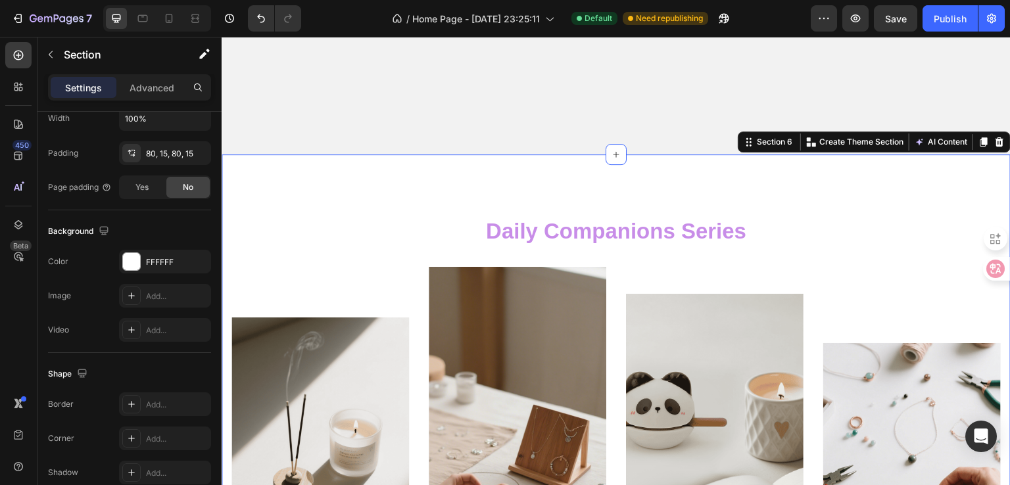
scroll to position [0, 0]
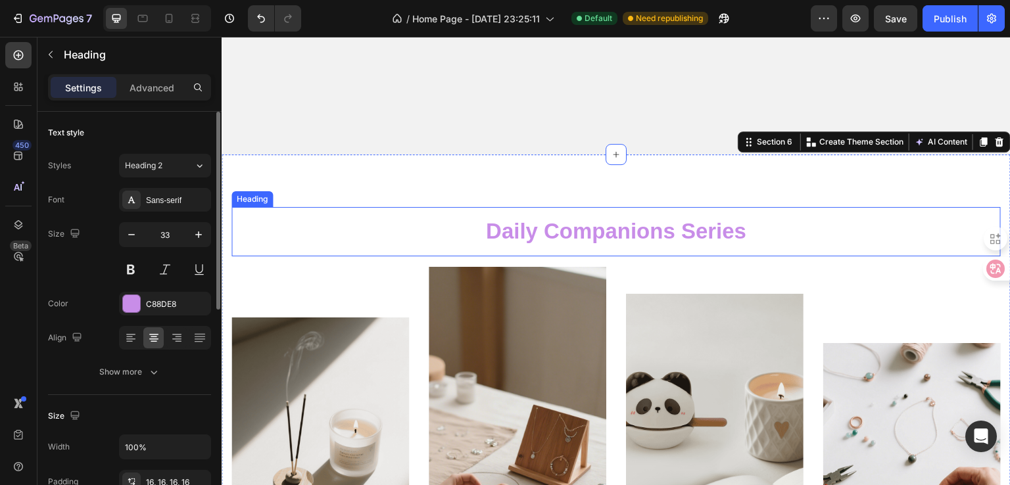
click at [486, 223] on strong "Daily Companions Series" at bounding box center [616, 231] width 260 height 24
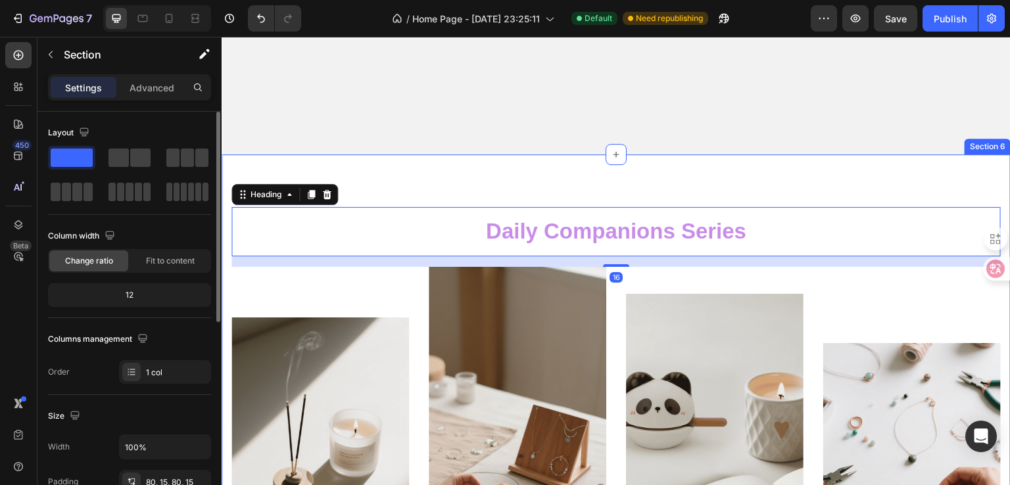
click at [598, 175] on div "⁠⁠⁠⁠⁠⁠⁠ Daily Companions Series Heading 16 Scent & Aromatherapy Text block Row …" at bounding box center [616, 427] width 789 height 547
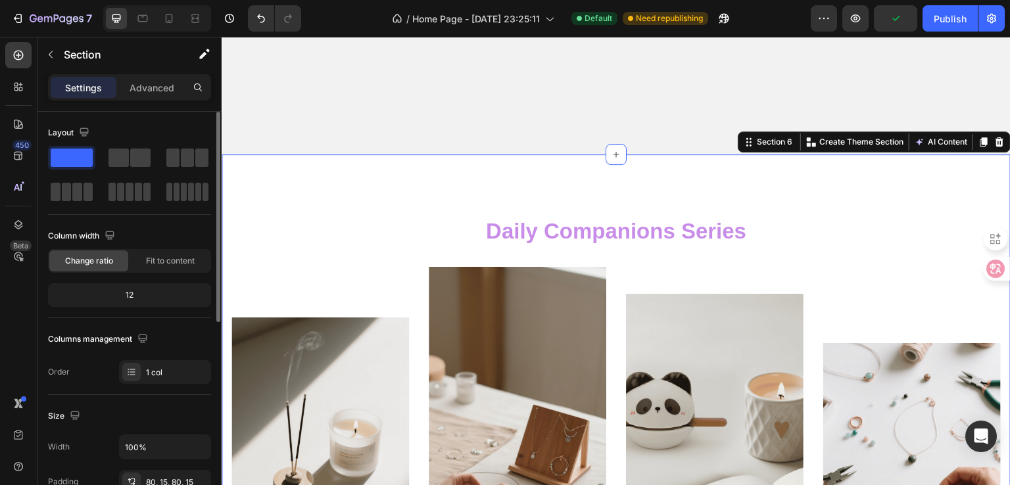
click at [504, 187] on div "⁠⁠⁠⁠⁠⁠⁠ Daily Companions Series Heading Scent & Aromatherapy Text block Row Her…" at bounding box center [616, 427] width 789 height 547
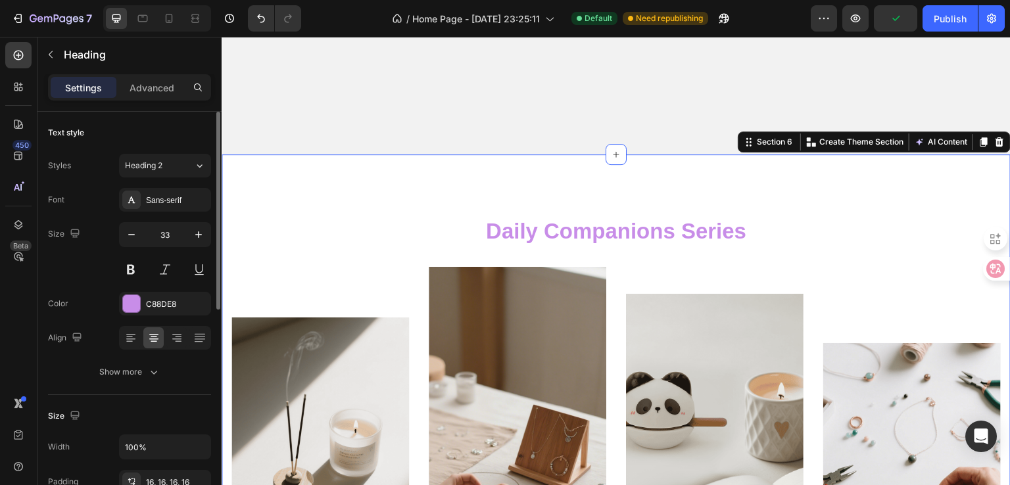
click at [366, 207] on h2 "⁠⁠⁠⁠⁠⁠⁠ Daily Companions Series" at bounding box center [615, 231] width 769 height 49
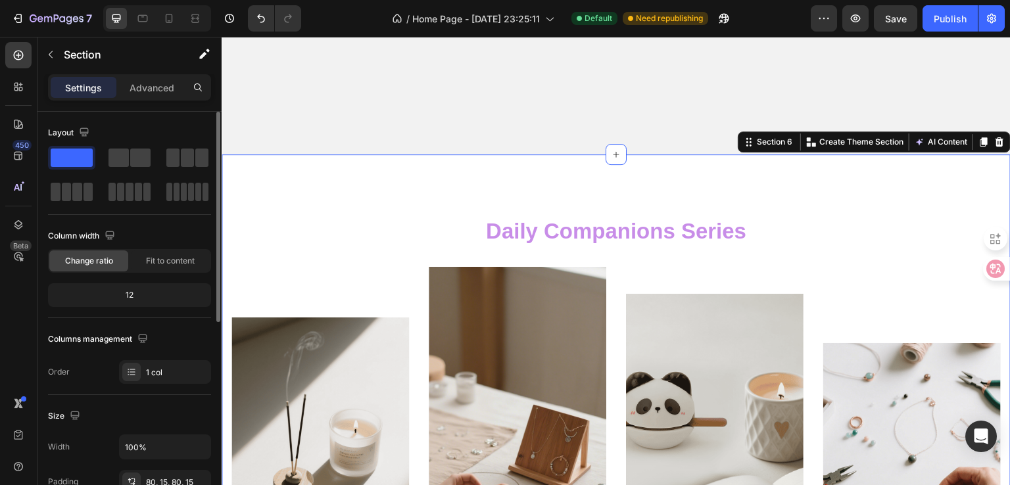
click at [429, 185] on div "⁠⁠⁠⁠⁠⁠⁠ Daily Companions Series Heading Scent & Aromatherapy Text block Row Her…" at bounding box center [616, 427] width 789 height 547
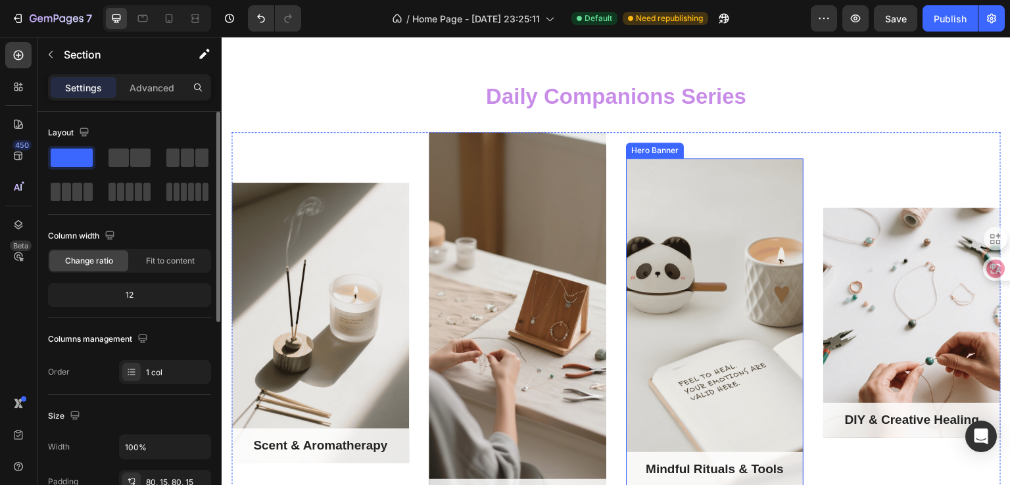
scroll to position [920, 0]
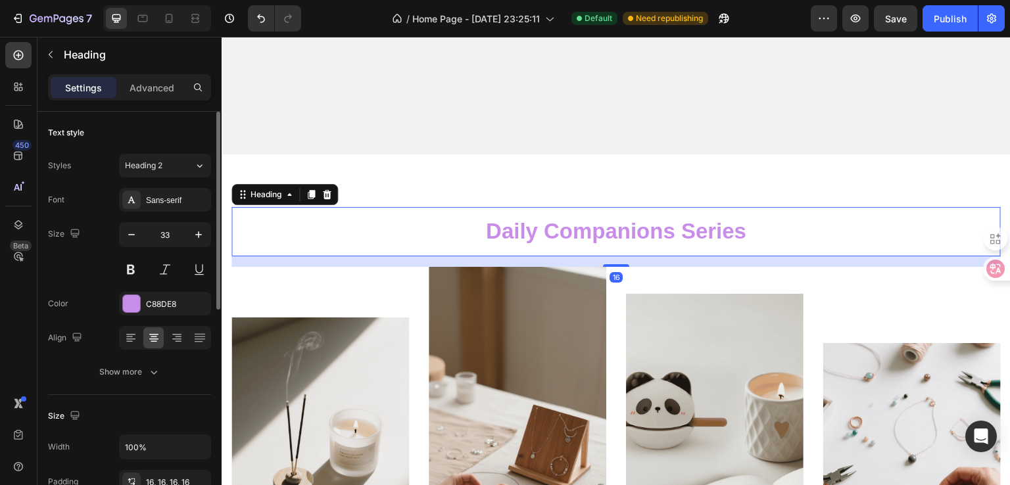
click at [580, 233] on strong "Daily Companions Series" at bounding box center [616, 231] width 260 height 24
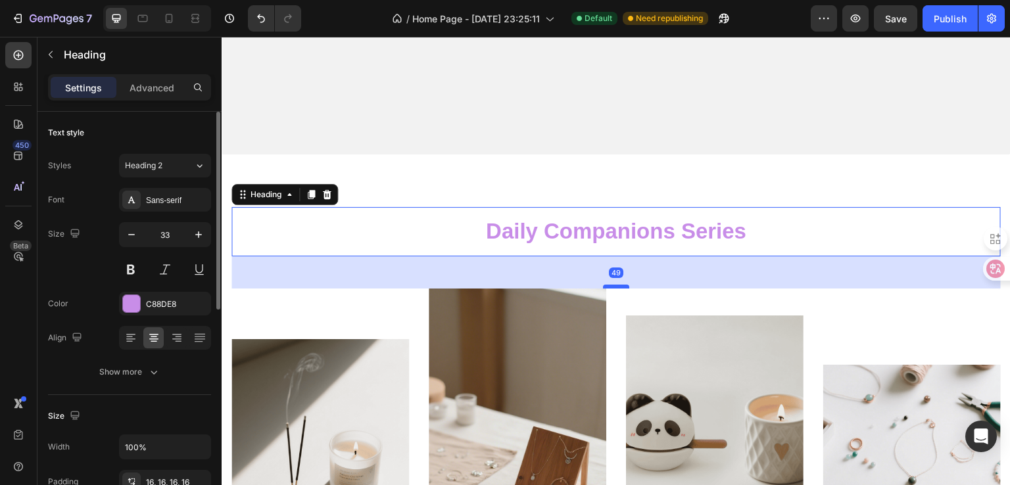
drag, startPoint x: 615, startPoint y: 258, endPoint x: 615, endPoint y: 280, distance: 21.7
click at [615, 285] on div at bounding box center [616, 287] width 26 height 4
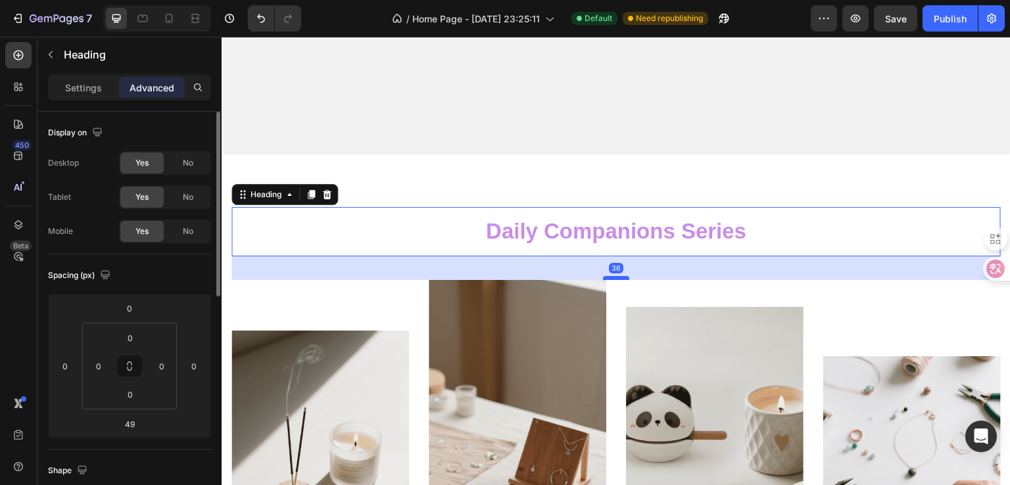
drag, startPoint x: 615, startPoint y: 277, endPoint x: 618, endPoint y: 270, distance: 7.9
click at [618, 276] on div at bounding box center [616, 278] width 26 height 4
type input "36"
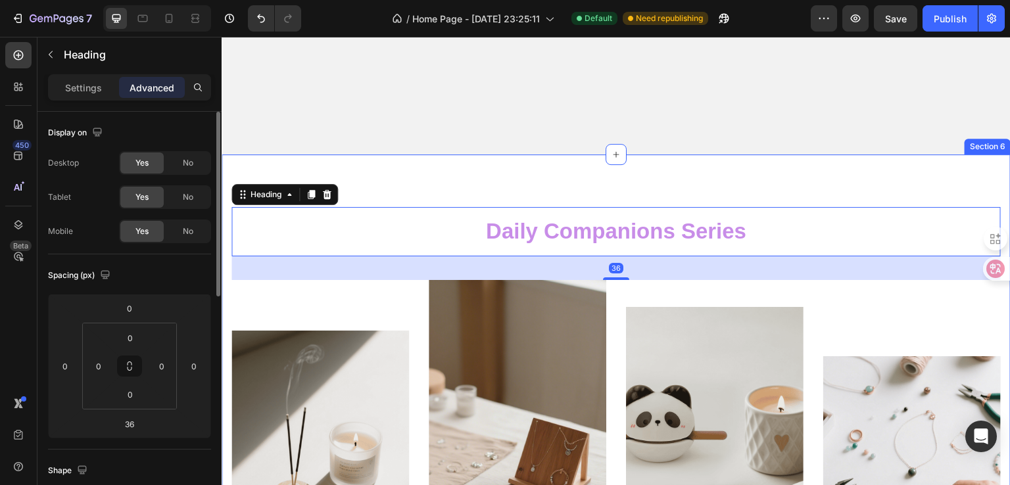
click at [844, 179] on div "Daily Companions Series Heading 36 Scent & Aromatherapy Text block Row Hero Ban…" at bounding box center [616, 434] width 789 height 560
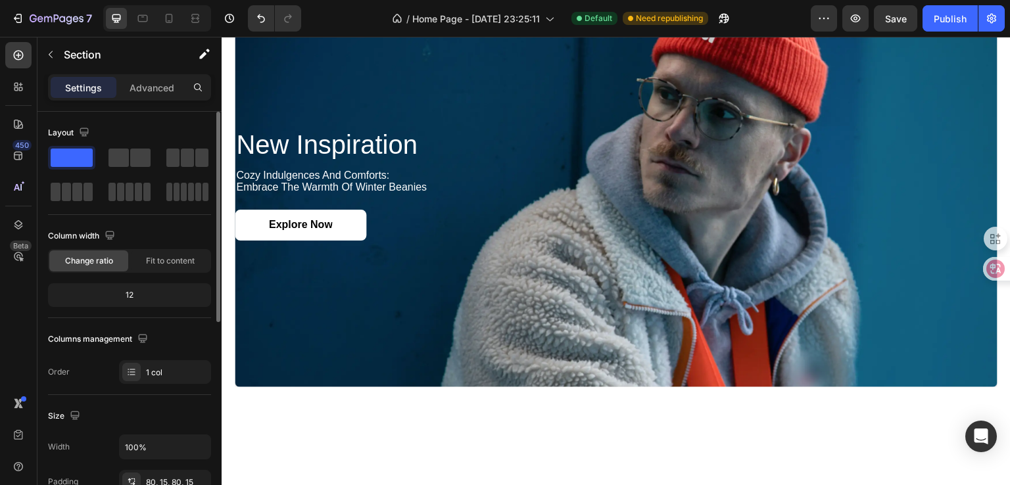
scroll to position [1643, 0]
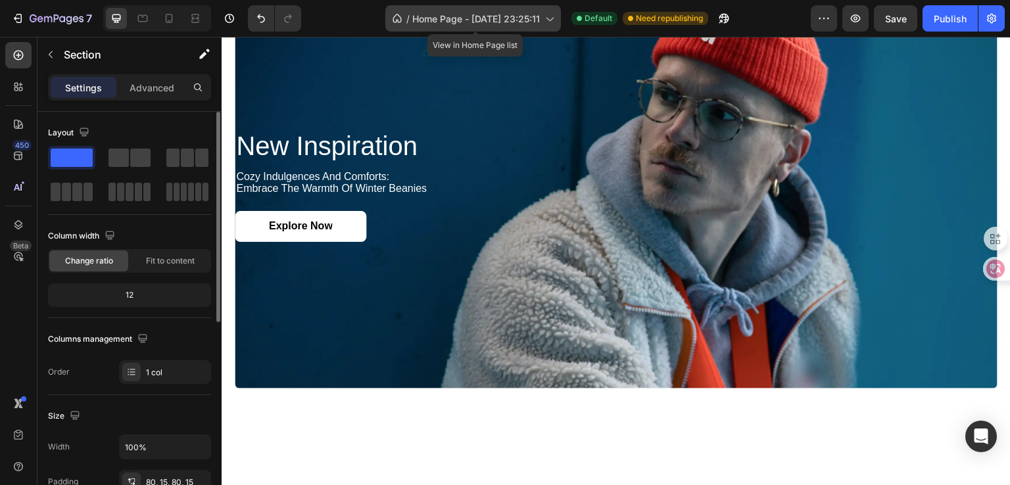
click at [417, 24] on span "Home Page - [DATE] 23:25:11" at bounding box center [476, 19] width 128 height 14
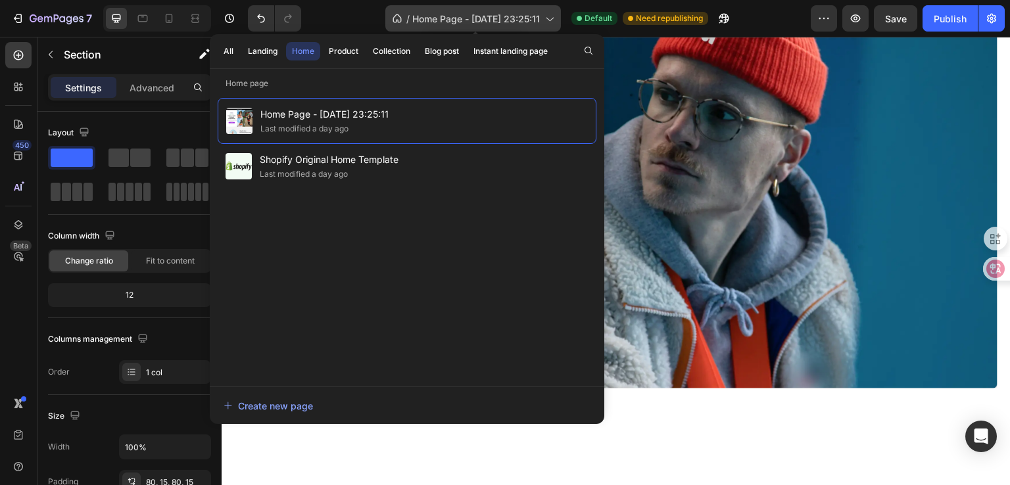
click at [417, 24] on span "Home Page - [DATE] 23:25:11" at bounding box center [476, 19] width 128 height 14
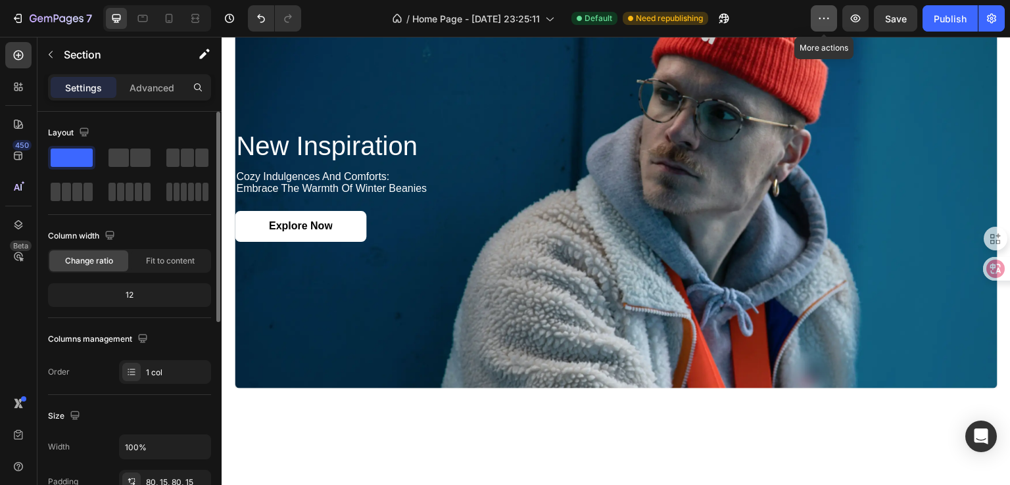
click at [822, 20] on icon "button" at bounding box center [823, 18] width 13 height 13
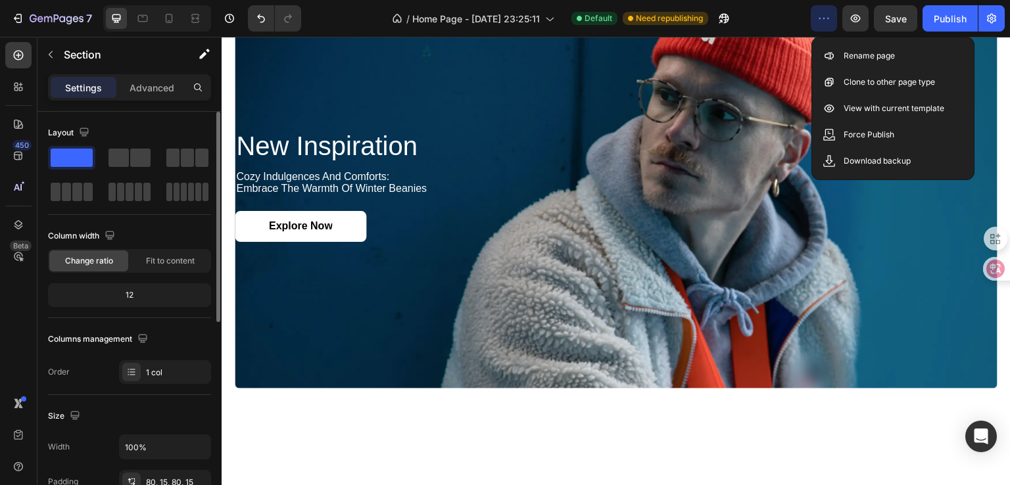
click at [822, 20] on icon "button" at bounding box center [823, 18] width 13 height 13
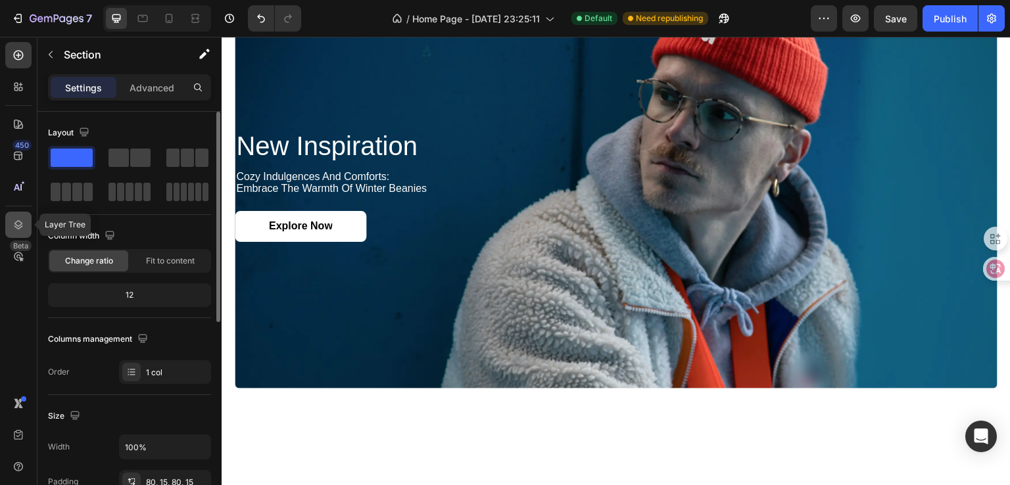
click at [24, 223] on icon at bounding box center [18, 224] width 13 height 13
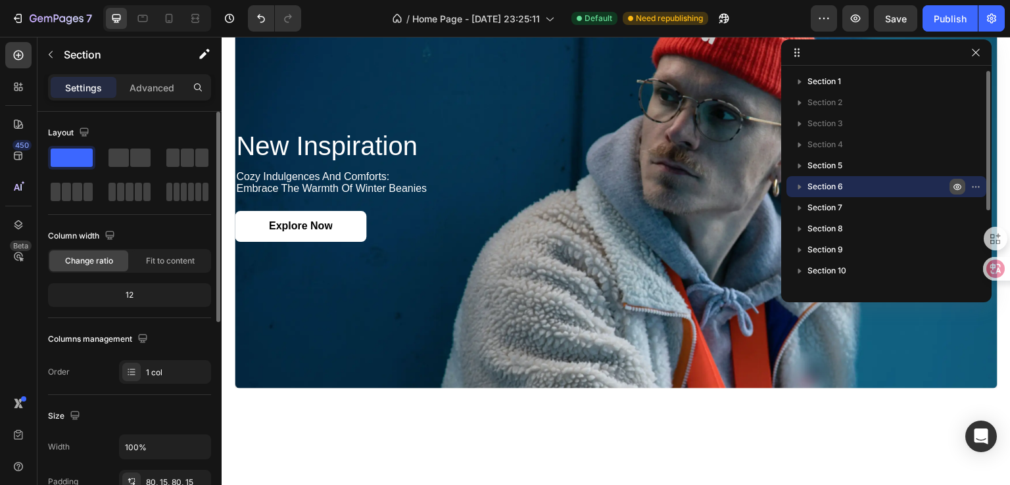
click at [952, 185] on icon "button" at bounding box center [957, 186] width 11 height 11
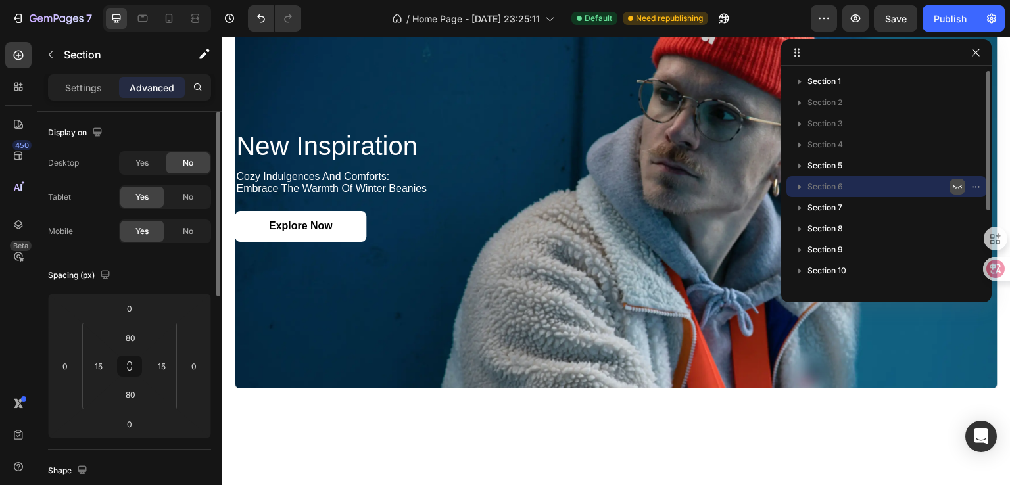
click at [954, 185] on icon "button" at bounding box center [957, 186] width 11 height 11
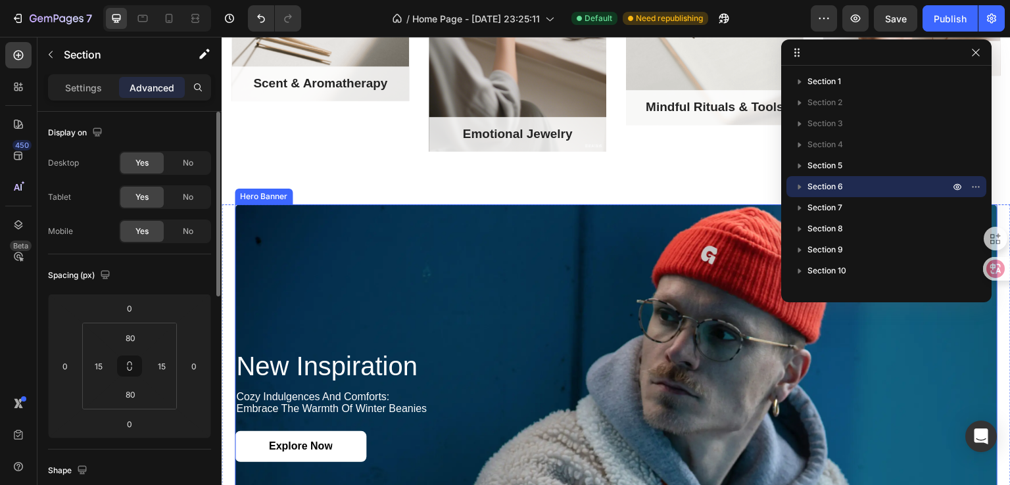
scroll to position [1446, 0]
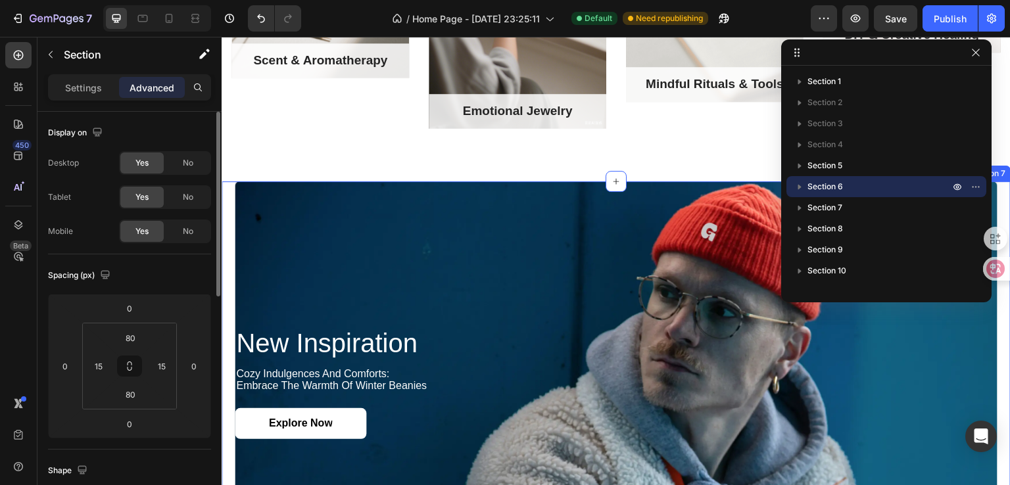
click at [229, 212] on div "new inspiration Heading cozy indulgences and comforts: embrace the warmth of wi…" at bounding box center [616, 409] width 789 height 457
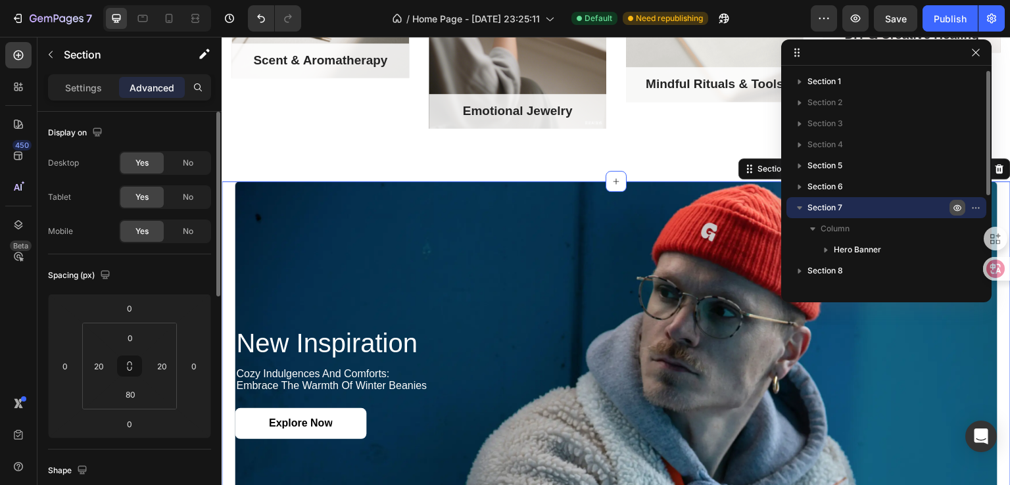
click at [956, 208] on icon "button" at bounding box center [957, 207] width 11 height 11
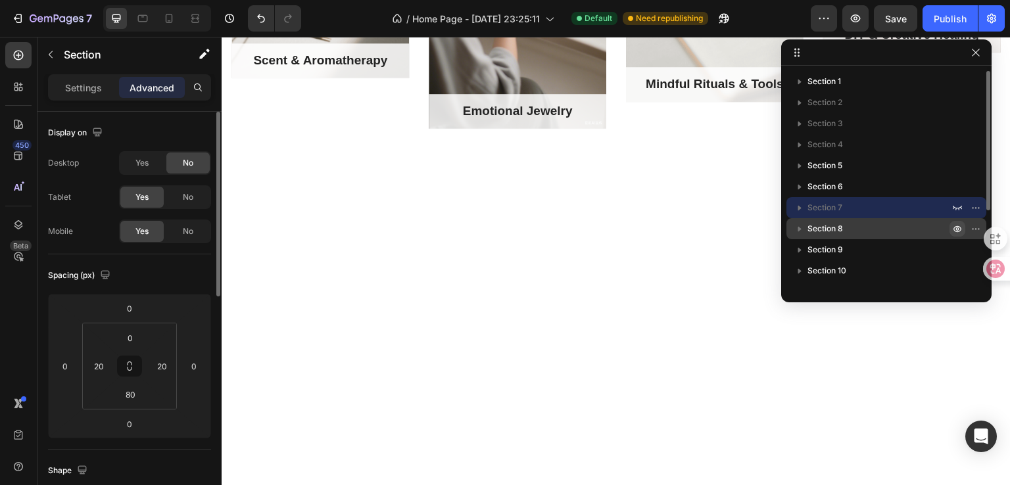
click at [955, 229] on icon "button" at bounding box center [957, 228] width 11 height 11
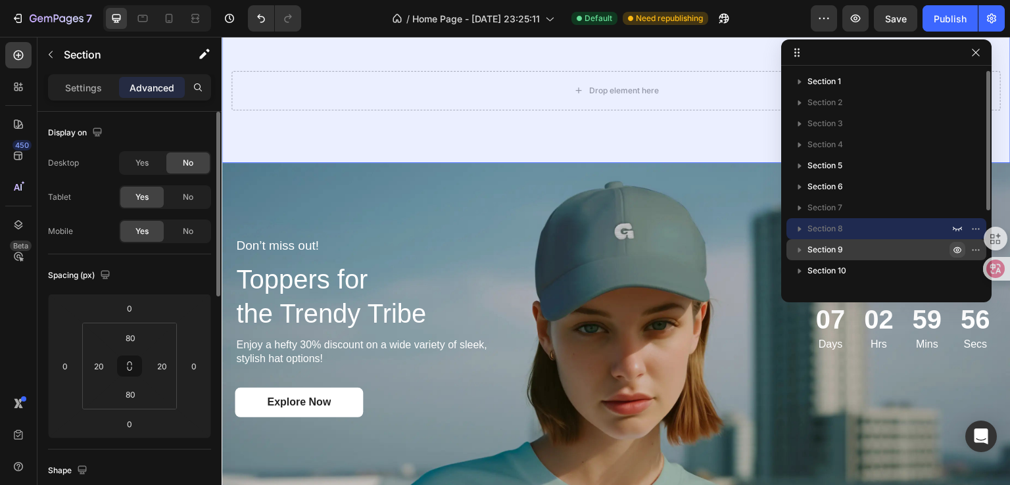
scroll to position [1643, 0]
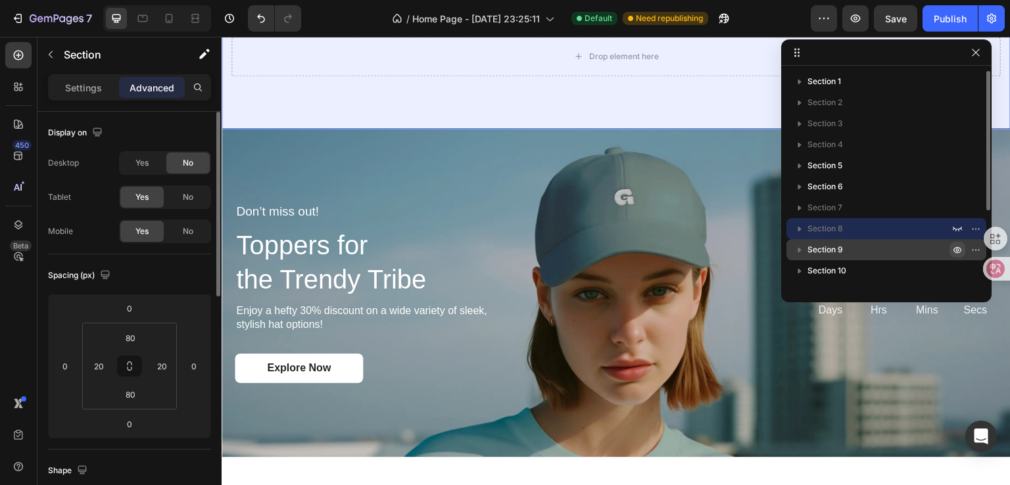
click at [958, 250] on icon "button" at bounding box center [957, 250] width 11 height 11
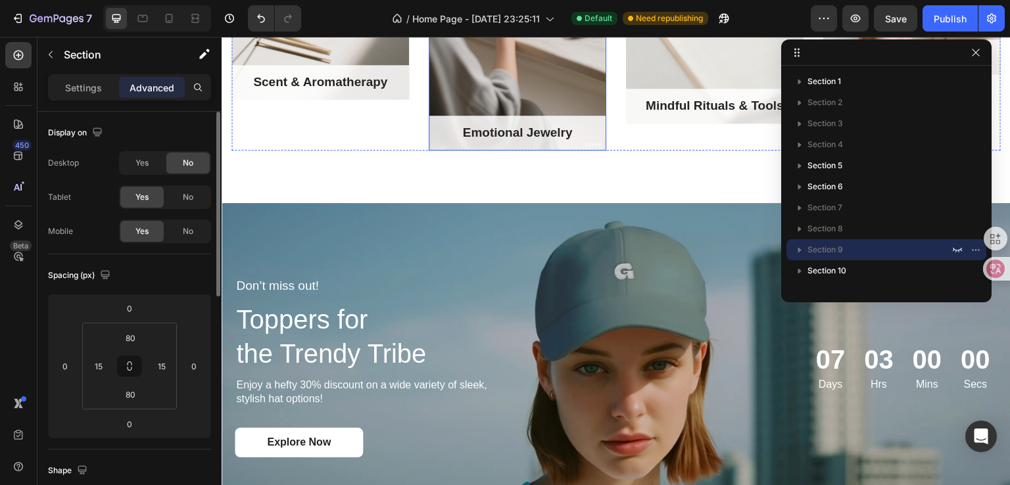
scroll to position [1446, 0]
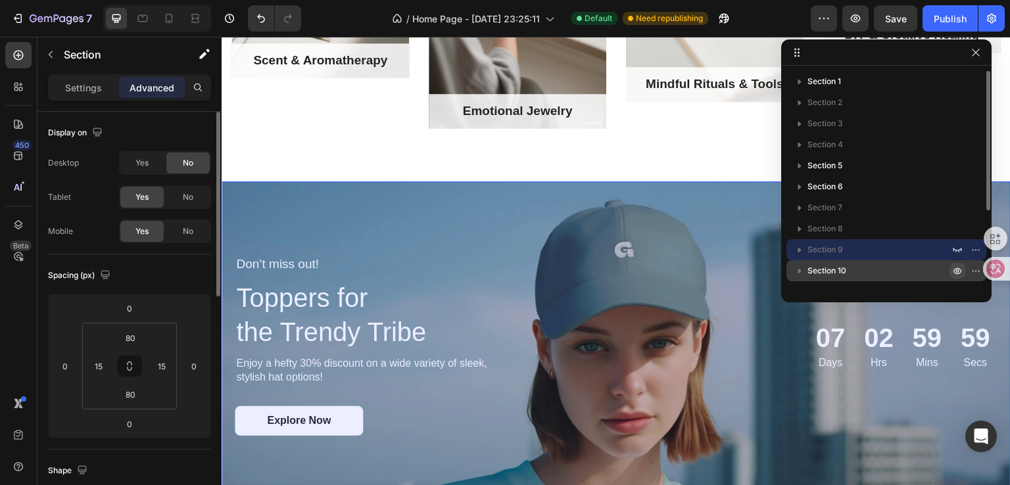
click at [957, 269] on icon "button" at bounding box center [957, 271] width 11 height 11
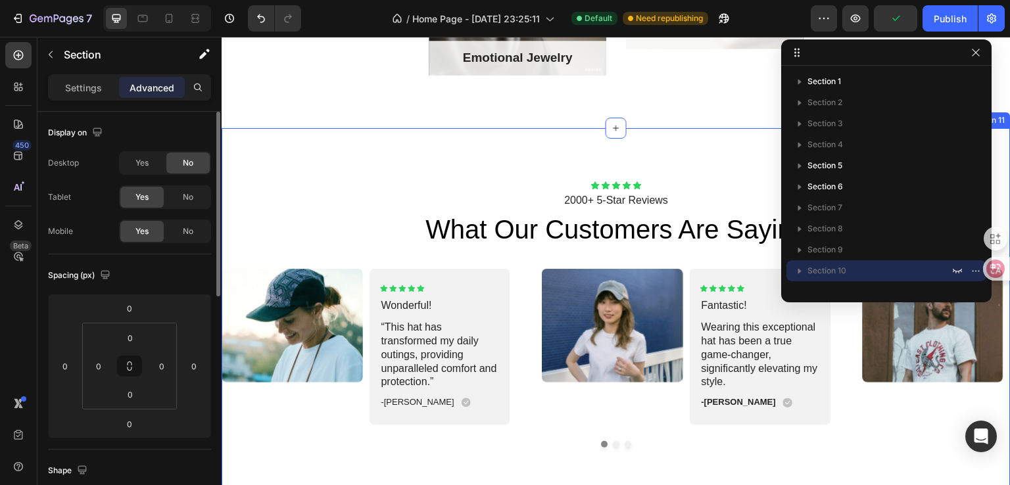
scroll to position [1512, 0]
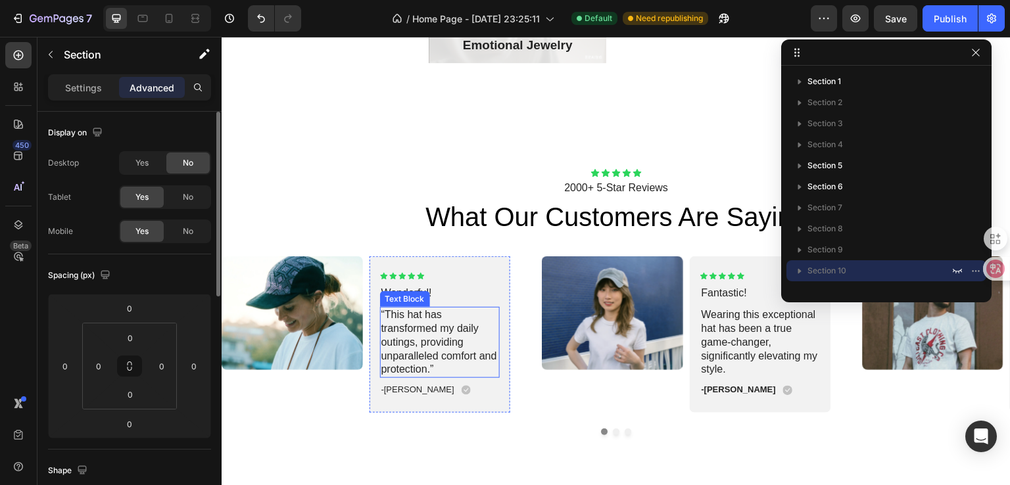
click at [464, 322] on p "“This hat has transformed my daily outings, providing unparalleled comfort and …" at bounding box center [440, 342] width 118 height 68
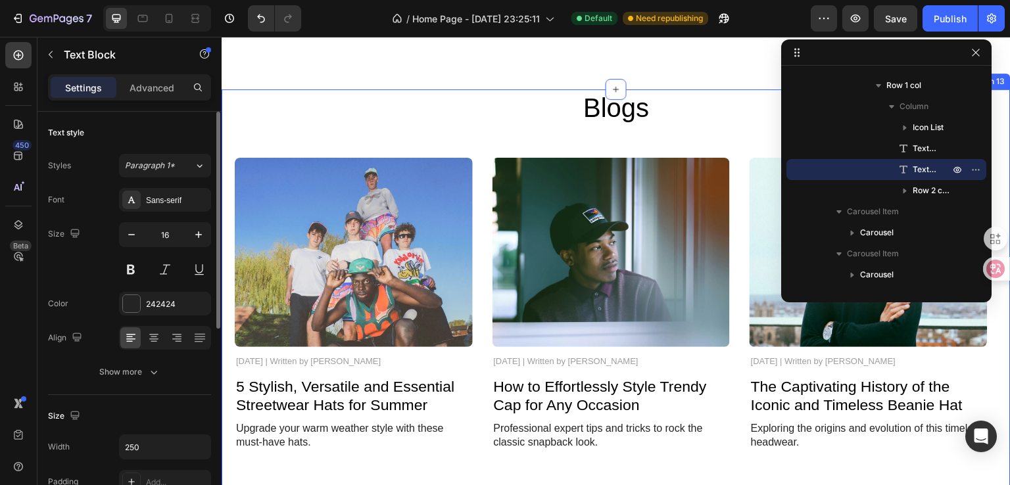
scroll to position [2301, 0]
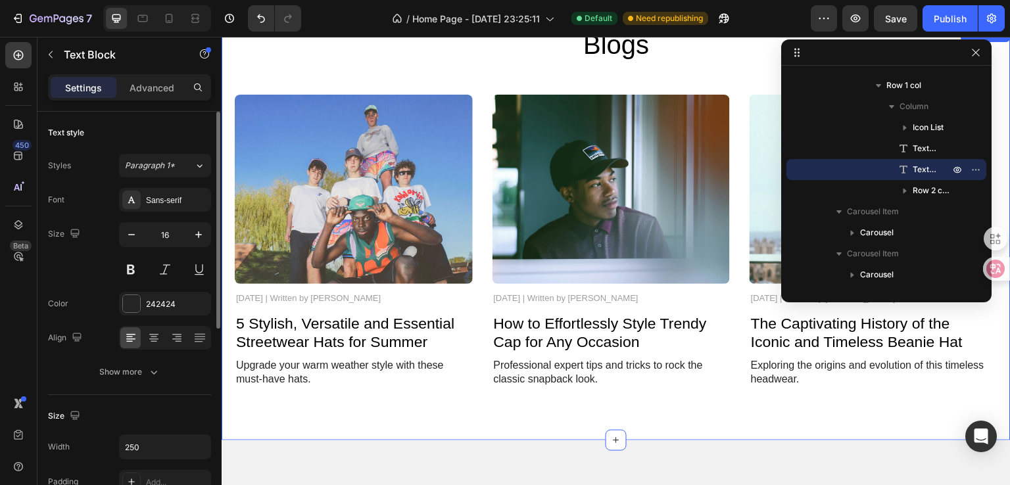
click at [514, 398] on div "Blogs Heading Image [DATE] | Written by [PERSON_NAME] Text Block 5 Stylish, Ver…" at bounding box center [616, 233] width 789 height 414
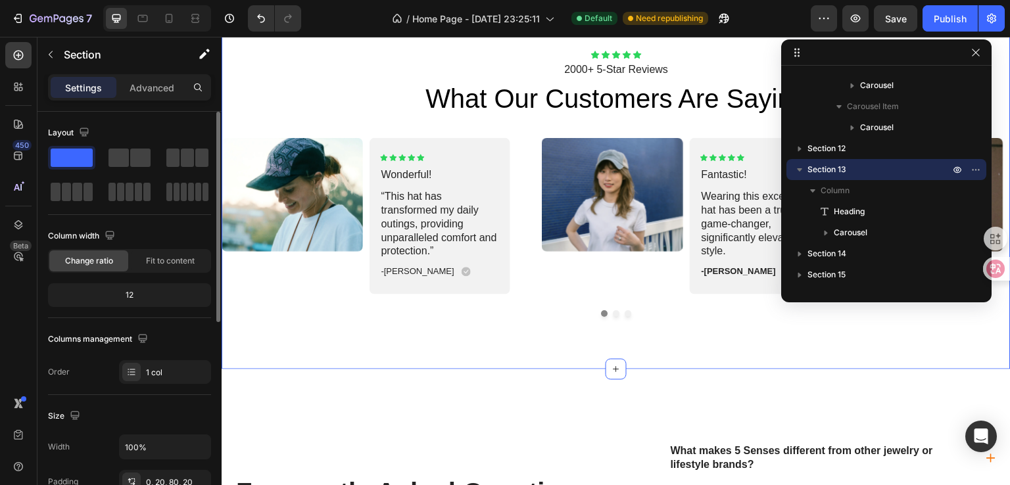
scroll to position [1512, 0]
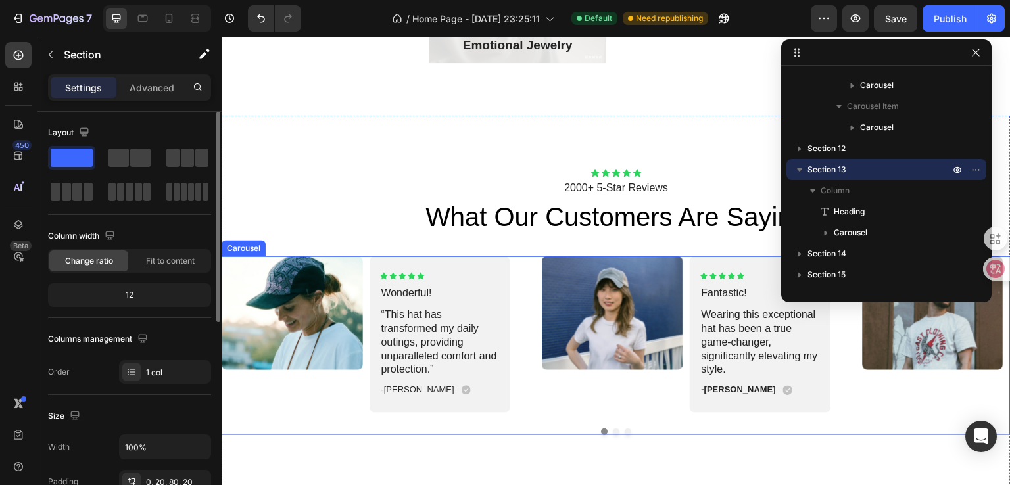
click at [613, 433] on button "Dot" at bounding box center [616, 432] width 7 height 7
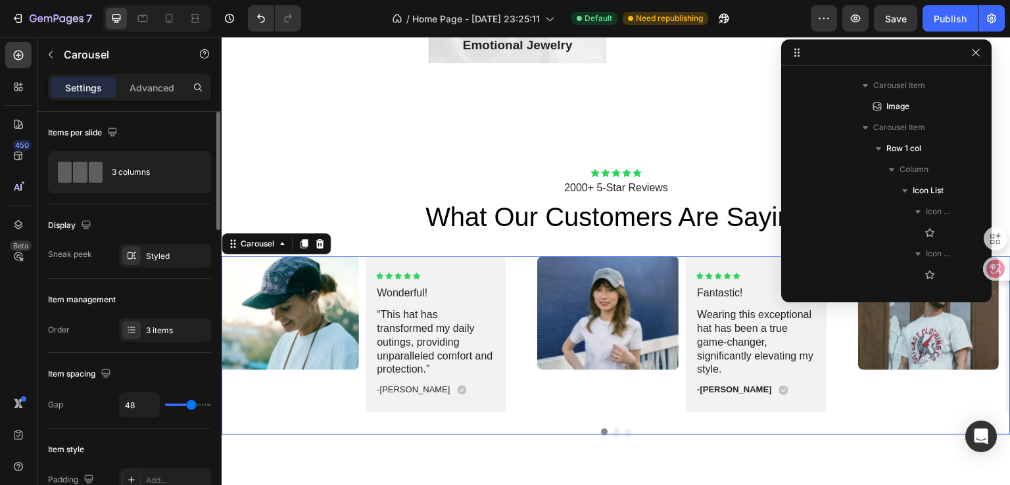
scroll to position [438, 0]
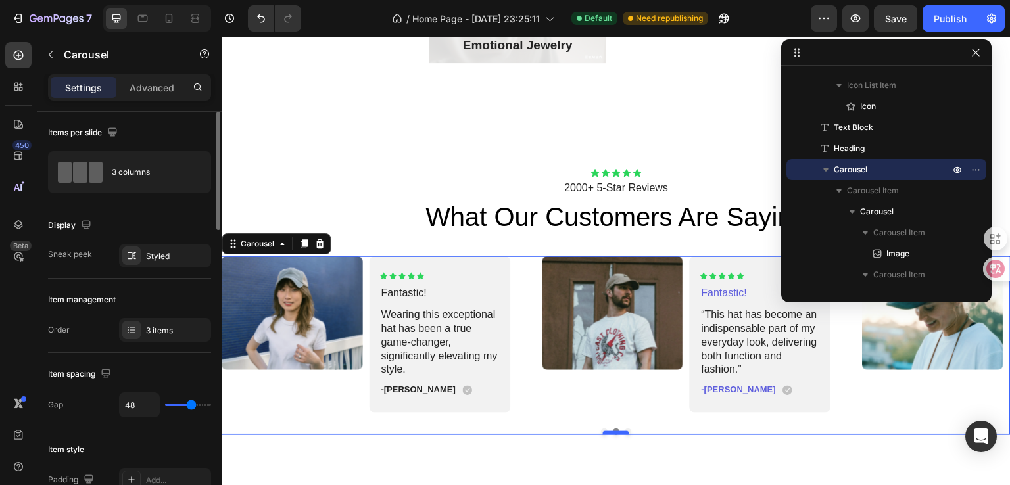
click at [601, 429] on button "Dot" at bounding box center [604, 432] width 7 height 7
click at [603, 433] on div at bounding box center [616, 433] width 26 height 4
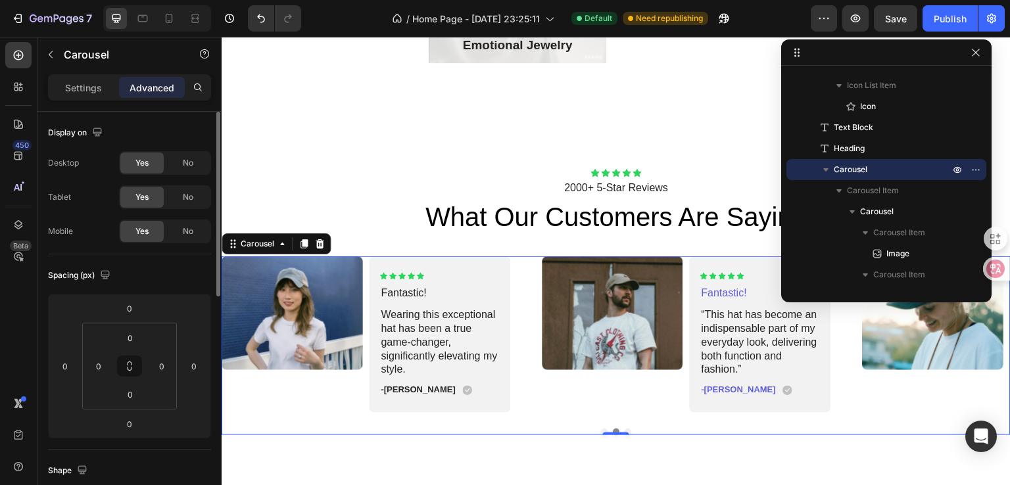
click at [601, 431] on button "Dot" at bounding box center [604, 432] width 7 height 7
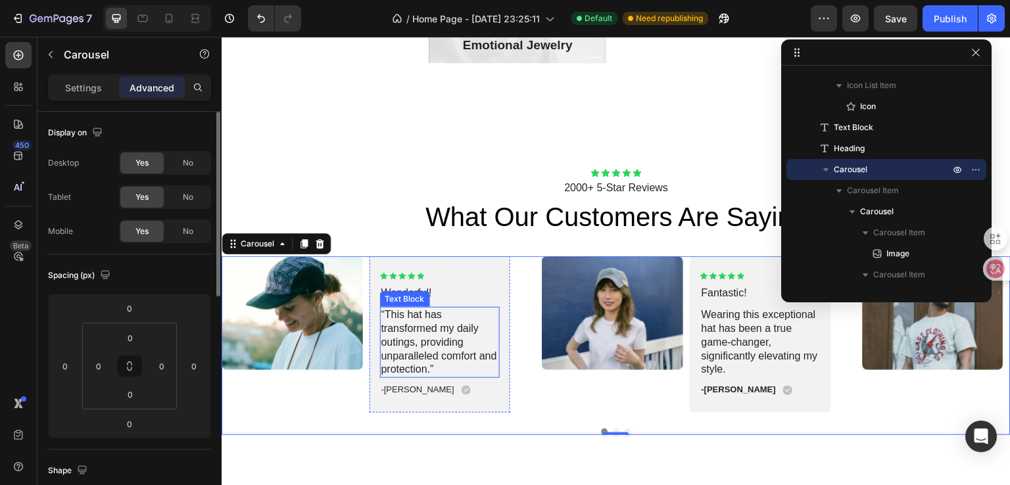
click at [466, 346] on p "“This hat has transformed my daily outings, providing unparalleled comfort and …" at bounding box center [440, 342] width 118 height 68
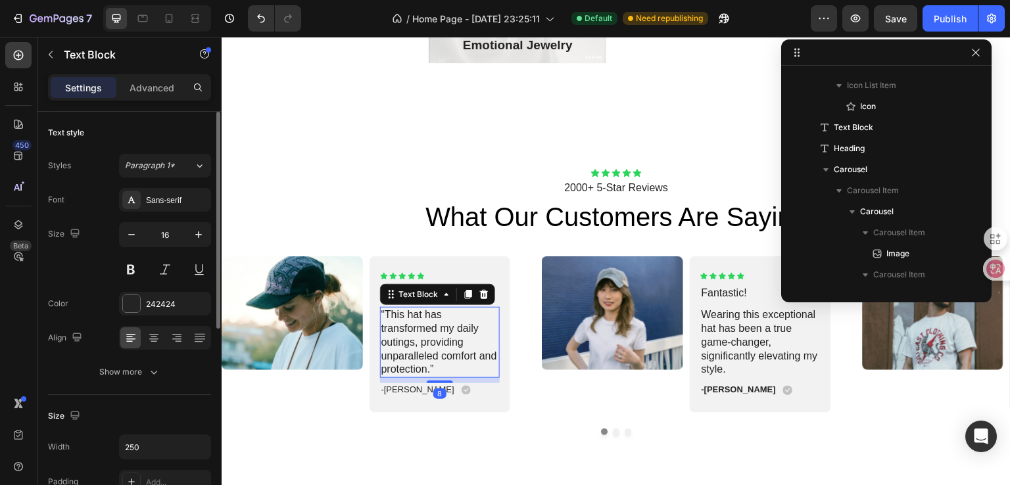
scroll to position [858, 0]
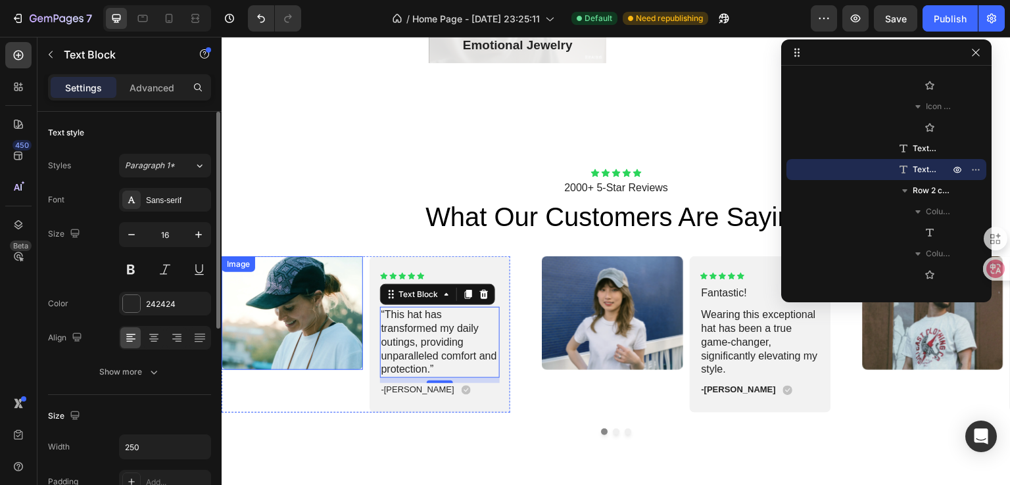
click at [293, 344] on img at bounding box center [292, 313] width 141 height 114
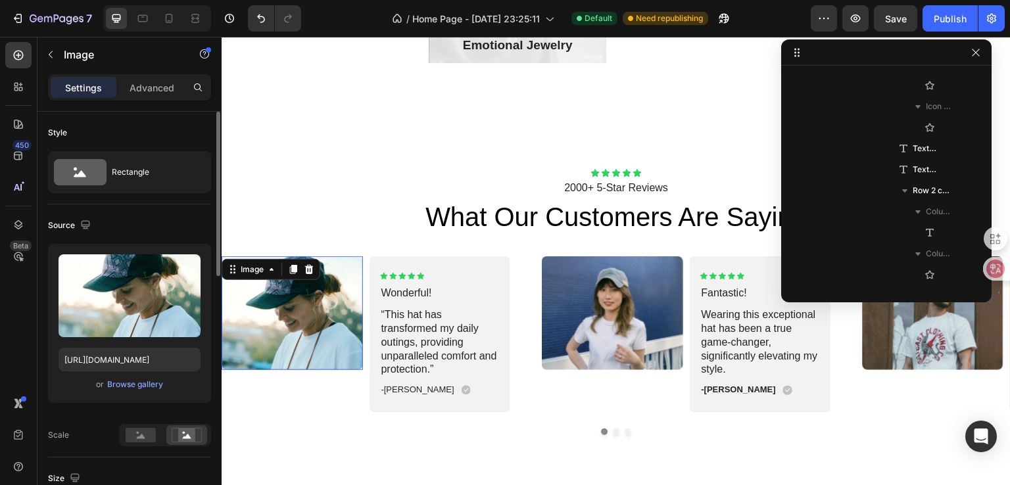
scroll to position [522, 0]
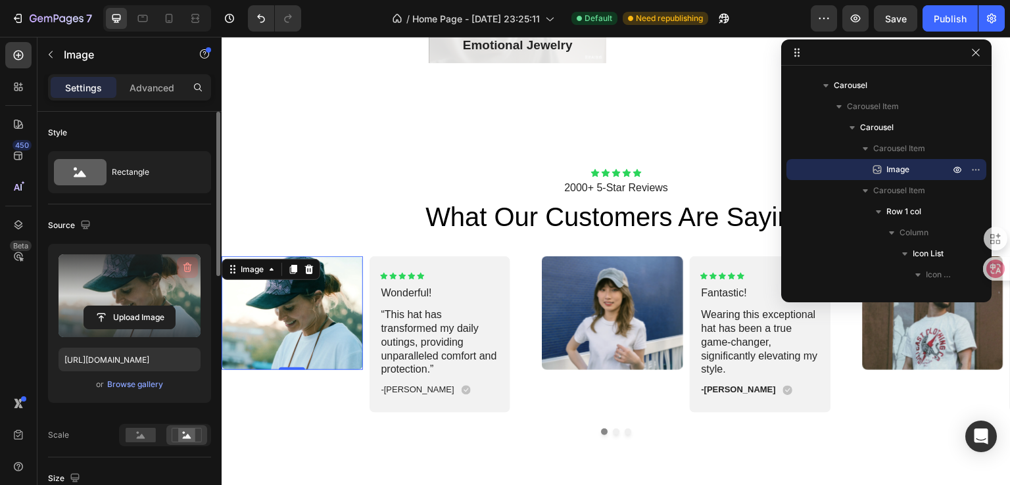
click at [189, 261] on icon "button" at bounding box center [187, 267] width 13 height 13
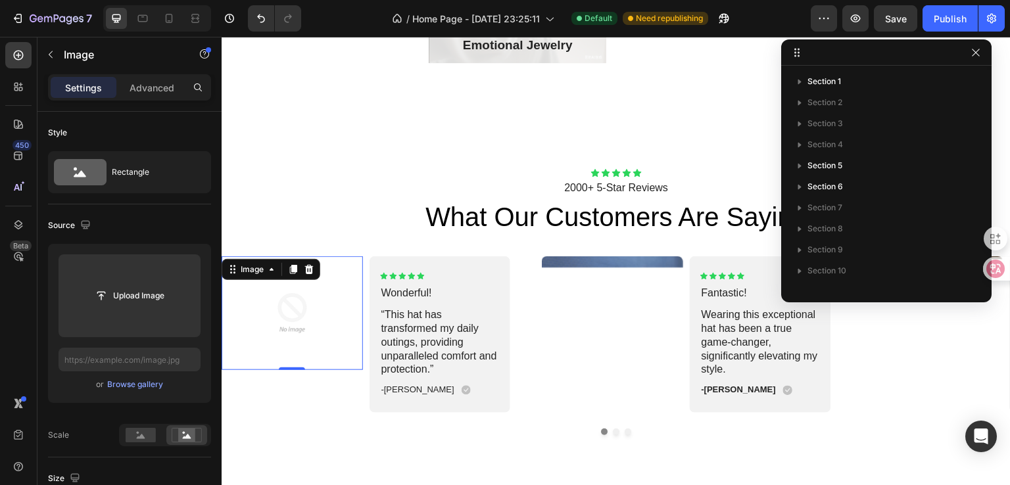
scroll to position [522, 0]
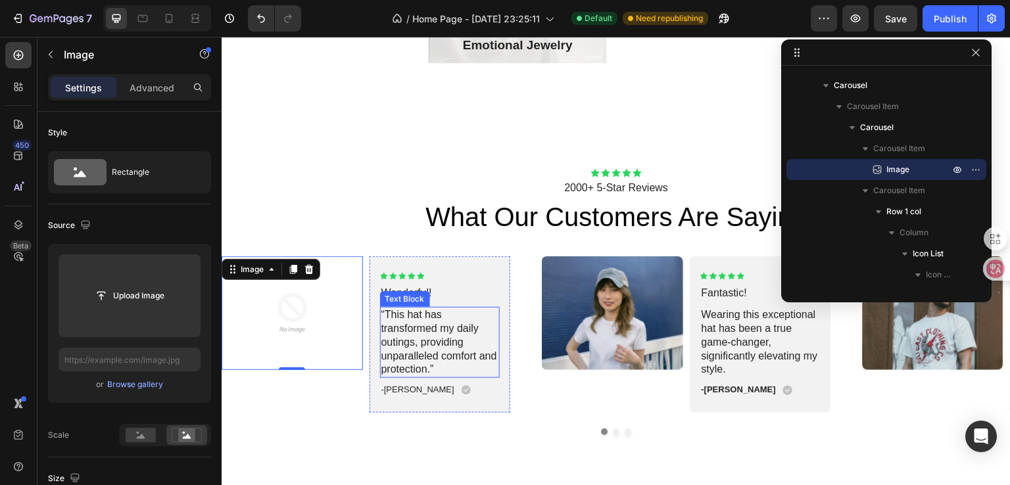
click at [420, 326] on p "“This hat has transformed my daily outings, providing unparalleled comfort and …" at bounding box center [440, 342] width 118 height 68
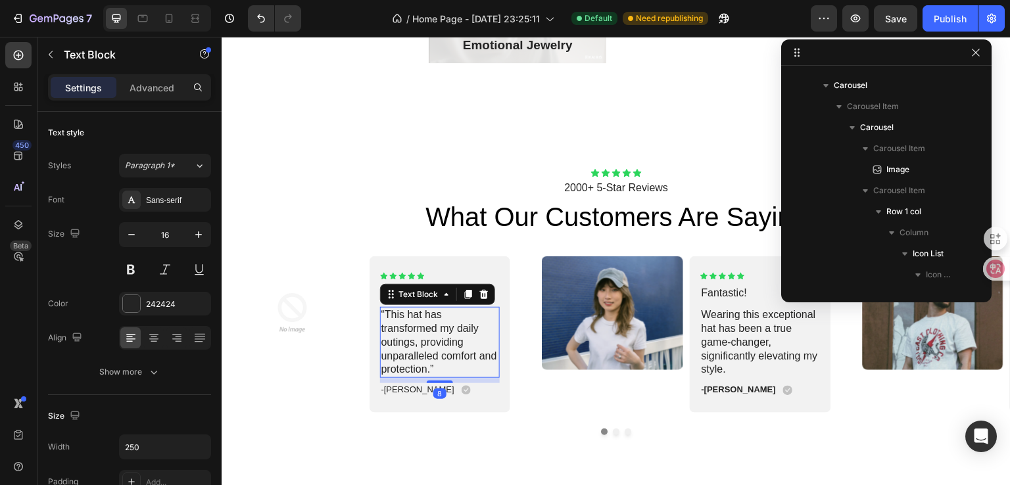
scroll to position [858, 0]
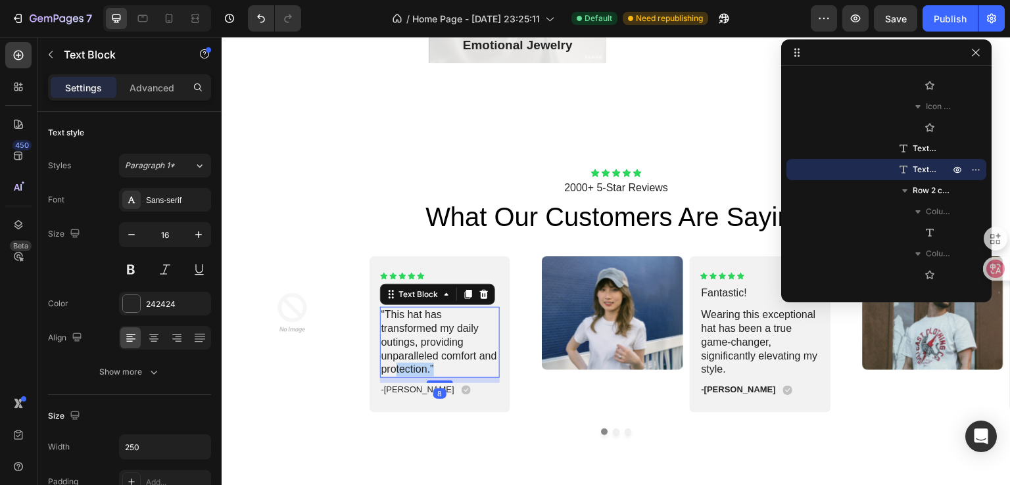
drag, startPoint x: 439, startPoint y: 369, endPoint x: 417, endPoint y: 365, distance: 22.7
click at [417, 365] on p "“This hat has transformed my daily outings, providing unparalleled comfort and …" at bounding box center [440, 342] width 118 height 68
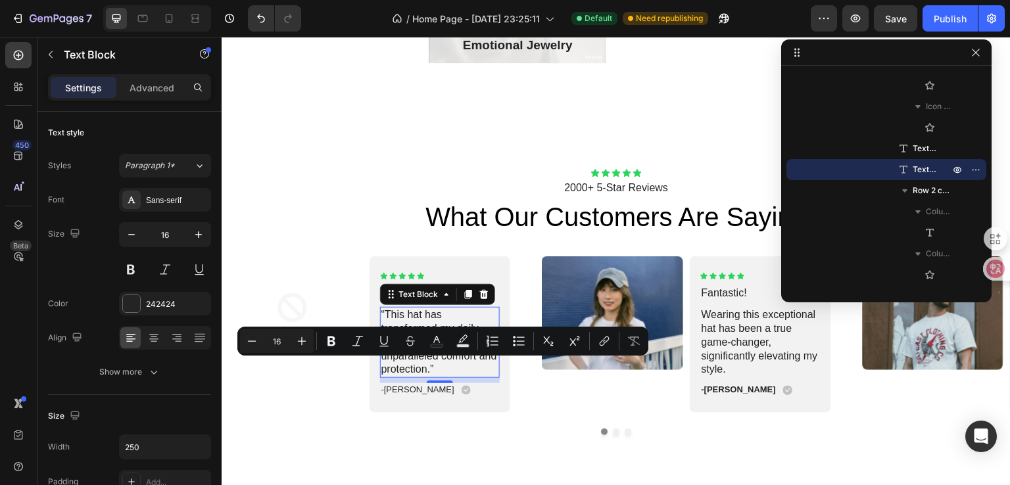
drag, startPoint x: 419, startPoint y: 316, endPoint x: 408, endPoint y: 315, distance: 10.5
click at [419, 315] on p "“This hat has transformed my daily outings, providing unparalleled comfort and …" at bounding box center [440, 342] width 118 height 68
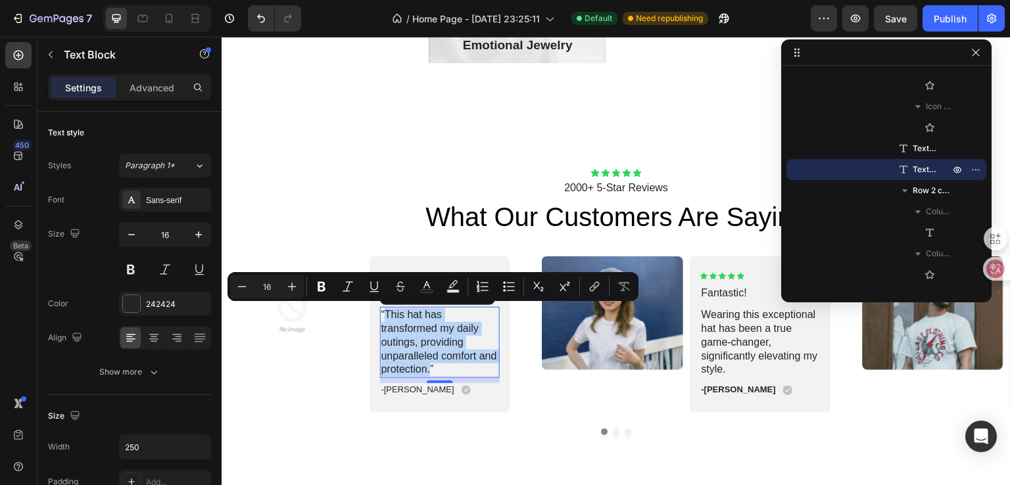
drag, startPoint x: 394, startPoint y: 316, endPoint x: 456, endPoint y: 368, distance: 80.2
click at [456, 368] on p "“This hat has transformed my daily outings, providing unparalleled comfort and …" at bounding box center [440, 342] width 118 height 68
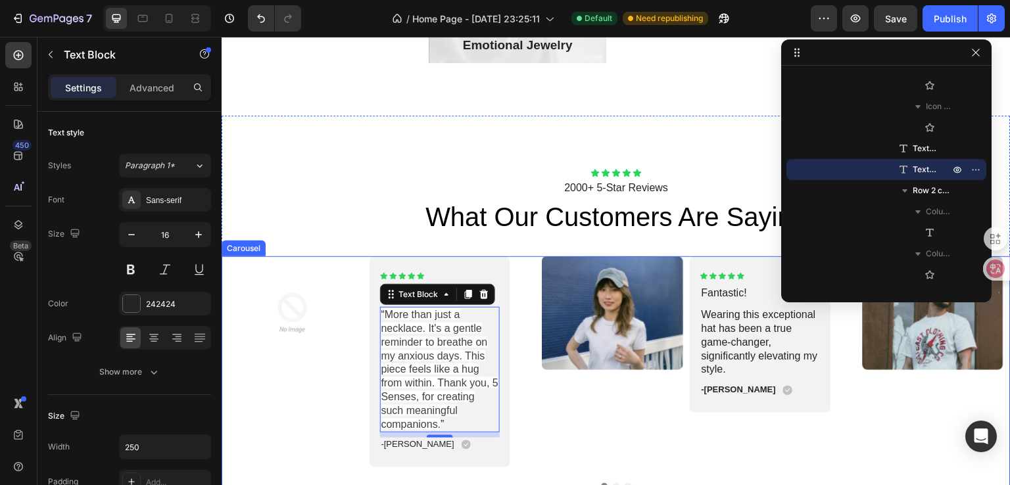
click at [565, 451] on div "Image Icon Icon Icon Icon Icon Icon List Fantastic! Text Block Wearing this exc…" at bounding box center [686, 361] width 289 height 211
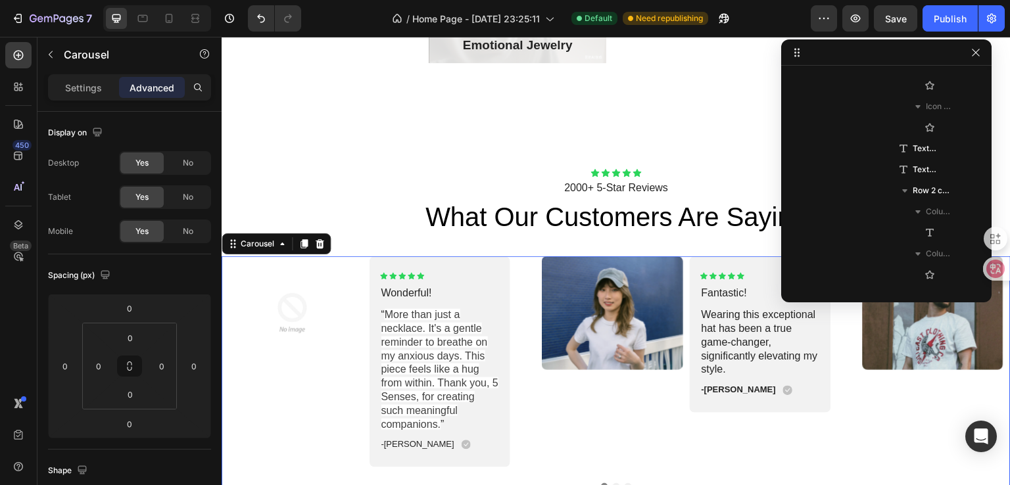
scroll to position [438, 0]
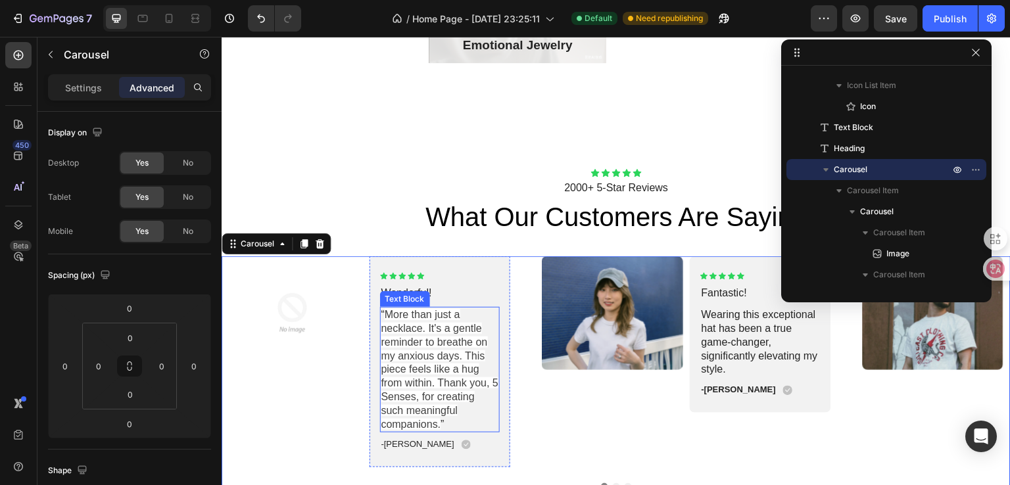
click at [492, 316] on p "“ More than just a necklace. It's a gentle reminder to breathe on my anxious da…" at bounding box center [440, 369] width 118 height 123
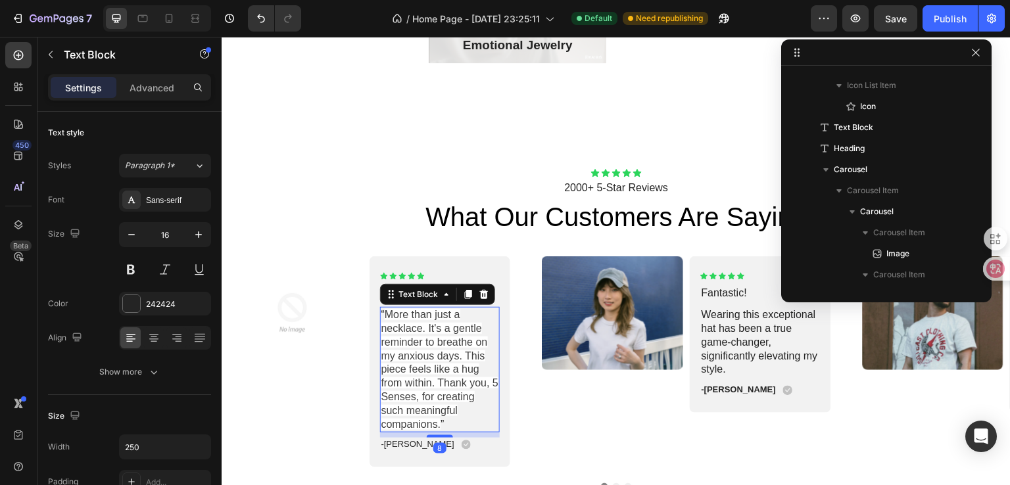
scroll to position [858, 0]
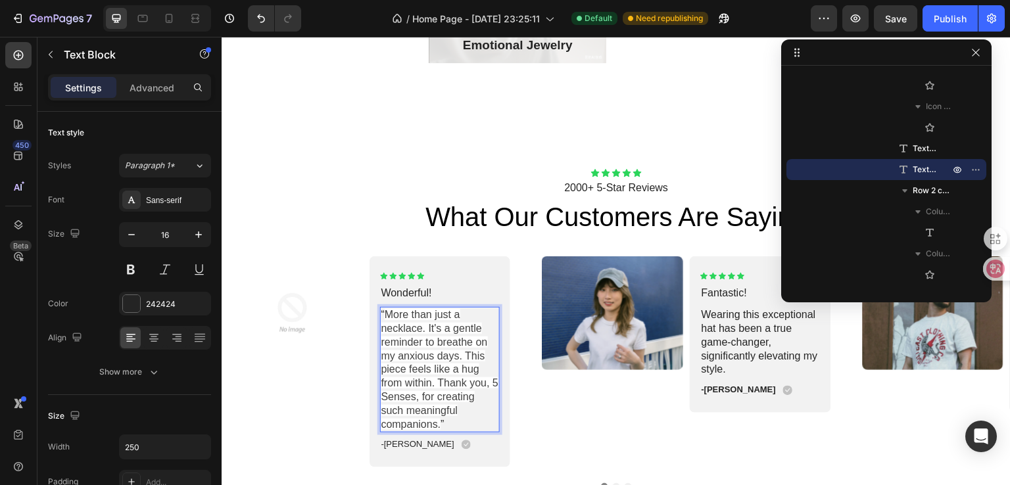
click at [441, 329] on span "More than just a necklace. It's a gentle reminder to breathe on my anxious days…" at bounding box center [439, 369] width 117 height 120
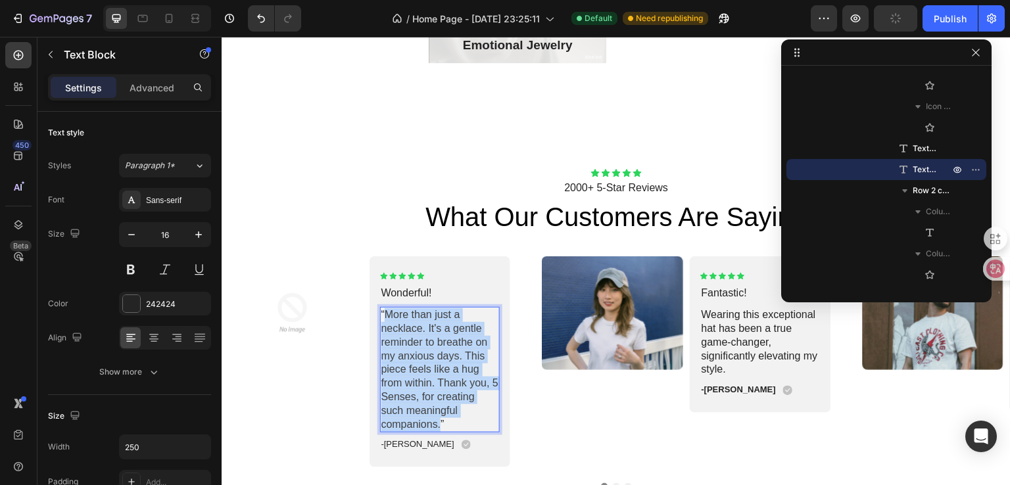
drag, startPoint x: 395, startPoint y: 313, endPoint x: 445, endPoint y: 427, distance: 124.2
click at [445, 427] on p "“ More than just a necklace. It's a gentle reminder to breathe on my anxious da…" at bounding box center [440, 369] width 118 height 123
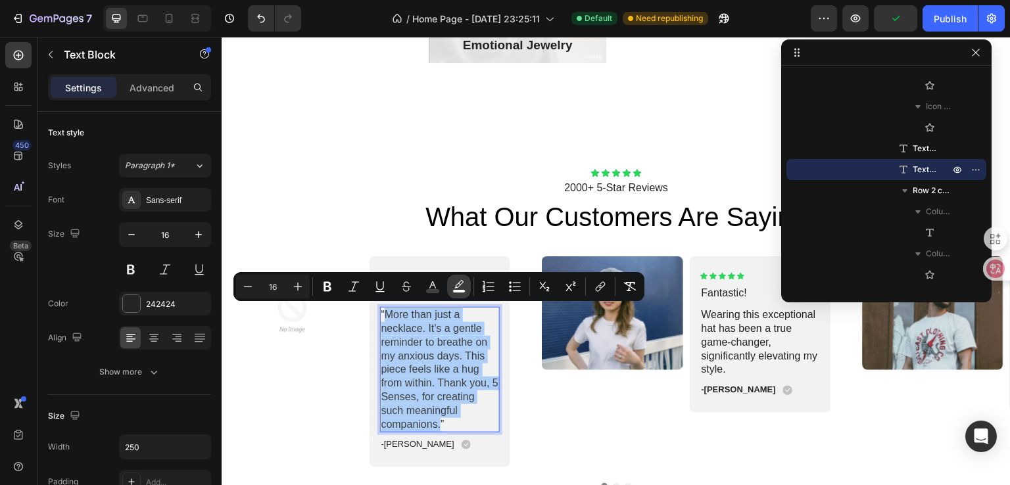
click at [457, 280] on icon "Editor contextual toolbar" at bounding box center [458, 286] width 13 height 13
type input "FFFFFF"
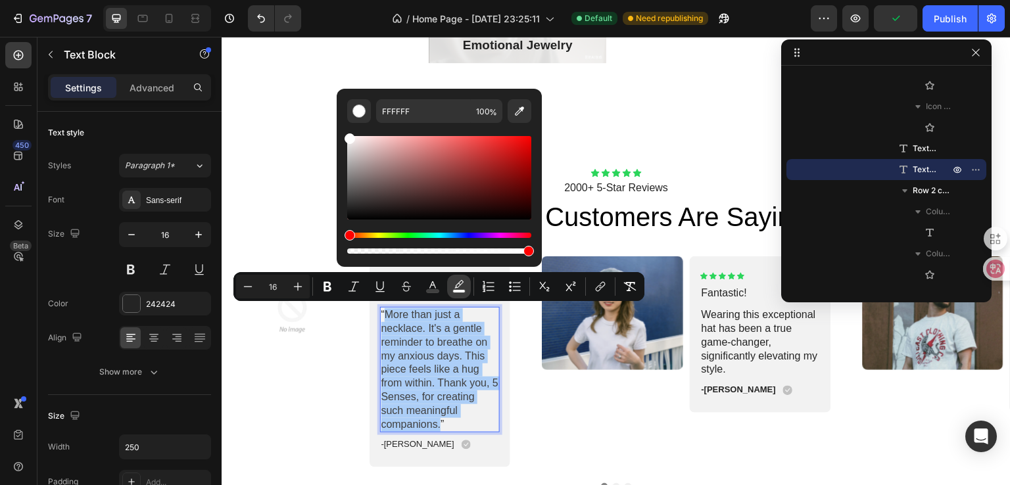
click at [457, 280] on icon "Editor contextual toolbar" at bounding box center [458, 286] width 13 height 13
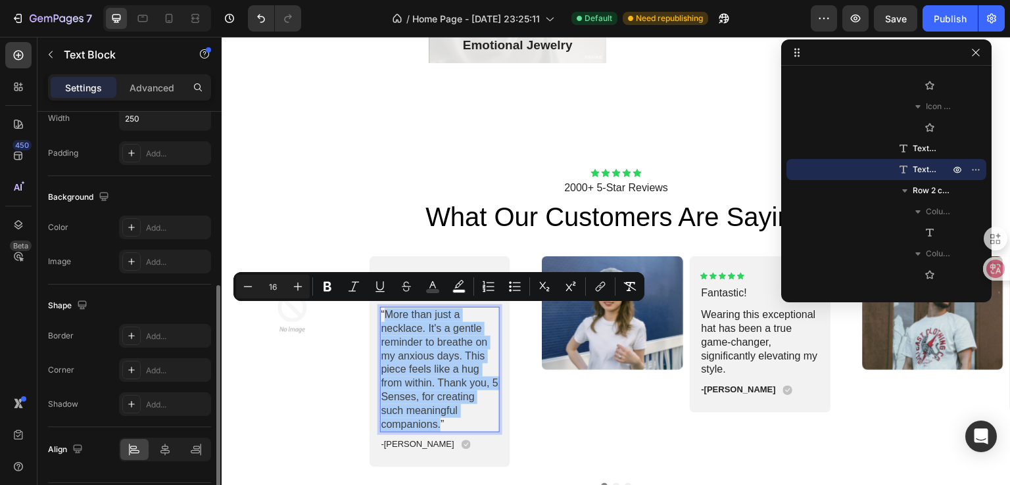
scroll to position [367, 0]
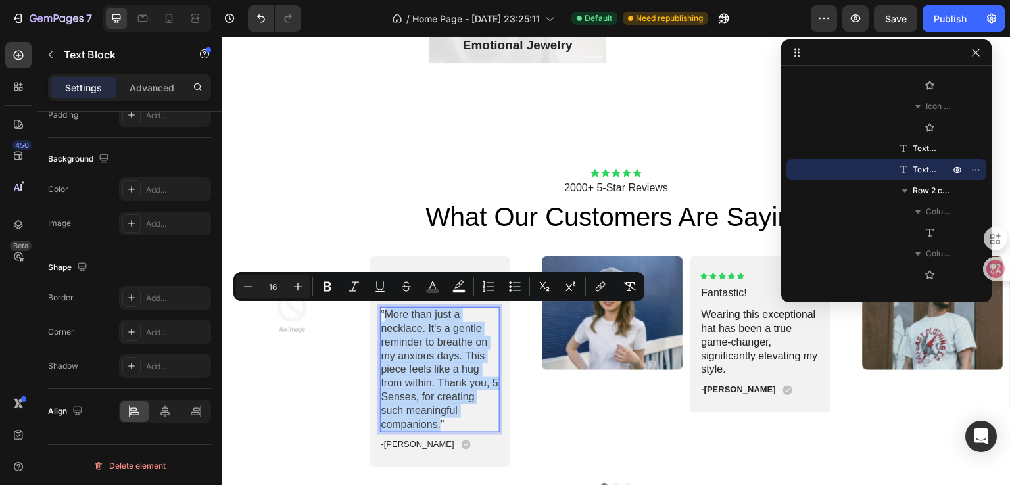
click at [492, 414] on p "“ More than just a necklace. It's a gentle reminder to breathe on my anxious da…" at bounding box center [440, 369] width 118 height 123
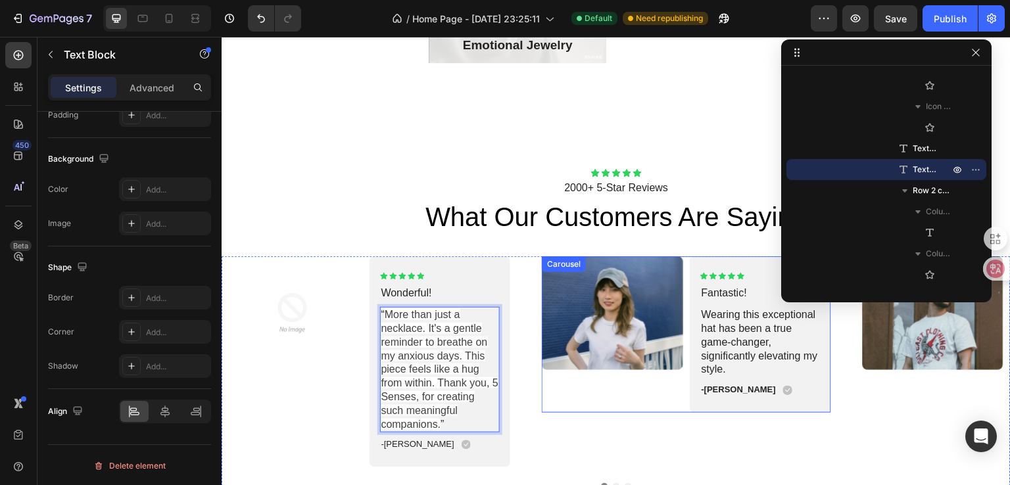
click at [624, 428] on div "Image Icon Icon Icon Icon Icon Icon List Fantastic! Text Block Wearing this exc…" at bounding box center [686, 361] width 289 height 211
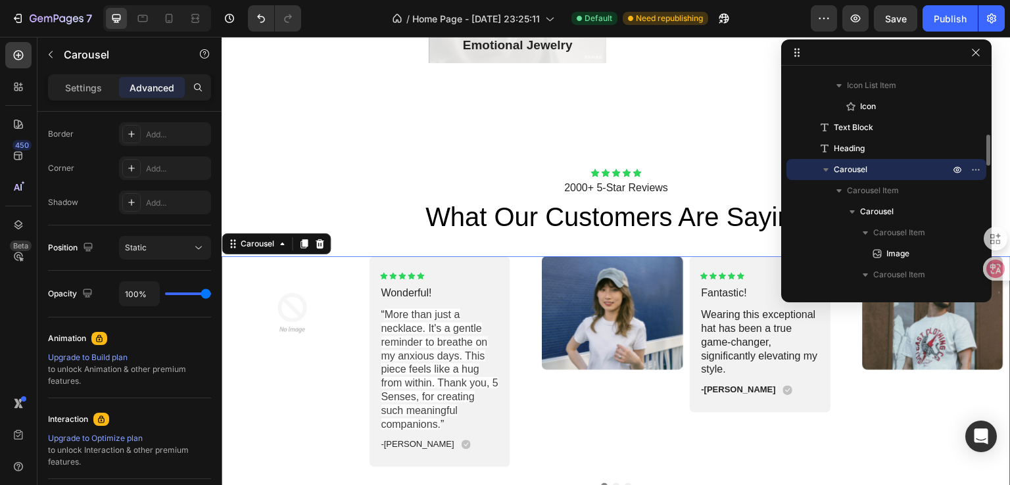
scroll to position [0, 0]
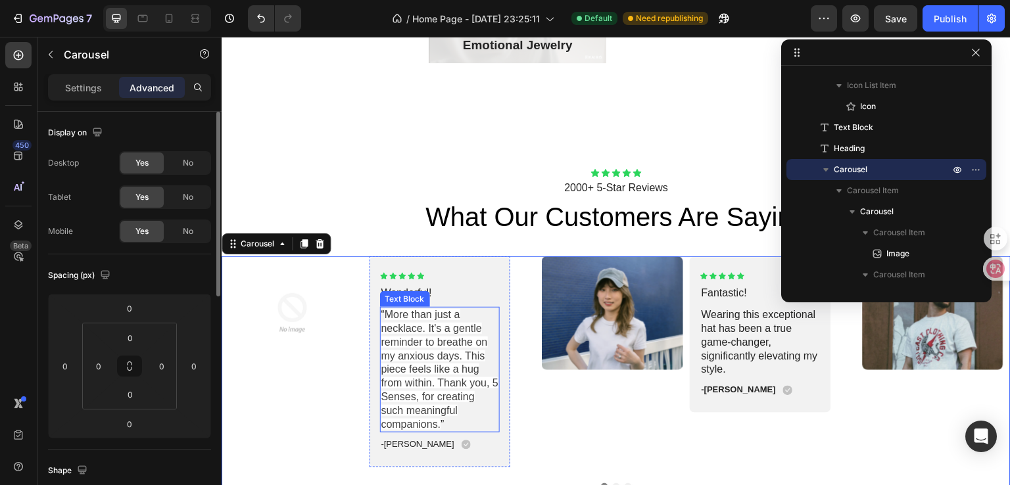
click at [440, 324] on span "More than just a necklace. It's a gentle reminder to breathe on my anxious days…" at bounding box center [439, 369] width 117 height 120
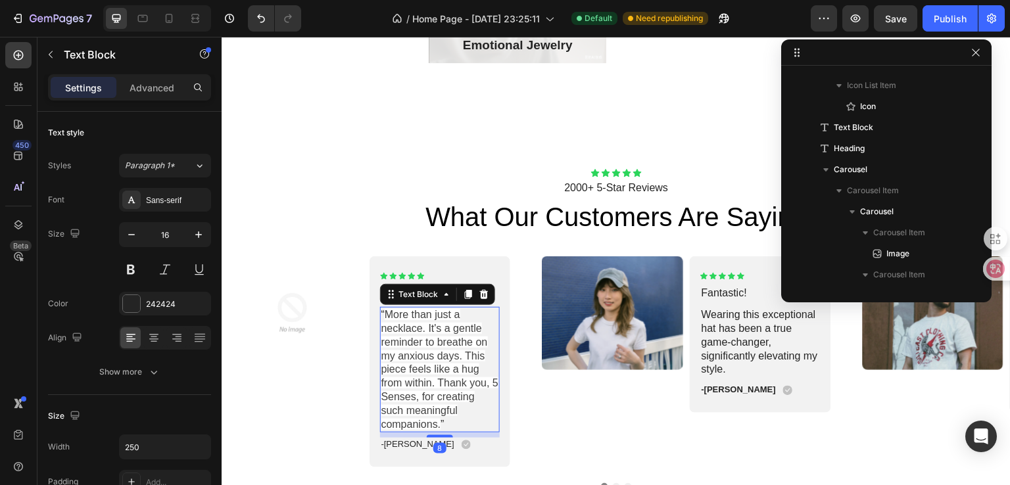
scroll to position [858, 0]
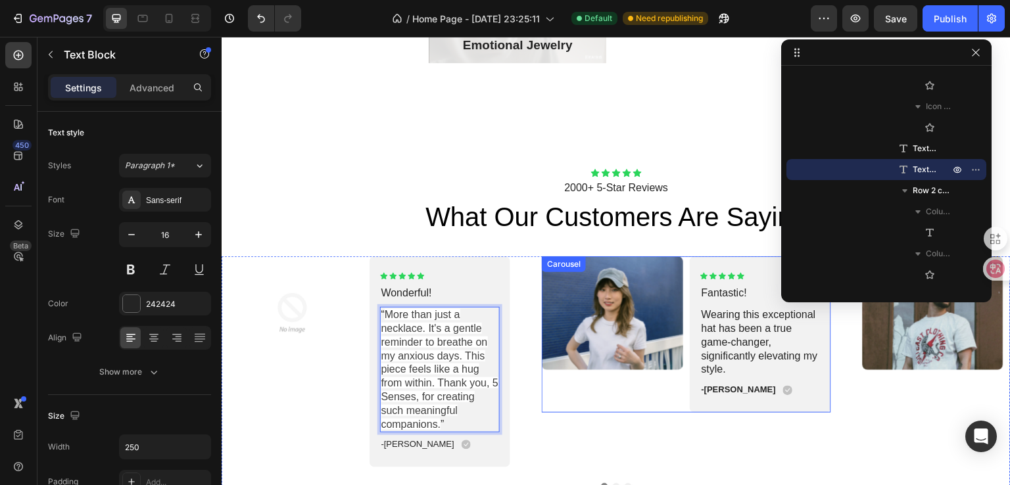
click at [576, 408] on div "Image" at bounding box center [612, 334] width 141 height 156
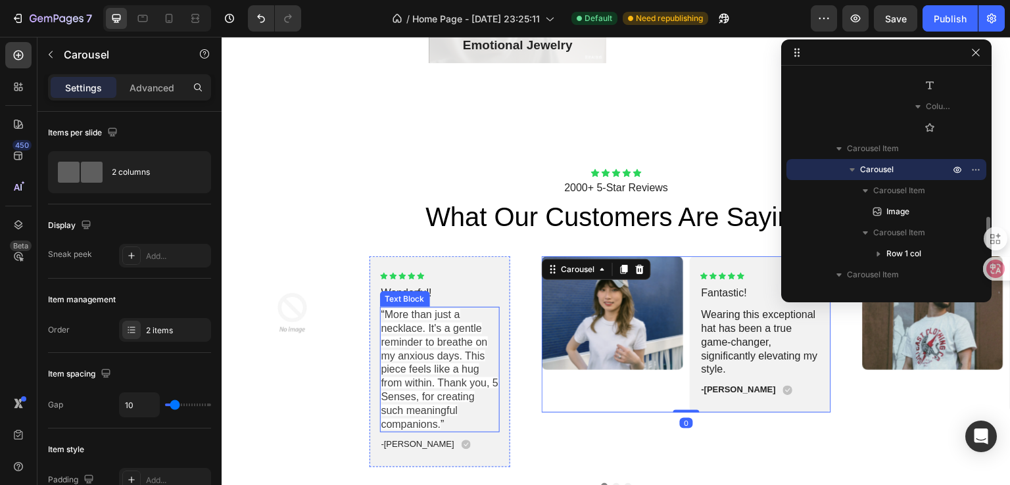
click at [490, 411] on p "“ More than just a necklace. It's a gentle reminder to breathe on my anxious da…" at bounding box center [440, 369] width 118 height 123
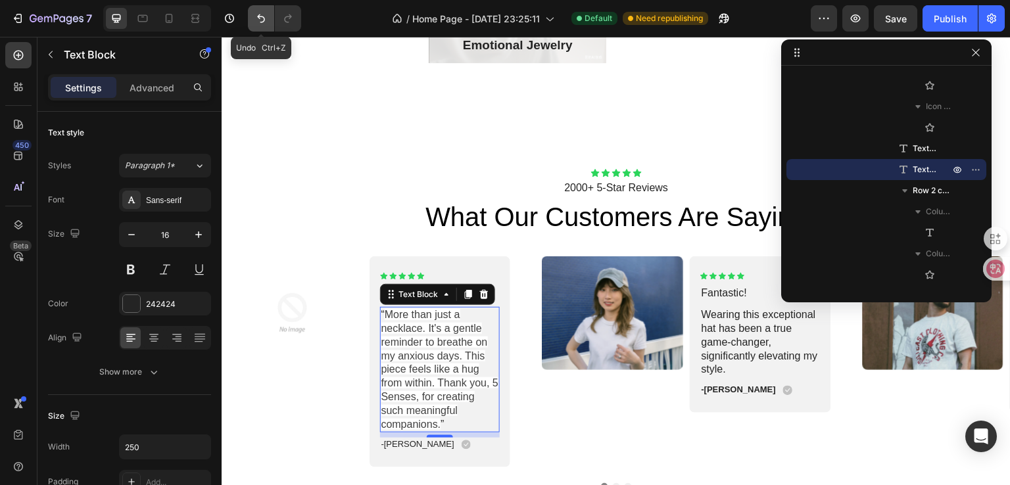
click at [266, 24] on icon "Undo/Redo" at bounding box center [260, 18] width 13 height 13
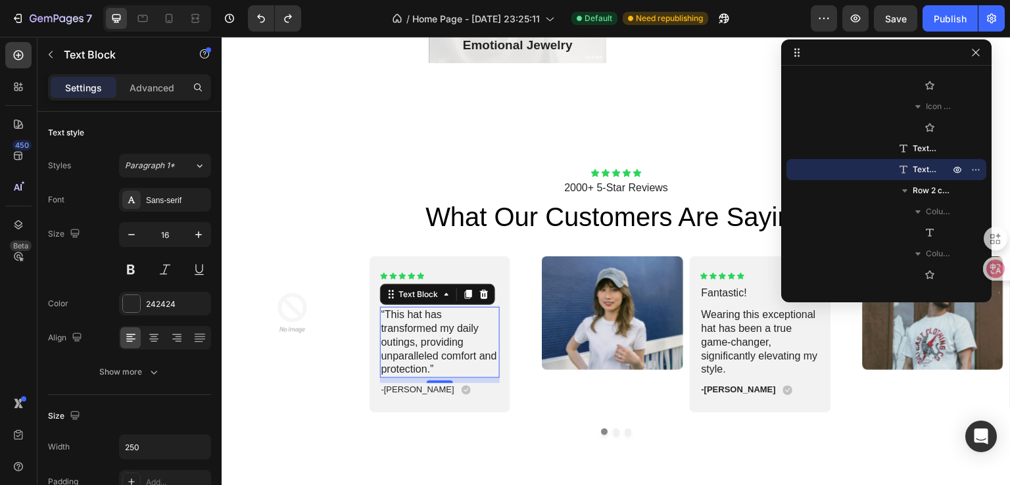
click at [434, 346] on p "“This hat has transformed my daily outings, providing unparalleled comfort and …" at bounding box center [440, 342] width 118 height 68
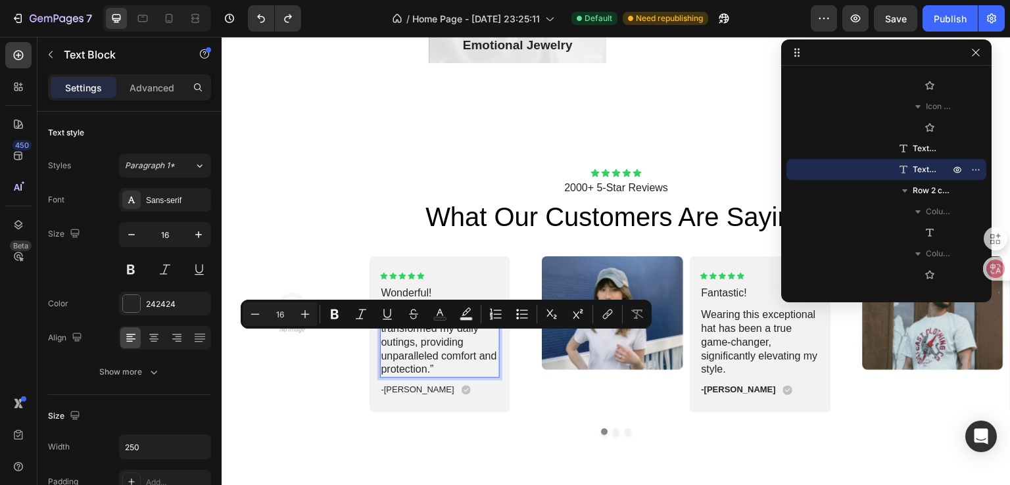
click at [419, 331] on p "“This hat has transformed my daily outings, providing unparalleled comfort and …" at bounding box center [440, 342] width 118 height 68
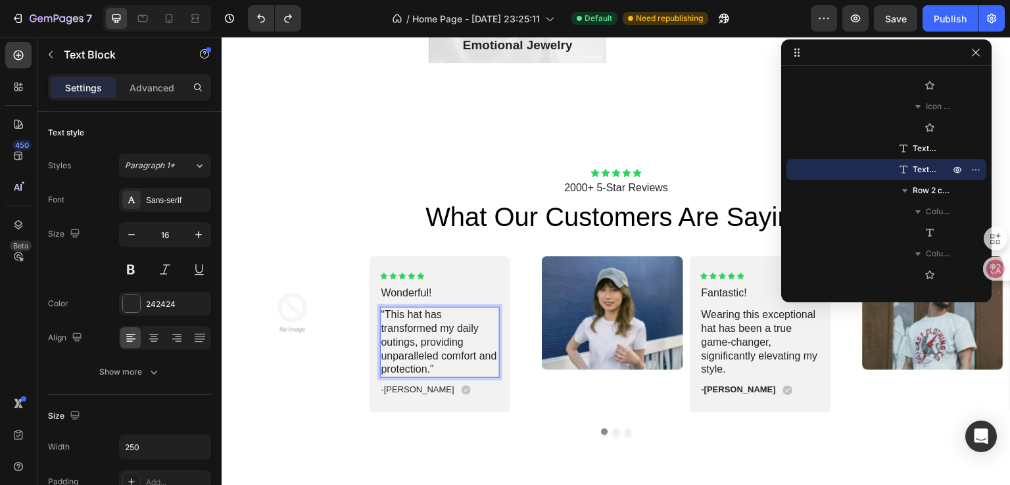
click at [395, 314] on p "“This hat has transformed my daily outings, providing unparalleled comfort and …" at bounding box center [440, 342] width 118 height 68
click at [394, 317] on p "“This hat has transformed my daily outings, providing unparalleled comfort and …" at bounding box center [440, 342] width 118 height 68
drag, startPoint x: 450, startPoint y: 316, endPoint x: 482, endPoint y: 312, distance: 32.4
click at [482, 312] on p "“More than This hat has transformed my daily outings, providing unparalleled co…" at bounding box center [440, 342] width 118 height 68
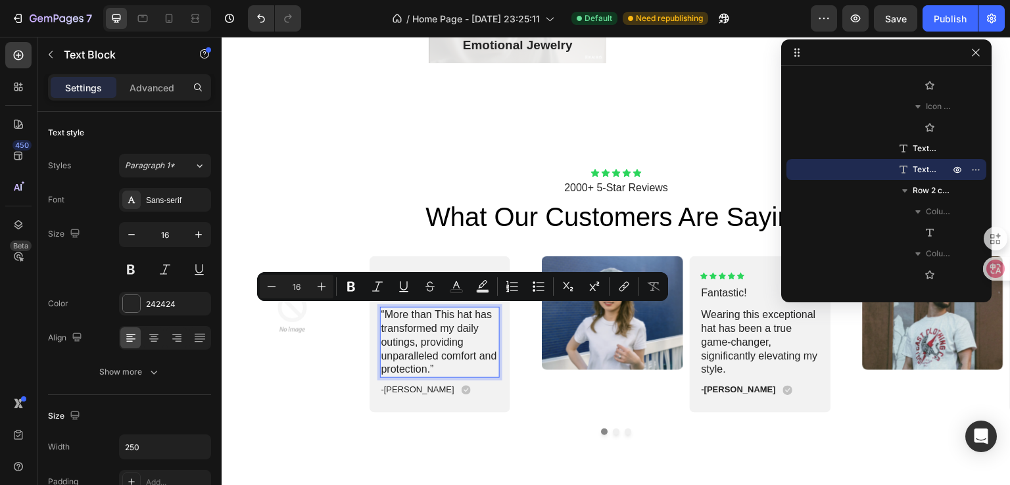
click at [471, 337] on p "“More than This hat has transformed my daily outings, providing unparalleled co…" at bounding box center [440, 342] width 118 height 68
drag, startPoint x: 446, startPoint y: 312, endPoint x: 484, endPoint y: 318, distance: 38.6
click at [484, 318] on p "“More than This hat has transformed my daily outings, providing unparalleled co…" at bounding box center [440, 342] width 118 height 68
click at [471, 346] on p "“More than This hat has transformed my daily outings, providing unparalleled co…" at bounding box center [440, 342] width 118 height 68
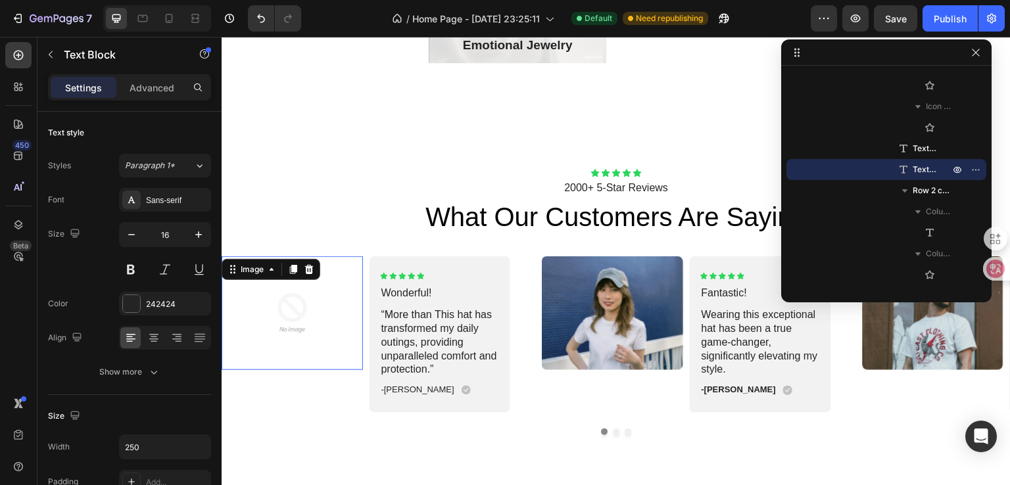
click at [316, 333] on img at bounding box center [292, 313] width 141 height 114
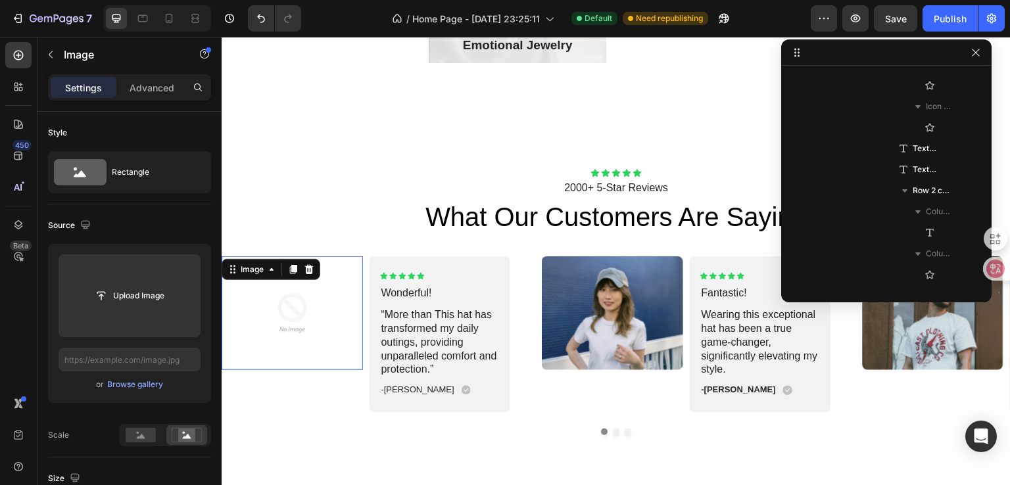
scroll to position [522, 0]
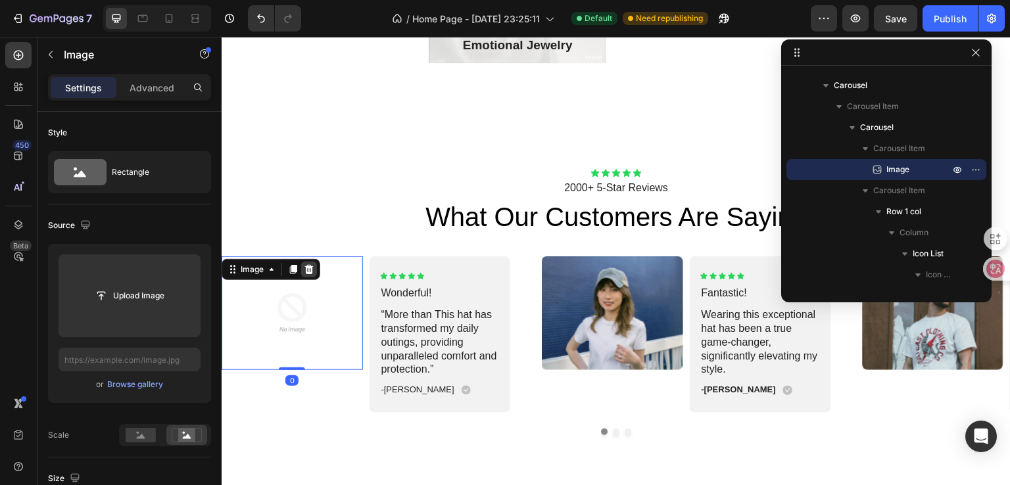
click at [306, 271] on icon at bounding box center [309, 269] width 9 height 9
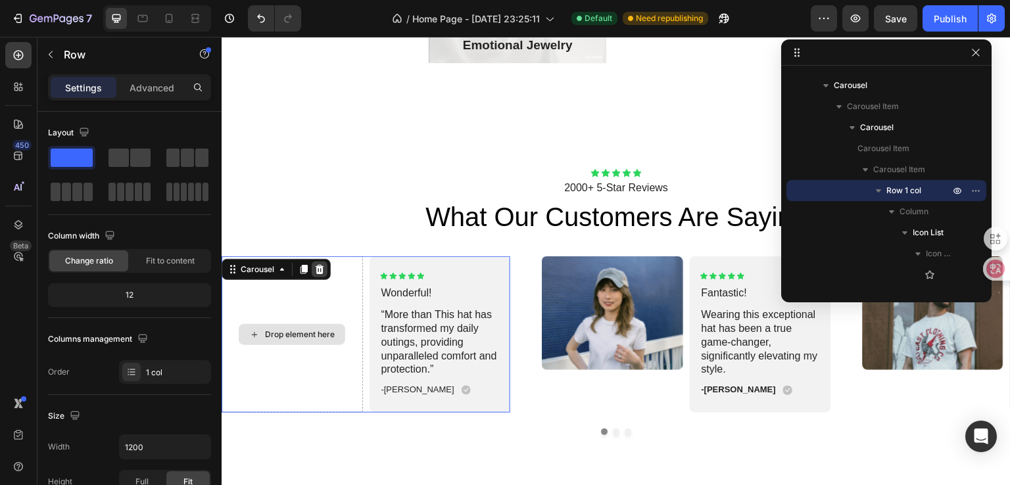
click at [317, 269] on icon at bounding box center [320, 269] width 9 height 9
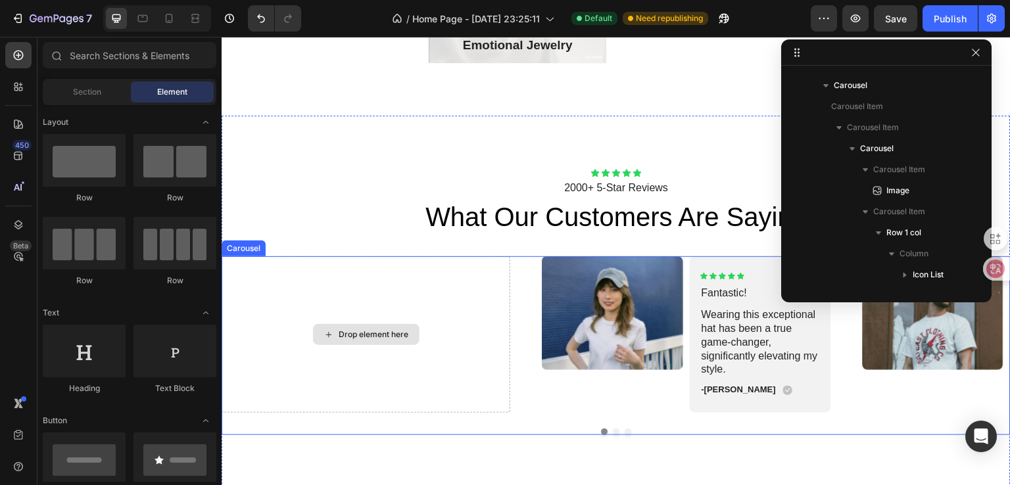
click at [411, 327] on div "Drop element here" at bounding box center [366, 334] width 106 height 21
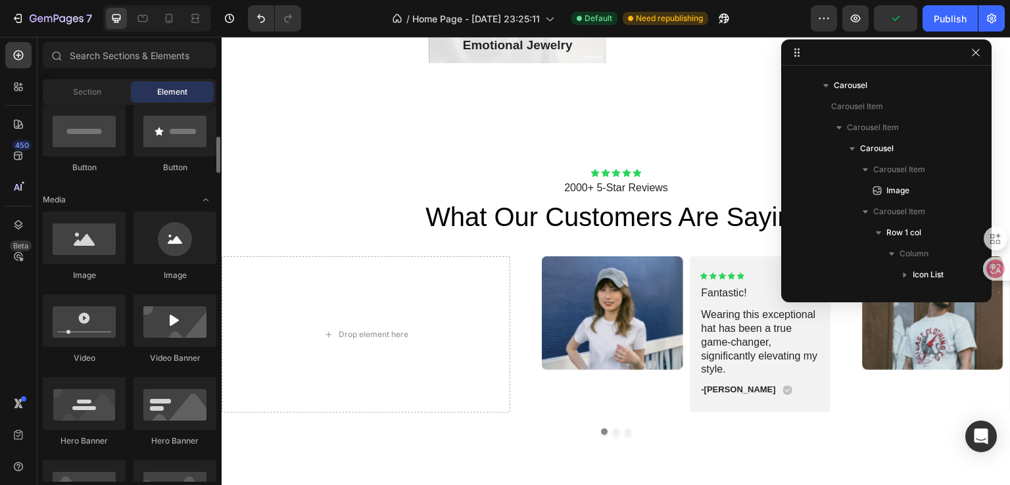
scroll to position [263, 0]
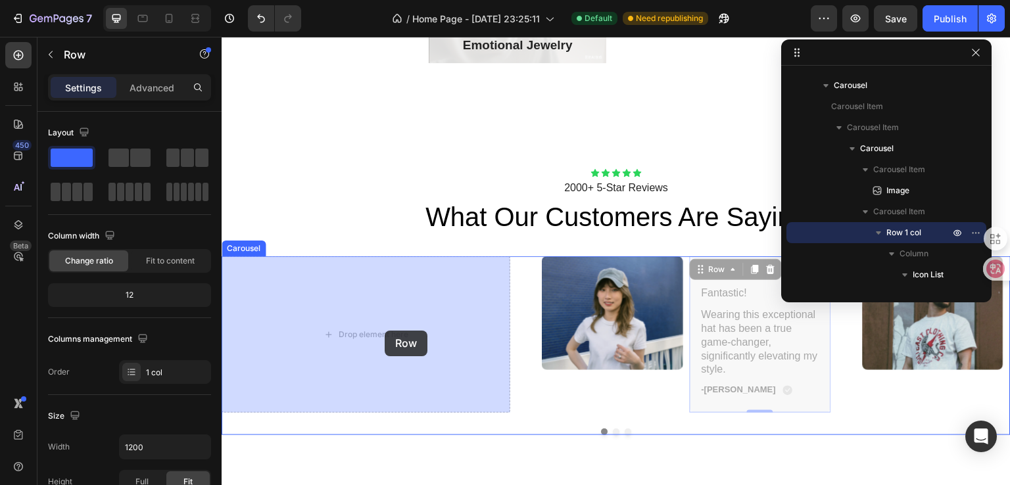
drag, startPoint x: 703, startPoint y: 268, endPoint x: 385, endPoint y: 331, distance: 325.0
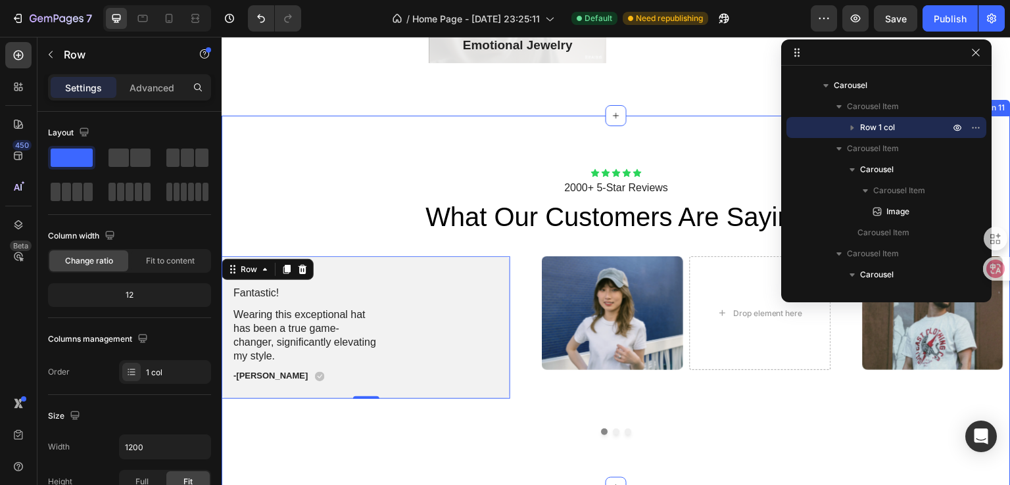
click at [442, 434] on div at bounding box center [616, 432] width 789 height 7
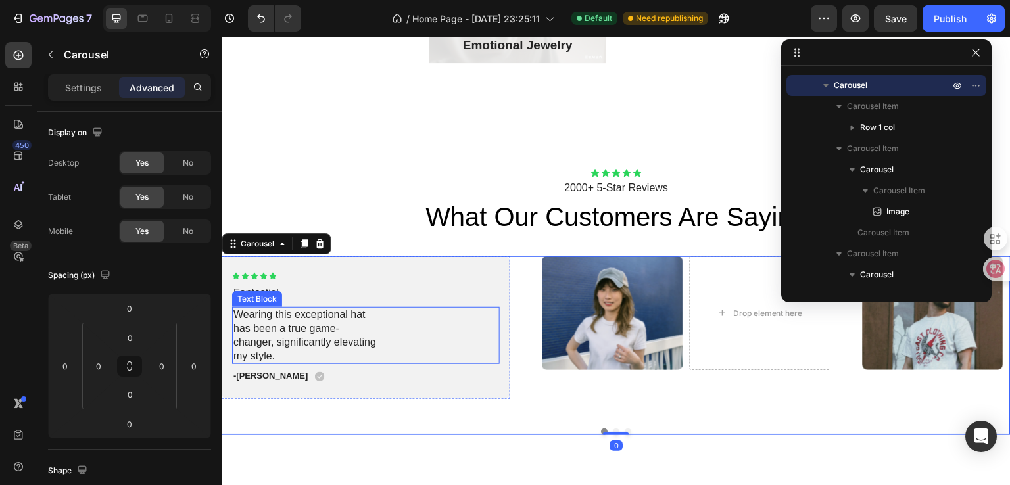
click at [271, 319] on p "Wearing this exceptional hat has been a true game-changer, significantly elevat…" at bounding box center [305, 335] width 145 height 55
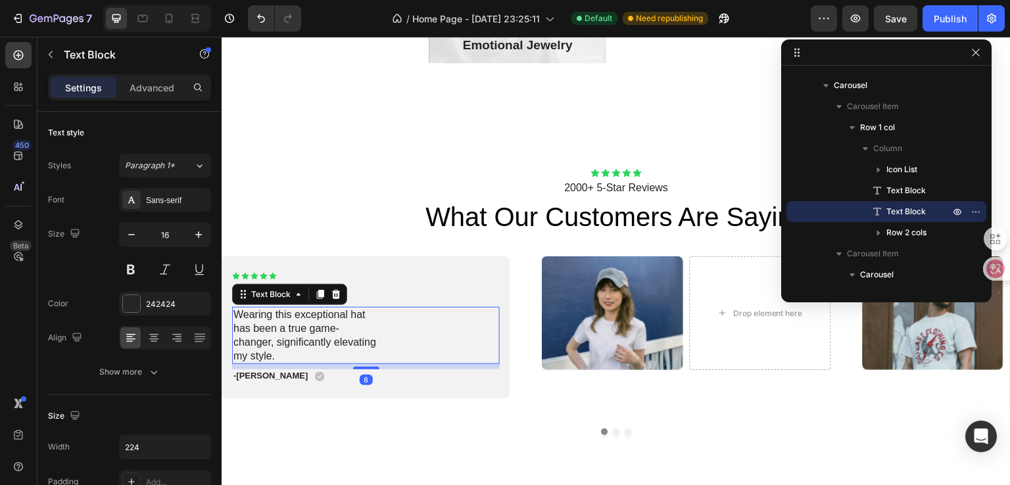
click at [312, 324] on p "Wearing this exceptional hat has been a true game-changer, significantly elevat…" at bounding box center [305, 335] width 145 height 55
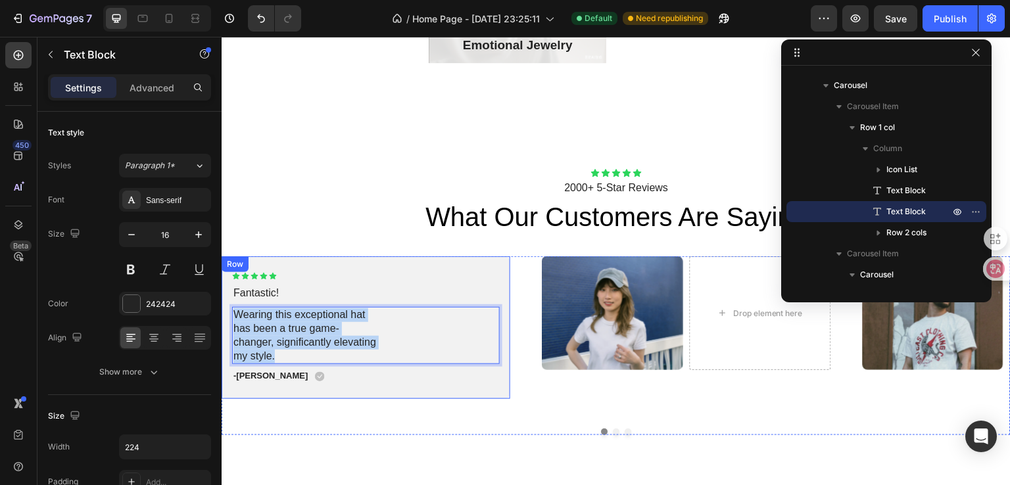
drag, startPoint x: 337, startPoint y: 356, endPoint x: 226, endPoint y: 304, distance: 122.6
click at [226, 304] on div "Icon Icon Icon Icon Icon Icon List Fantastic! Text Block Wearing this exception…" at bounding box center [366, 327] width 289 height 143
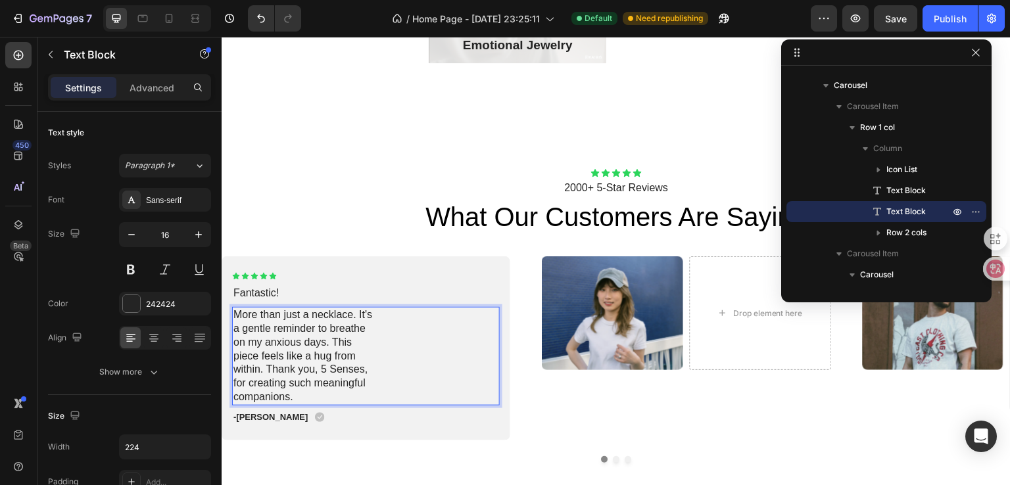
click at [397, 372] on div "More than just a necklace. It's a gentle reminder to breathe on my anxious days…" at bounding box center [366, 356] width 268 height 99
click at [248, 331] on p "More than just a necklace. It's a gentle reminder to breathe on my anxious days…" at bounding box center [305, 356] width 145 height 96
click at [237, 330] on p "More than just a necklace. It's a gentle reminder to breathe on my anxious days…" at bounding box center [305, 356] width 145 height 96
click at [233, 331] on p "More than just a necklace. It's a gentle reminder to breathe on my anxious days…" at bounding box center [305, 356] width 145 height 96
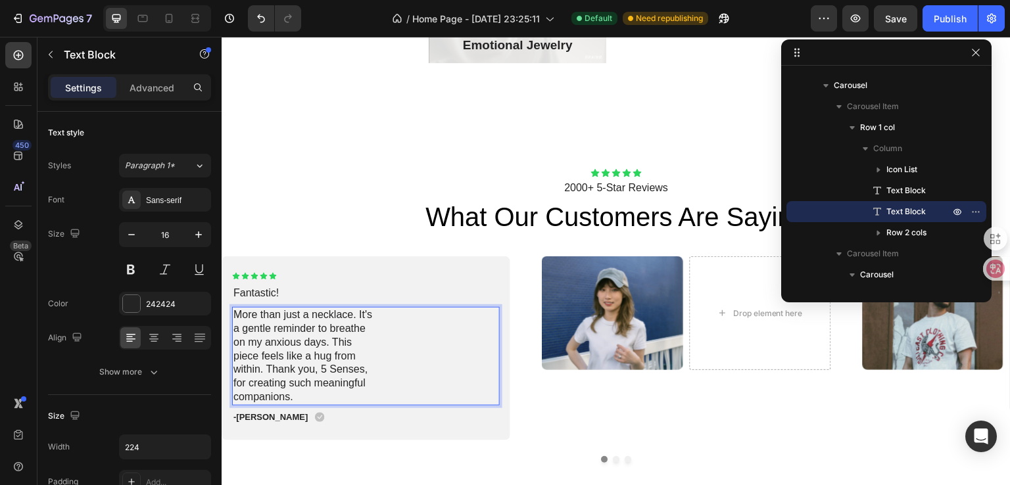
click at [457, 348] on div "More than just a necklace. It's a gentle reminder to breathe on my anxious days…" at bounding box center [366, 356] width 268 height 99
click at [457, 349] on div "More than just a necklace. It's a gentle reminder to breathe on my anxious days…" at bounding box center [366, 356] width 268 height 99
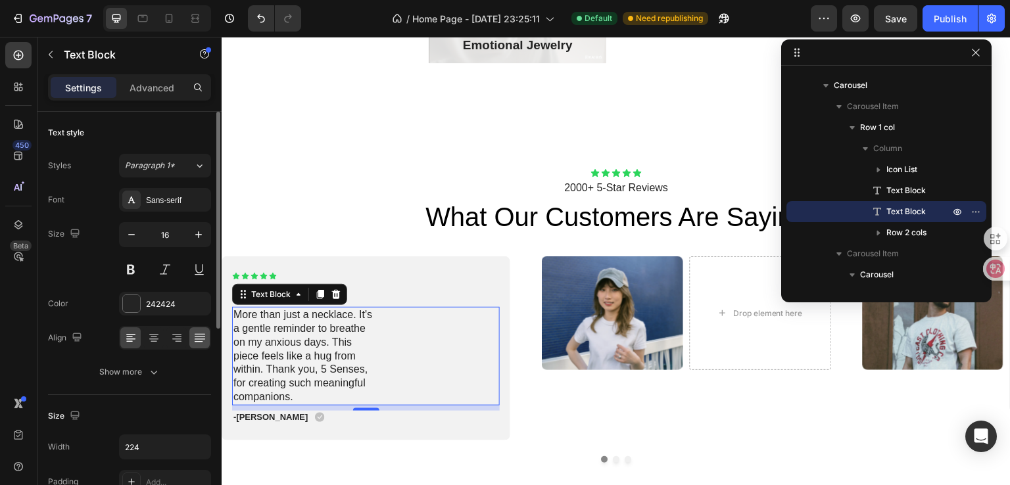
click at [191, 333] on div at bounding box center [199, 337] width 20 height 21
click at [449, 354] on div "More than just a necklace. It's a gentle reminder to breathe on my anxious days…" at bounding box center [366, 356] width 268 height 99
click at [397, 354] on div "More than just a necklace. It's a gentle reminder to breathe on my anxious days…" at bounding box center [366, 356] width 268 height 99
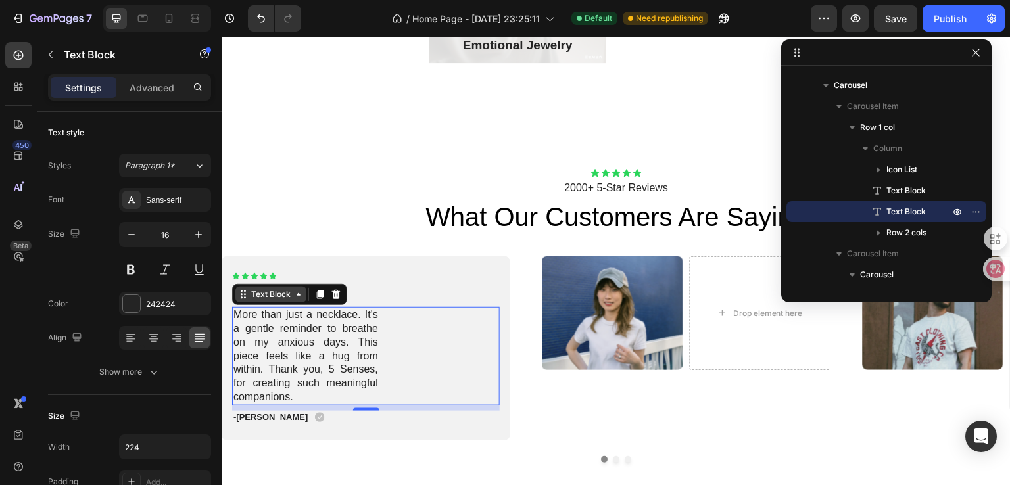
click at [282, 293] on div "Text Block" at bounding box center [270, 295] width 45 height 12
click at [283, 293] on div "Text Block" at bounding box center [270, 295] width 45 height 12
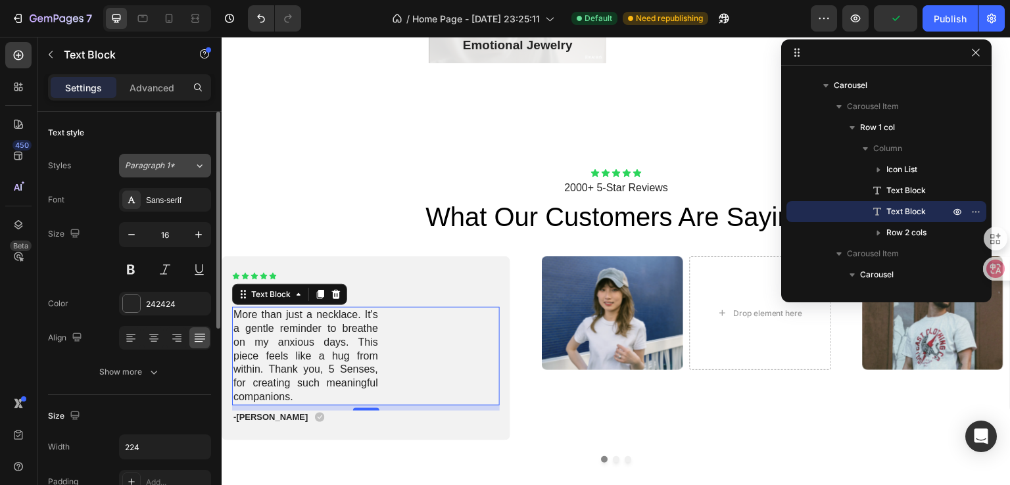
click at [172, 169] on span "Paragraph 1*" at bounding box center [150, 166] width 50 height 12
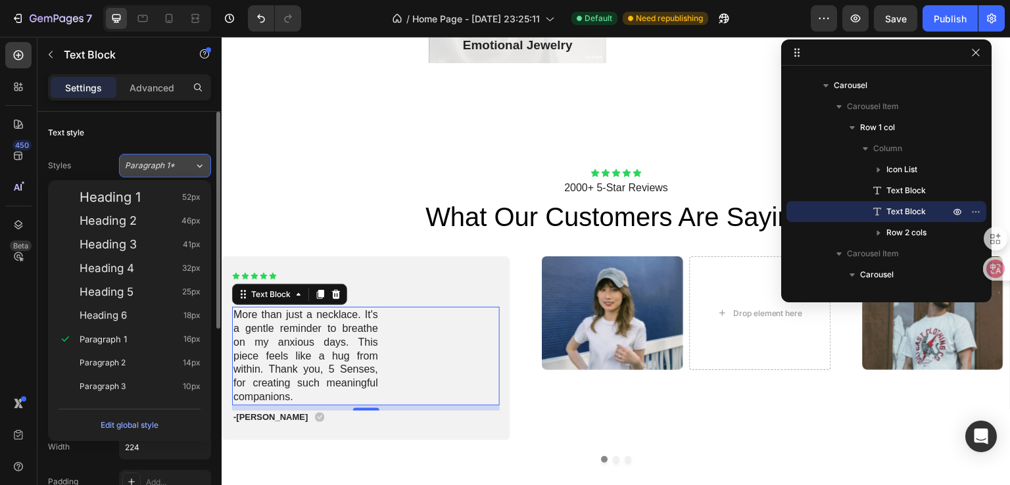
click at [195, 164] on icon at bounding box center [199, 165] width 11 height 13
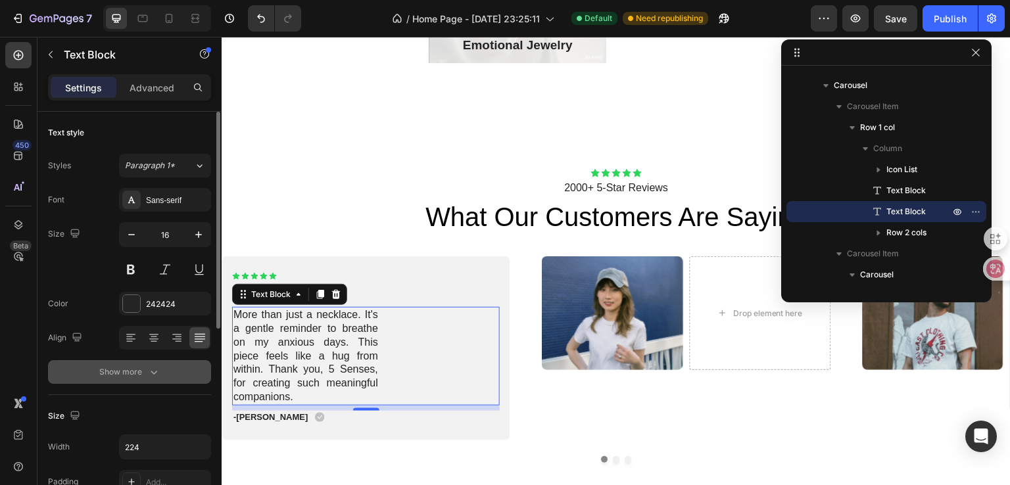
click at [168, 369] on button "Show more" at bounding box center [129, 372] width 163 height 24
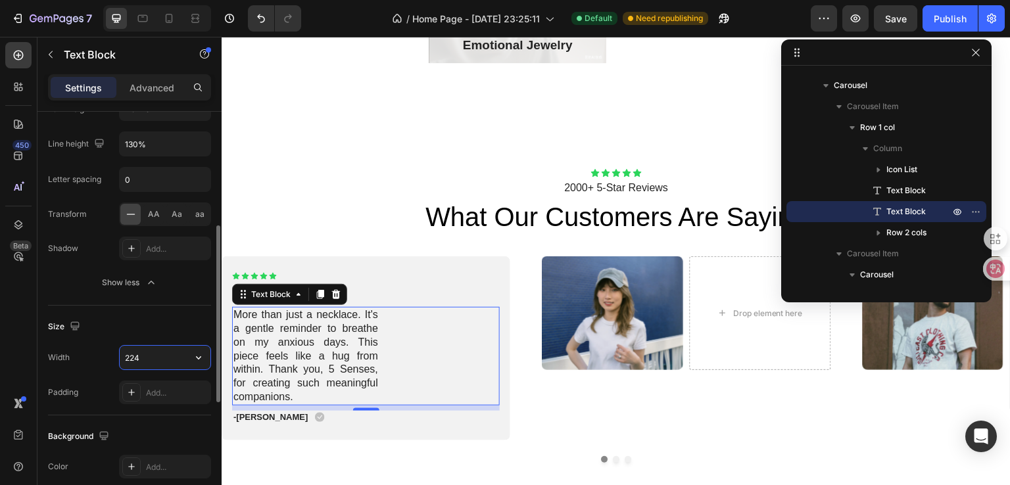
click at [156, 358] on input "224" at bounding box center [165, 358] width 91 height 24
click at [200, 356] on icon "button" at bounding box center [198, 357] width 13 height 13
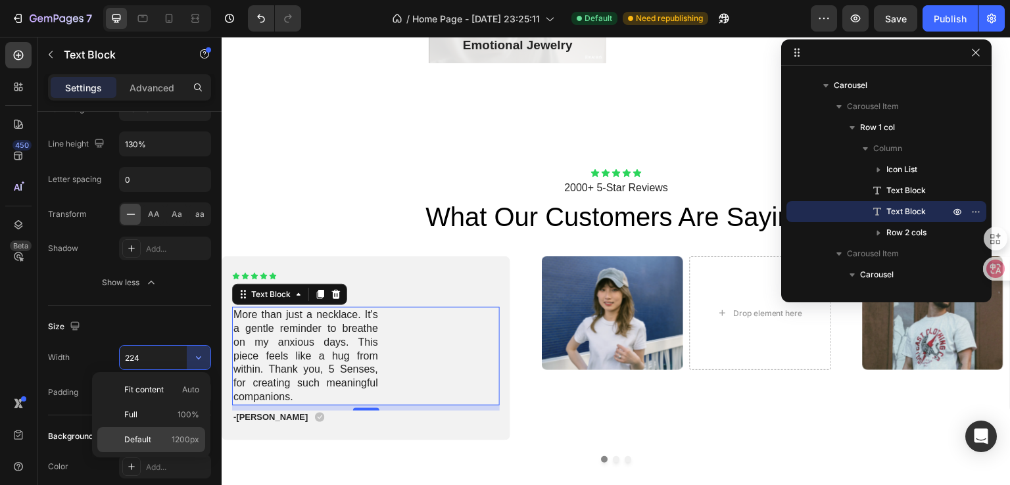
click at [191, 436] on span "1200px" at bounding box center [186, 440] width 28 height 12
type input "1200"
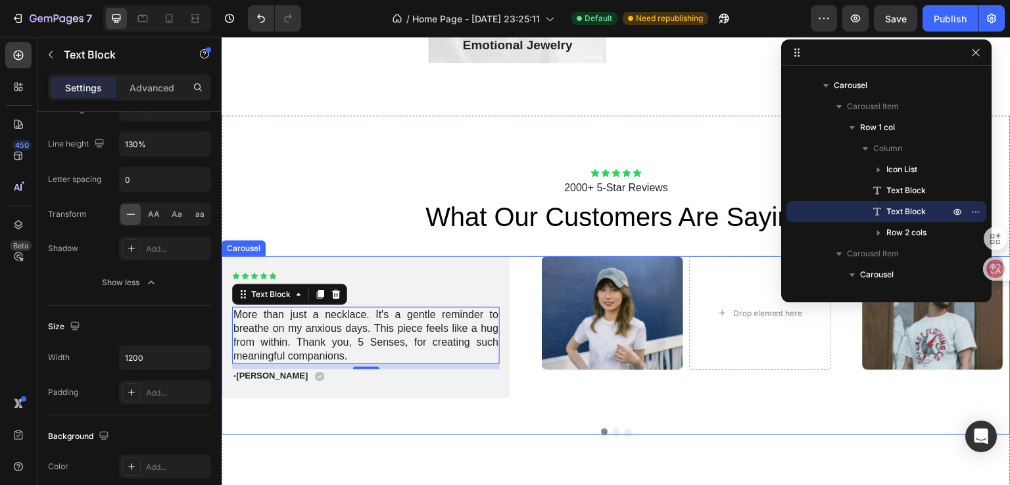
click at [379, 418] on div "Icon Icon Icon Icon Icon Icon List Fantastic! Text Block More than just a neckl…" at bounding box center [616, 345] width 789 height 179
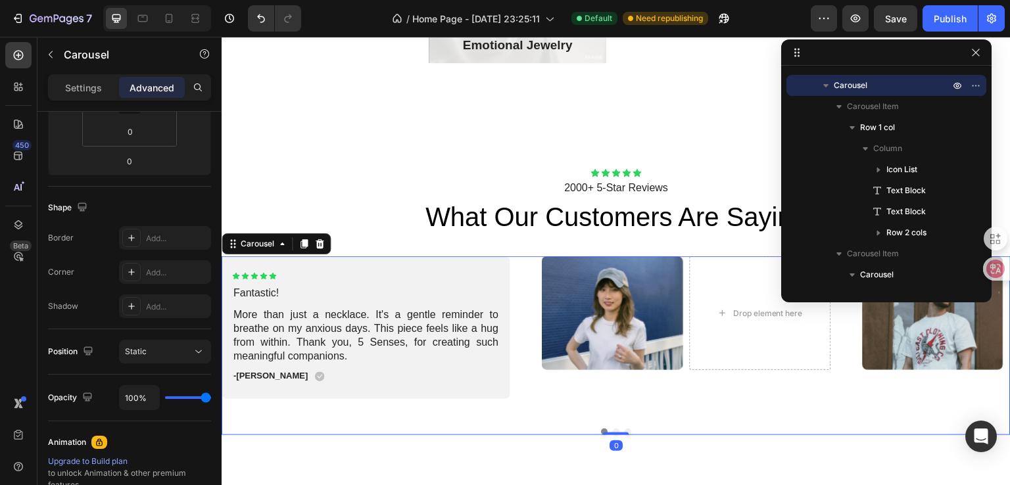
scroll to position [0, 0]
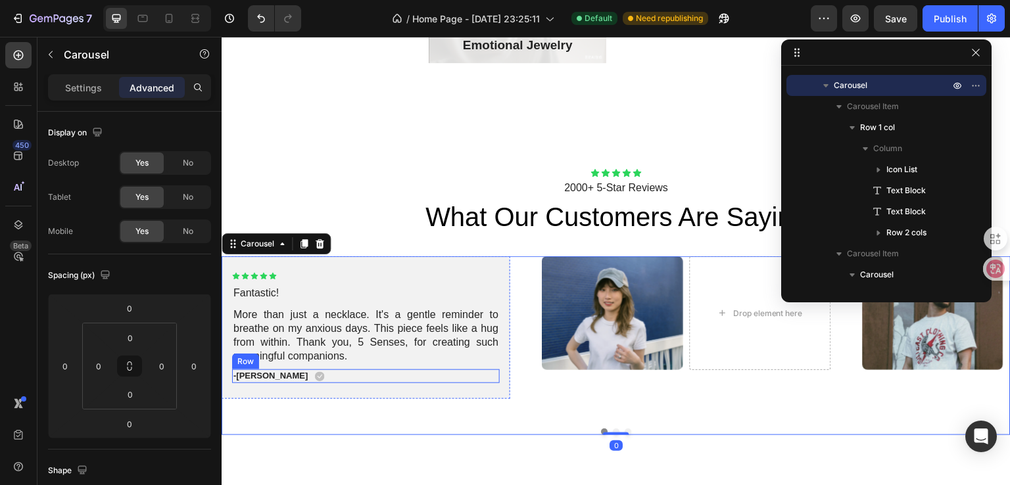
click at [306, 377] on div "-Jonh L. Text Block Icon Row" at bounding box center [366, 376] width 268 height 14
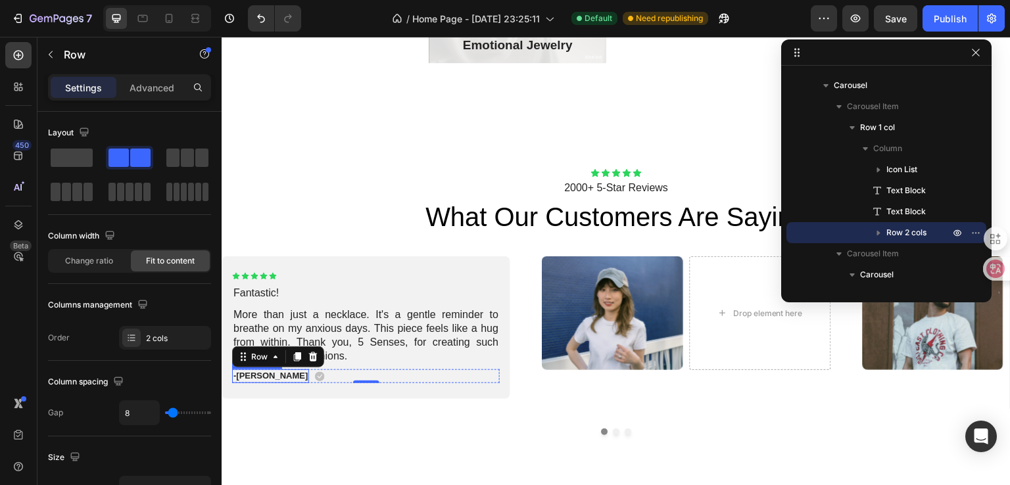
click at [246, 375] on p "-[PERSON_NAME]" at bounding box center [270, 376] width 74 height 11
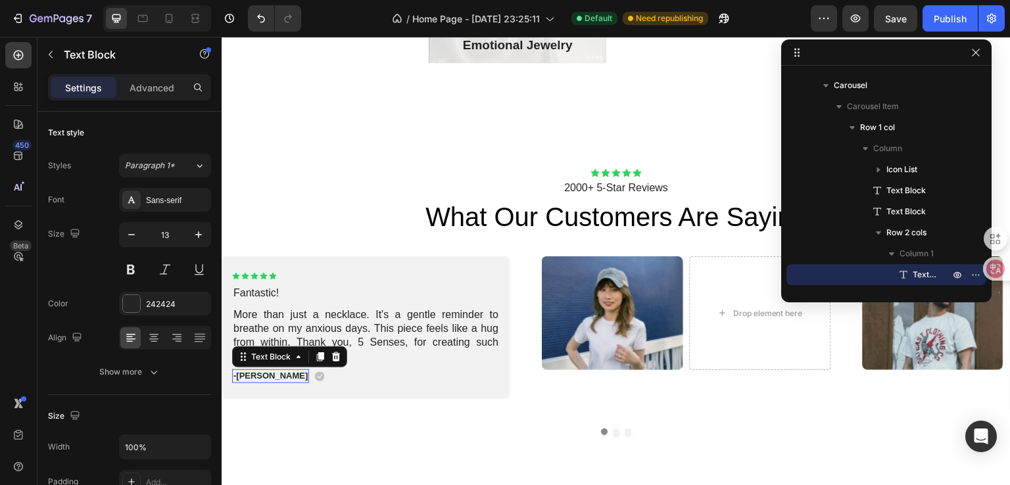
click at [246, 375] on p "-[PERSON_NAME]" at bounding box center [270, 376] width 74 height 11
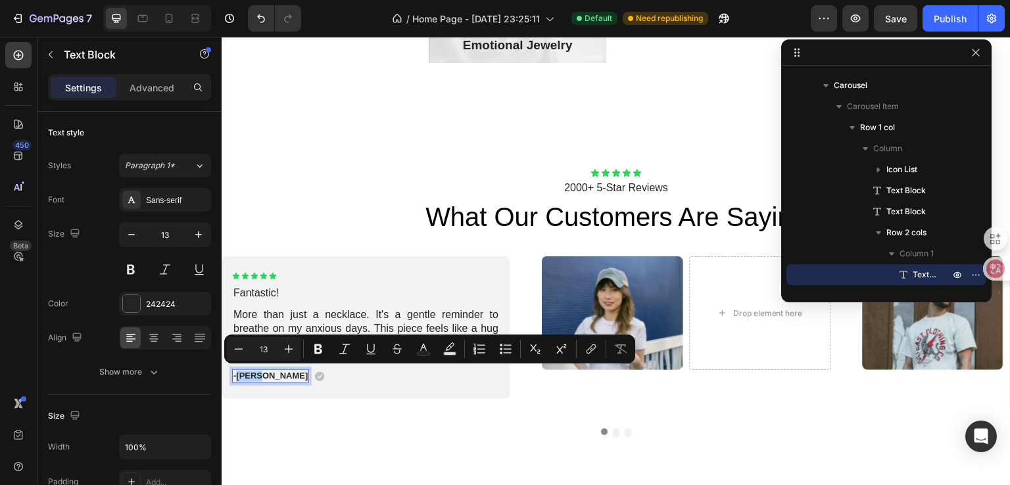
click at [245, 375] on p "-[PERSON_NAME]" at bounding box center [270, 376] width 74 height 11
drag, startPoint x: 238, startPoint y: 373, endPoint x: 264, endPoint y: 374, distance: 26.3
click at [264, 374] on p "-[PERSON_NAME]" at bounding box center [270, 376] width 74 height 11
copy p "Jonh L"
click at [250, 377] on p "-[PERSON_NAME]" at bounding box center [270, 376] width 74 height 11
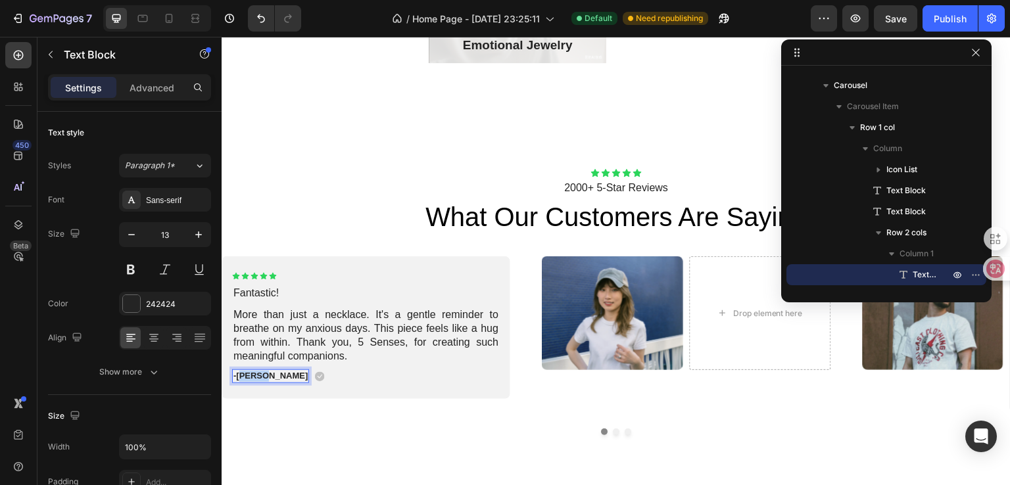
drag, startPoint x: 239, startPoint y: 377, endPoint x: 262, endPoint y: 378, distance: 23.0
click at [262, 378] on p "-[PERSON_NAME]" at bounding box center [270, 376] width 74 height 11
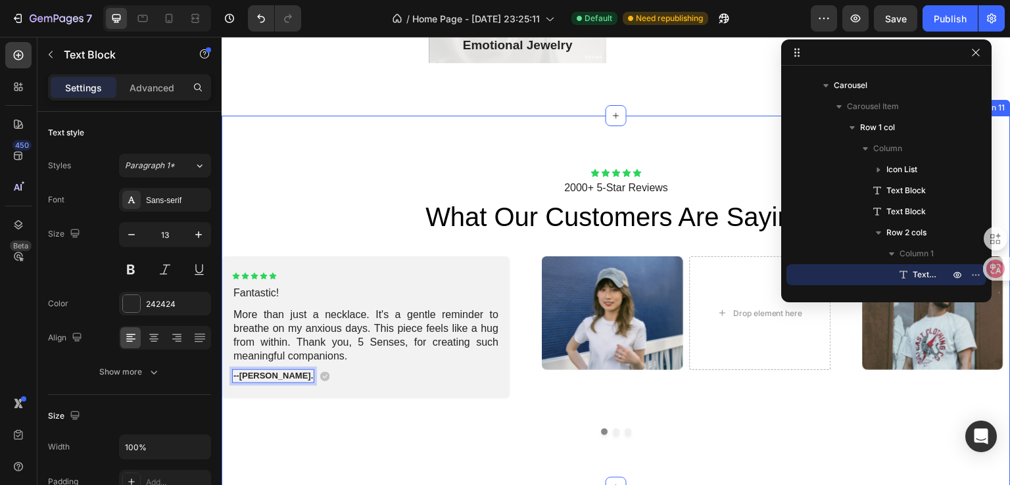
click at [400, 436] on div "Icon Icon Icon Icon Icon Icon List 2000+ 5-Star Reviews Text Block what our cus…" at bounding box center [616, 302] width 789 height 372
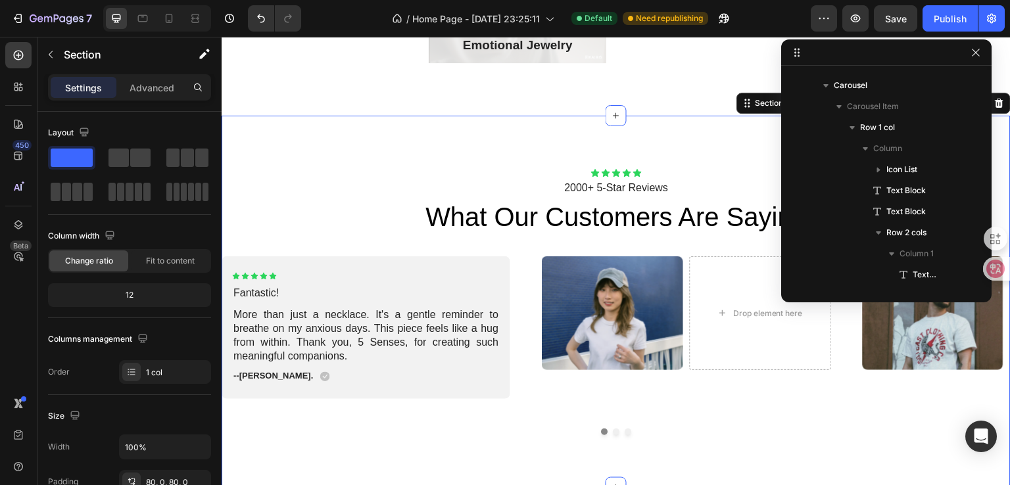
scroll to position [122, 0]
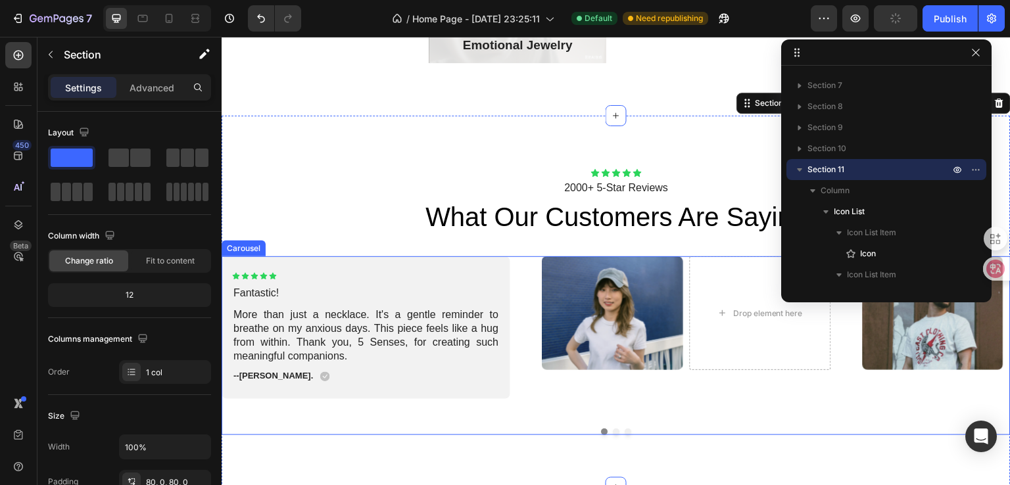
click at [570, 391] on div "Image Drop element here Carousel" at bounding box center [686, 334] width 289 height 156
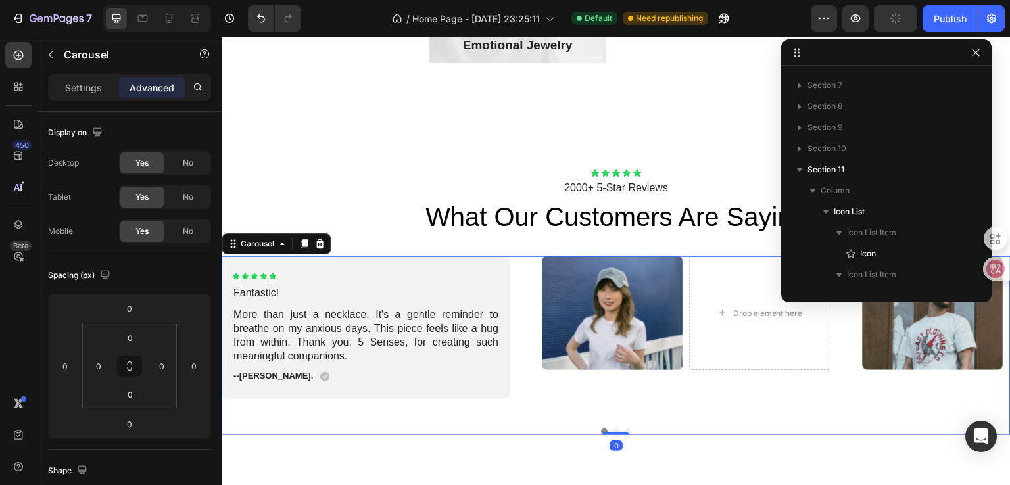
scroll to position [438, 0]
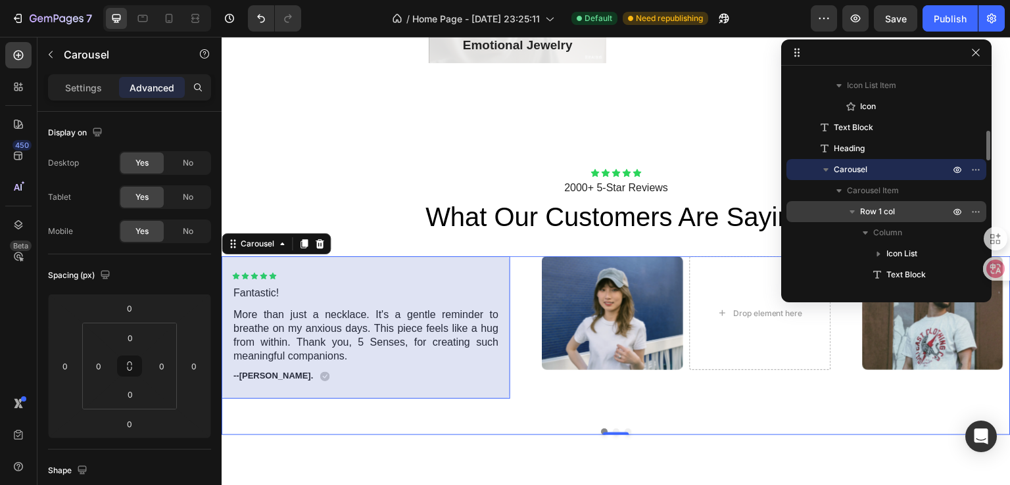
click at [854, 212] on icon "button" at bounding box center [851, 211] width 13 height 13
click at [954, 212] on icon "button" at bounding box center [957, 211] width 11 height 11
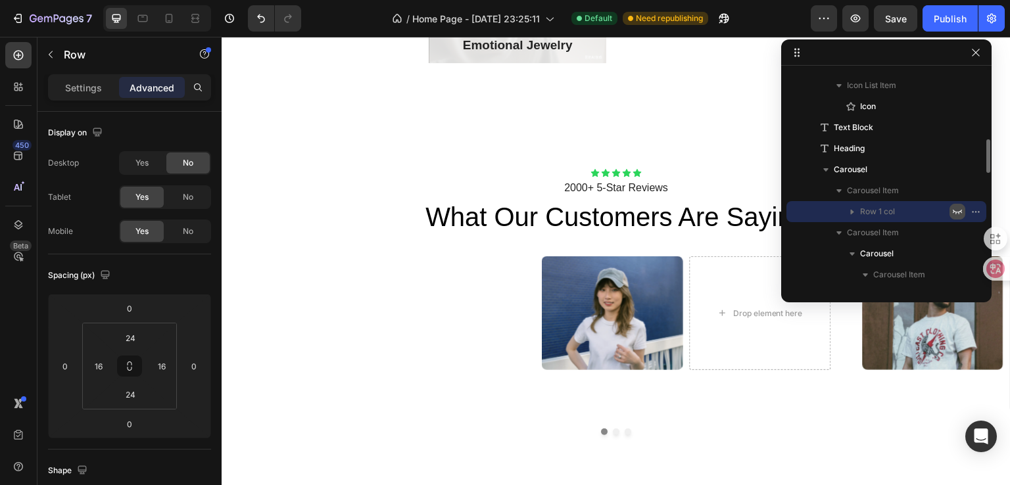
click at [954, 212] on icon "button" at bounding box center [957, 211] width 11 height 11
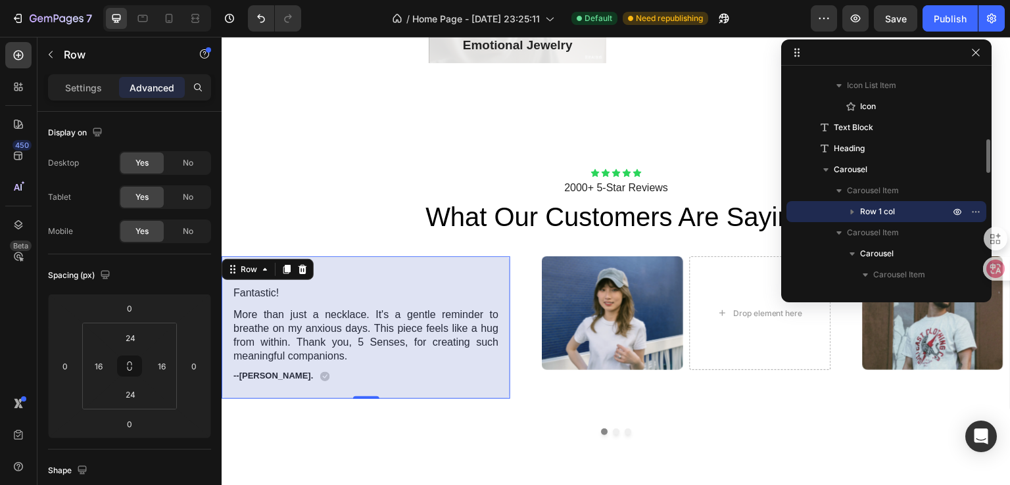
click at [851, 210] on icon "button" at bounding box center [852, 212] width 3 height 5
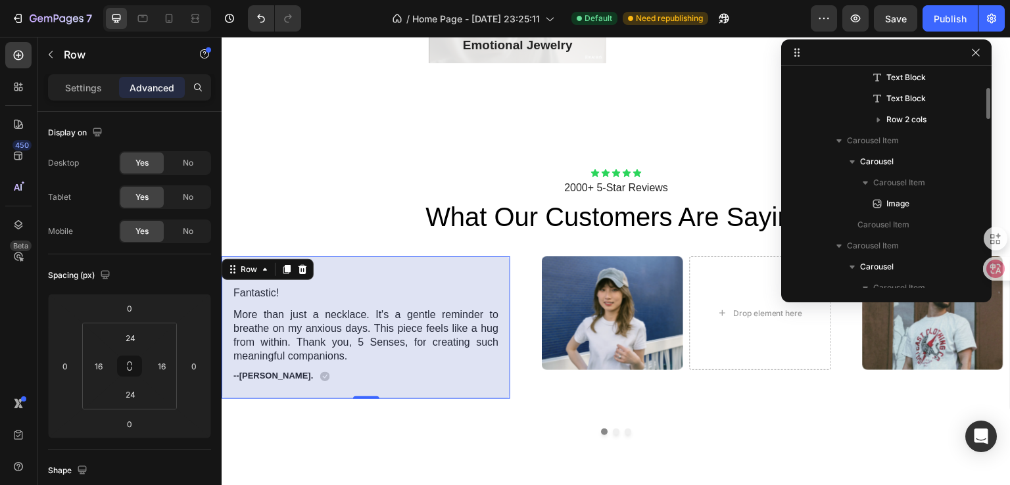
scroll to position [569, 0]
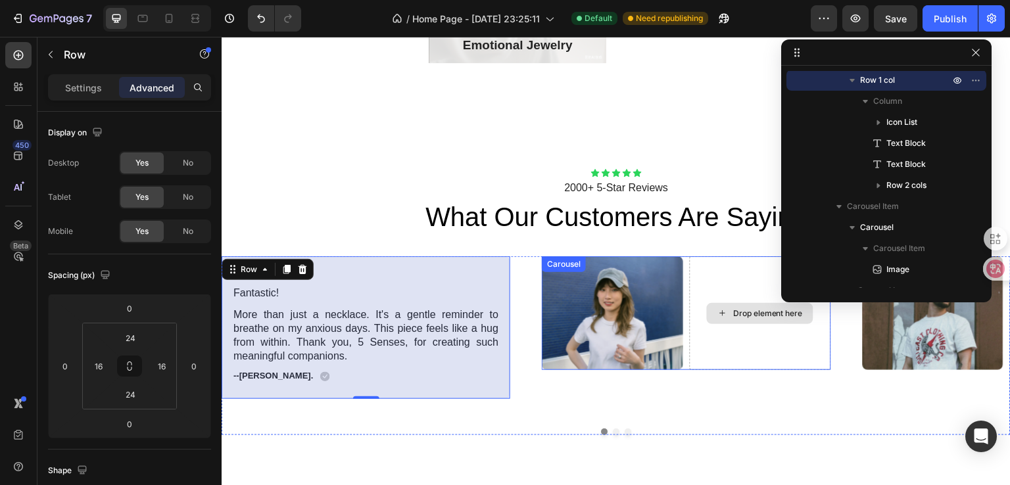
click at [735, 362] on div "Drop element here" at bounding box center [760, 313] width 141 height 114
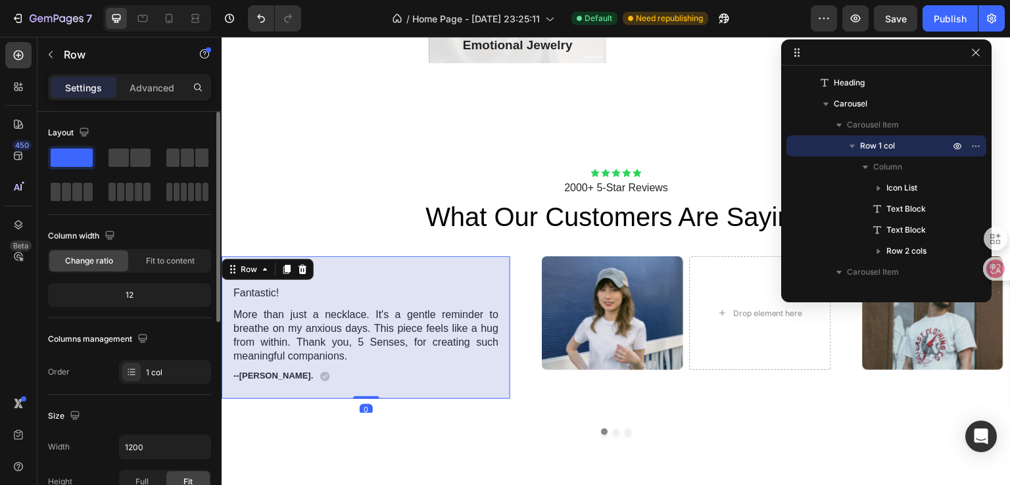
scroll to position [66, 0]
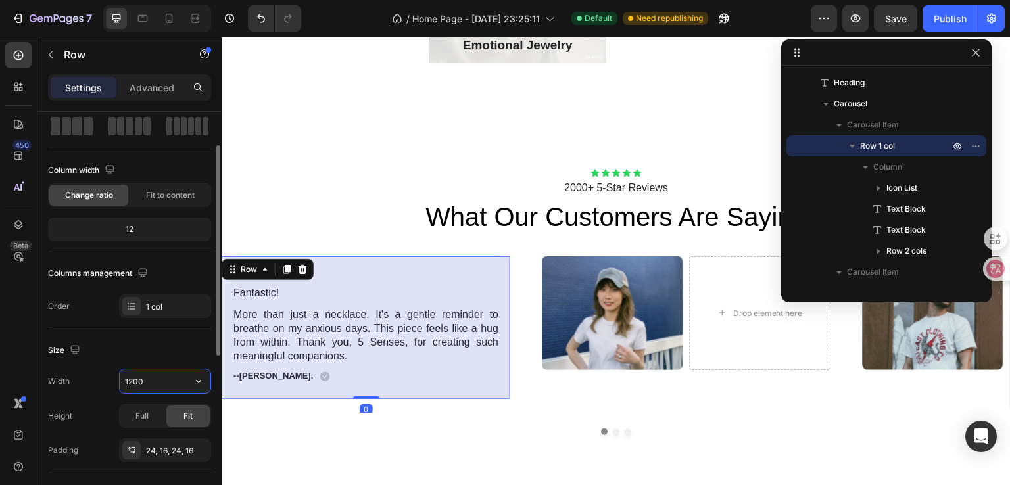
click at [147, 379] on input "1200" at bounding box center [165, 381] width 91 height 24
click at [208, 385] on button "button" at bounding box center [199, 381] width 24 height 24
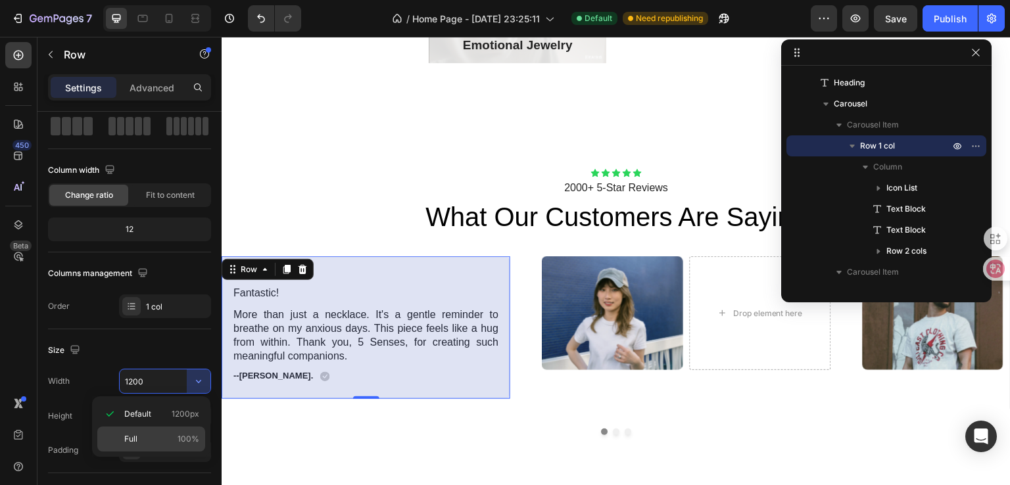
click at [168, 429] on div "Full 100%" at bounding box center [151, 439] width 108 height 25
type input "100%"
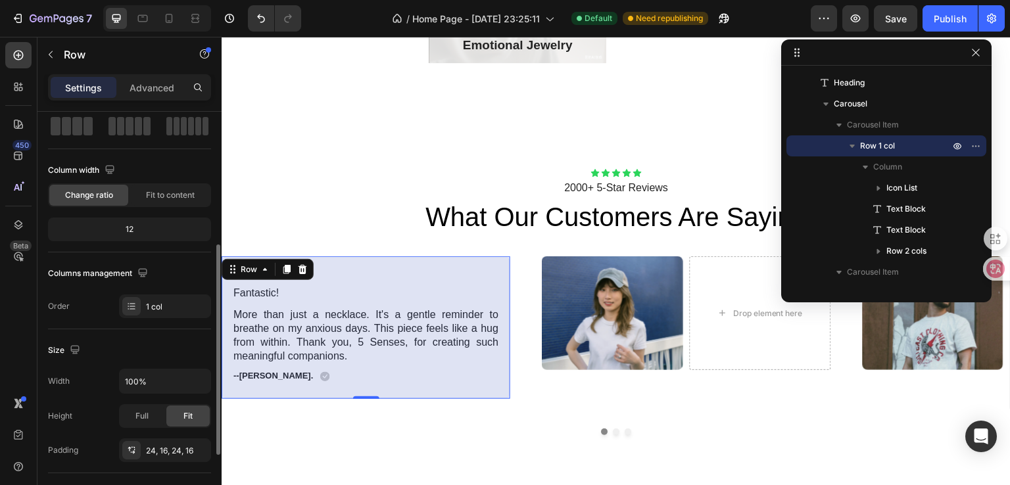
scroll to position [131, 0]
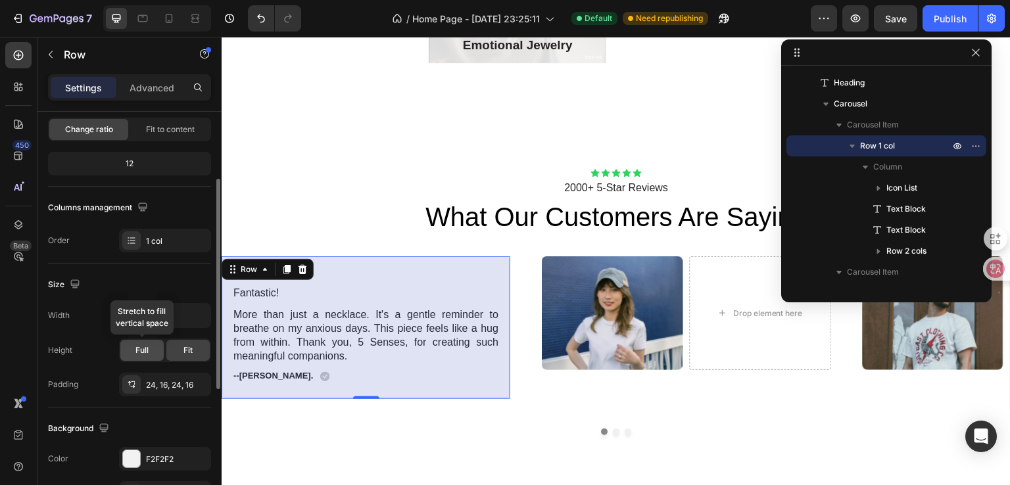
click at [151, 358] on div "Full" at bounding box center [141, 350] width 43 height 21
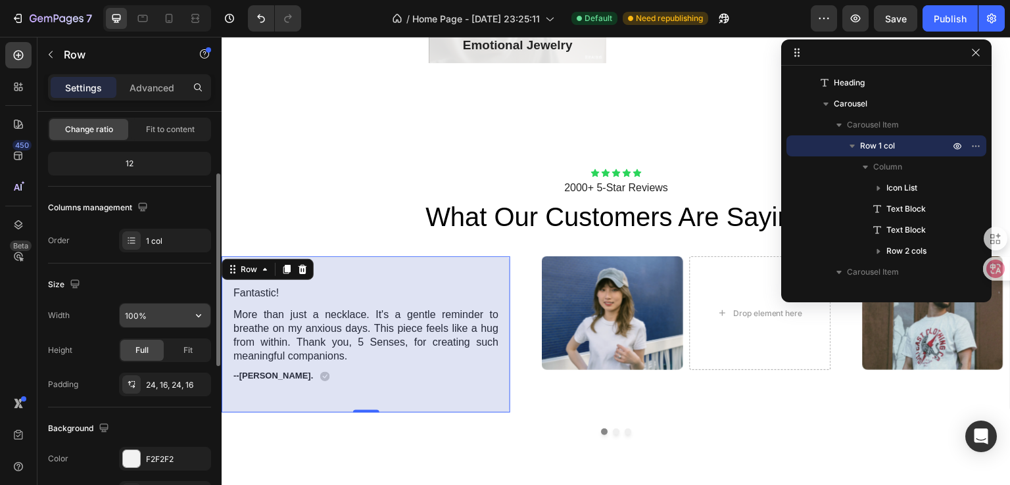
click at [181, 319] on input "100%" at bounding box center [165, 316] width 91 height 24
click at [189, 342] on div "Fit" at bounding box center [187, 350] width 43 height 21
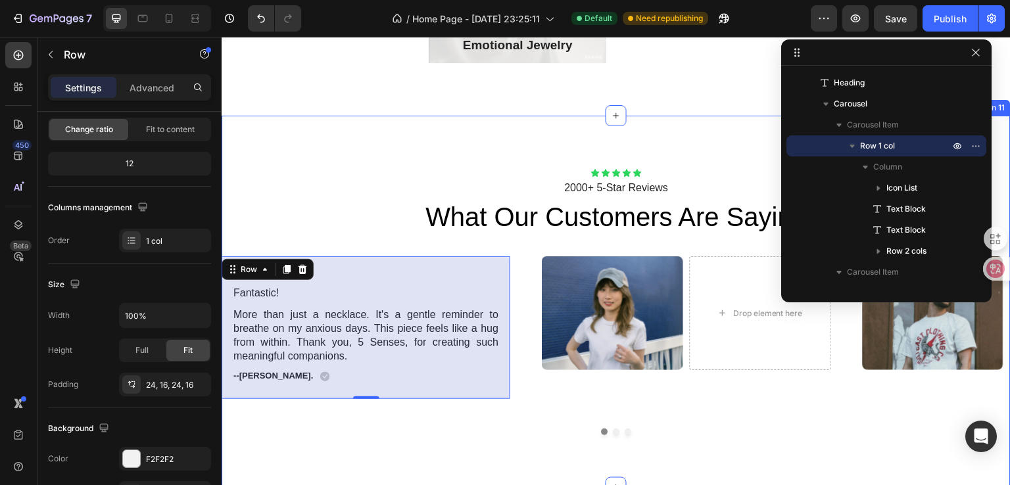
click at [463, 446] on div "Icon Icon Icon Icon Icon Icon List 2000+ 5-Star Reviews Text Block what our cus…" at bounding box center [616, 302] width 789 height 372
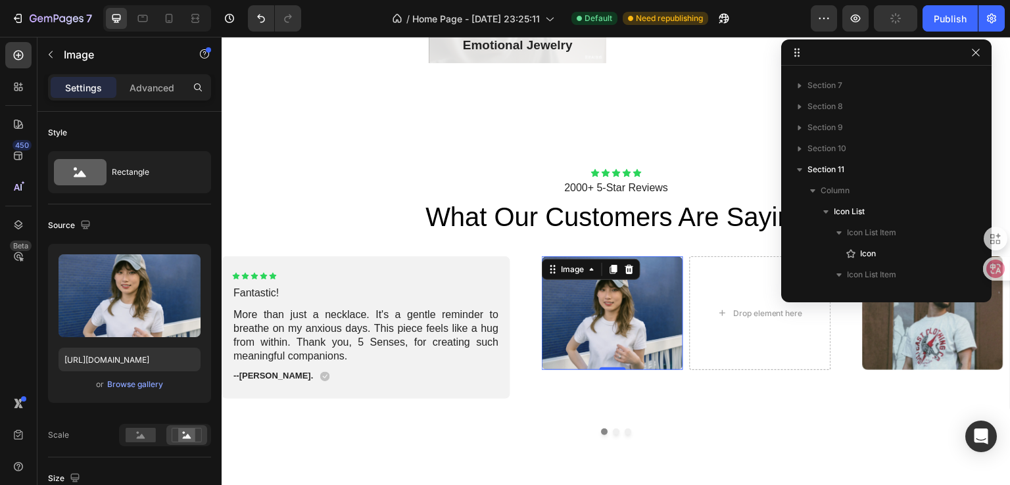
scroll to position [669, 0]
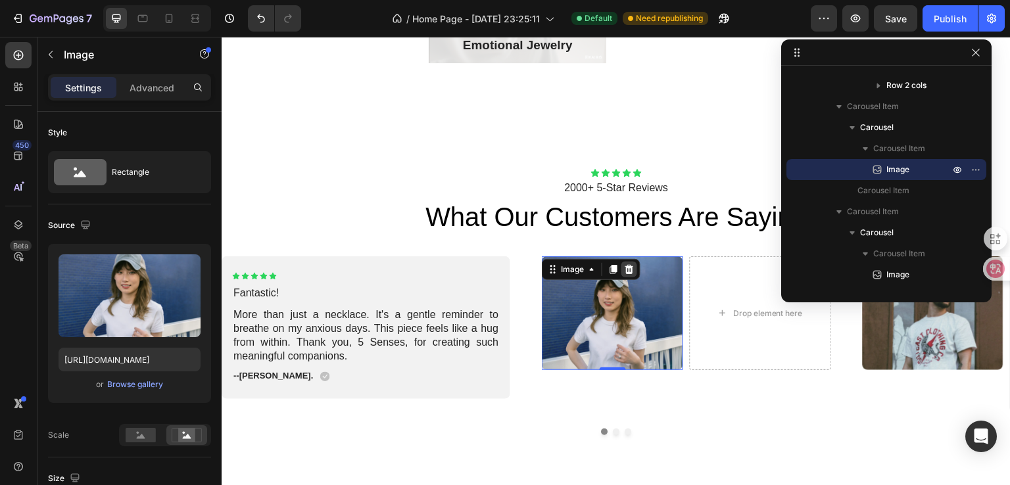
click at [627, 270] on icon at bounding box center [629, 269] width 11 height 11
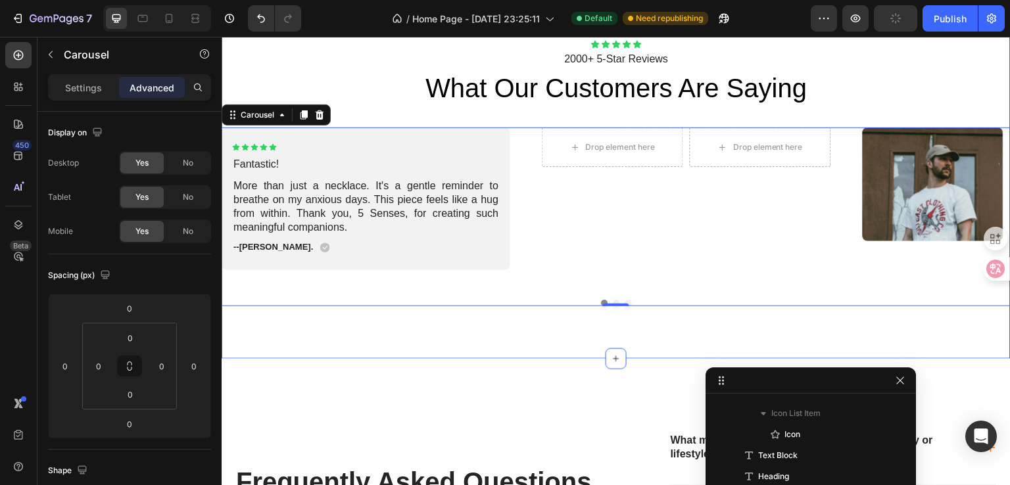
scroll to position [1643, 0]
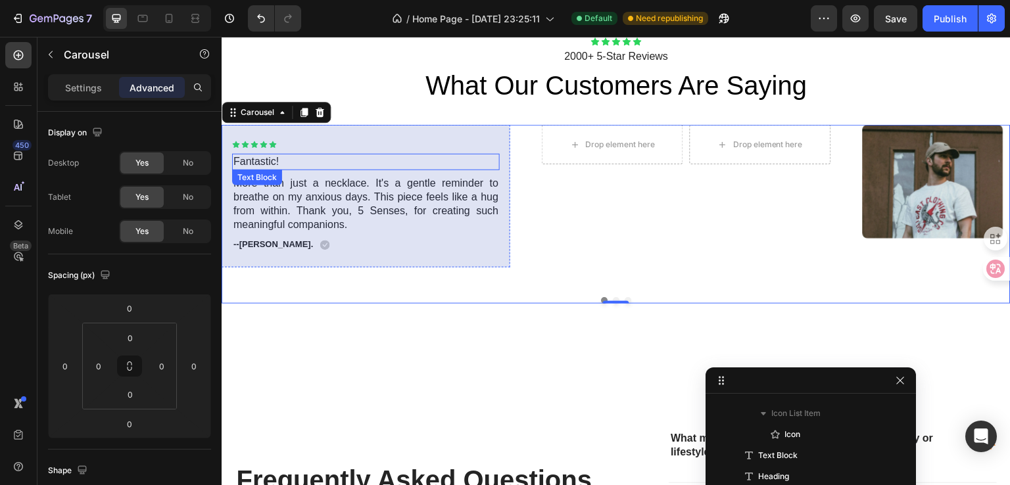
click at [371, 158] on p "Fantastic!" at bounding box center [365, 162] width 265 height 14
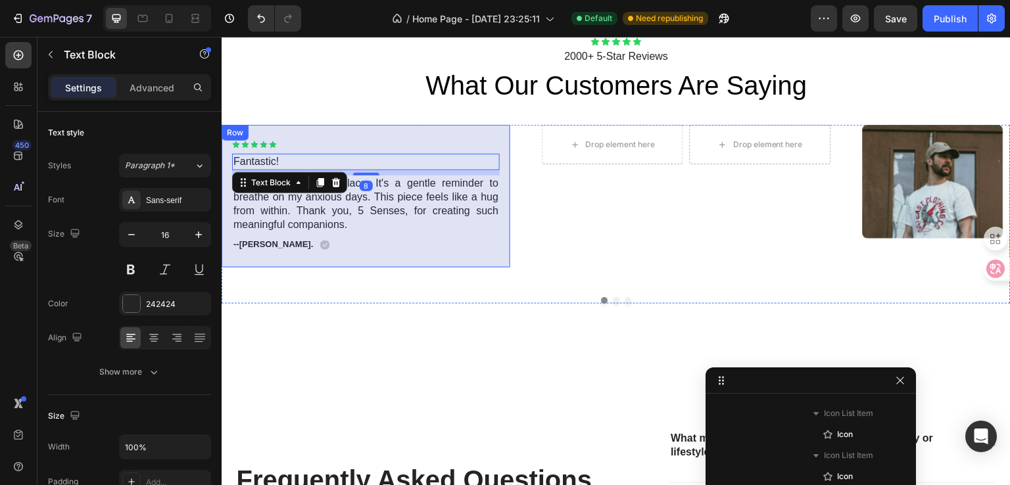
click at [371, 137] on div "Icon Icon Icon Icon Icon Icon List Fantastic! Text Block 8 More than just a nec…" at bounding box center [366, 196] width 289 height 143
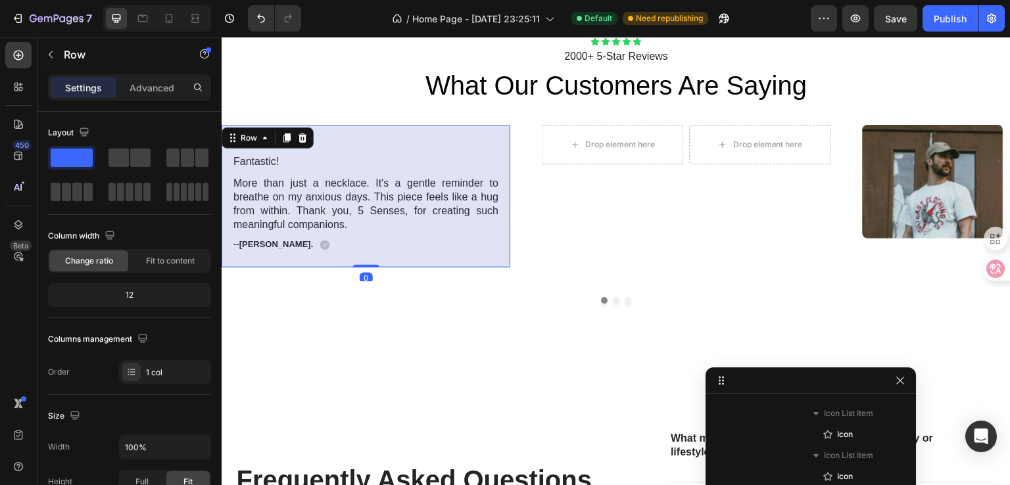
scroll to position [480, 0]
click at [285, 140] on icon at bounding box center [286, 138] width 7 height 9
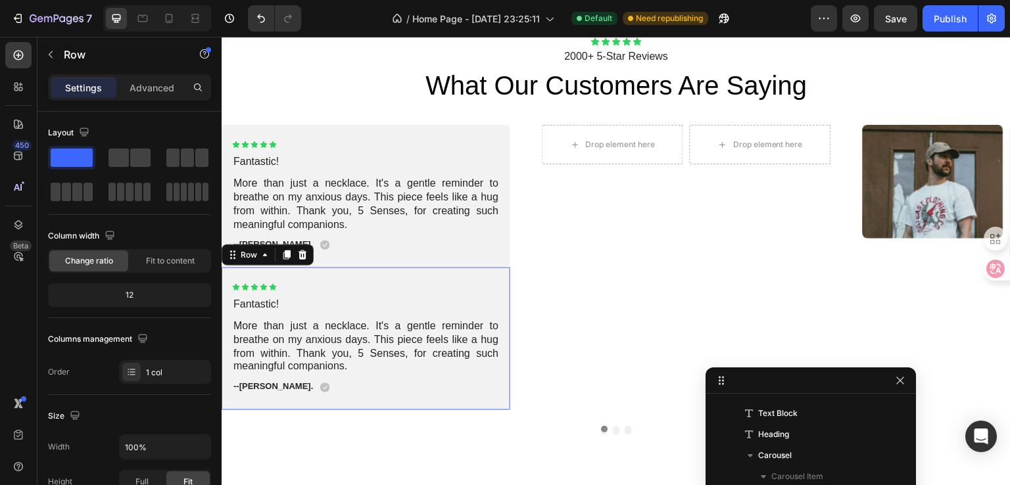
scroll to position [901, 0]
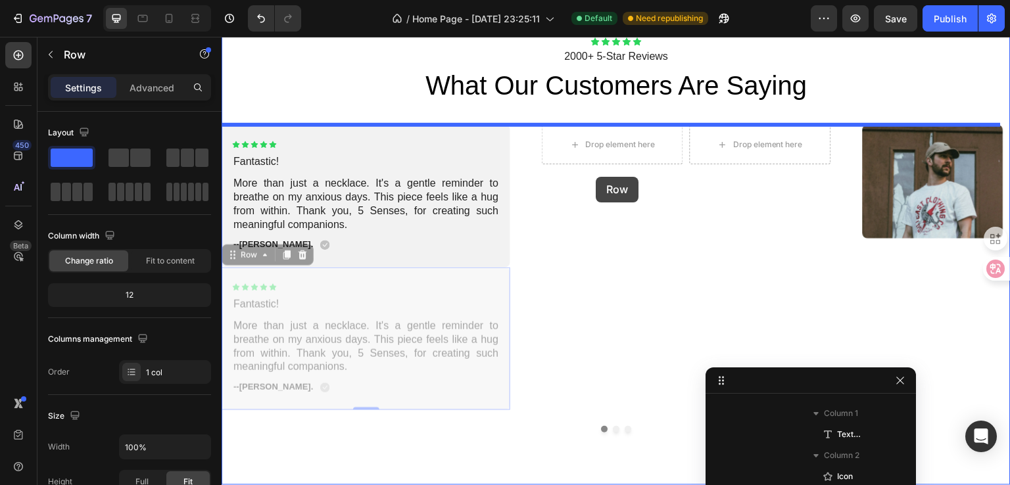
drag, startPoint x: 300, startPoint y: 277, endPoint x: 596, endPoint y: 177, distance: 312.4
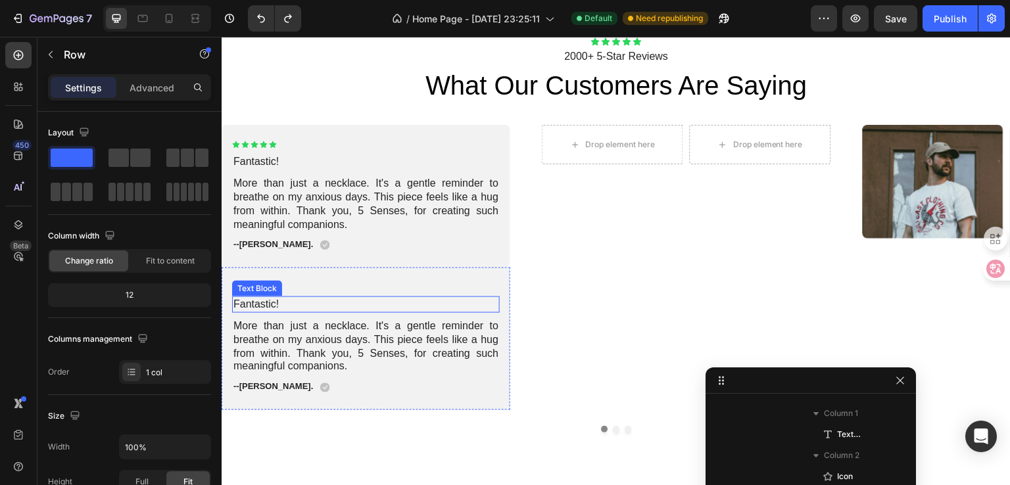
click at [366, 299] on p "Fantastic!" at bounding box center [365, 305] width 265 height 14
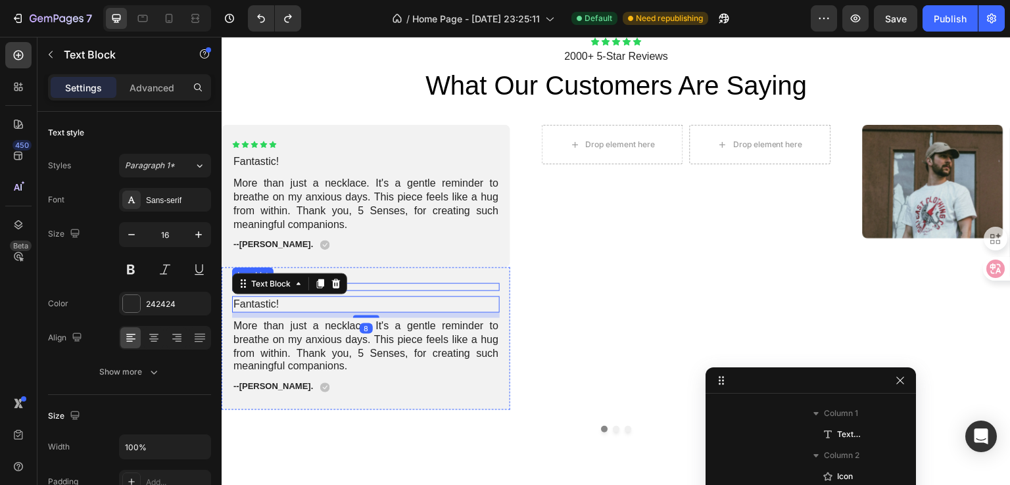
click at [369, 285] on div "Icon Icon Icon Icon Icon" at bounding box center [366, 287] width 268 height 8
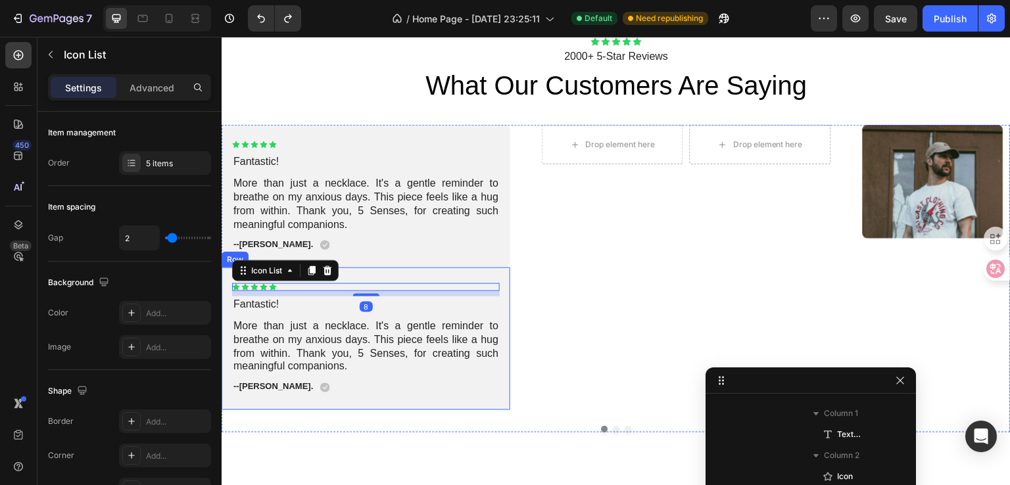
click at [407, 273] on div "Icon Icon Icon Icon Icon Icon List 8 Fantastic! Text Block More than just a nec…" at bounding box center [366, 339] width 289 height 143
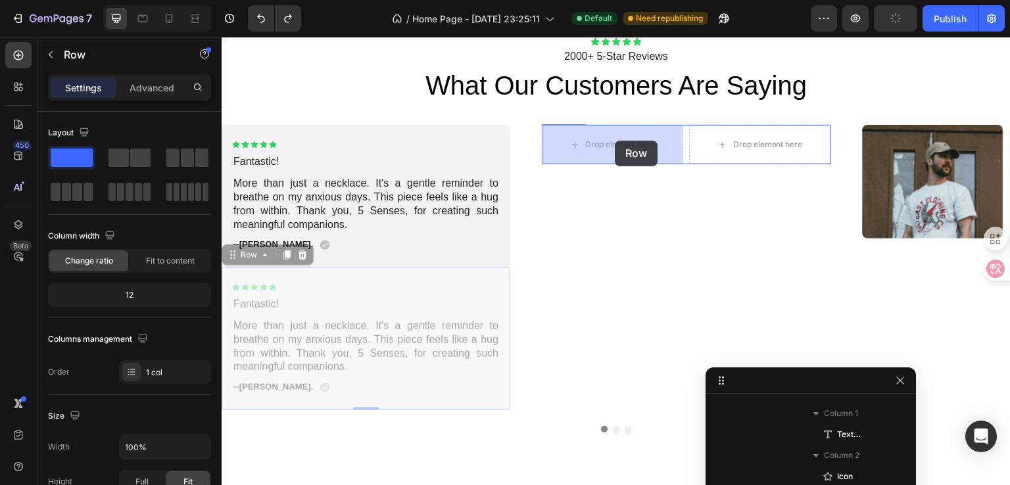
drag, startPoint x: 323, startPoint y: 229, endPoint x: 611, endPoint y: 143, distance: 300.7
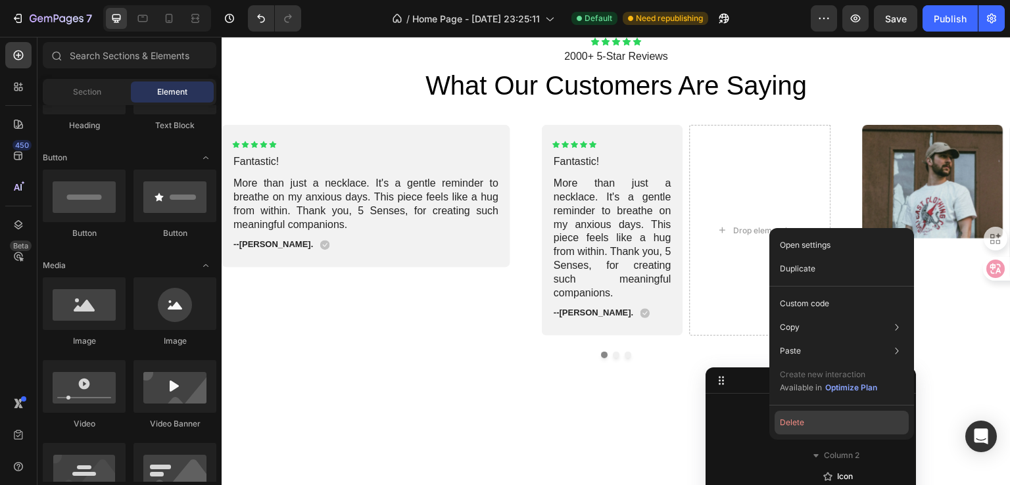
click at [805, 424] on button "Delete" at bounding box center [841, 423] width 134 height 24
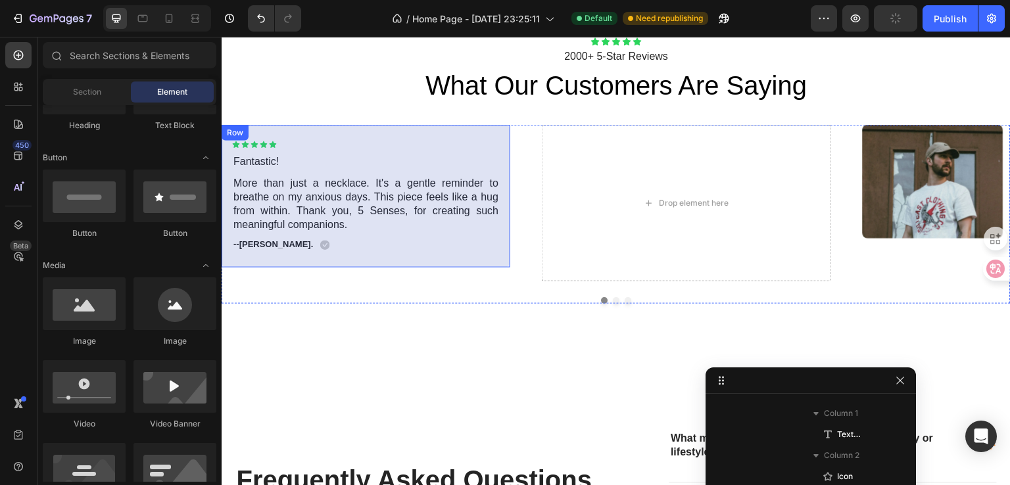
click at [363, 131] on div "Icon Icon Icon Icon Icon Icon List Fantastic! Text Block More than just a neckl…" at bounding box center [366, 196] width 289 height 143
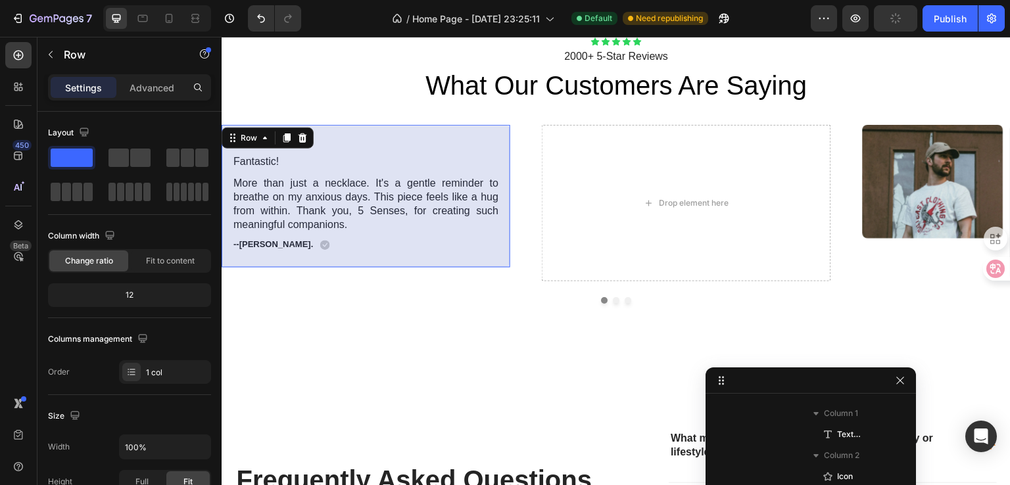
scroll to position [480, 0]
click at [285, 137] on icon at bounding box center [286, 138] width 7 height 9
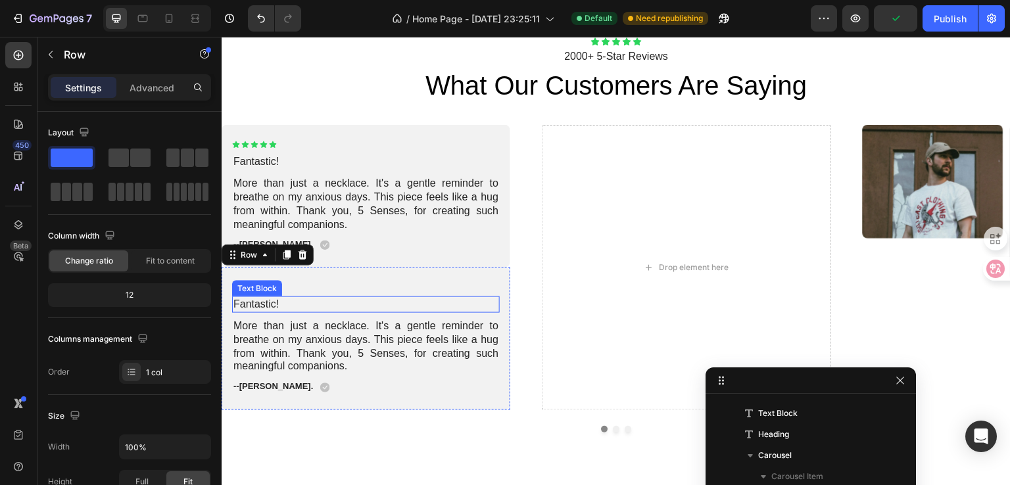
scroll to position [901, 0]
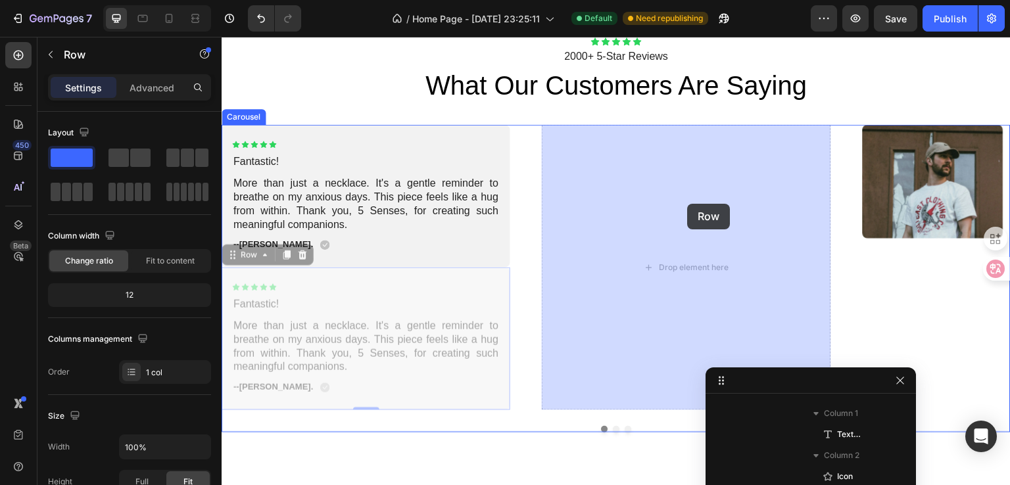
drag, startPoint x: 233, startPoint y: 256, endPoint x: 680, endPoint y: 177, distance: 453.4
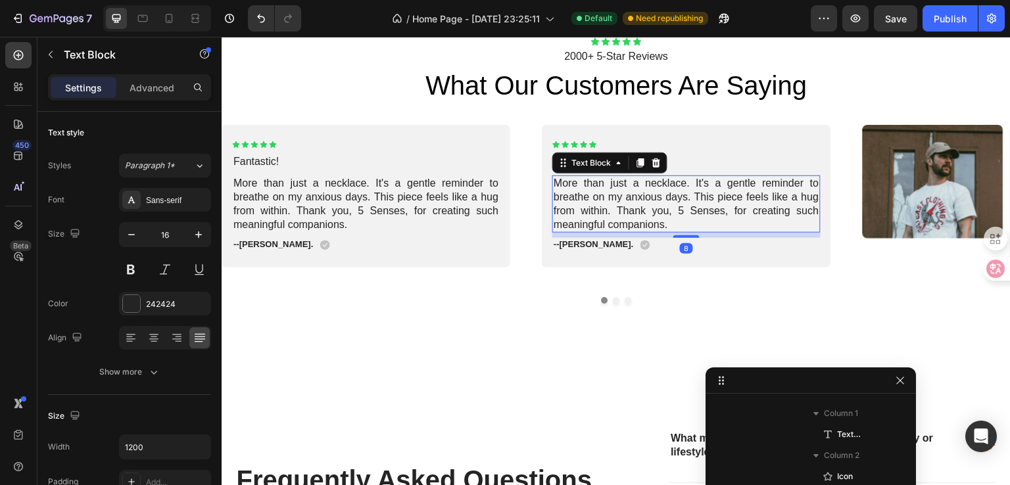
click at [666, 214] on p "More than just a necklace. It's a gentle reminder to breathe on my anxious days…" at bounding box center [685, 204] width 265 height 55
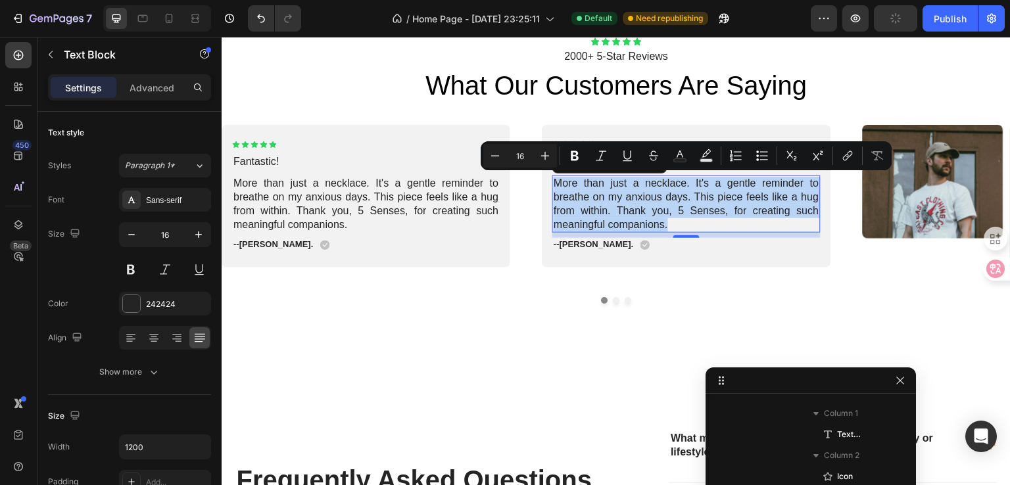
drag, startPoint x: 682, startPoint y: 227, endPoint x: 551, endPoint y: 186, distance: 137.0
click at [552, 186] on div "More than just a necklace. It's a gentle reminder to breathe on my anxious days…" at bounding box center [686, 204] width 268 height 57
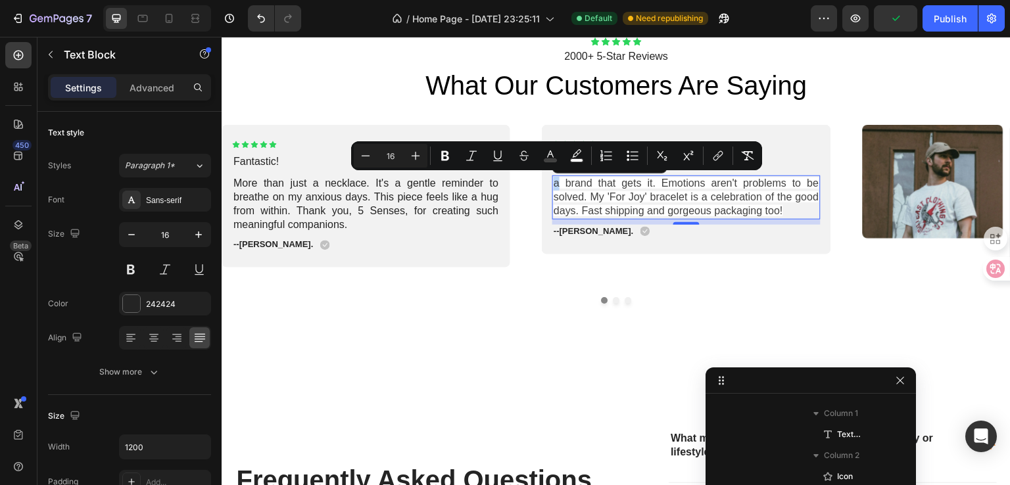
click at [553, 183] on span "a brand that gets it. Emotions aren't problems to be solved. My 'For Joy' brace…" at bounding box center [685, 196] width 265 height 39
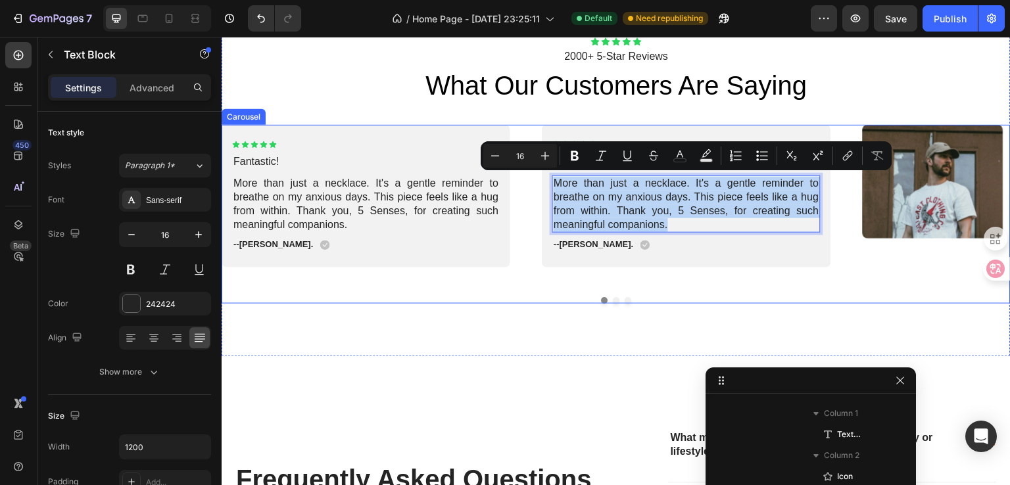
click at [445, 277] on div "Icon Icon Icon Icon Icon Icon List Fantastic! Text Block More than just a neckl…" at bounding box center [366, 203] width 289 height 156
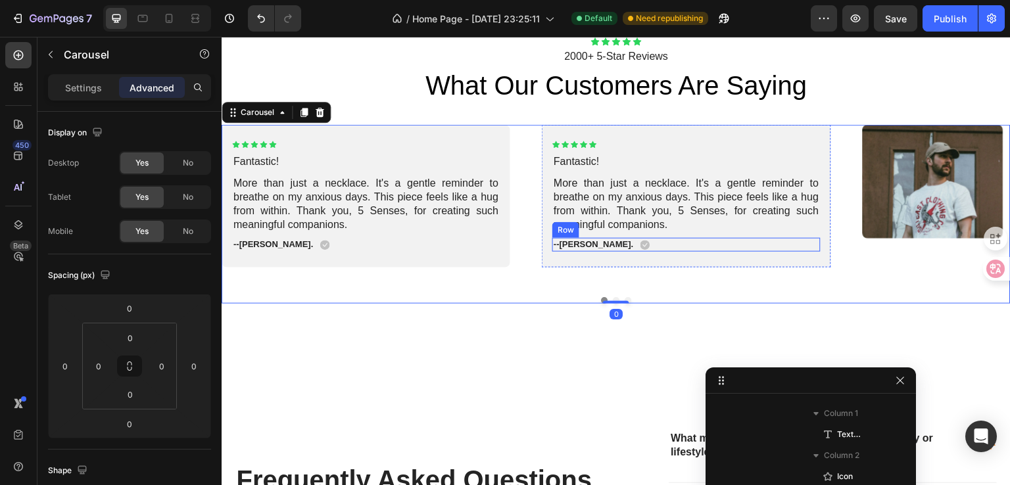
scroll to position [438, 0]
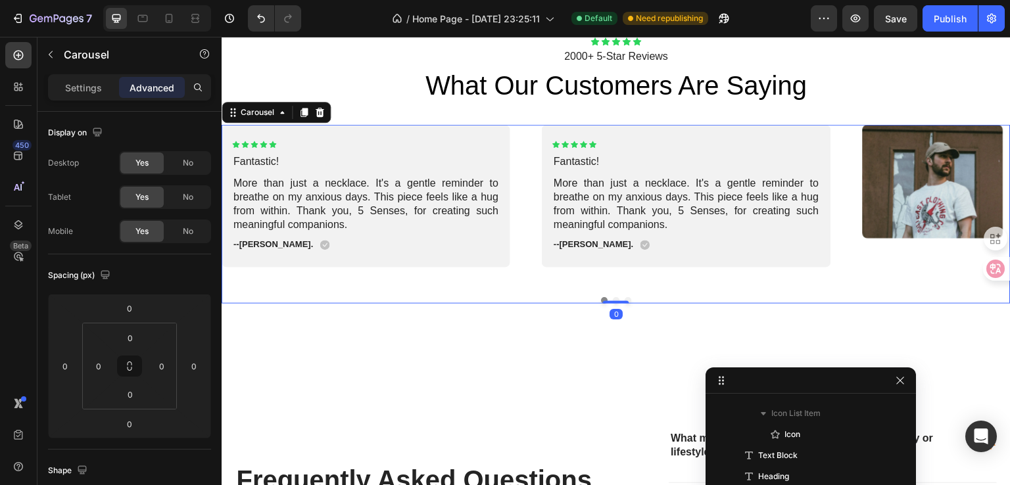
click at [615, 298] on div at bounding box center [616, 300] width 789 height 7
click at [624, 299] on button "Dot" at bounding box center [627, 300] width 7 height 7
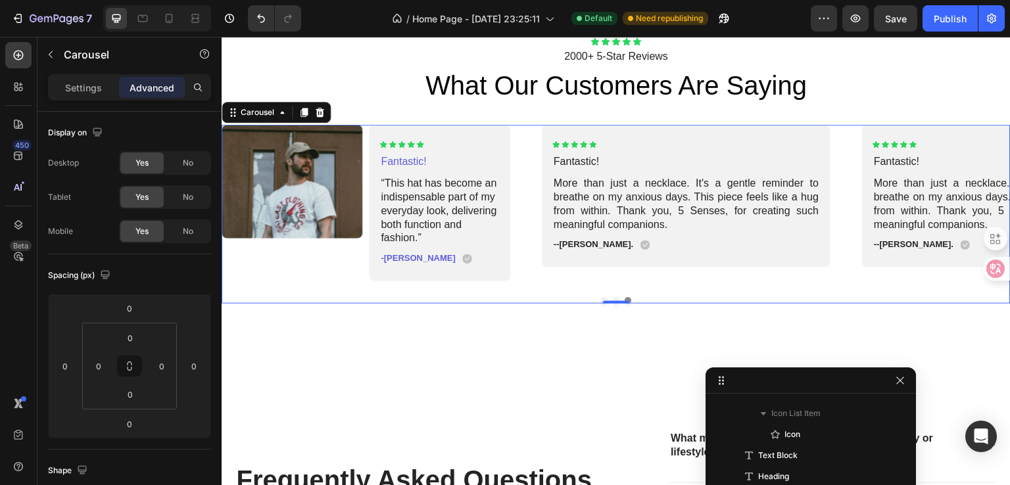
click at [601, 299] on button "Dot" at bounding box center [604, 300] width 7 height 7
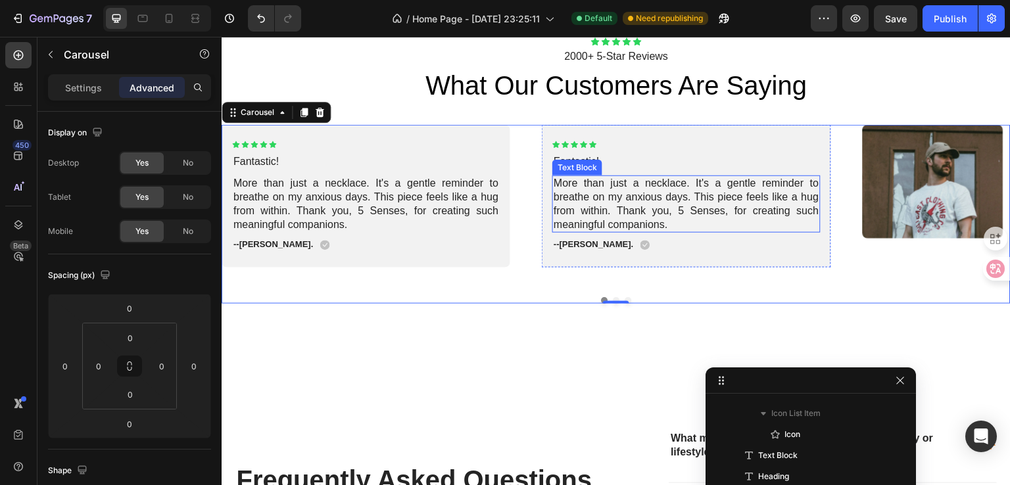
click at [672, 197] on p "More than just a necklace. It's a gentle reminder to breathe on my anxious days…" at bounding box center [685, 204] width 265 height 55
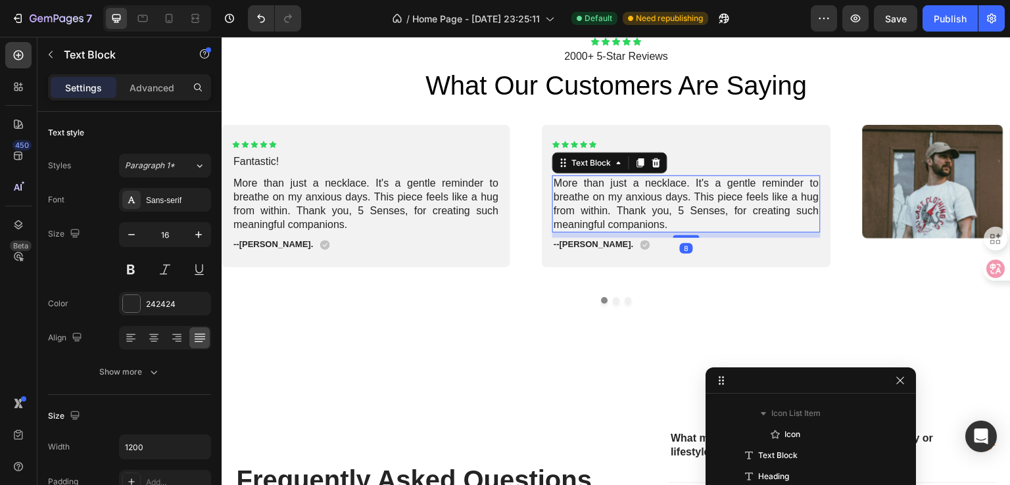
scroll to position [1006, 0]
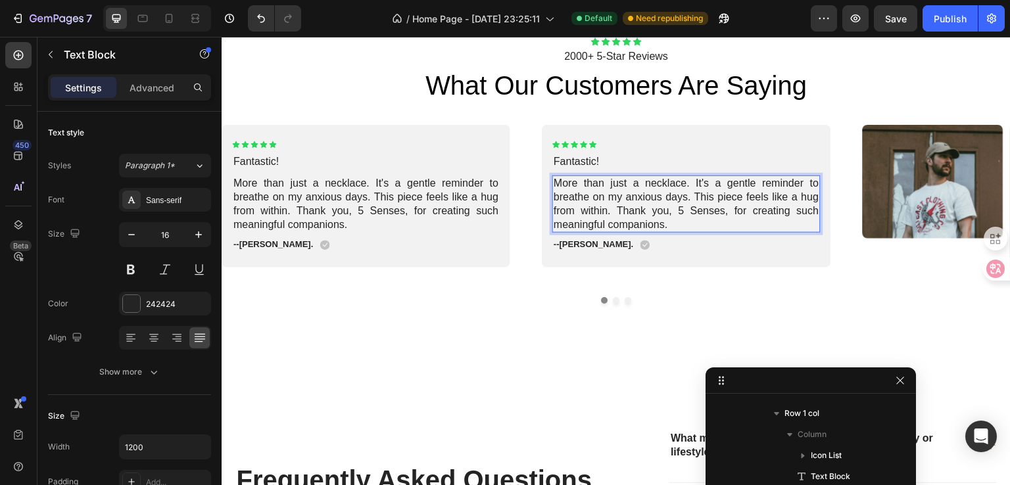
click at [680, 227] on p "More than just a necklace. It's a gentle reminder to breathe on my anxious days…" at bounding box center [685, 204] width 265 height 55
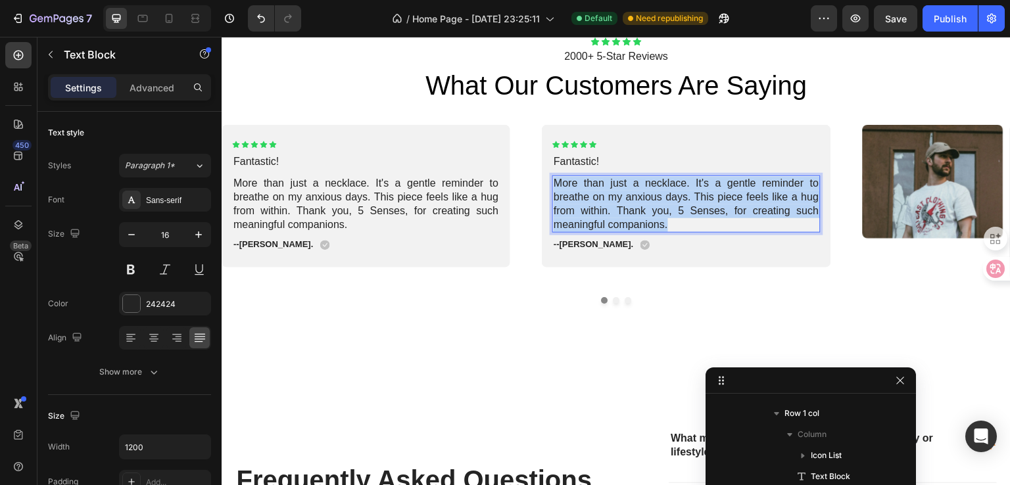
drag, startPoint x: 634, startPoint y: 210, endPoint x: 551, endPoint y: 177, distance: 88.7
click at [552, 177] on div "More than just a necklace. It's a gentle reminder to breathe on my anxious days…" at bounding box center [686, 204] width 268 height 57
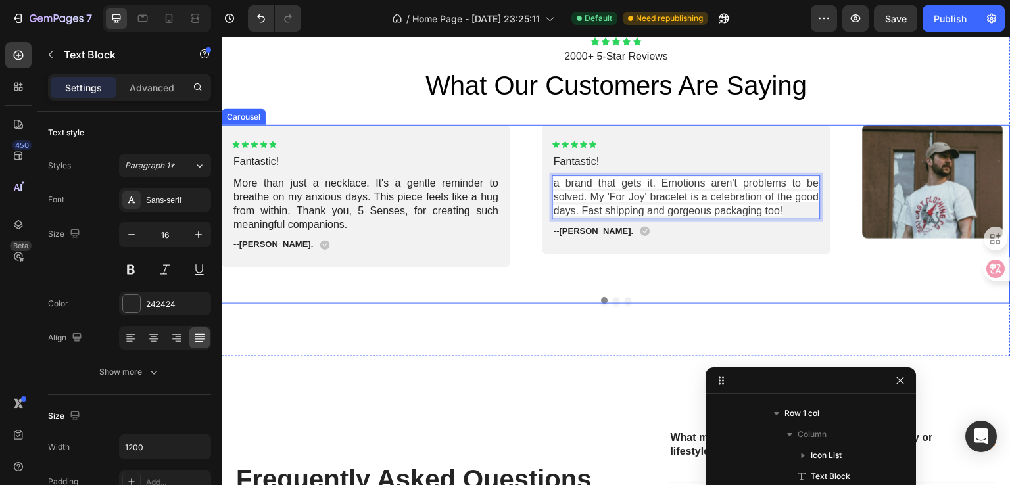
click at [764, 314] on div "Icon Icon Icon Icon Icon Icon List 2000+ 5-Star Reviews Text Block what our cus…" at bounding box center [616, 170] width 789 height 372
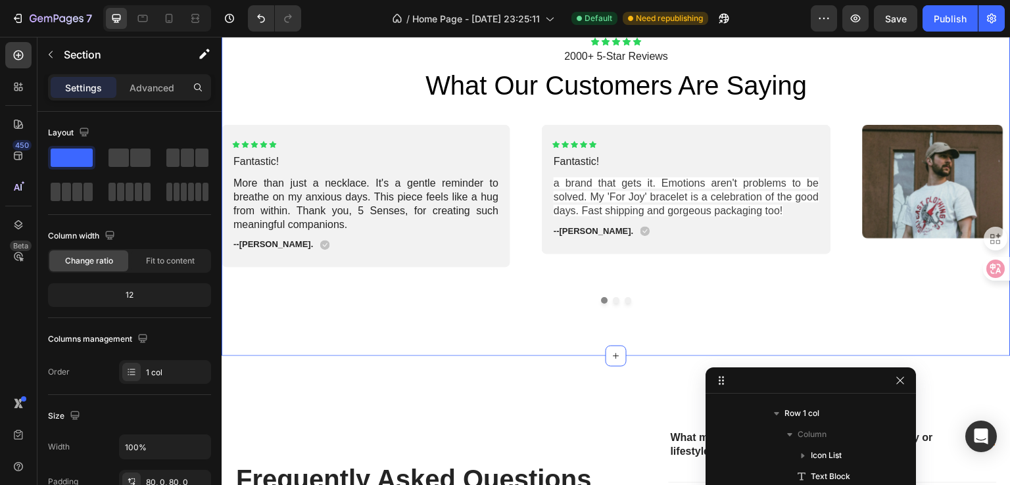
scroll to position [122, 0]
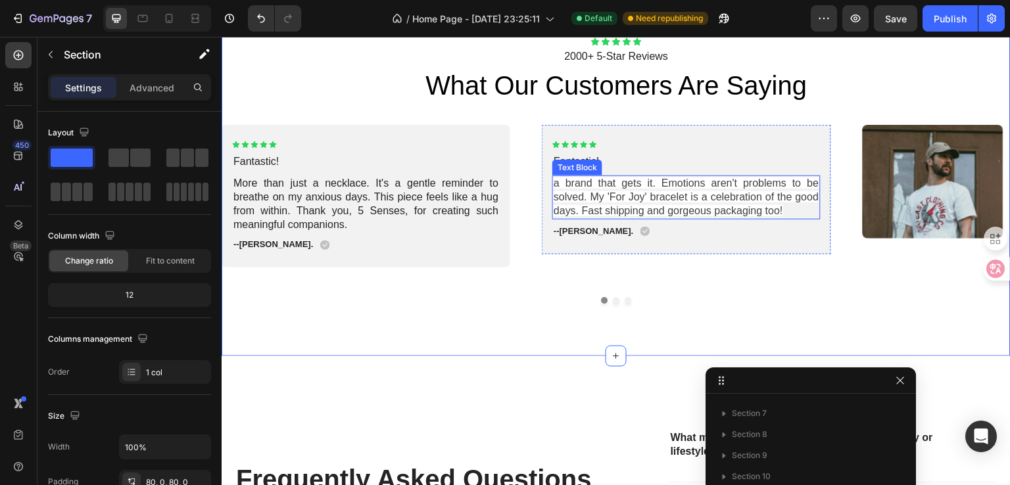
click at [715, 187] on span "a brand that gets it. Emotions aren't problems to be solved. My 'For Joy' brace…" at bounding box center [685, 196] width 265 height 39
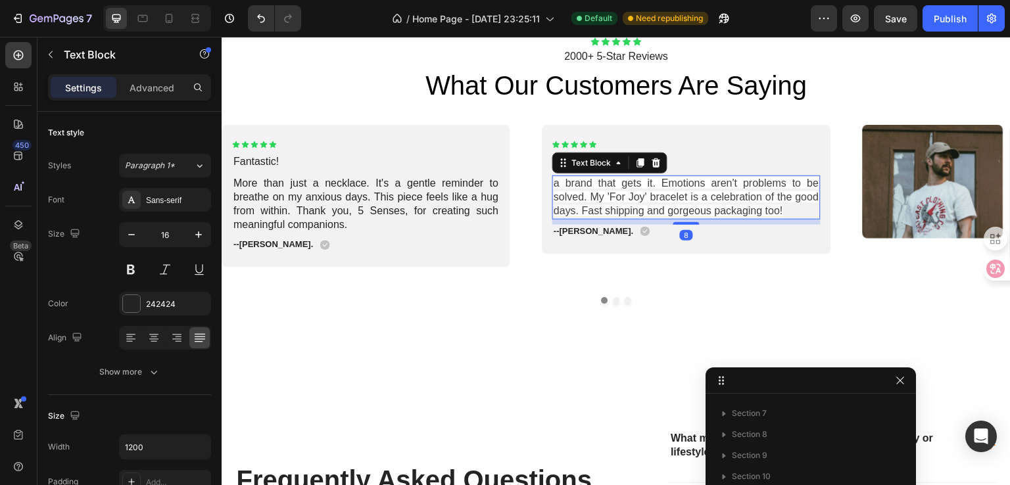
scroll to position [1006, 0]
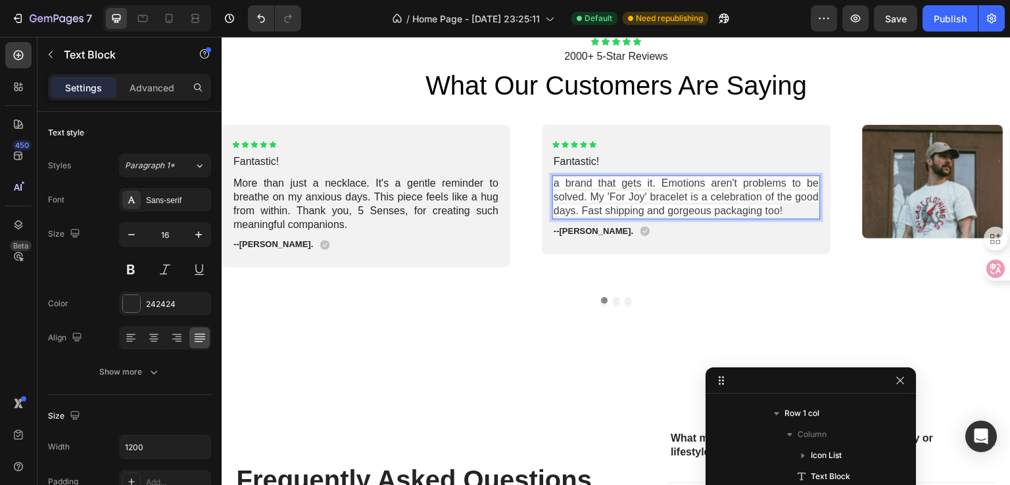
click at [668, 203] on span "a brand that gets it. Emotions aren't problems to be solved. My 'For Joy' brace…" at bounding box center [685, 196] width 265 height 39
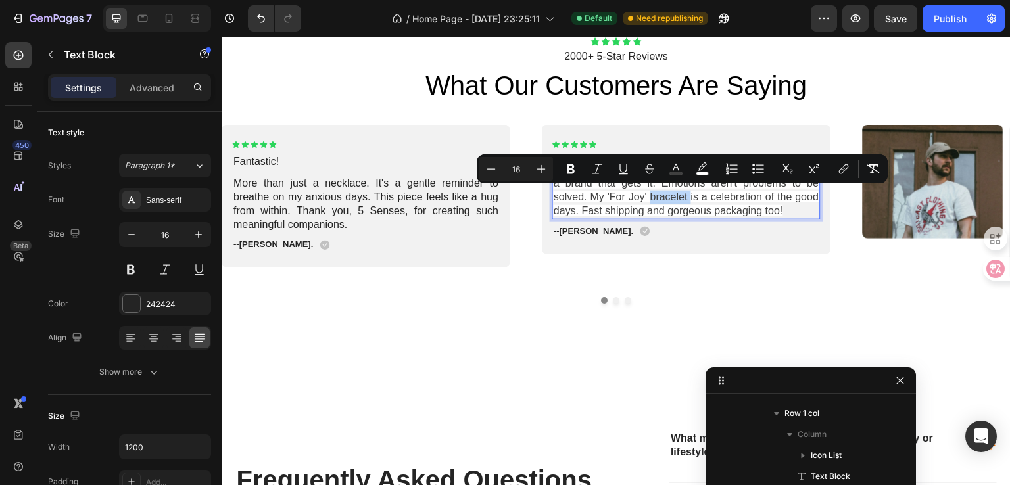
click at [557, 187] on span "a brand that gets it. Emotions aren't problems to be solved. My 'For Joy' brace…" at bounding box center [685, 196] width 265 height 39
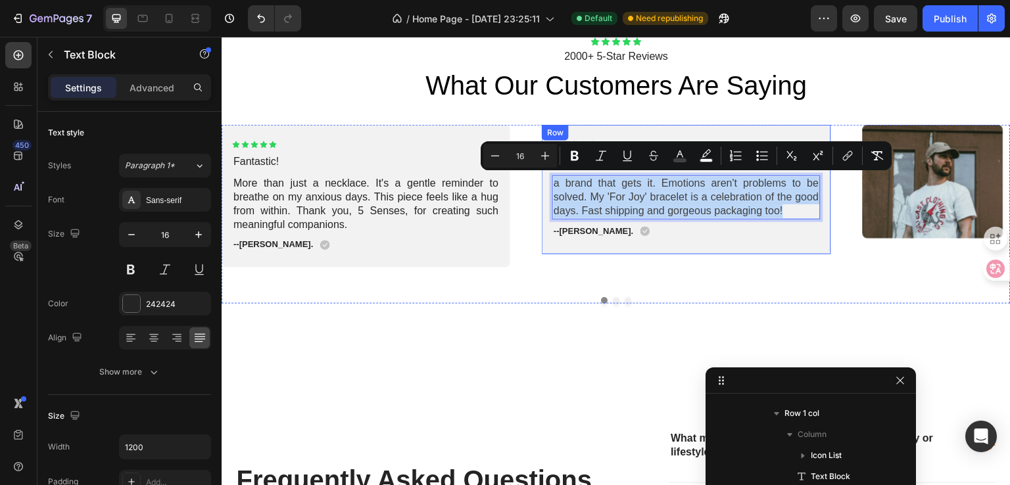
drag, startPoint x: 664, startPoint y: 214, endPoint x: 826, endPoint y: 221, distance: 162.5
click at [826, 221] on div "Icon Icon Icon Icon Icon Icon List Fantastic! Text Block a brand that gets it. …" at bounding box center [686, 189] width 289 height 129
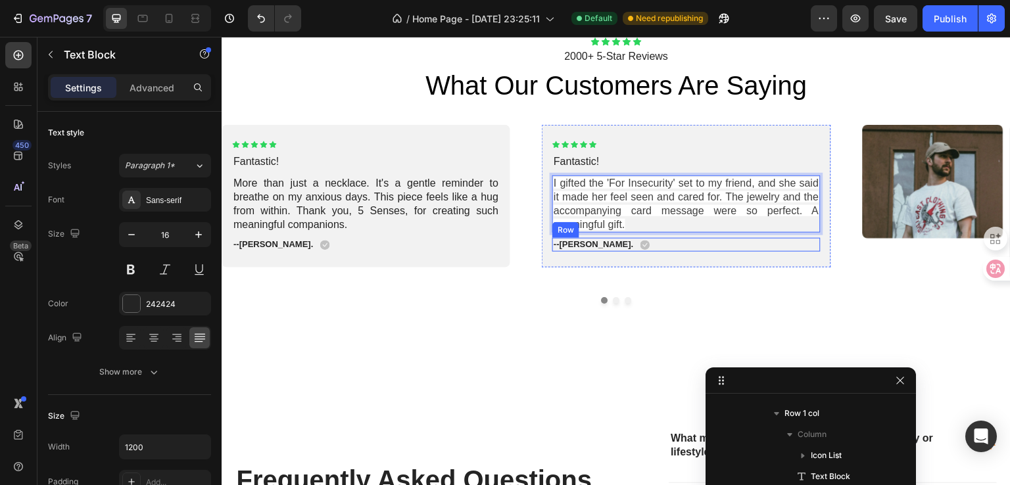
click at [737, 249] on div "-- Sarah K . Text Block Icon Row" at bounding box center [686, 245] width 268 height 14
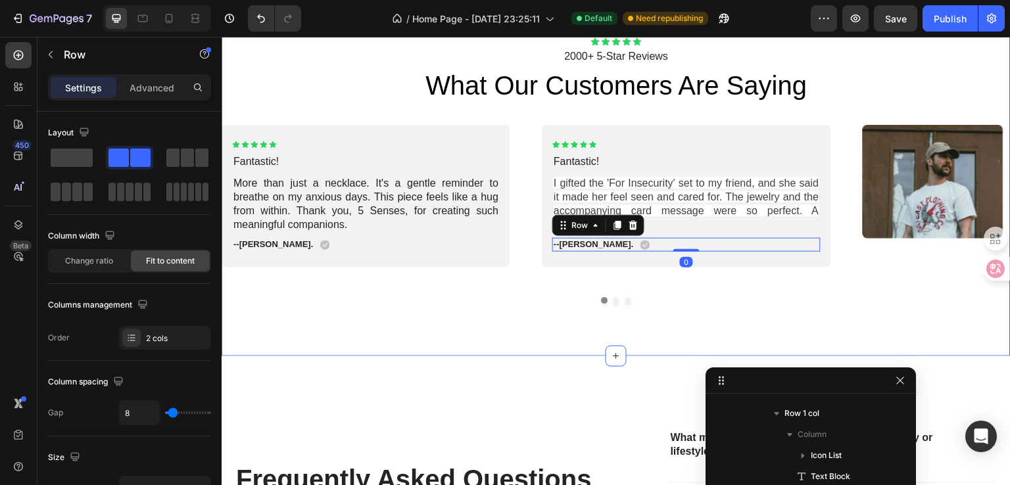
click at [750, 310] on div "Icon Icon Icon Icon Icon Icon List 2000+ 5-Star Reviews Text Block what our cus…" at bounding box center [616, 170] width 789 height 372
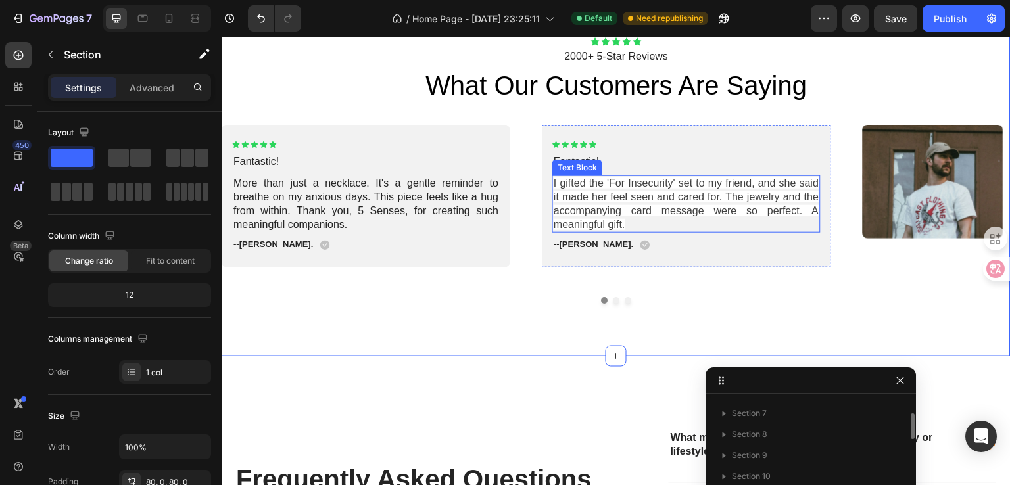
click at [630, 189] on span "I gifted the 'For Insecurity' set to my friend, and she said it made her feel s…" at bounding box center [685, 203] width 265 height 52
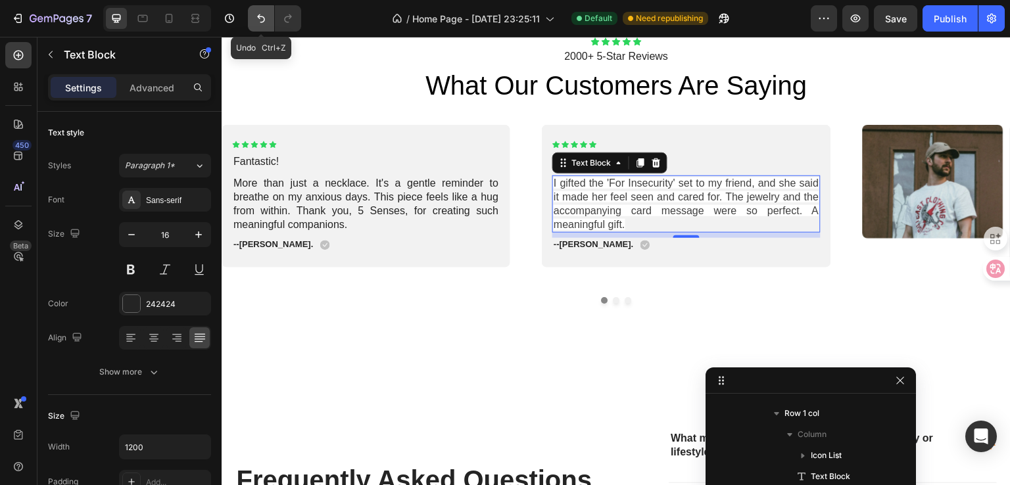
click at [265, 19] on icon "Undo/Redo" at bounding box center [260, 18] width 13 height 13
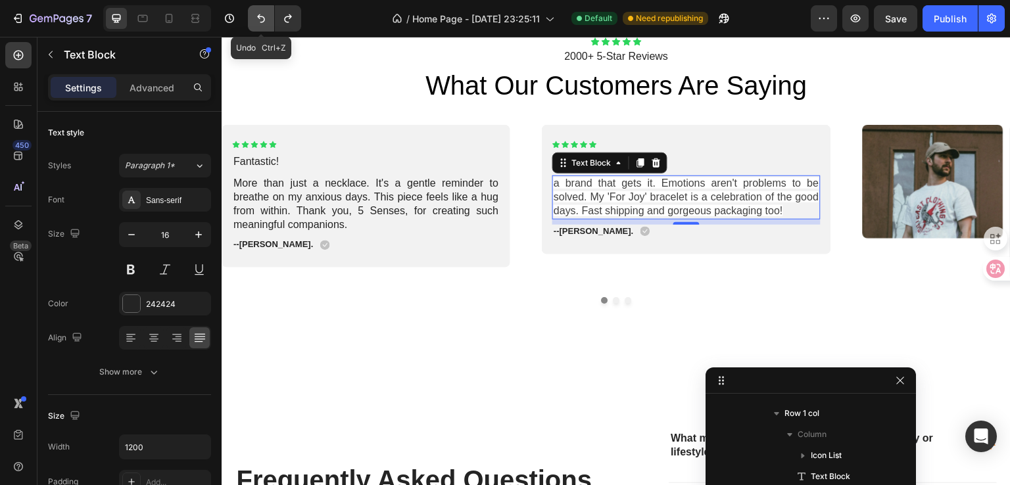
click at [265, 19] on icon "Undo/Redo" at bounding box center [260, 18] width 13 height 13
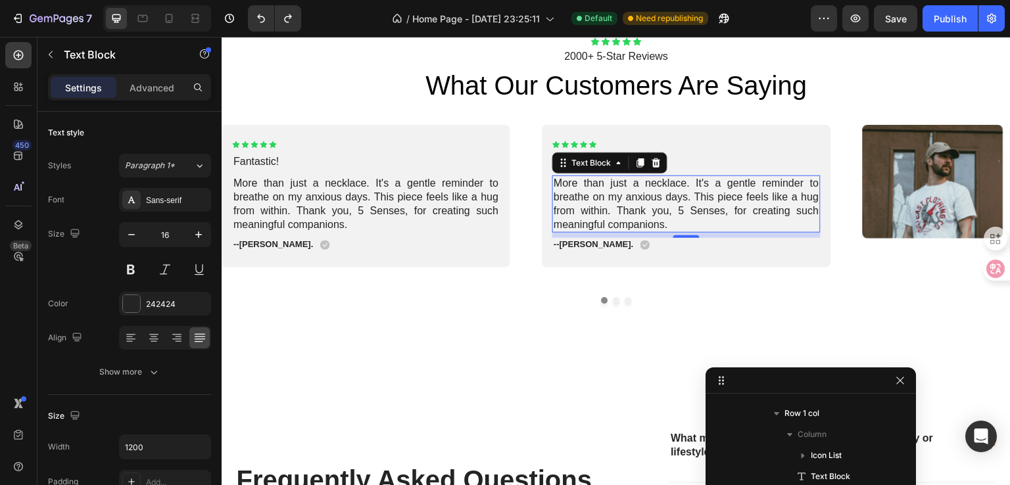
click at [682, 225] on p "More than just a necklace. It's a gentle reminder to breathe on my anxious days…" at bounding box center [685, 204] width 265 height 55
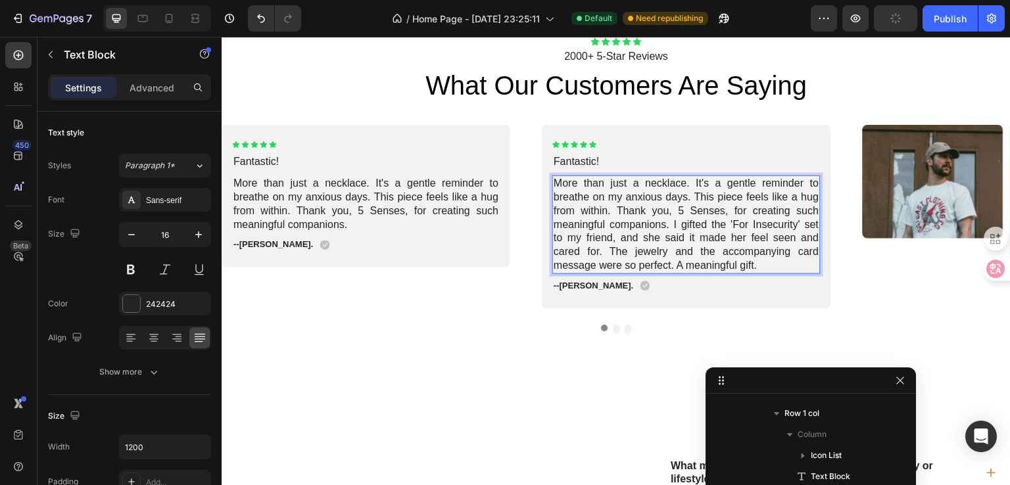
click at [678, 229] on p "More than just a necklace. It's a gentle reminder to breathe on my anxious days…" at bounding box center [685, 225] width 265 height 96
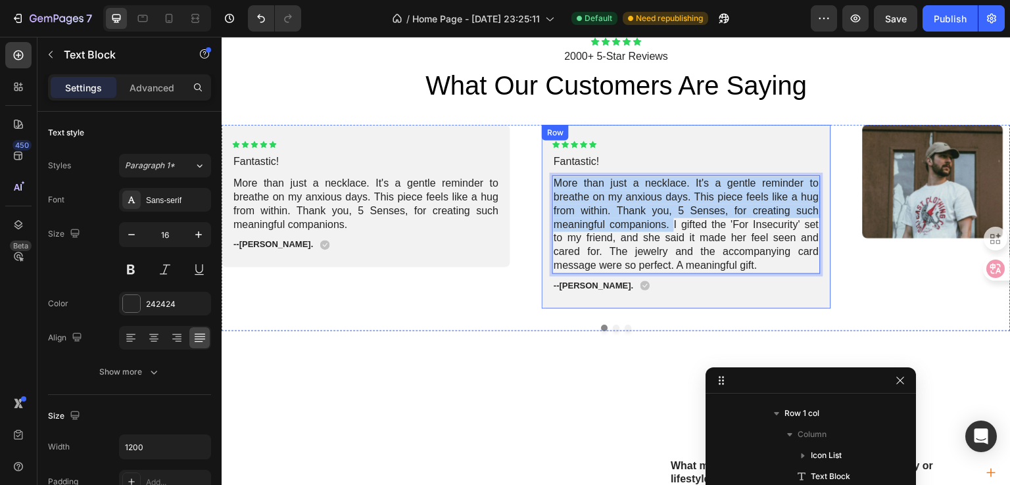
drag, startPoint x: 682, startPoint y: 225, endPoint x: 548, endPoint y: 180, distance: 140.7
click at [548, 180] on div "Icon Icon Icon Icon Icon Icon List Fantastic! Text Block More than just a neckl…" at bounding box center [686, 216] width 289 height 183
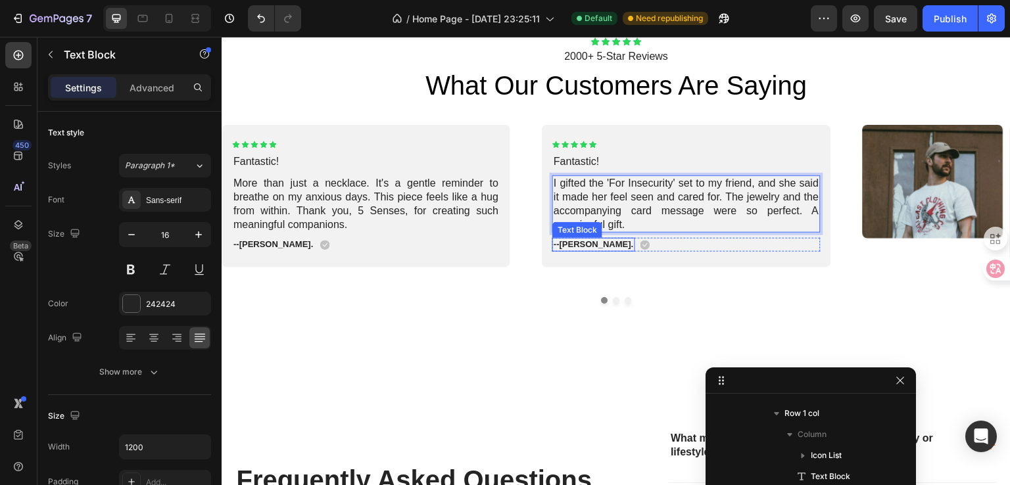
click at [575, 244] on strong "Sarah K" at bounding box center [595, 244] width 72 height 10
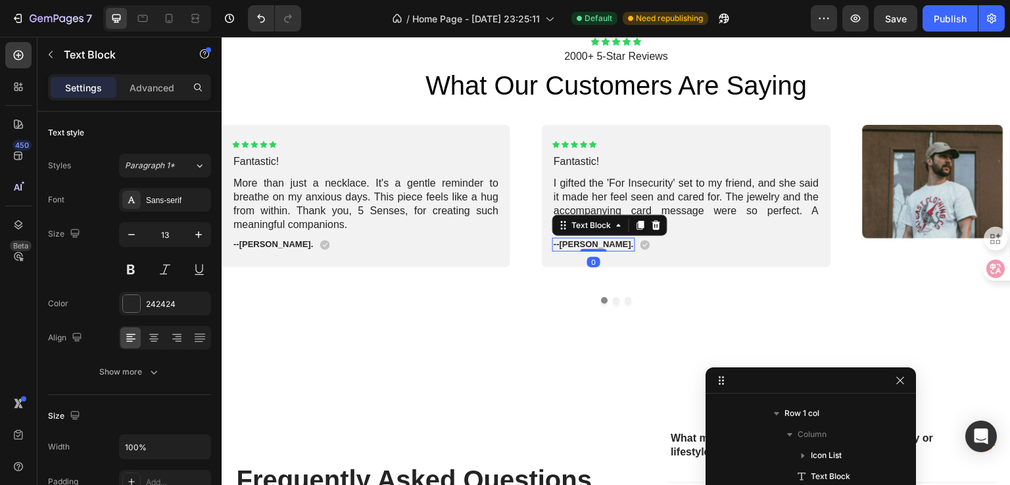
click at [580, 245] on strong "Sarah K" at bounding box center [595, 244] width 72 height 10
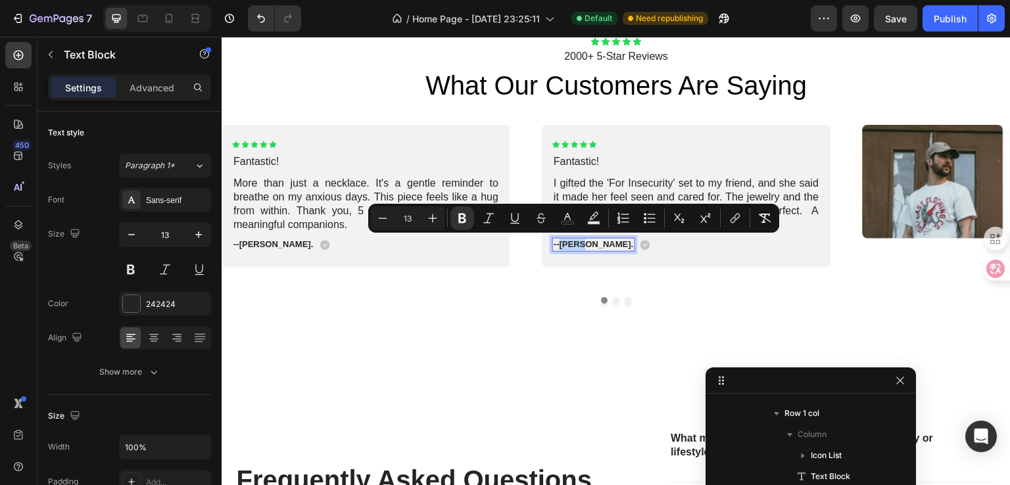
click at [576, 243] on strong "Sarah K" at bounding box center [595, 244] width 72 height 10
drag, startPoint x: 562, startPoint y: 243, endPoint x: 592, endPoint y: 246, distance: 30.4
click at [592, 246] on strong "Sarah K" at bounding box center [595, 244] width 72 height 10
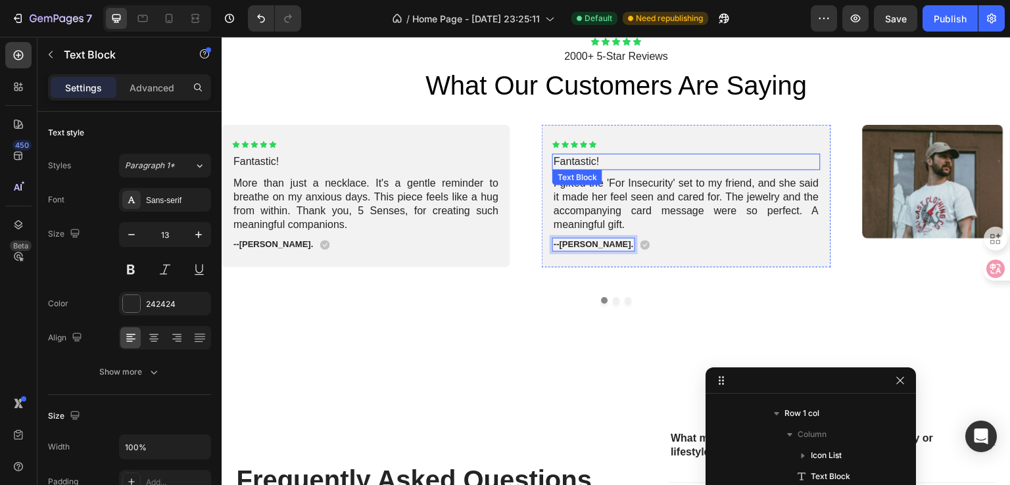
click at [590, 159] on p "Fantastic!" at bounding box center [685, 162] width 265 height 14
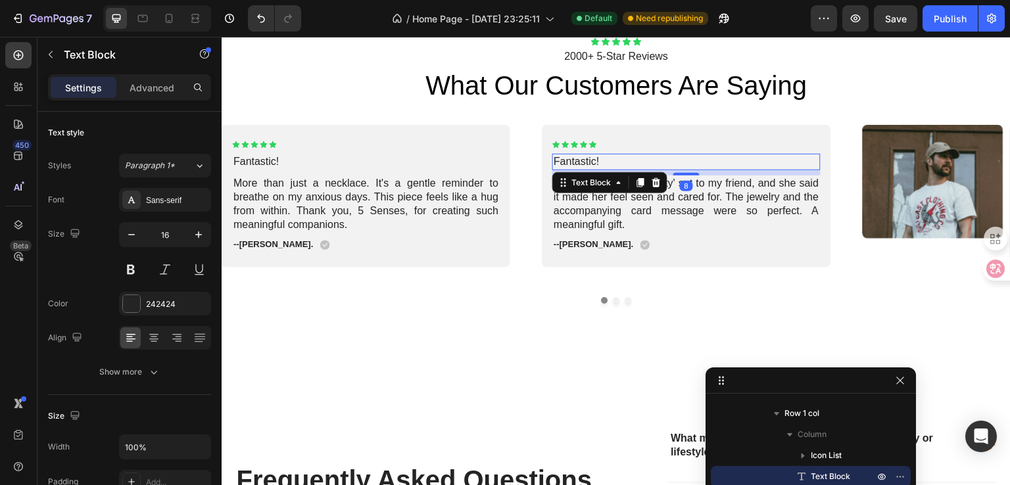
click at [597, 158] on p "Fantastic!" at bounding box center [685, 162] width 265 height 14
drag, startPoint x: 607, startPoint y: 158, endPoint x: 542, endPoint y: 156, distance: 65.1
click at [542, 156] on div "Icon Icon Icon Icon Icon Icon List Fantastic! Text Block 8 I gifted the 'For In…" at bounding box center [686, 196] width 289 height 143
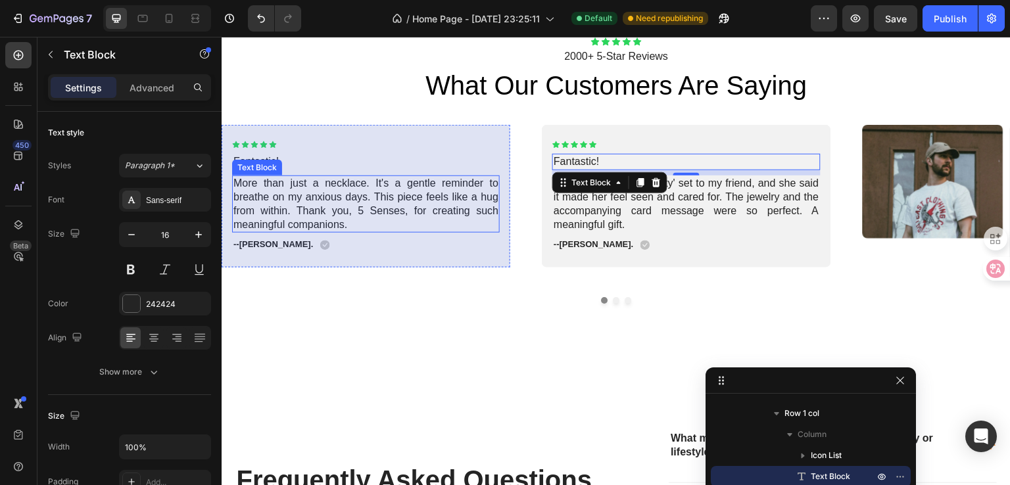
click at [298, 189] on p "More than just a necklace. It's a gentle reminder to breathe on my anxious days…" at bounding box center [365, 204] width 265 height 55
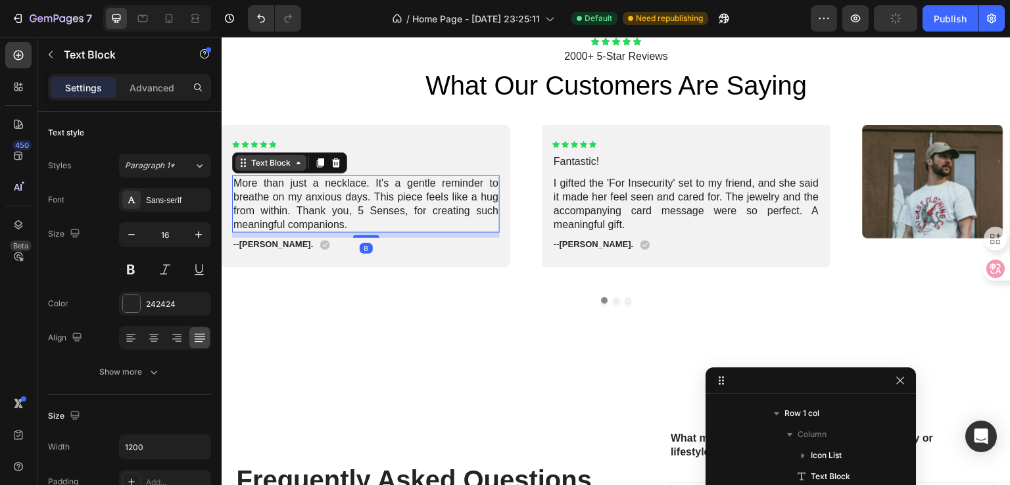
scroll to position [774, 0]
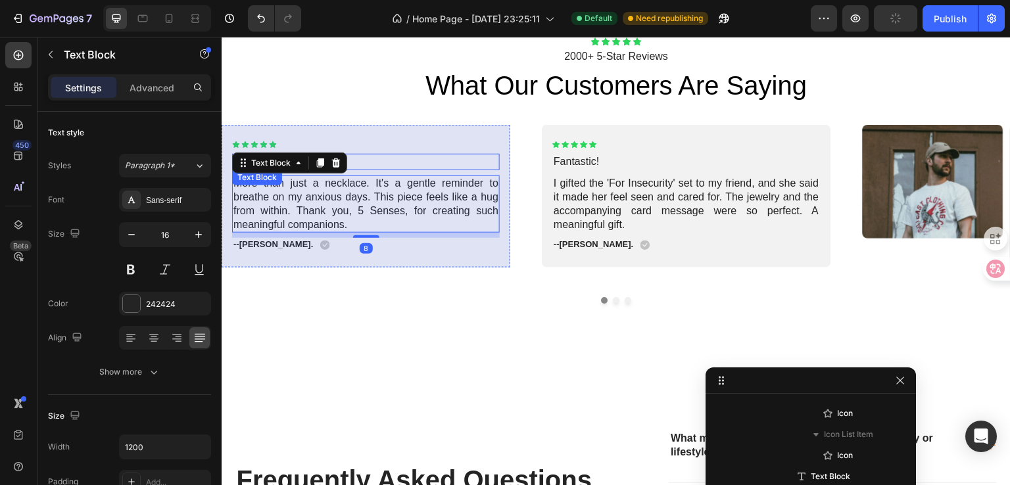
click at [395, 156] on p "Fantastic!" at bounding box center [365, 162] width 265 height 14
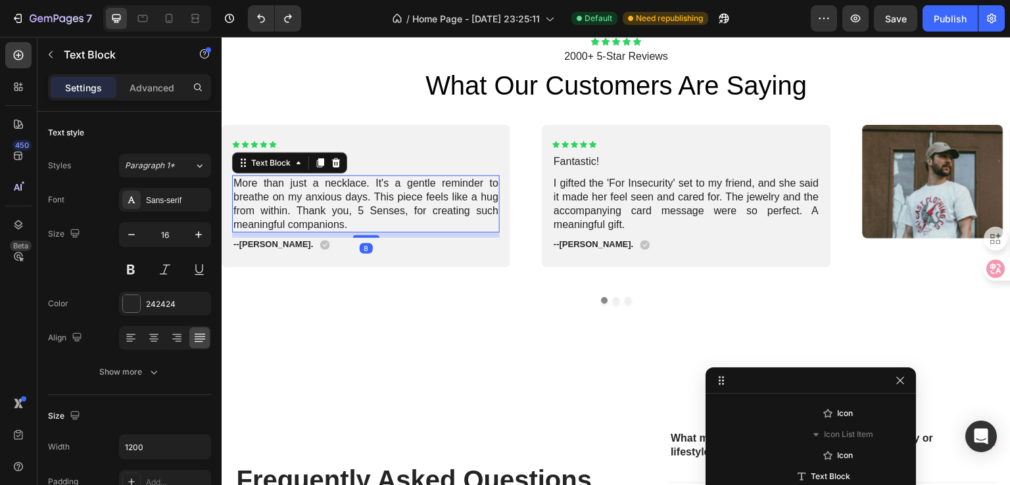
click at [239, 183] on p "More than just a necklace. It's a gentle reminder to breathe on my anxious days…" at bounding box center [365, 204] width 265 height 55
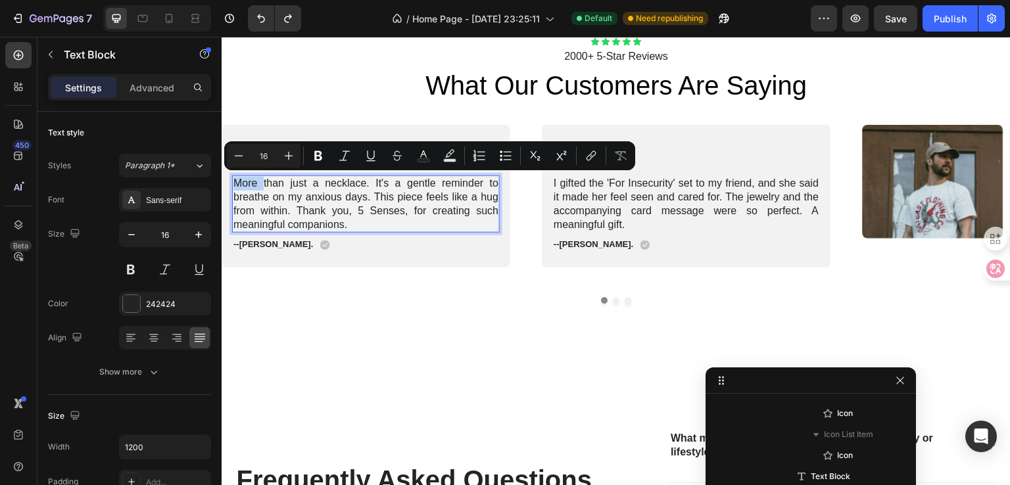
click at [236, 184] on p "More than just a necklace. It's a gentle reminder to breathe on my anxious days…" at bounding box center [365, 204] width 265 height 55
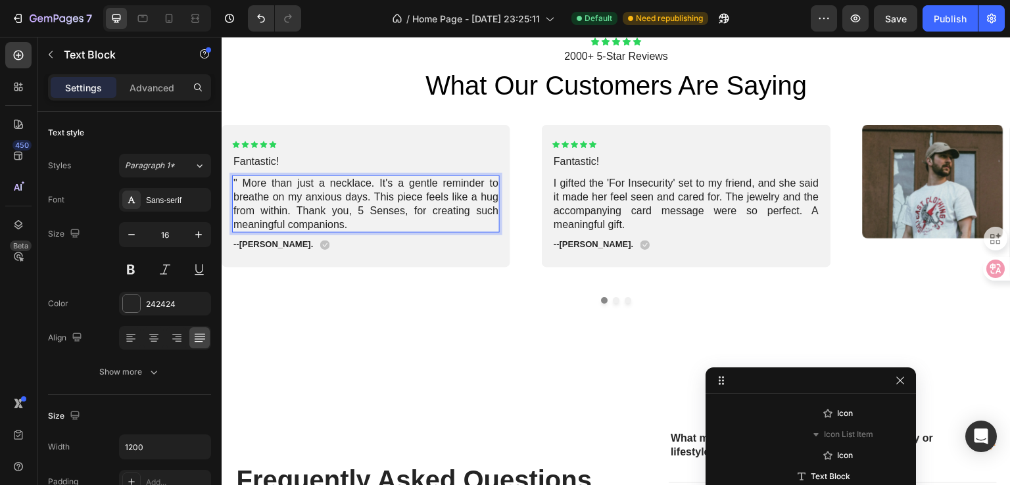
click at [364, 227] on p "" More than just a necklace. It's a gentle reminder to breathe on my anxious da…" at bounding box center [365, 204] width 265 height 55
click at [565, 193] on p "I gifted the 'For Insecurity' set to my friend, and she said it made her feel s…" at bounding box center [685, 204] width 265 height 55
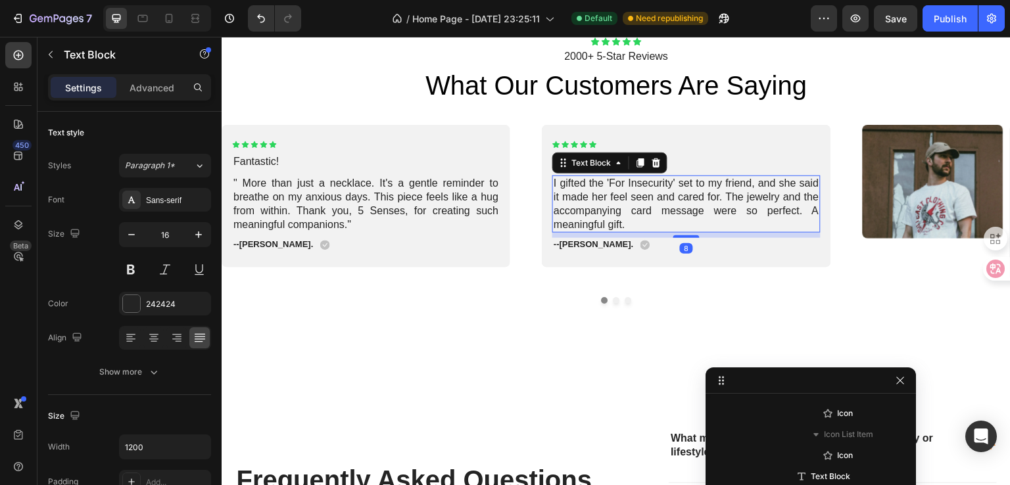
scroll to position [1216, 0]
click at [554, 185] on p "I gifted the 'For Insecurity' set to my friend, and she said it made her feel s…" at bounding box center [685, 204] width 265 height 55
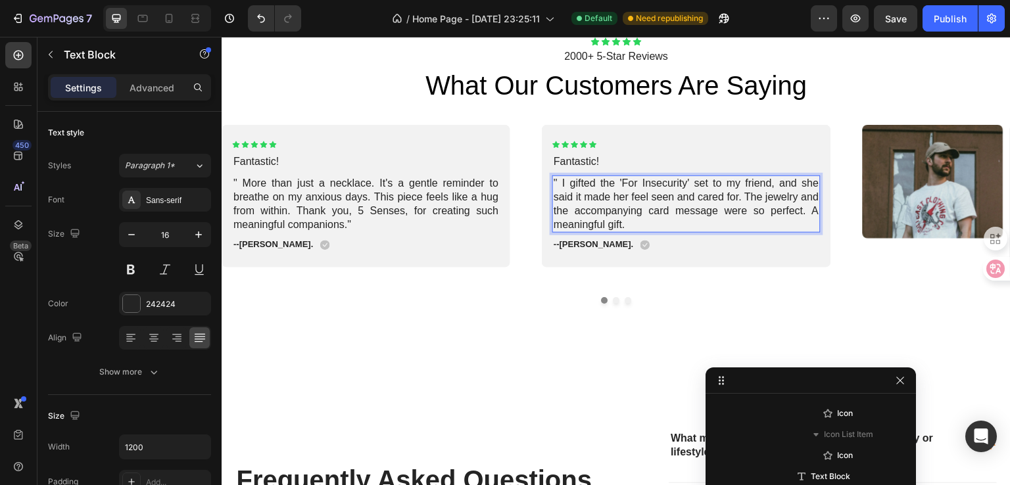
click at [648, 222] on p "" I gifted the 'For Insecurity' set to my friend, and she said it made her feel…" at bounding box center [685, 204] width 265 height 55
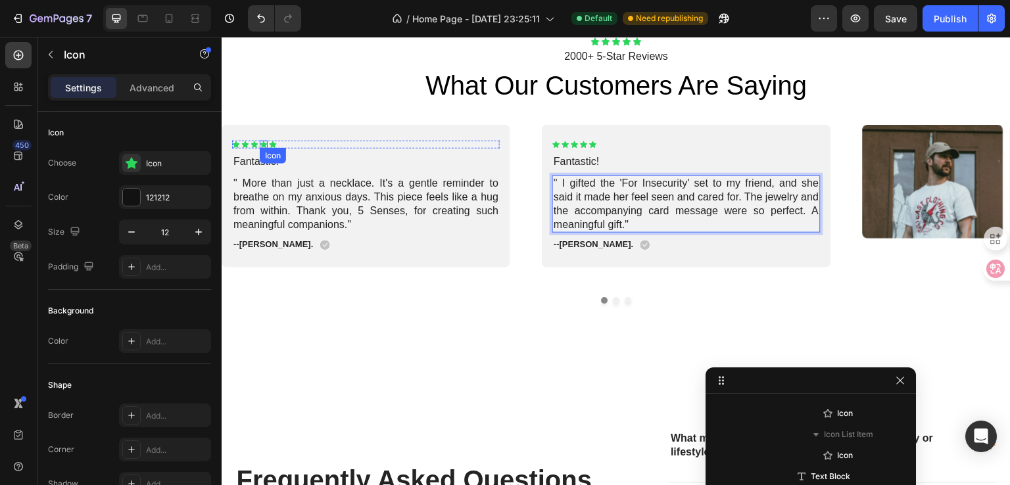
click at [262, 160] on div "Icon" at bounding box center [273, 156] width 26 height 16
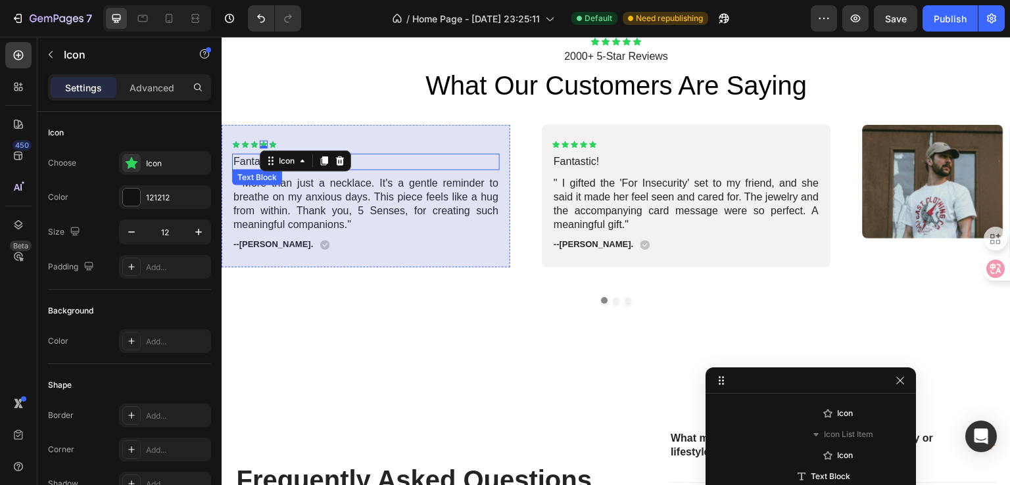
scroll to position [690, 0]
click at [250, 164] on p "Fantastic!" at bounding box center [365, 162] width 265 height 14
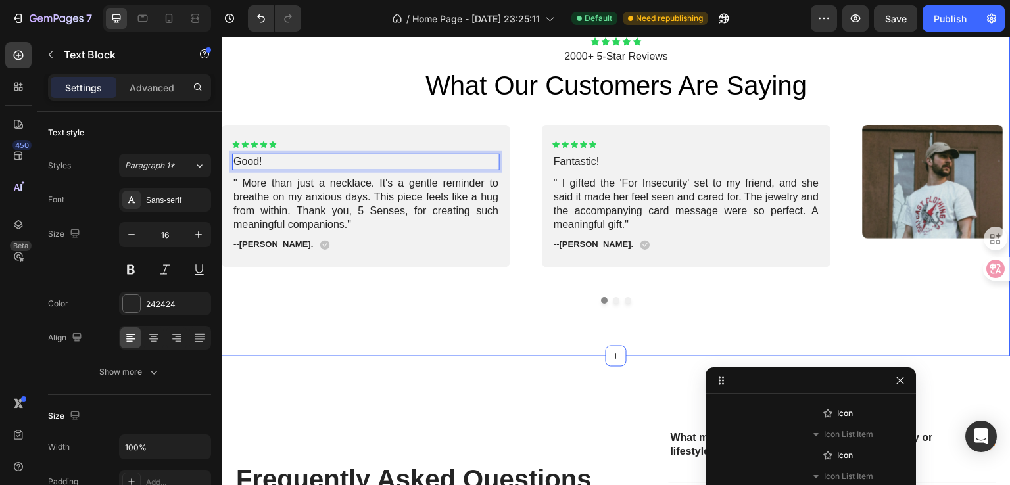
click at [349, 325] on div "Icon Icon Icon Icon Icon Icon List 2000+ 5-Star Reviews Text Block what our cus…" at bounding box center [616, 170] width 789 height 372
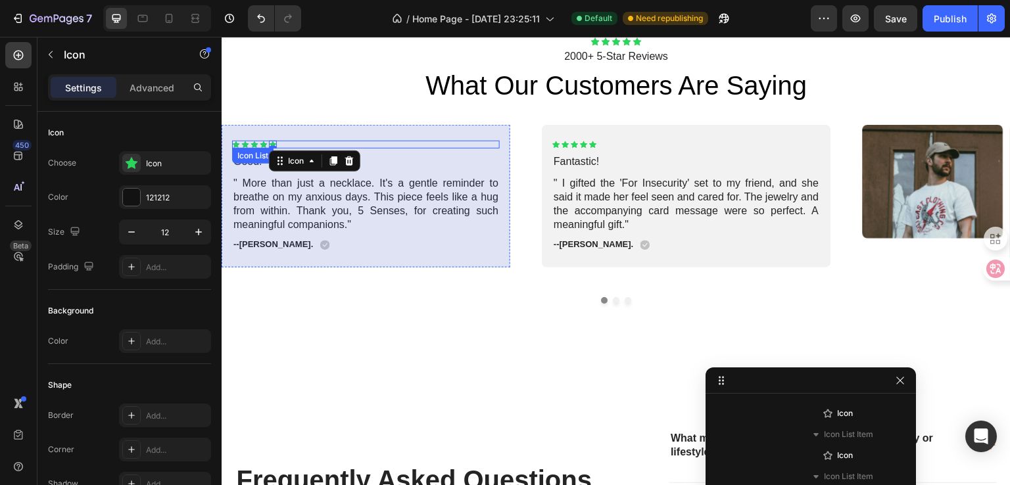
scroll to position [732, 0]
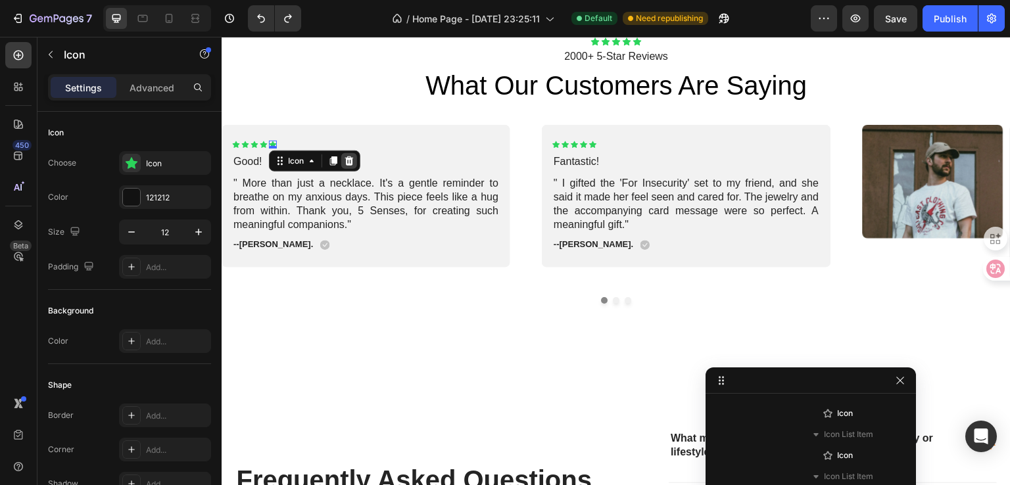
click at [350, 160] on icon at bounding box center [349, 160] width 9 height 9
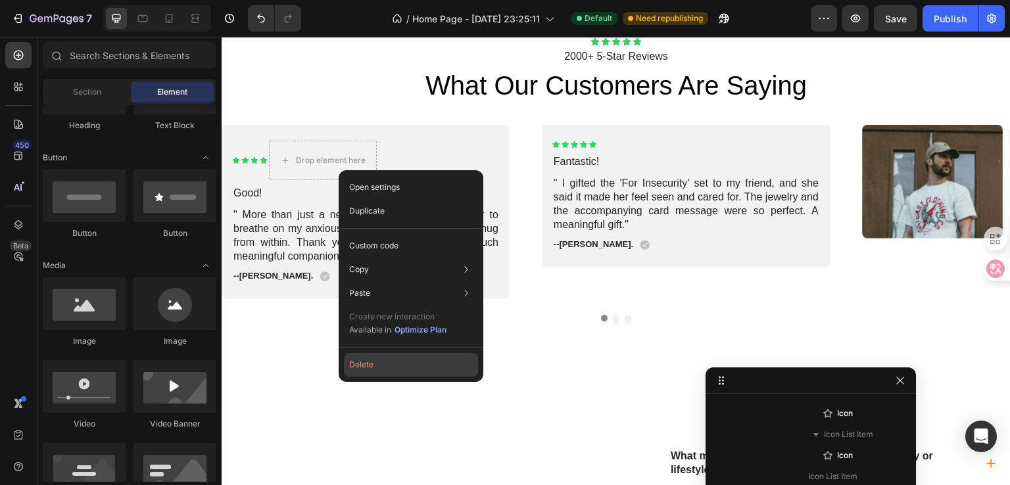
click at [384, 366] on button "Delete" at bounding box center [411, 365] width 134 height 24
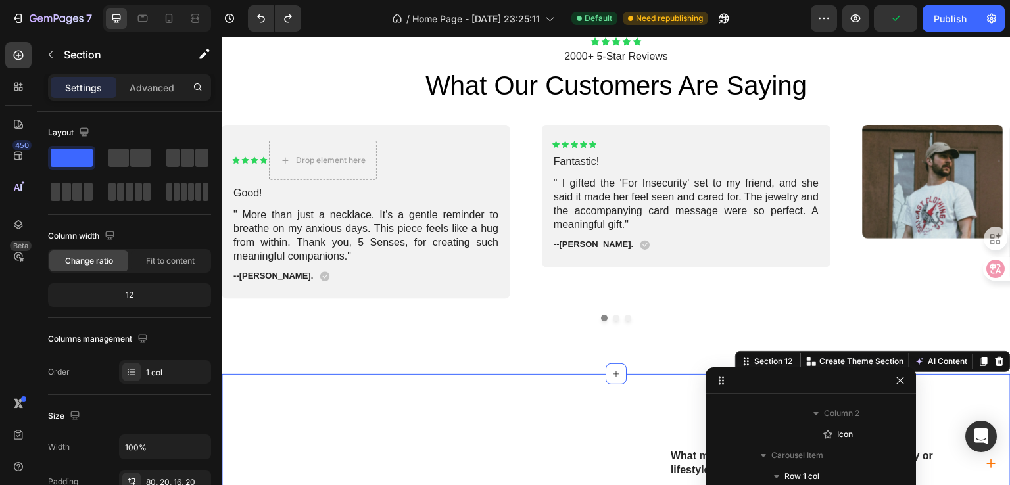
scroll to position [1658, 0]
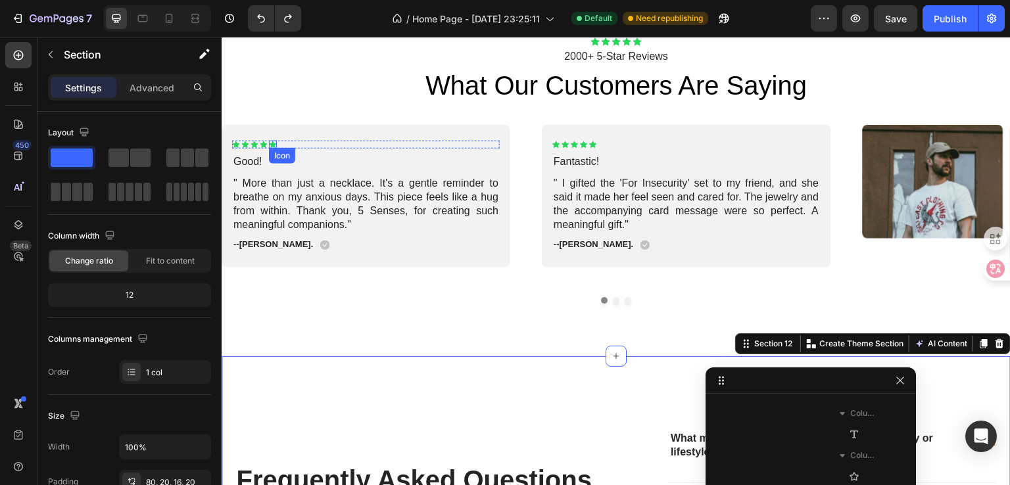
click at [271, 144] on icon at bounding box center [272, 144] width 7 height 7
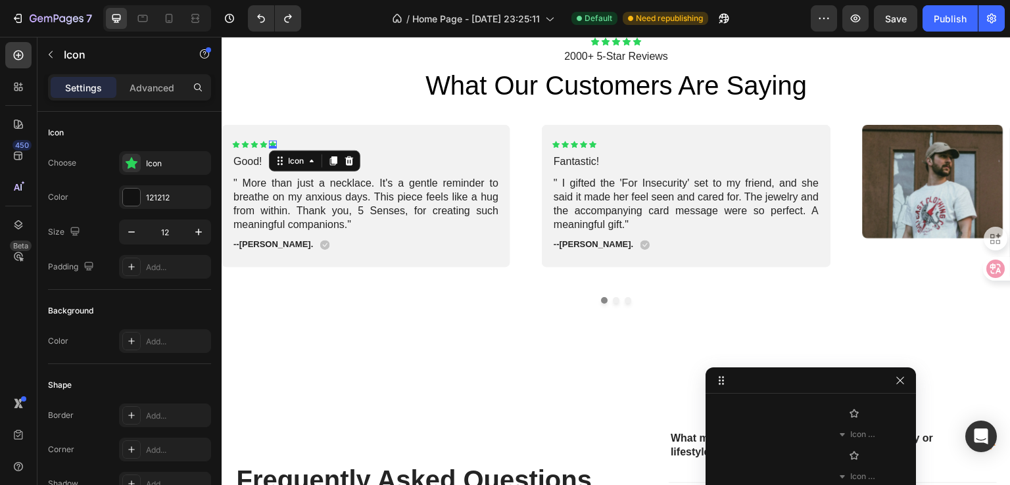
scroll to position [732, 0]
click at [174, 158] on div "Icon" at bounding box center [177, 164] width 62 height 12
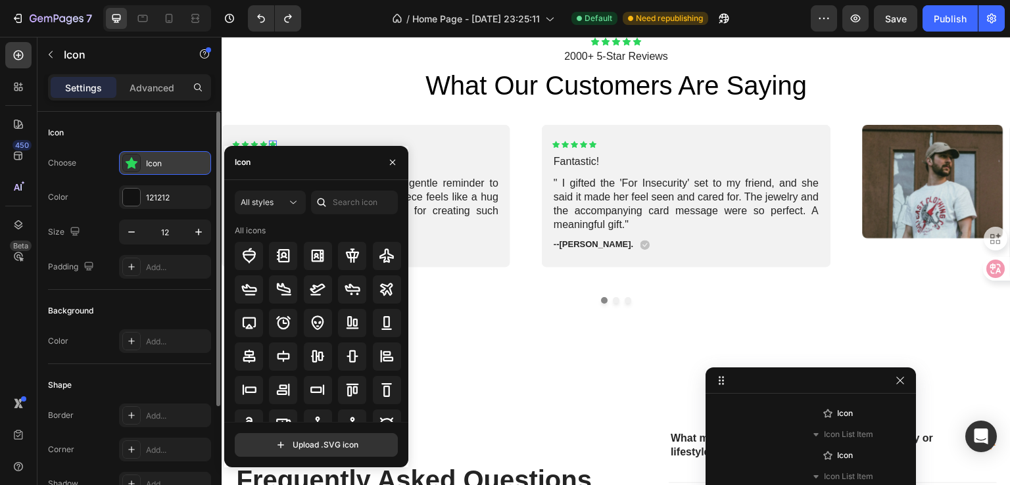
click at [174, 158] on div "Icon" at bounding box center [177, 164] width 62 height 12
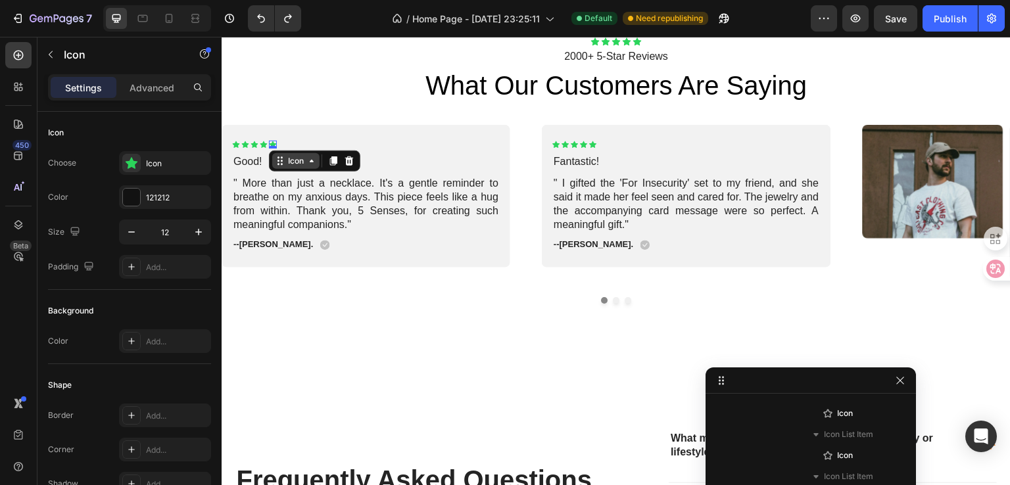
click at [288, 161] on div "Icon" at bounding box center [295, 161] width 21 height 0
click at [292, 160] on div "Icon Icon Icon Icon Icon Icon List Row 1 col Carousel 0 Icon List Good! Text Bl…" at bounding box center [366, 196] width 268 height 111
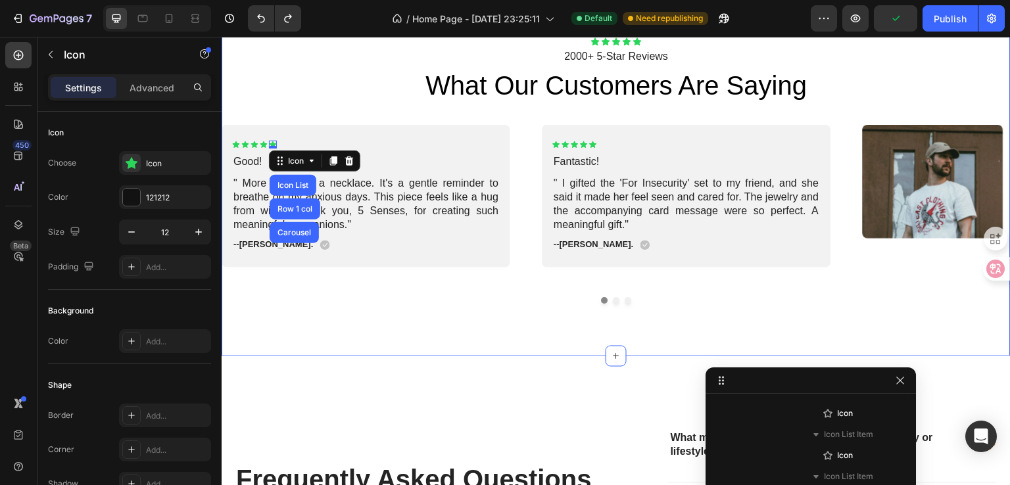
click at [481, 348] on div "Icon Icon Icon Icon Icon Icon List 2000+ 5-Star Reviews Text Block what our cus…" at bounding box center [616, 170] width 789 height 372
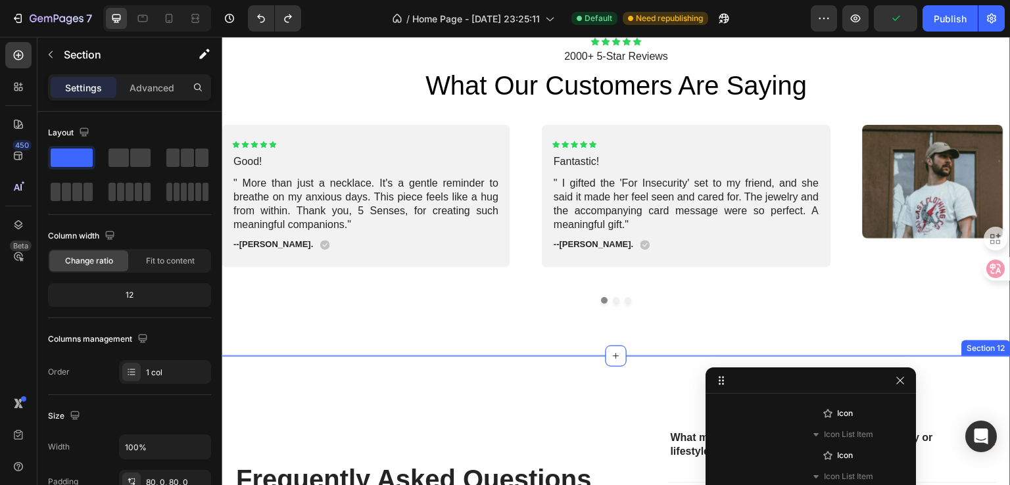
scroll to position [122, 0]
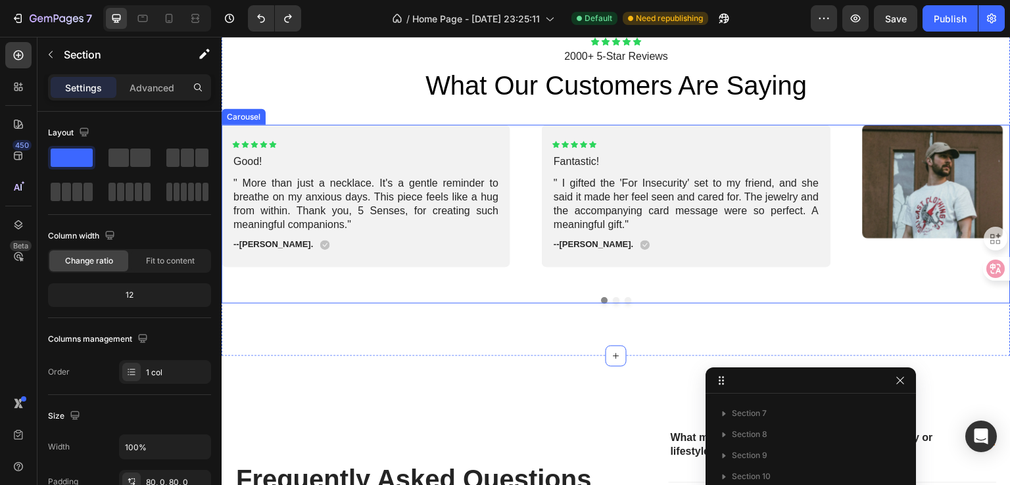
click at [605, 302] on div at bounding box center [616, 300] width 789 height 7
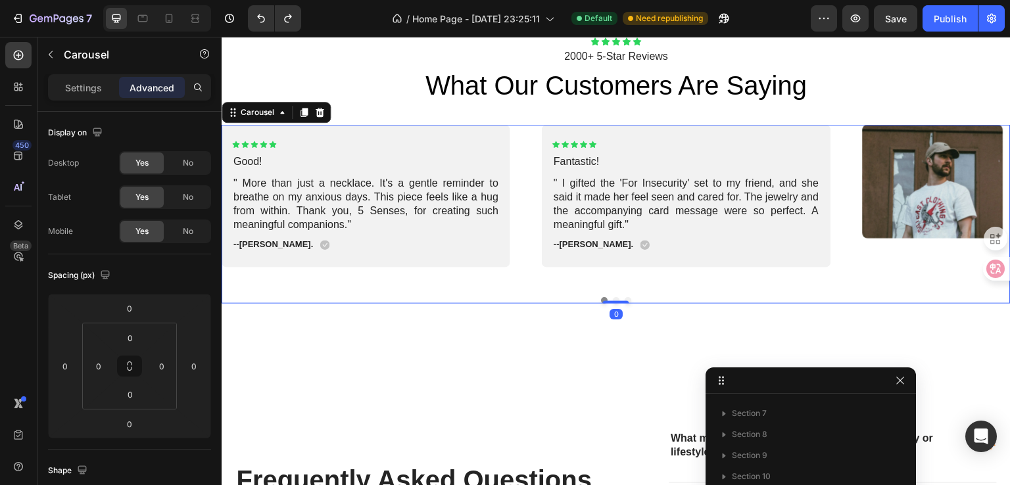
scroll to position [438, 0]
click at [610, 301] on div at bounding box center [616, 302] width 26 height 3
click at [613, 297] on button "Dot" at bounding box center [616, 300] width 7 height 7
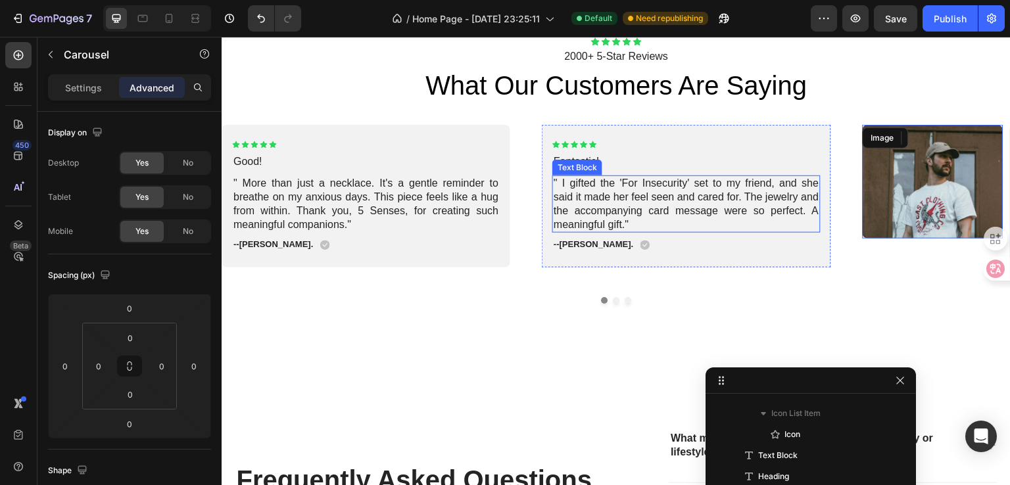
click at [650, 206] on div "Icon Icon Icon Icon Icon Icon List Good! Text Block " More than just a necklace…" at bounding box center [616, 203] width 789 height 156
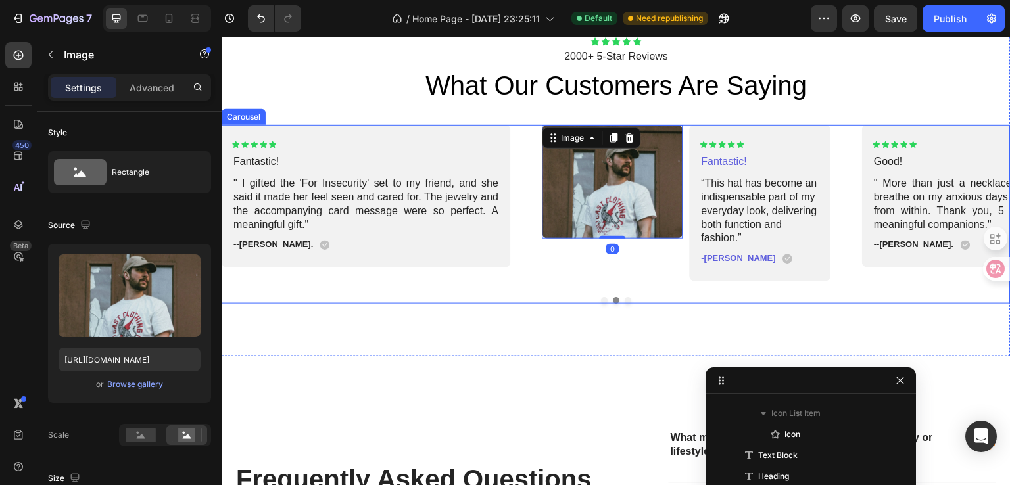
scroll to position [1405, 0]
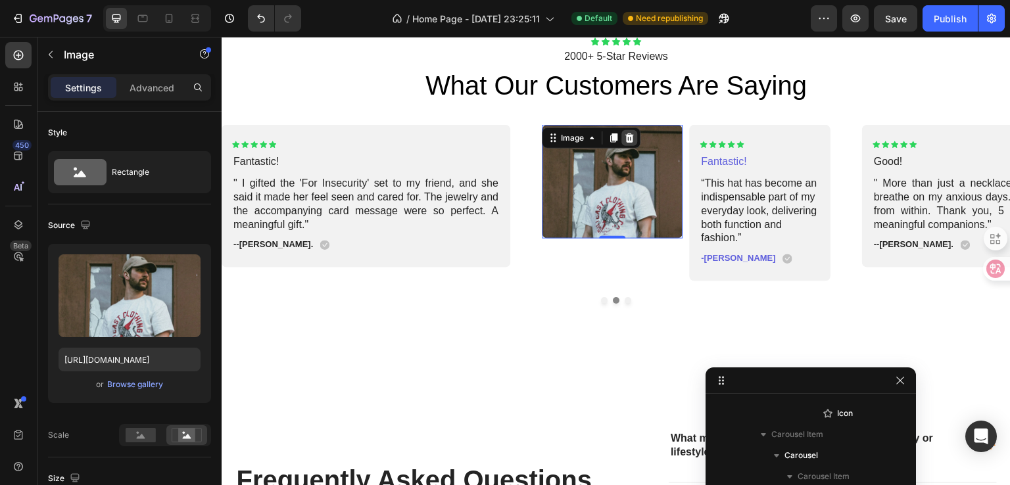
click at [629, 137] on icon at bounding box center [629, 138] width 11 height 11
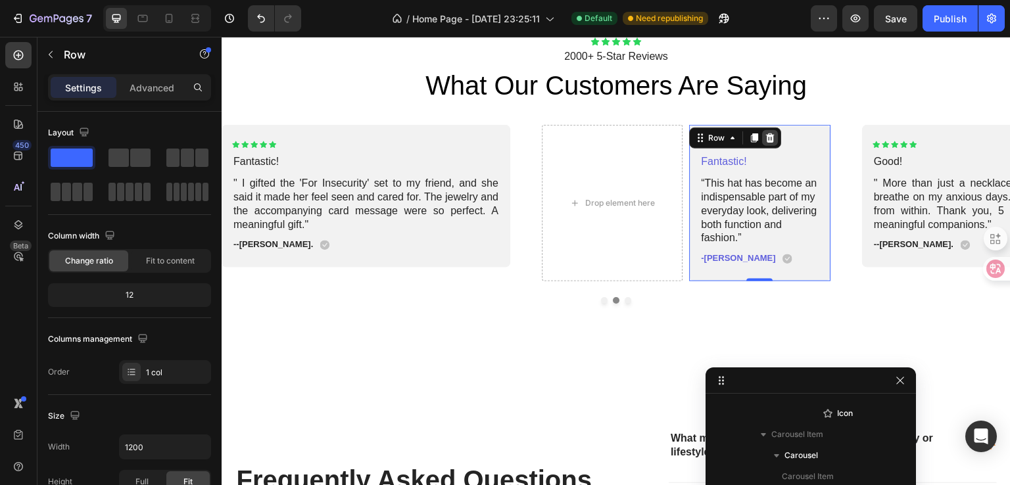
click at [770, 137] on icon at bounding box center [770, 137] width 9 height 9
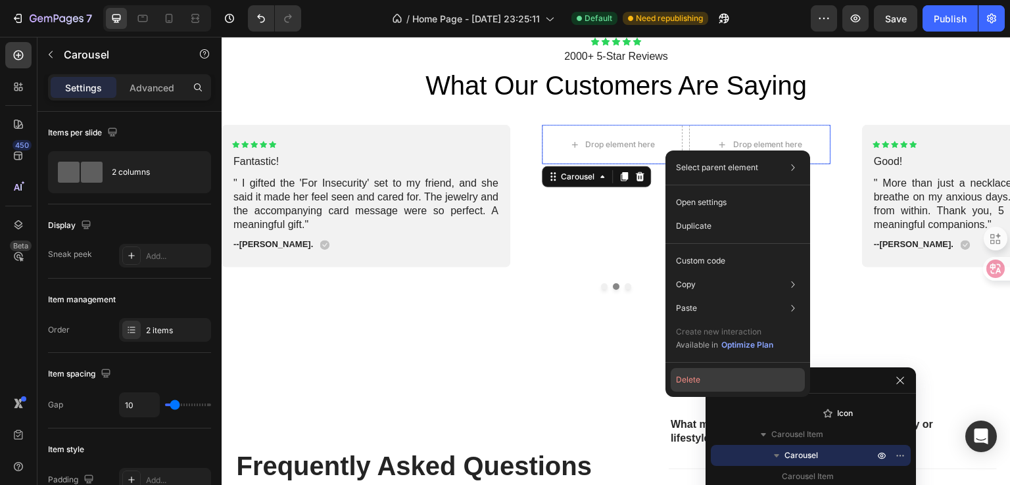
drag, startPoint x: 693, startPoint y: 379, endPoint x: 404, endPoint y: 331, distance: 293.3
click at [693, 379] on button "Delete" at bounding box center [737, 380] width 134 height 24
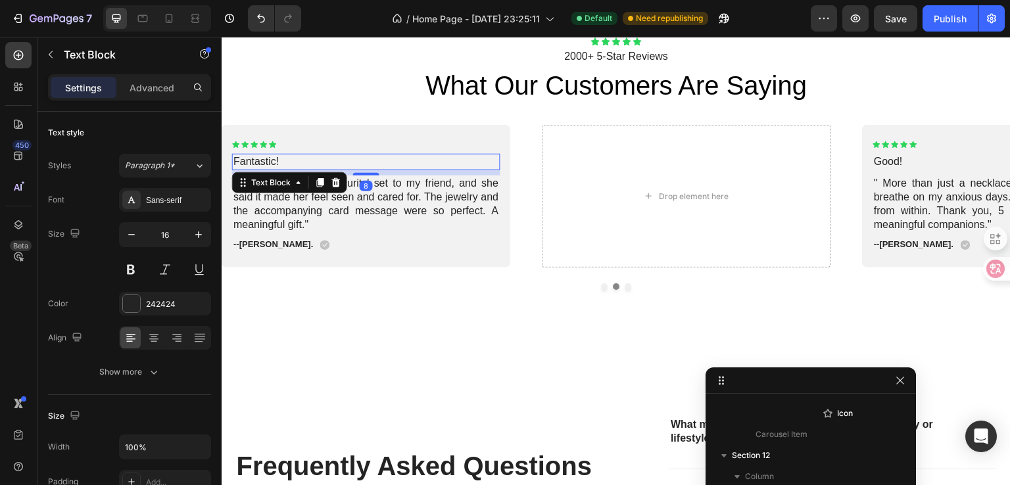
scroll to position [1195, 0]
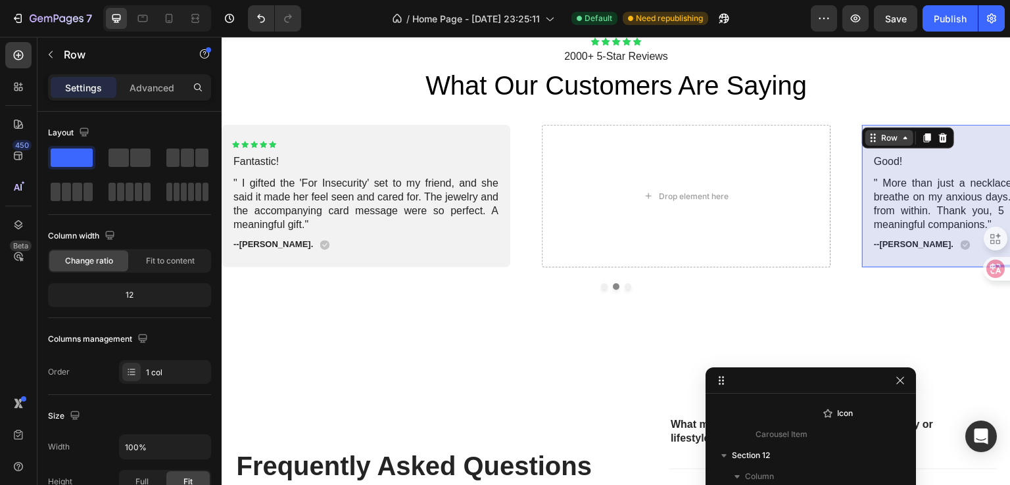
scroll to position [480, 0]
click at [927, 141] on icon at bounding box center [927, 138] width 11 height 11
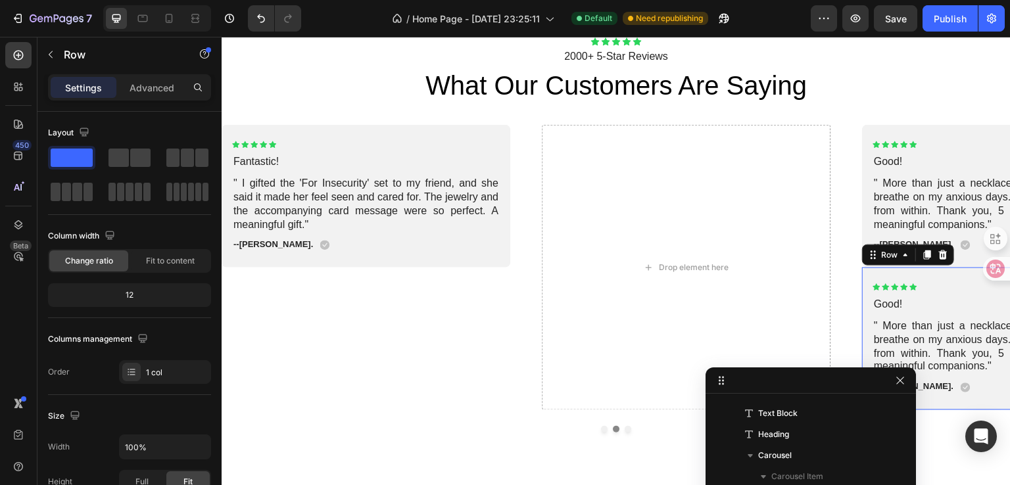
scroll to position [901, 0]
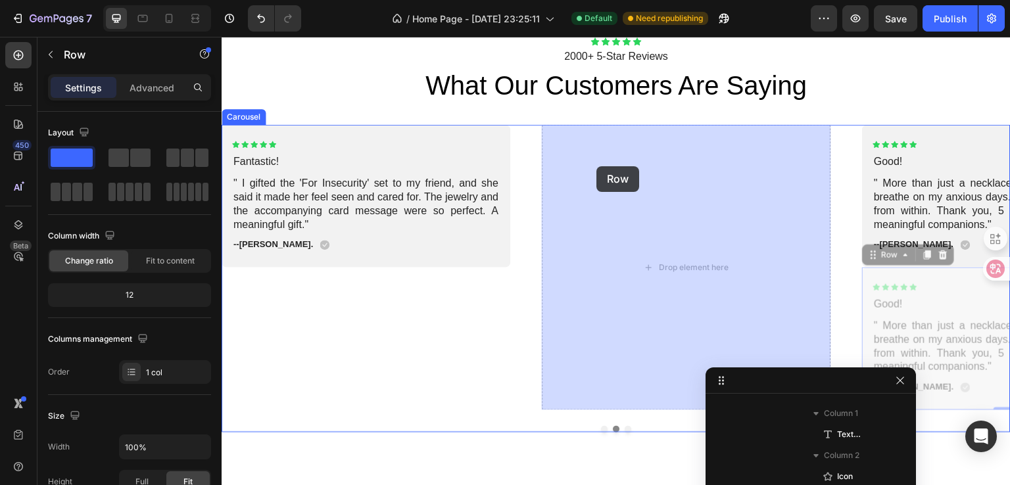
drag, startPoint x: 873, startPoint y: 258, endPoint x: 642, endPoint y: 185, distance: 242.4
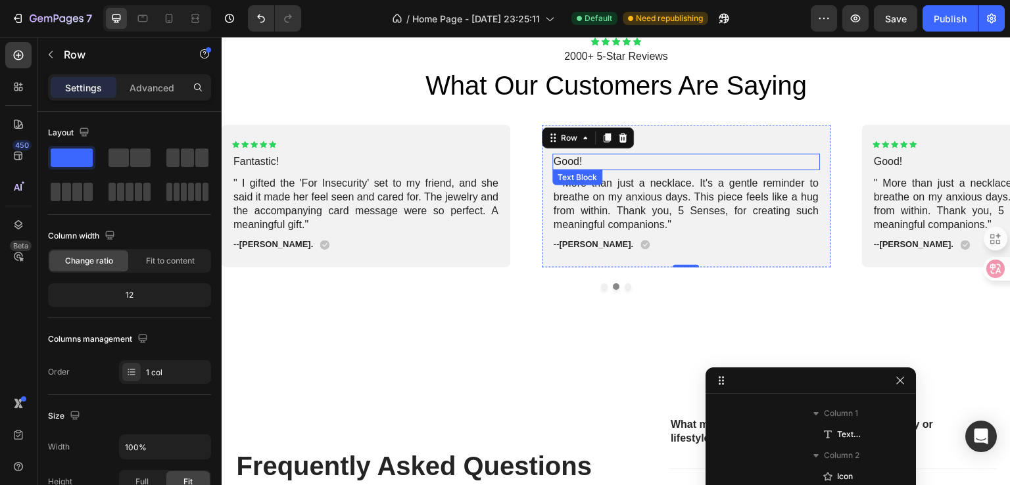
click at [604, 162] on p "Good!" at bounding box center [685, 162] width 265 height 14
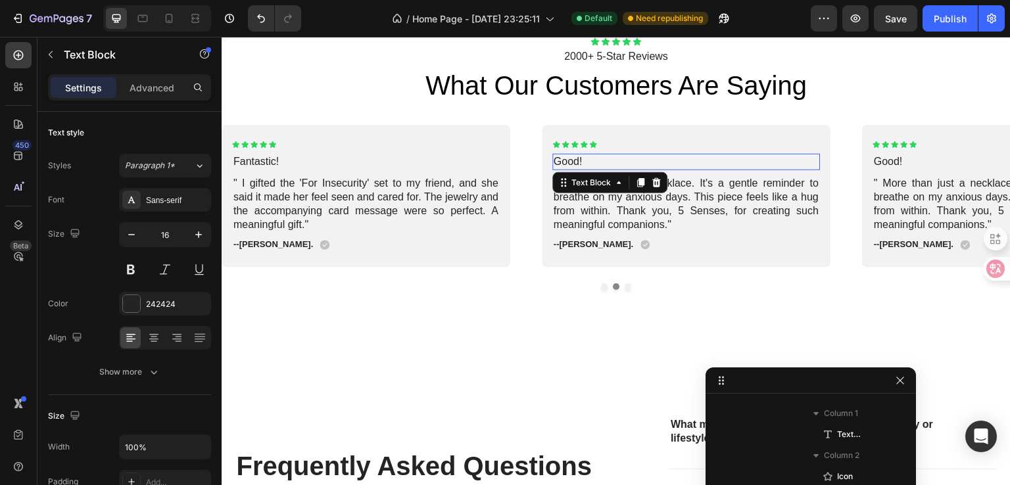
scroll to position [1426, 0]
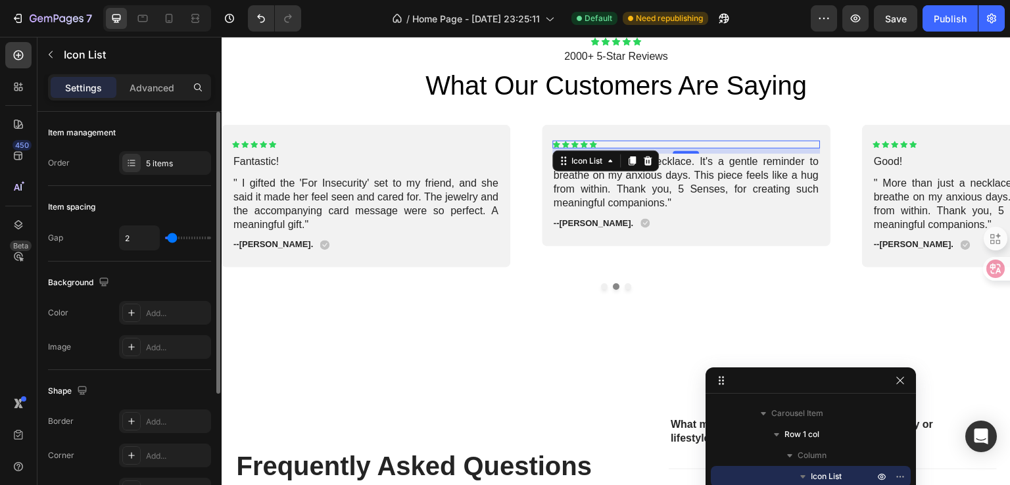
type input "10"
type input "11"
type input "13"
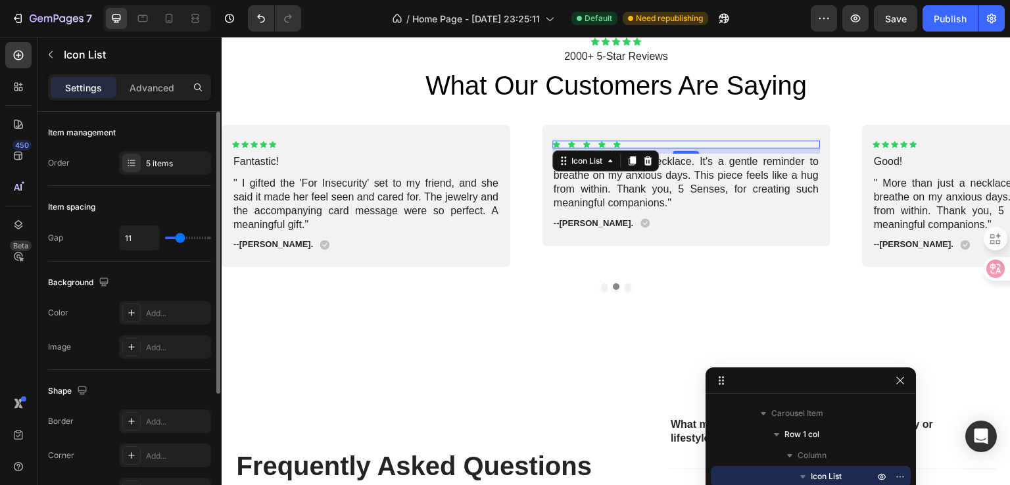
type input "13"
type input "14"
type input "13"
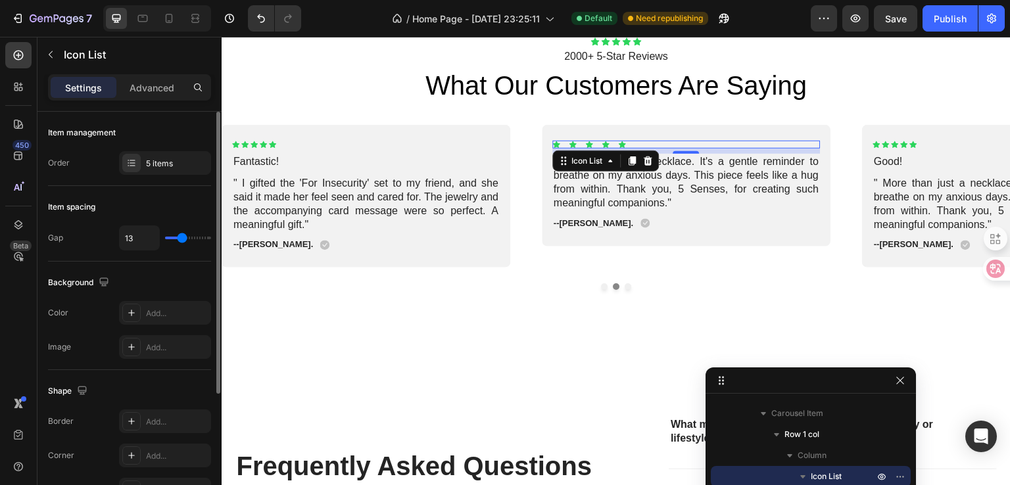
type input "11"
type input "10"
type input "2"
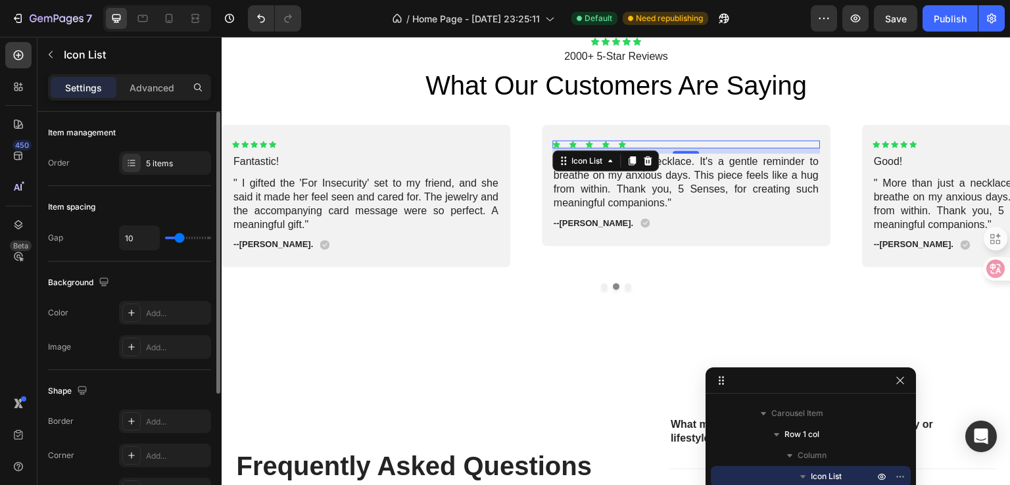
type input "2"
type input "1"
click at [171, 238] on input "range" at bounding box center [188, 238] width 46 height 3
type input "3"
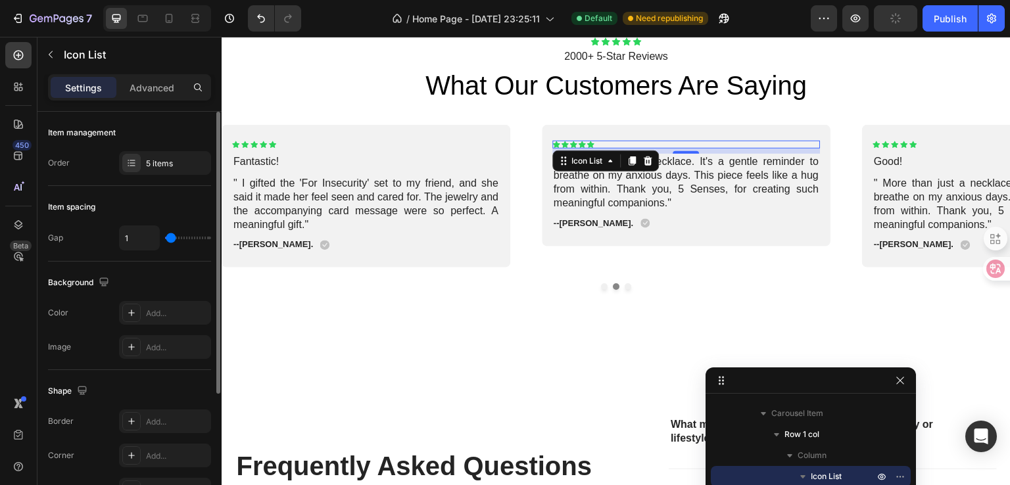
type input "3"
type input "4"
click at [174, 237] on input "range" at bounding box center [188, 238] width 46 height 3
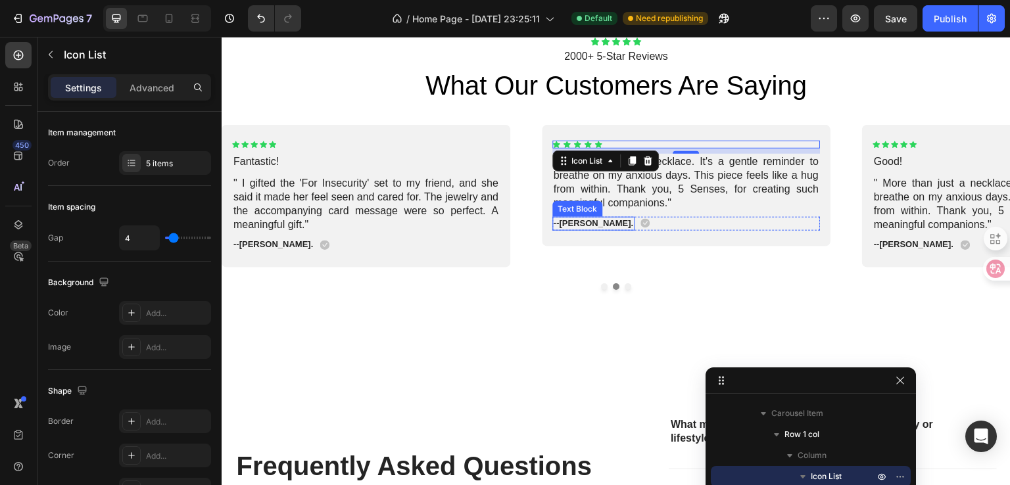
click at [601, 195] on p "" More than just a necklace. It's a gentle reminder to breathe on my anxious da…" at bounding box center [685, 182] width 265 height 55
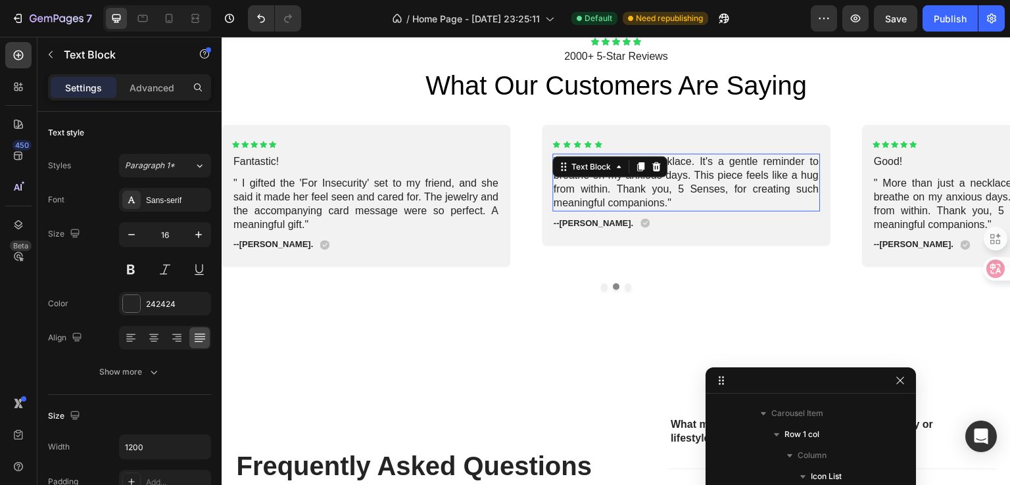
scroll to position [1637, 0]
click at [611, 192] on p "" More than just a necklace. It's a gentle reminder to breathe on my anxious da…" at bounding box center [685, 182] width 265 height 55
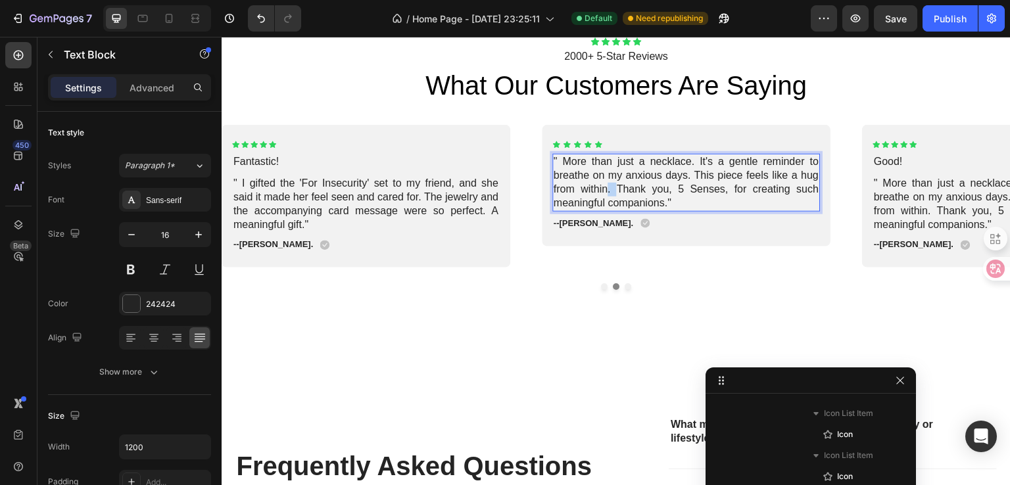
click at [611, 192] on p "" More than just a necklace. It's a gentle reminder to breathe on my anxious da…" at bounding box center [685, 182] width 265 height 55
click at [672, 204] on p "" More than just a necklace. It's a gentle reminder to breathe on my anxious da…" at bounding box center [685, 182] width 265 height 55
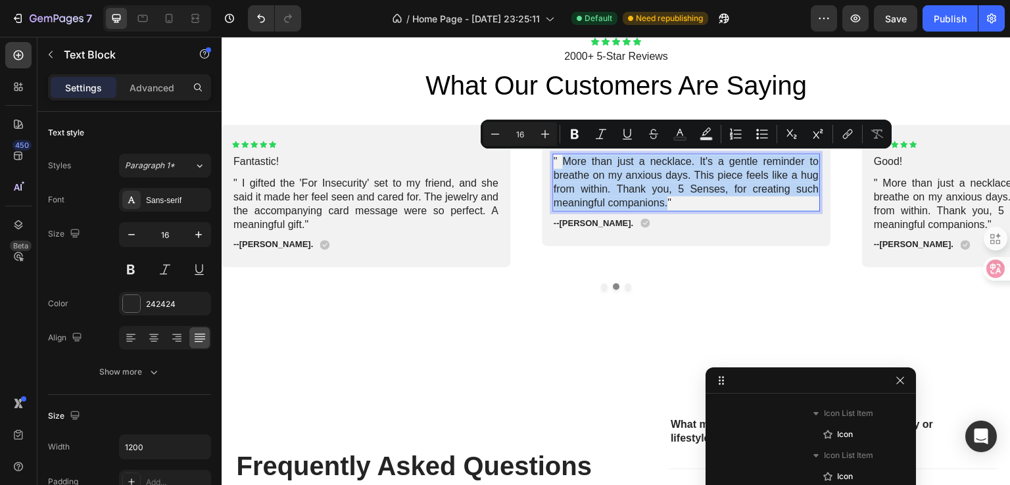
drag, startPoint x: 674, startPoint y: 204, endPoint x: 565, endPoint y: 166, distance: 115.0
click at [565, 166] on p "" More than just a necklace. It's a gentle reminder to breathe on my anxious da…" at bounding box center [685, 182] width 265 height 55
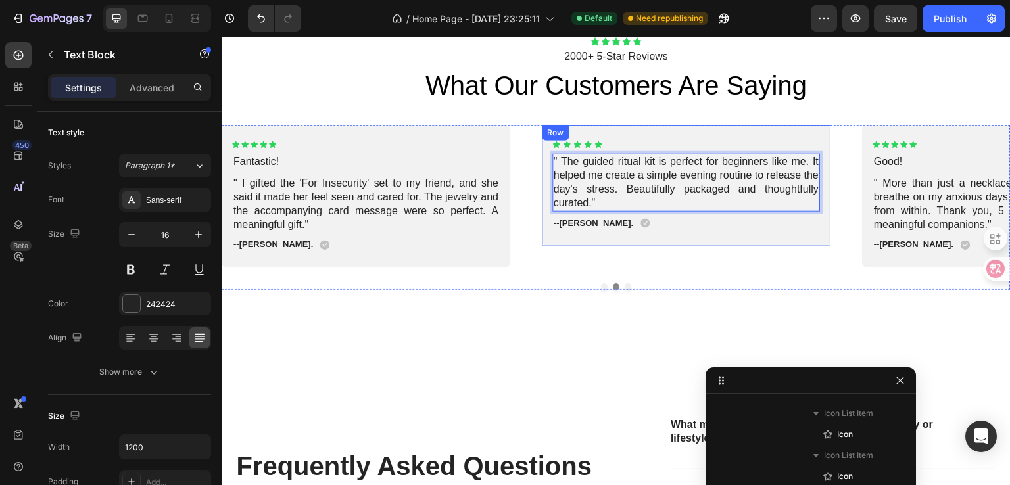
click at [580, 225] on strong "Sarah K" at bounding box center [595, 223] width 72 height 10
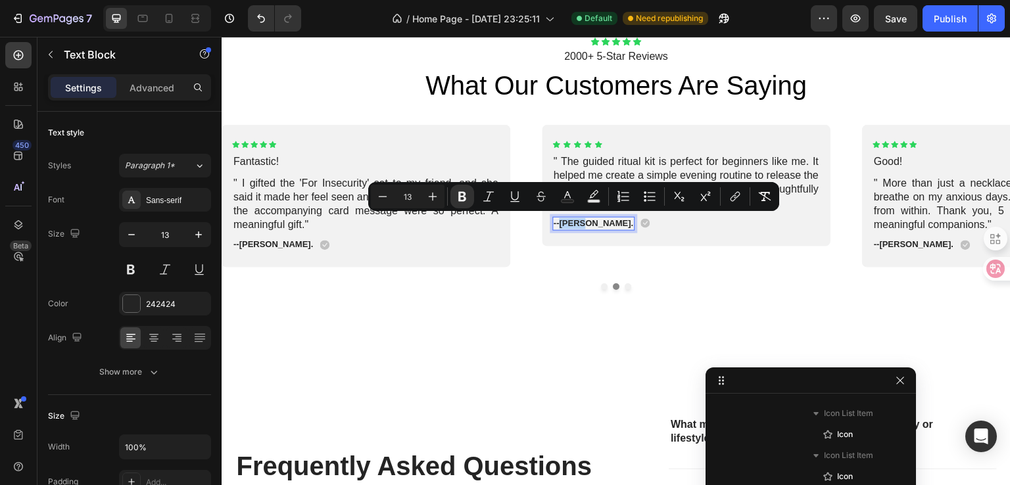
click at [579, 222] on strong "Sarah K" at bounding box center [595, 223] width 72 height 10
drag, startPoint x: 565, startPoint y: 222, endPoint x: 596, endPoint y: 222, distance: 30.9
click at [596, 222] on p "-- Sarah K ." at bounding box center [593, 223] width 80 height 11
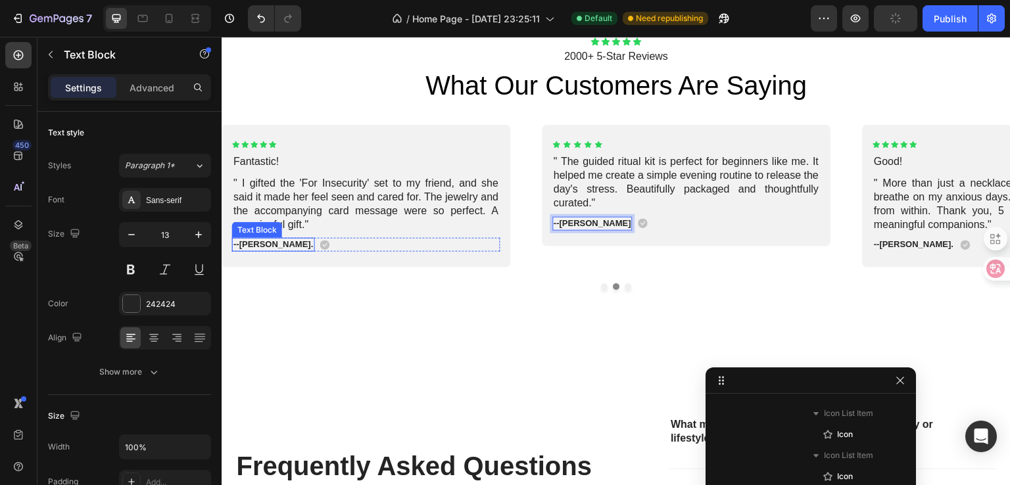
click at [287, 246] on p "-- Isabella M. ." at bounding box center [273, 244] width 80 height 11
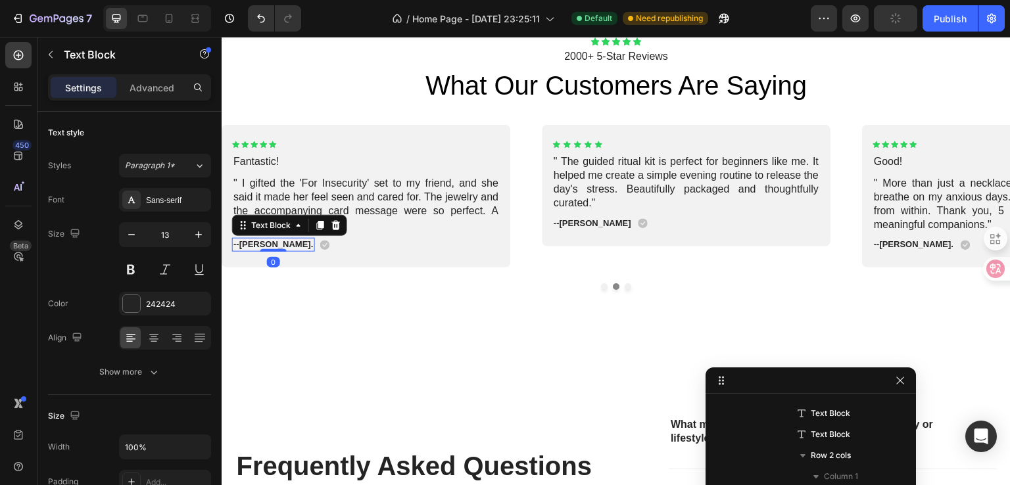
click at [287, 246] on p "-- Isabella M. ." at bounding box center [273, 244] width 80 height 11
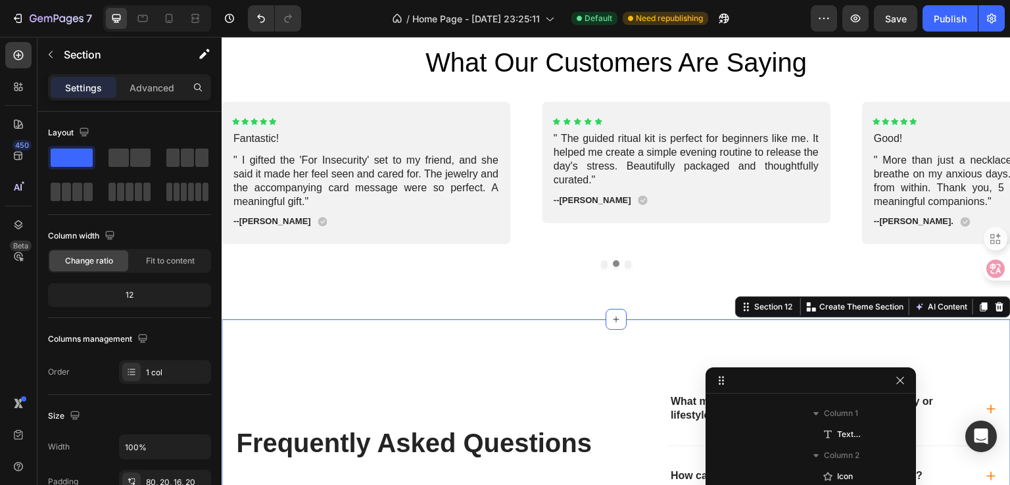
scroll to position [1643, 0]
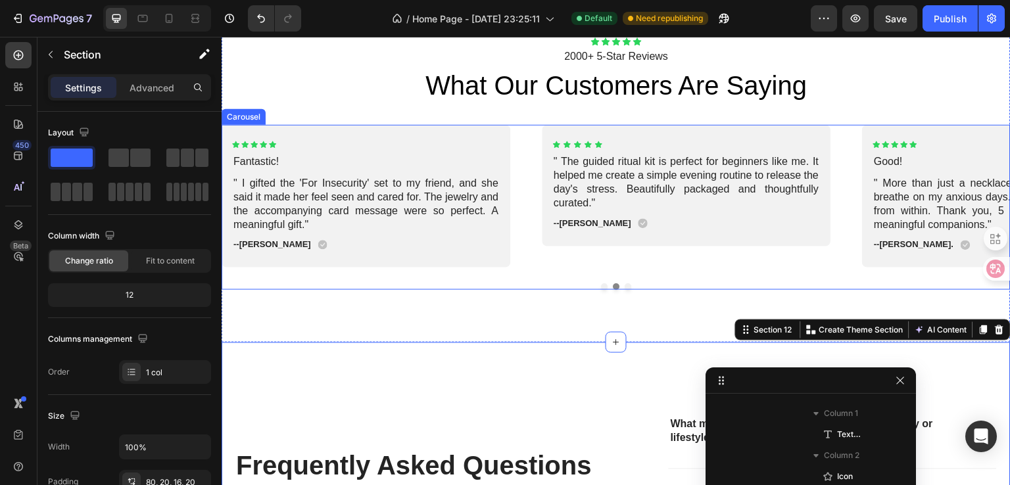
click at [601, 287] on div "Icon Icon Icon Icon Icon Icon List Good! Text Block " More than just a necklace…" at bounding box center [616, 207] width 789 height 165
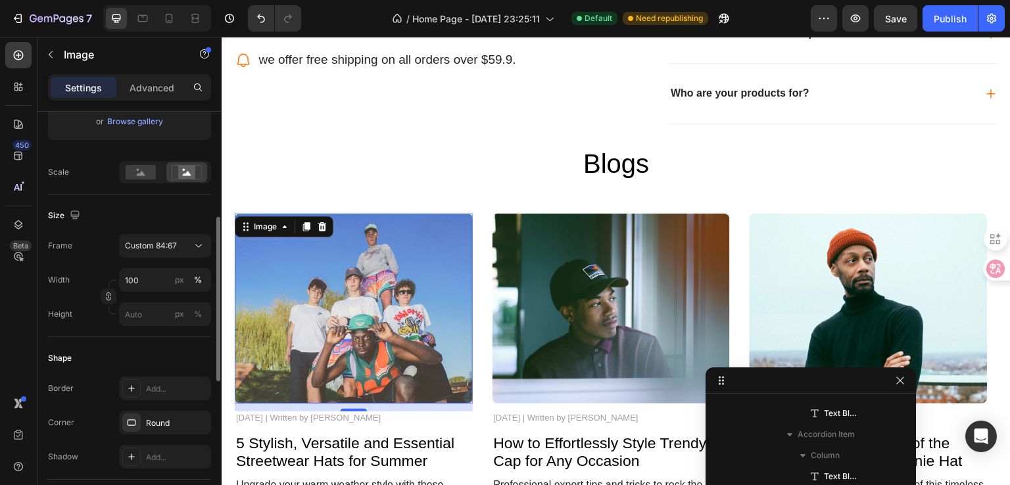
scroll to position [329, 0]
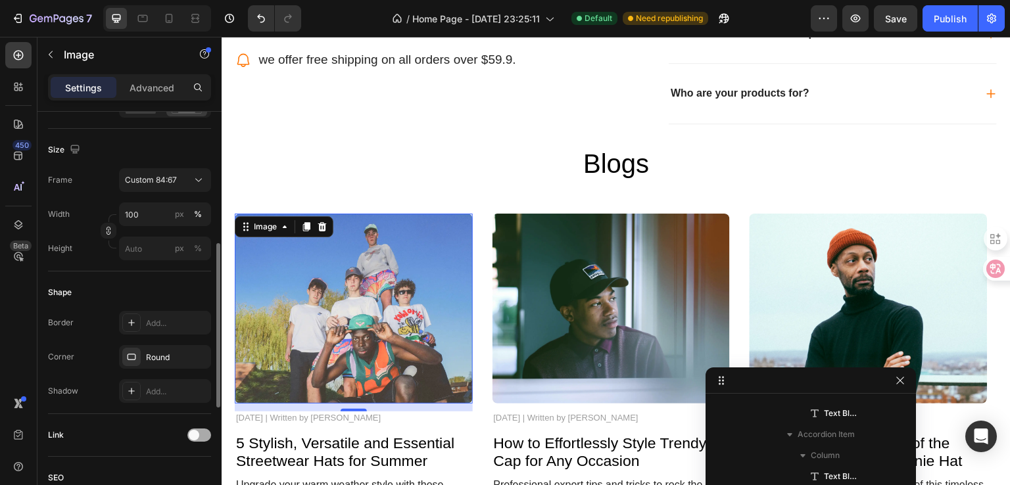
click at [201, 430] on div at bounding box center [199, 435] width 24 height 13
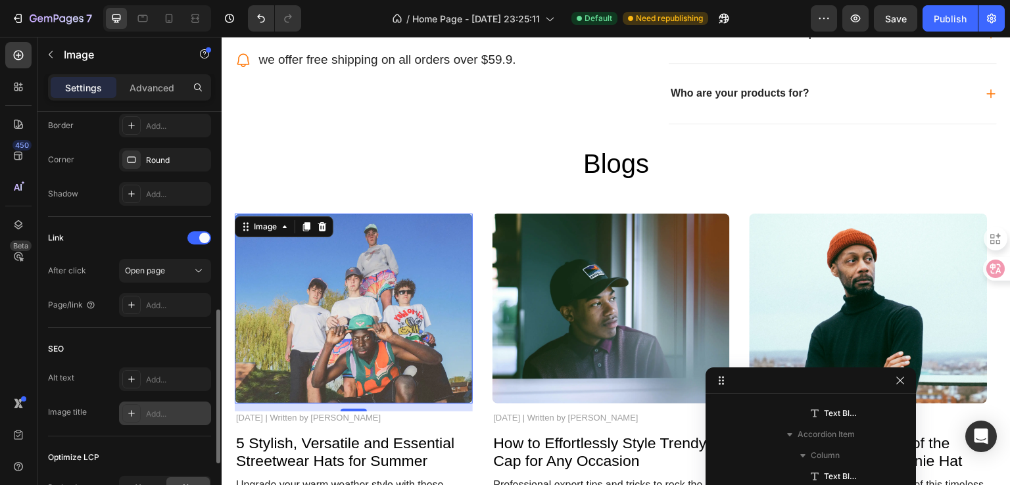
scroll to position [592, 0]
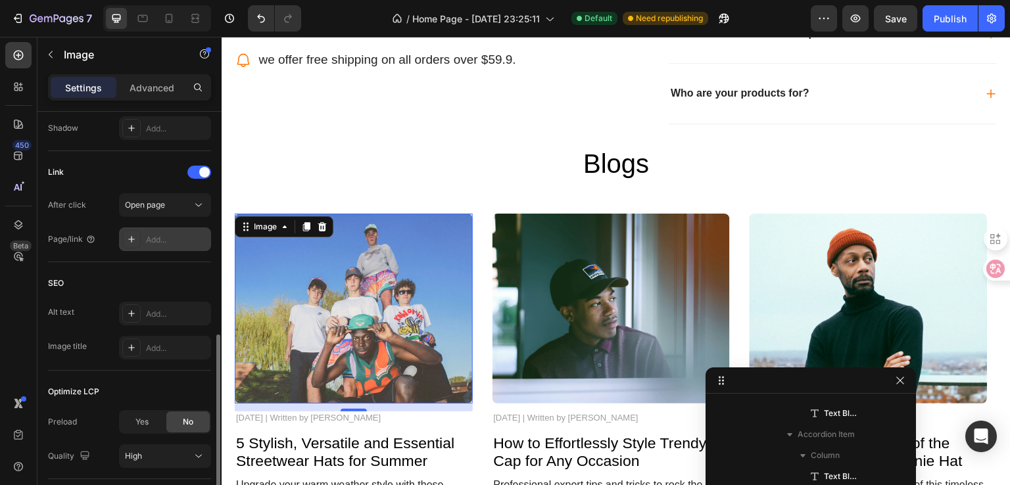
click at [168, 235] on div "Add..." at bounding box center [177, 240] width 62 height 12
click at [176, 208] on div "Open page" at bounding box center [158, 205] width 67 height 12
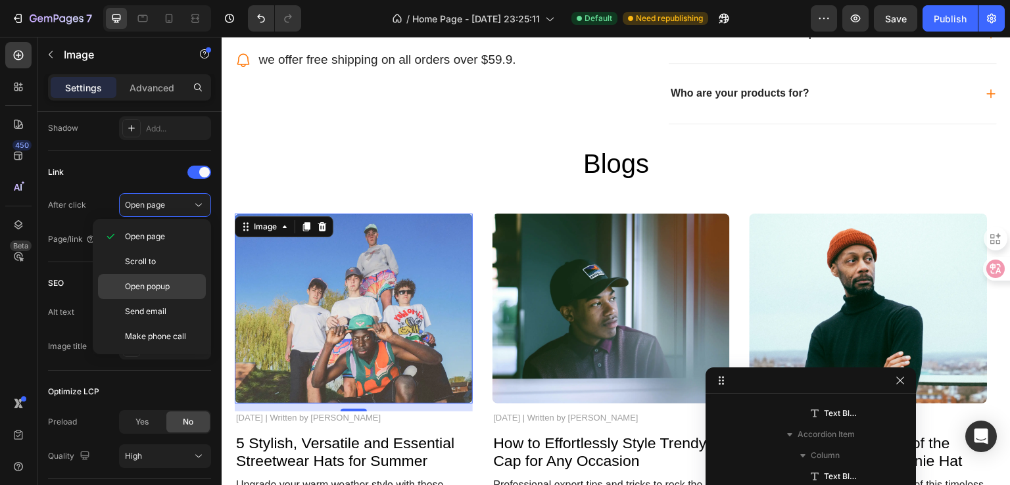
click at [158, 285] on span "Open popup" at bounding box center [147, 287] width 45 height 12
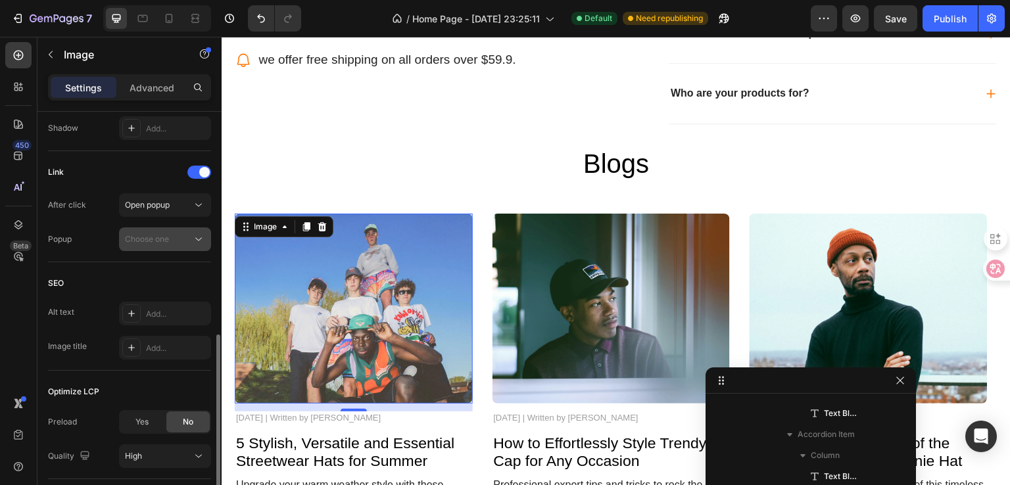
click at [160, 248] on button "Choose one" at bounding box center [165, 239] width 92 height 24
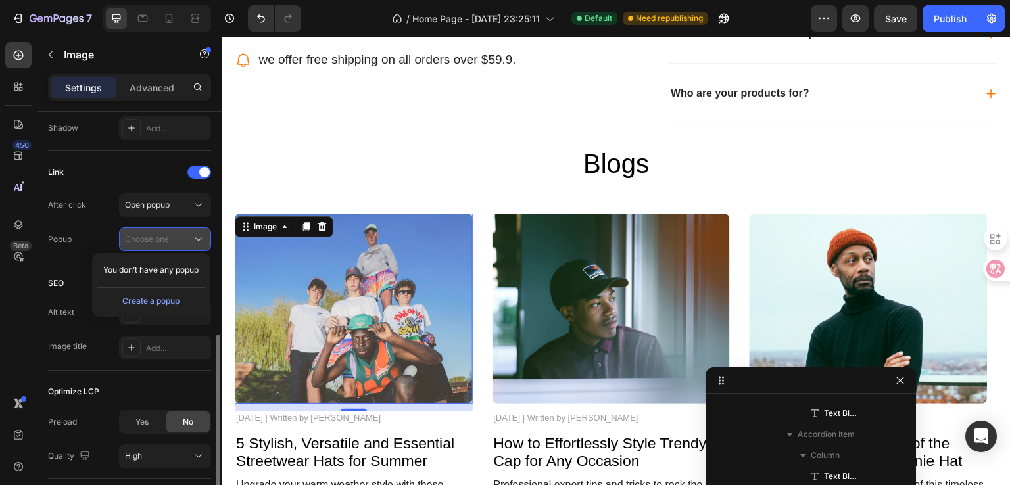
click at [172, 239] on div "Choose one" at bounding box center [158, 239] width 67 height 12
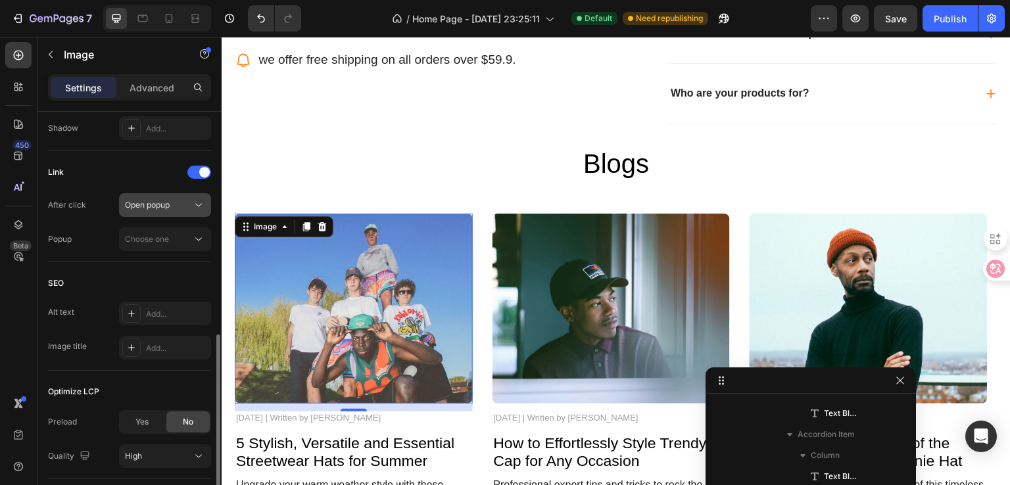
click at [179, 214] on button "Open popup" at bounding box center [165, 205] width 92 height 24
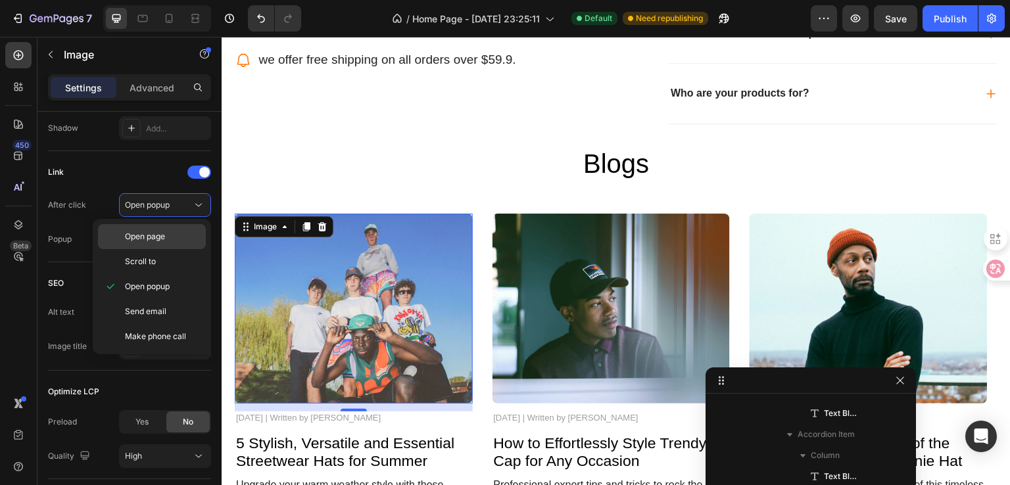
click at [177, 231] on p "Open page" at bounding box center [162, 237] width 75 height 12
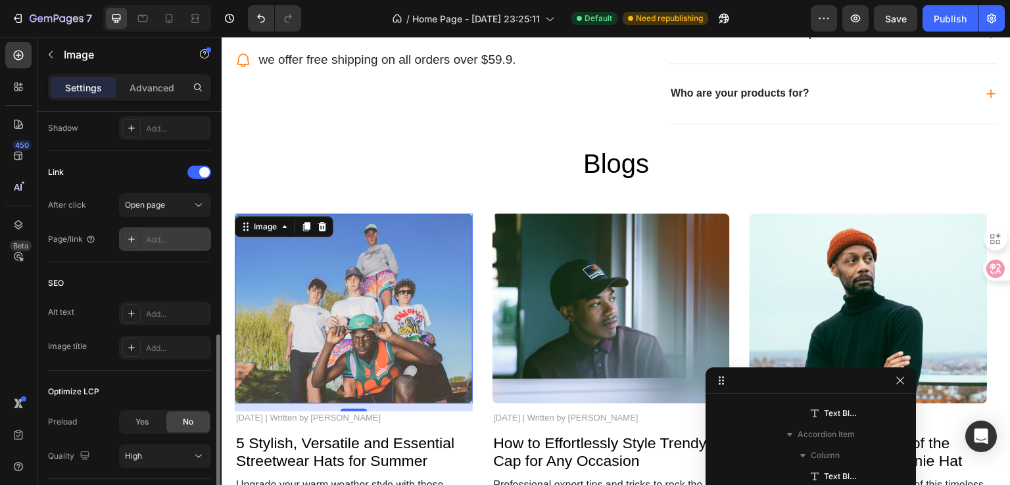
click at [166, 235] on div "Add..." at bounding box center [177, 240] width 62 height 12
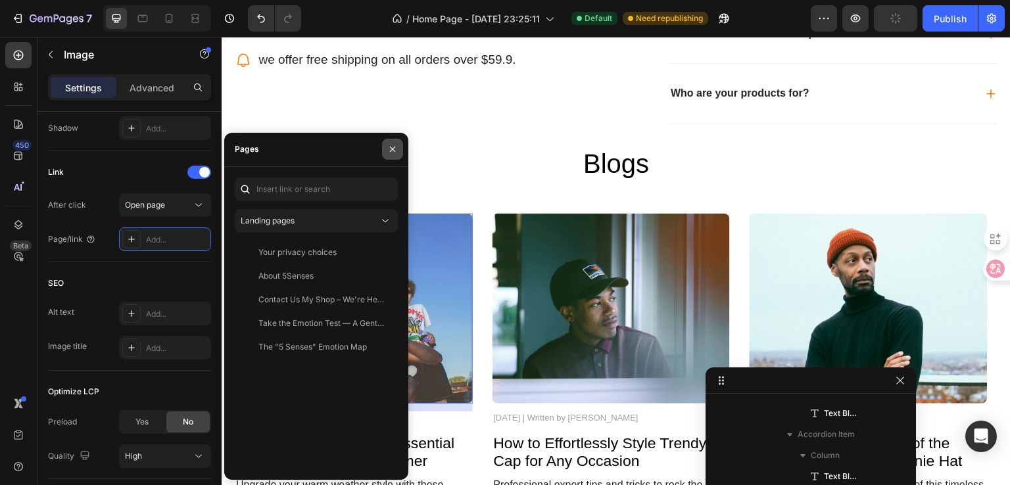
click at [389, 149] on icon "button" at bounding box center [392, 149] width 11 height 11
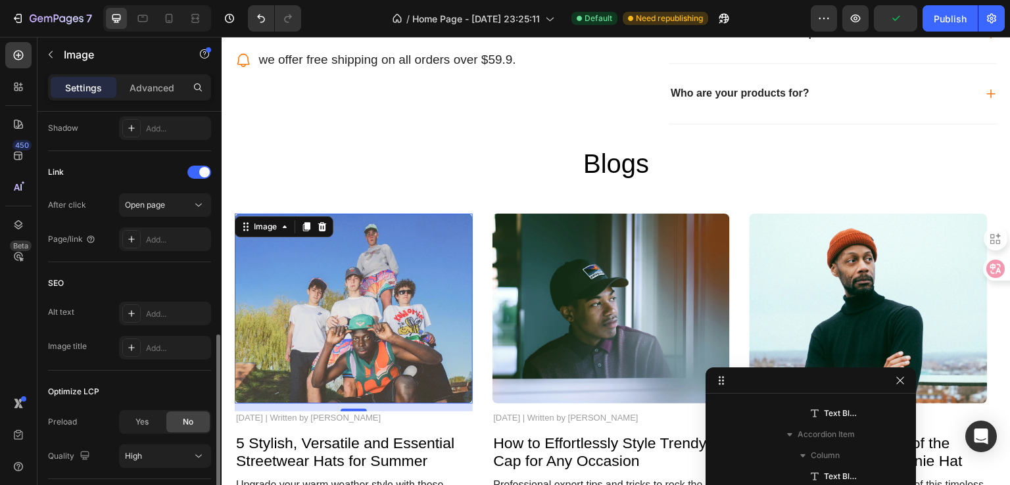
click at [166, 285] on div "SEO" at bounding box center [129, 283] width 163 height 21
click at [154, 314] on div "Add..." at bounding box center [177, 314] width 62 height 12
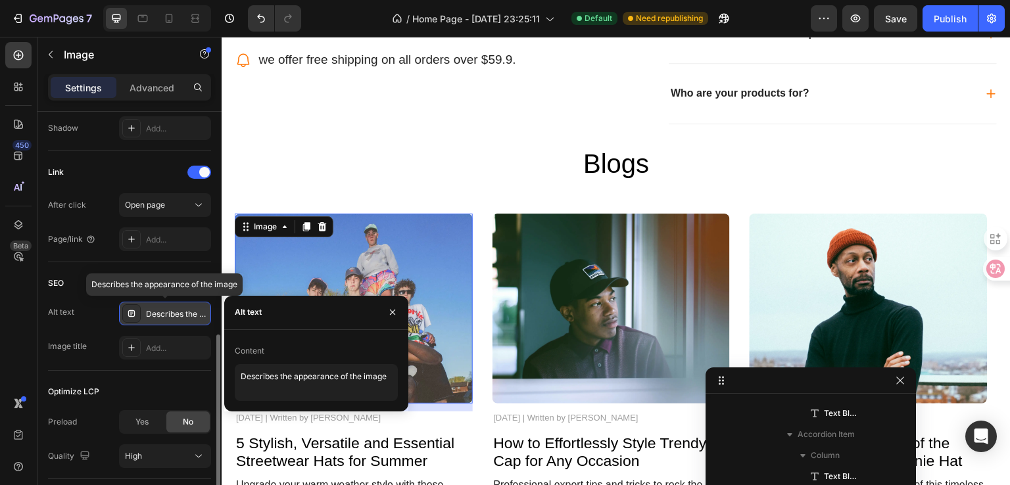
click at [154, 314] on div "Describes the appearance of the image" at bounding box center [177, 314] width 62 height 12
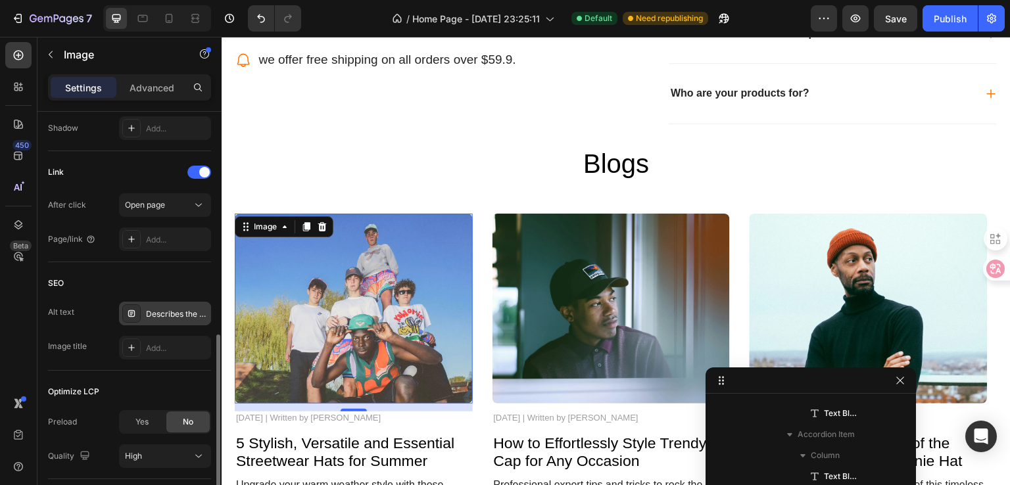
click at [152, 273] on div "SEO" at bounding box center [129, 283] width 163 height 21
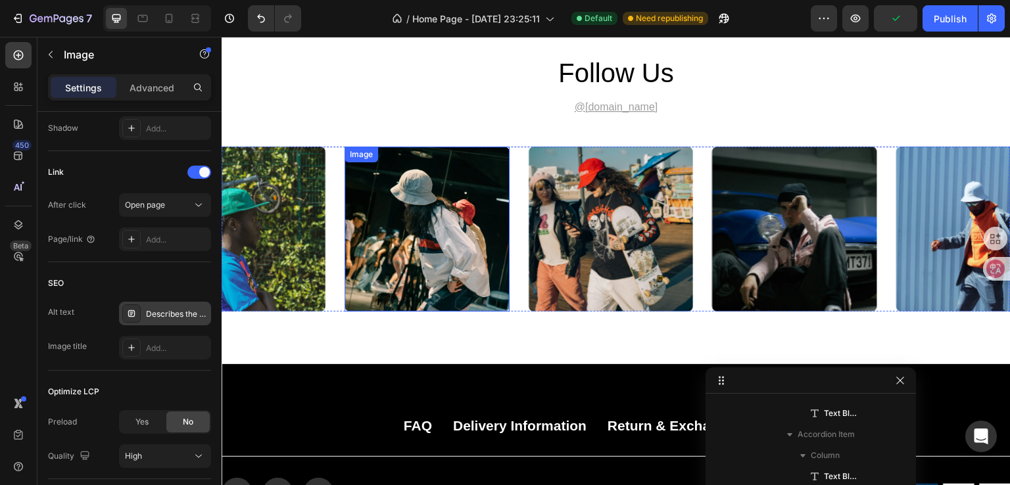
scroll to position [2826, 0]
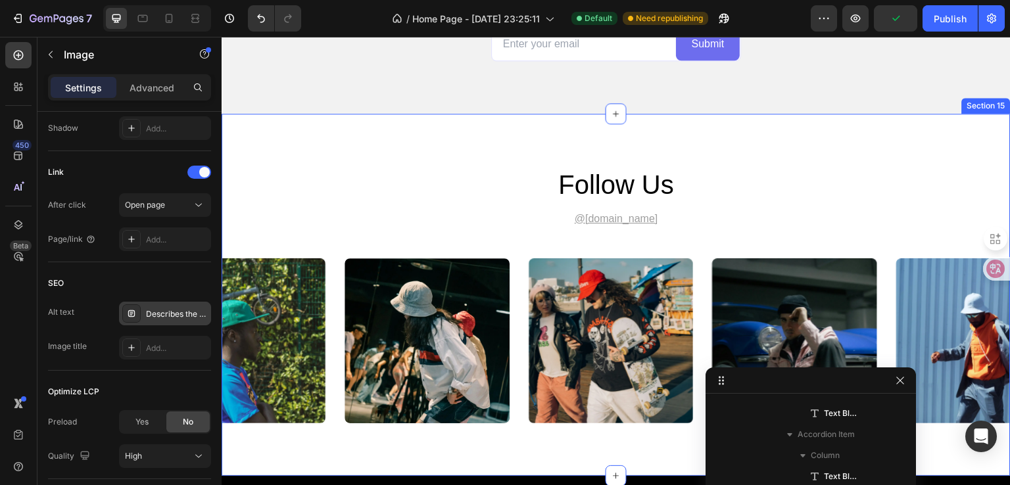
click at [471, 164] on div "follow us Heading @gemhat.design Text Block Image Image Image Image Image Carou…" at bounding box center [616, 295] width 789 height 362
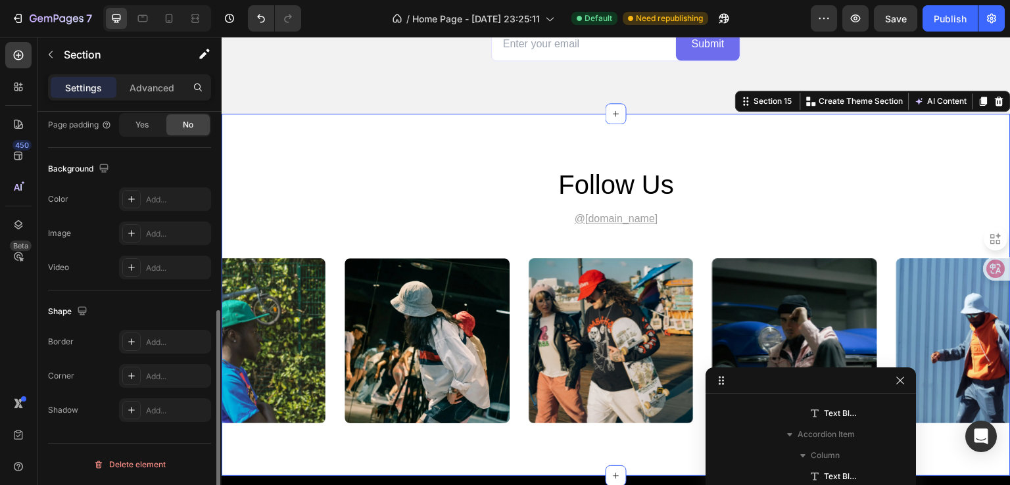
scroll to position [0, 0]
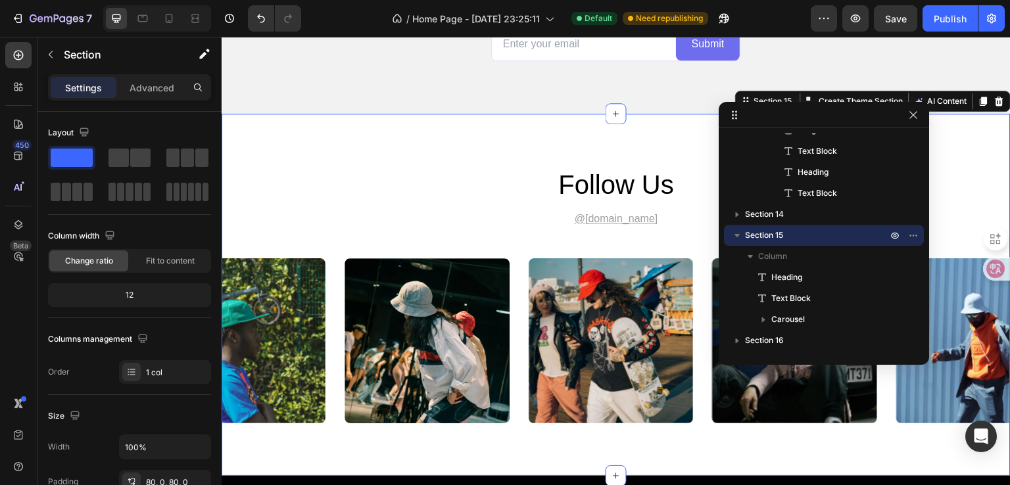
drag, startPoint x: 828, startPoint y: 377, endPoint x: 842, endPoint y: 111, distance: 266.6
click at [894, 235] on icon "button" at bounding box center [895, 234] width 11 height 11
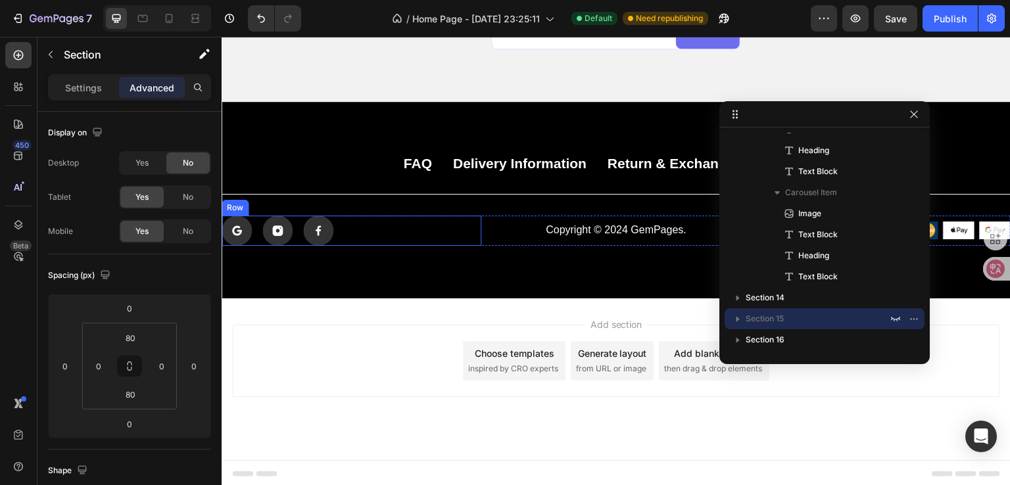
scroll to position [2840, 0]
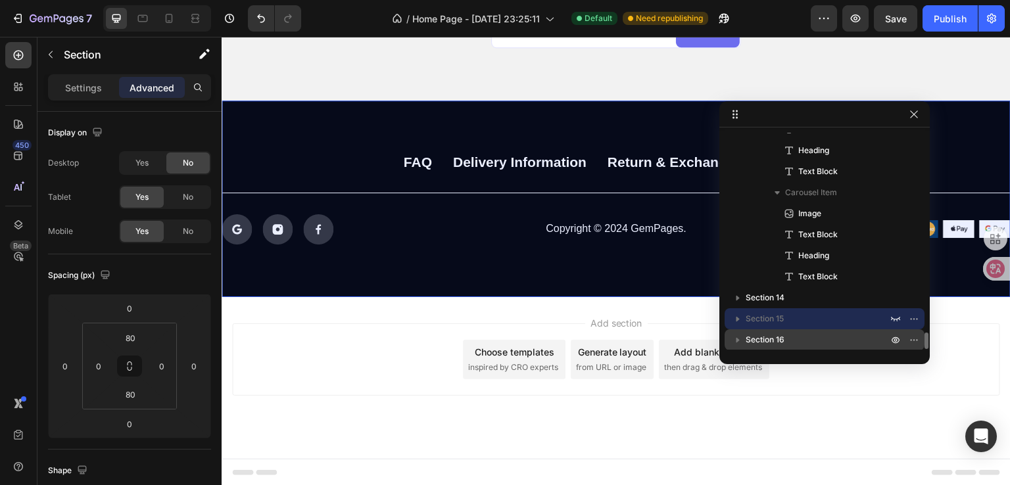
click at [899, 342] on icon "button" at bounding box center [895, 340] width 11 height 11
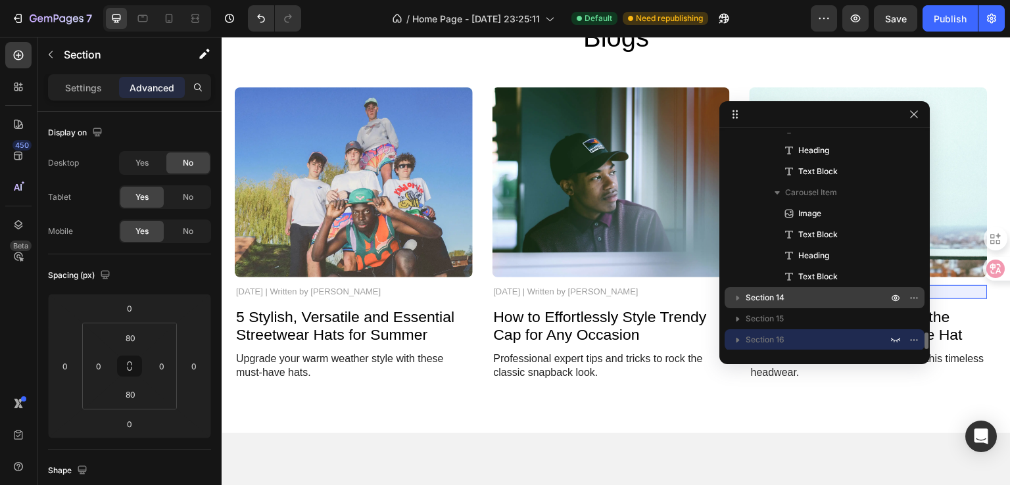
scroll to position [2642, 0]
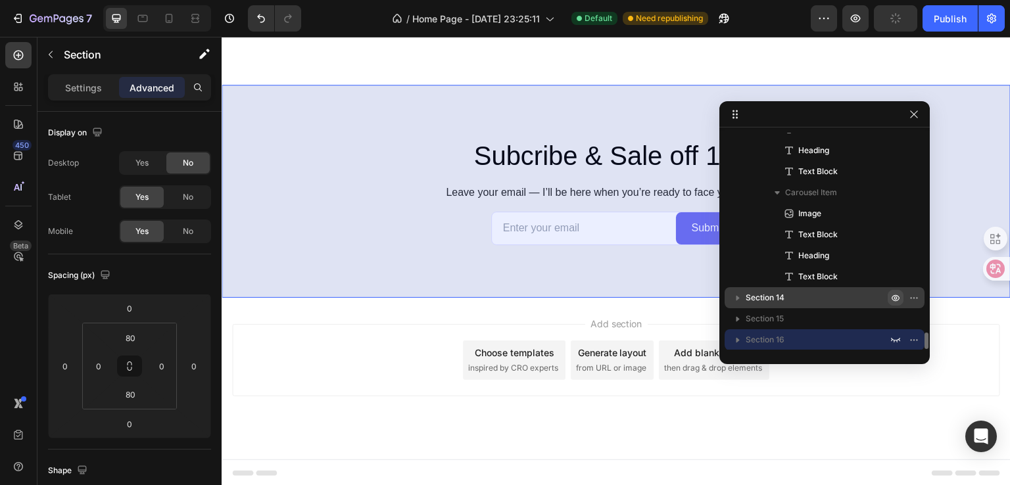
click at [897, 299] on icon "button" at bounding box center [895, 298] width 11 height 11
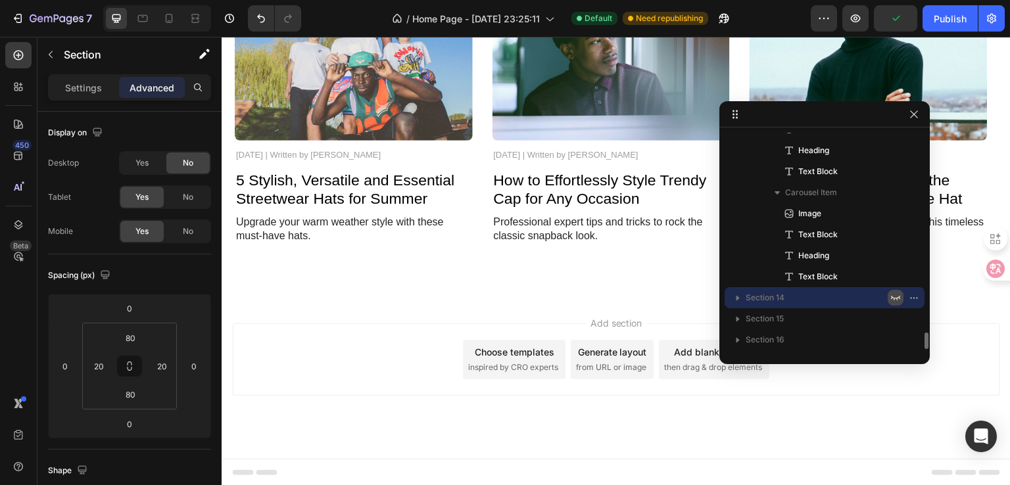
click at [893, 295] on icon "button" at bounding box center [895, 298] width 11 height 11
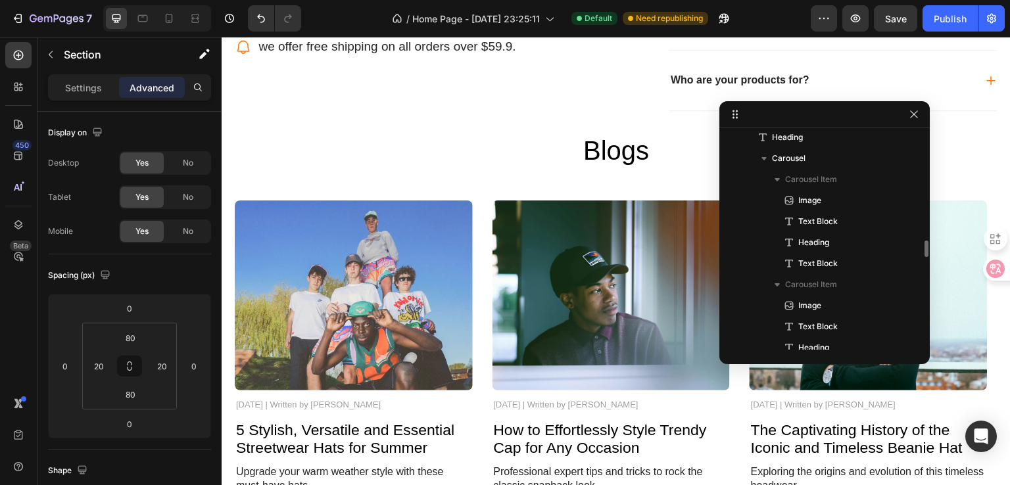
scroll to position [2296, 0]
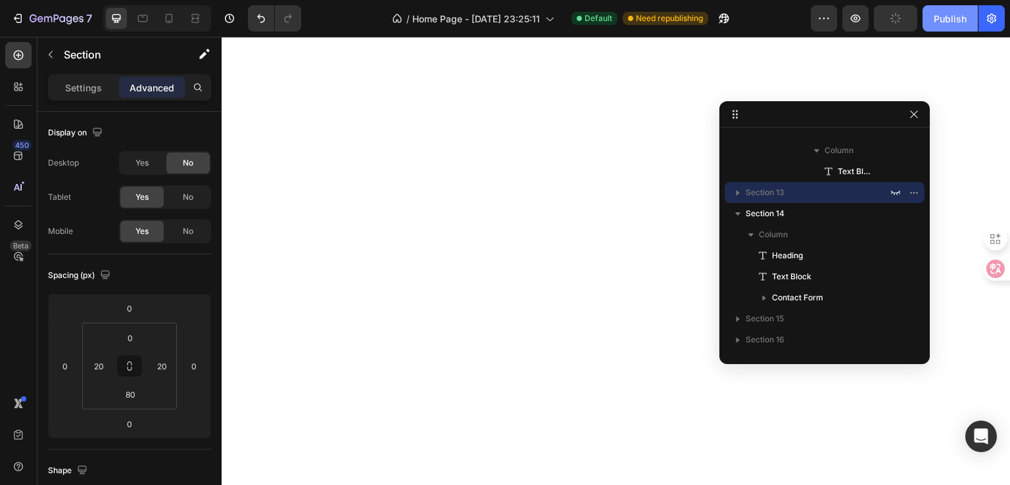
scroll to position [999, 0]
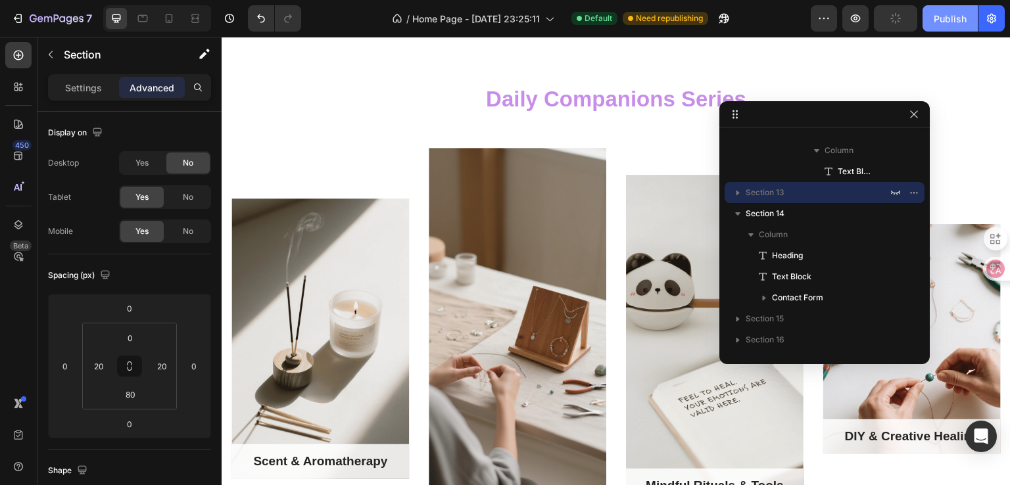
click at [946, 14] on div "Publish" at bounding box center [949, 19] width 33 height 14
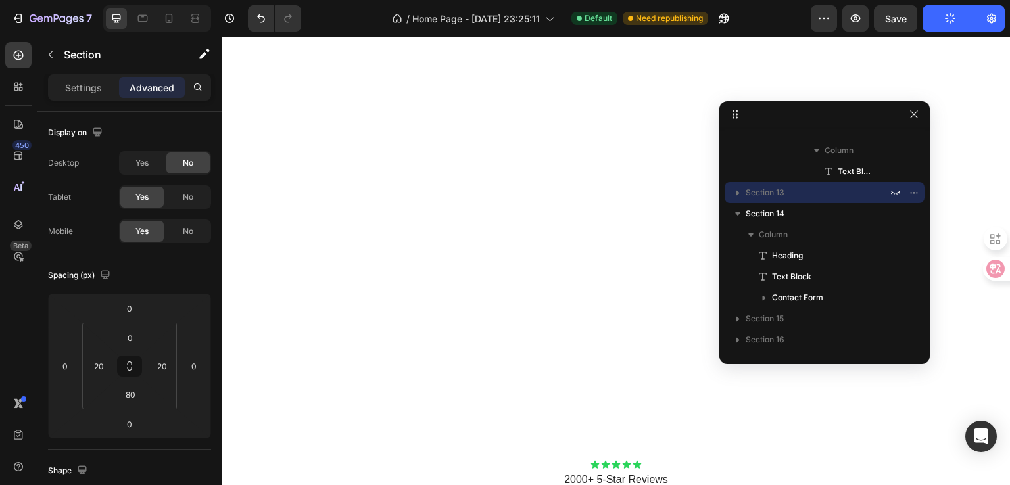
scroll to position [1643, 0]
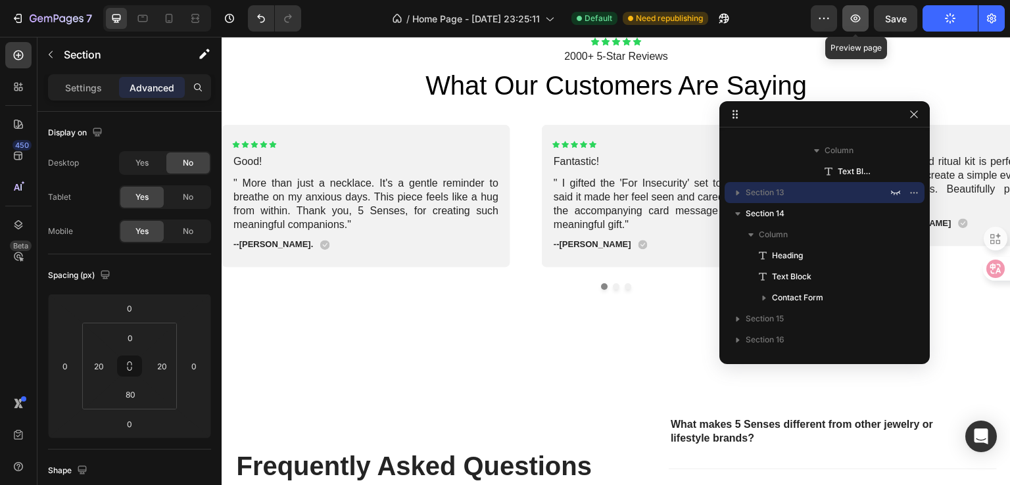
click at [852, 14] on icon "button" at bounding box center [855, 18] width 13 height 13
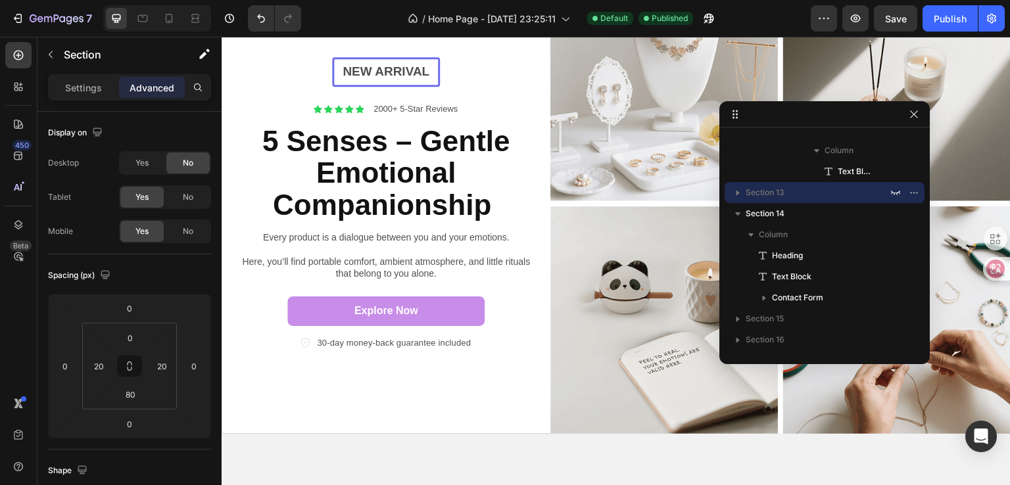
scroll to position [59, 0]
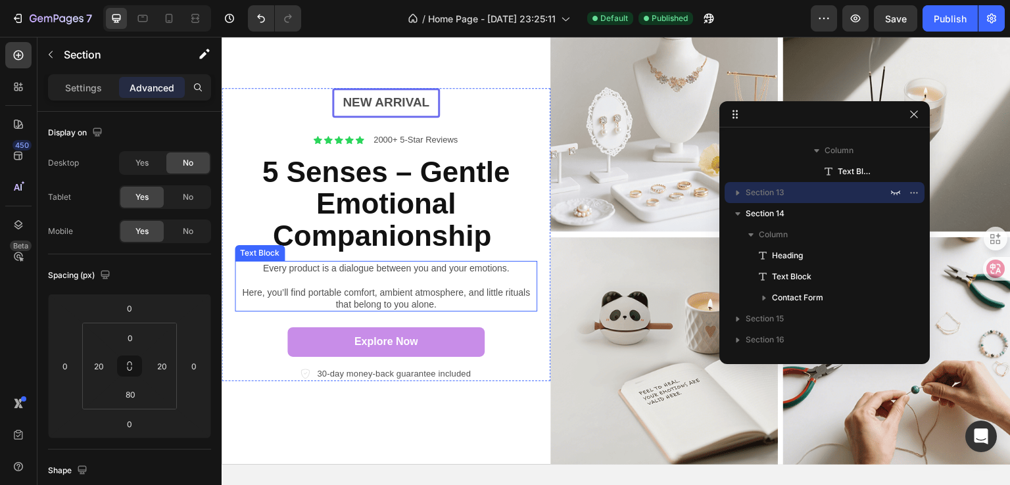
click at [360, 273] on p "Every product is a dialogue between you and your emotions. Here, you’ll find po…" at bounding box center [386, 286] width 300 height 48
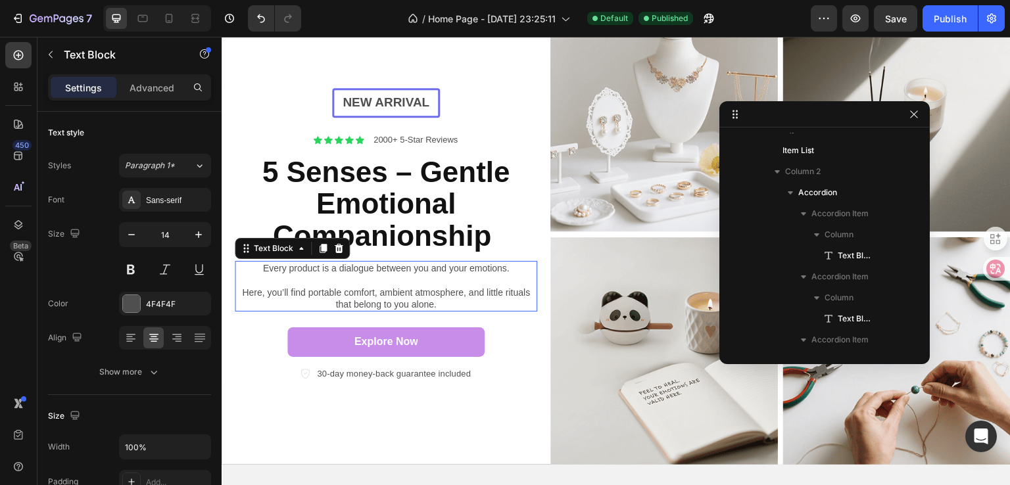
scroll to position [101, 0]
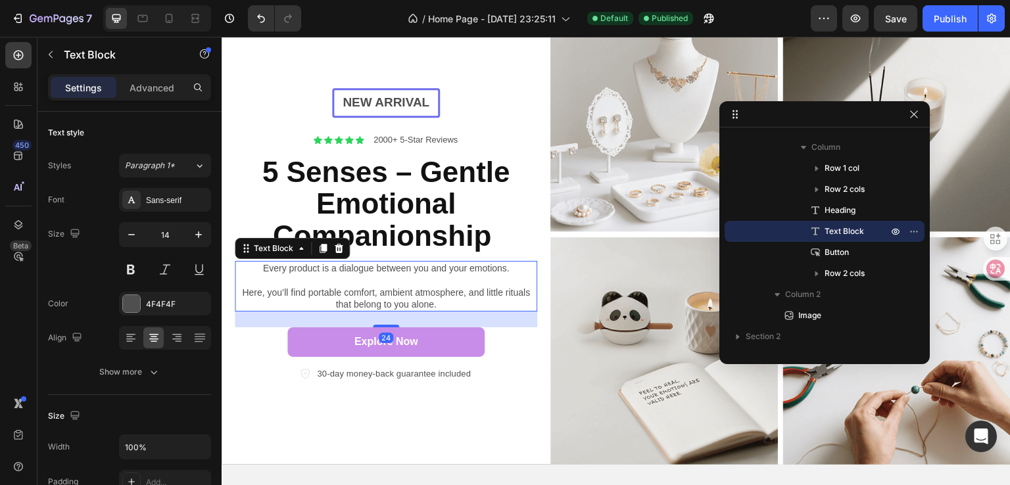
click at [254, 264] on div "New arrival Text Block Row Icon Icon Icon Icon Icon Icon List 2000+ 5-Star Revi…" at bounding box center [386, 234] width 302 height 293
click at [254, 253] on h2 "5 Senses – Gentle Emotional Companionship" at bounding box center [386, 204] width 296 height 98
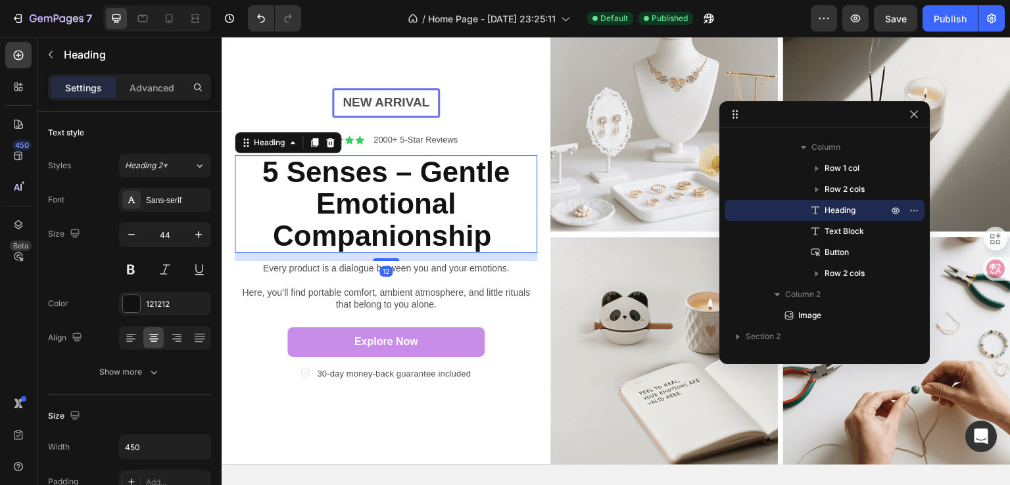
scroll to position [26, 0]
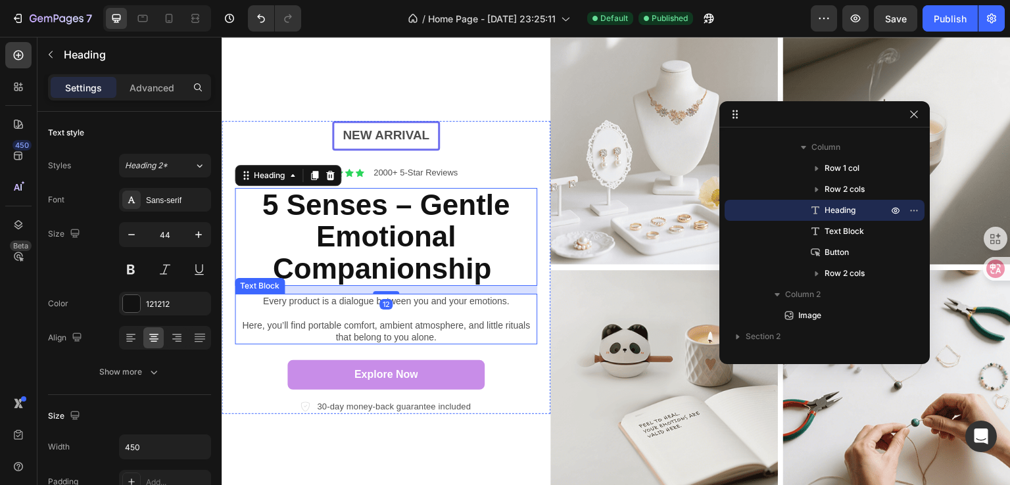
click at [260, 295] on p "Every product is a dialogue between you and your emotions. Here, you’ll find po…" at bounding box center [386, 319] width 300 height 48
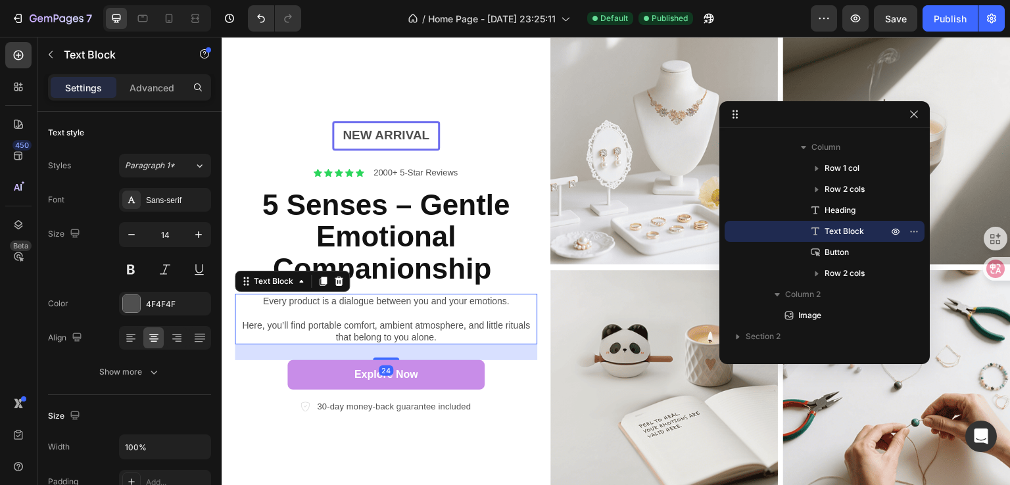
click at [254, 295] on p "Every product is a dialogue between you and your emotions. Here, you’ll find po…" at bounding box center [386, 319] width 300 height 48
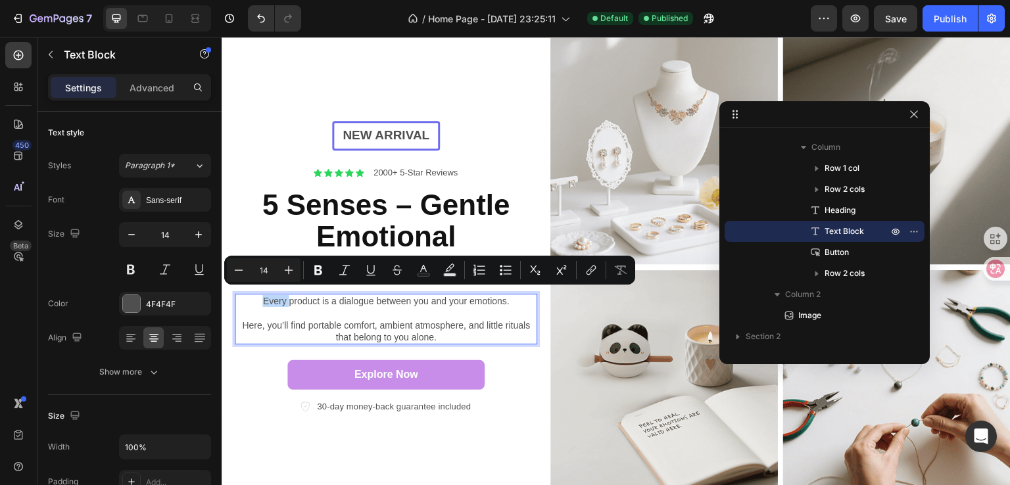
click at [256, 298] on p "Every product is a dialogue between you and your emotions. Here, you’ll find po…" at bounding box center [386, 319] width 300 height 48
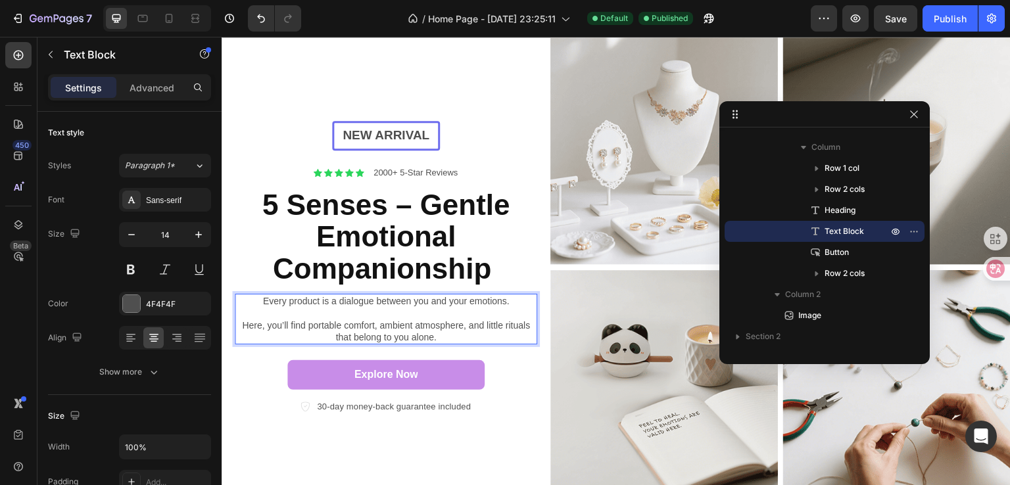
scroll to position [20, 0]
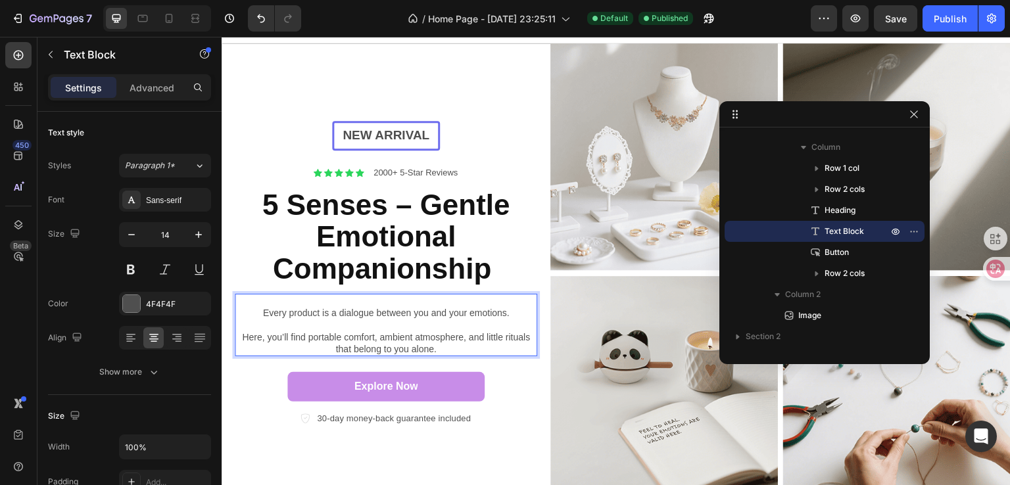
click at [255, 317] on p "Every product is a dialogue between you and your emotions. Here, you’ll find po…" at bounding box center [386, 331] width 300 height 48
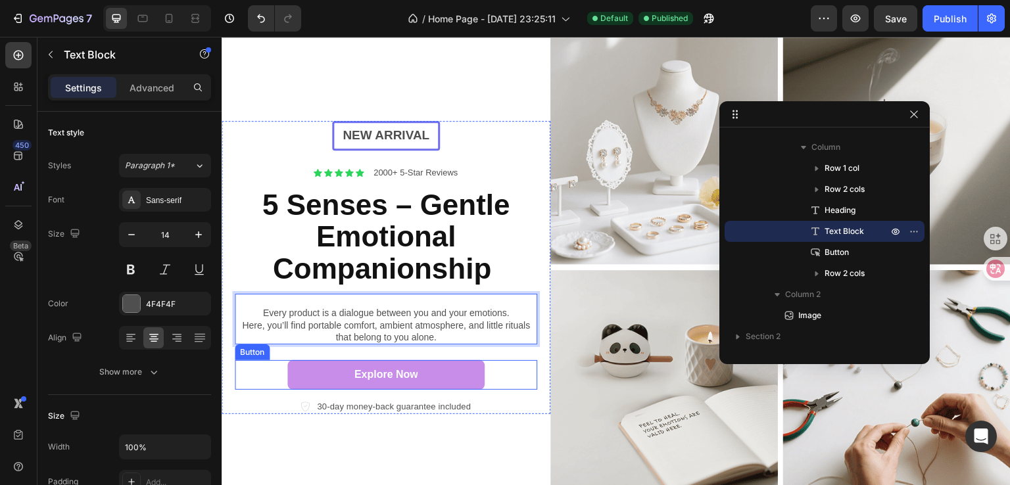
click at [512, 365] on div "Explore Now Button" at bounding box center [386, 375] width 302 height 30
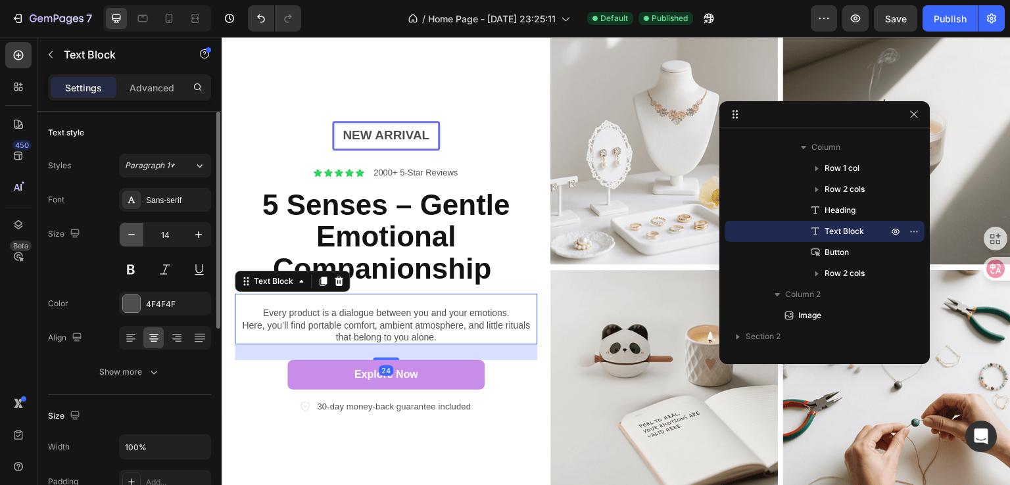
click at [135, 239] on icon "button" at bounding box center [131, 234] width 13 height 13
type input "13"
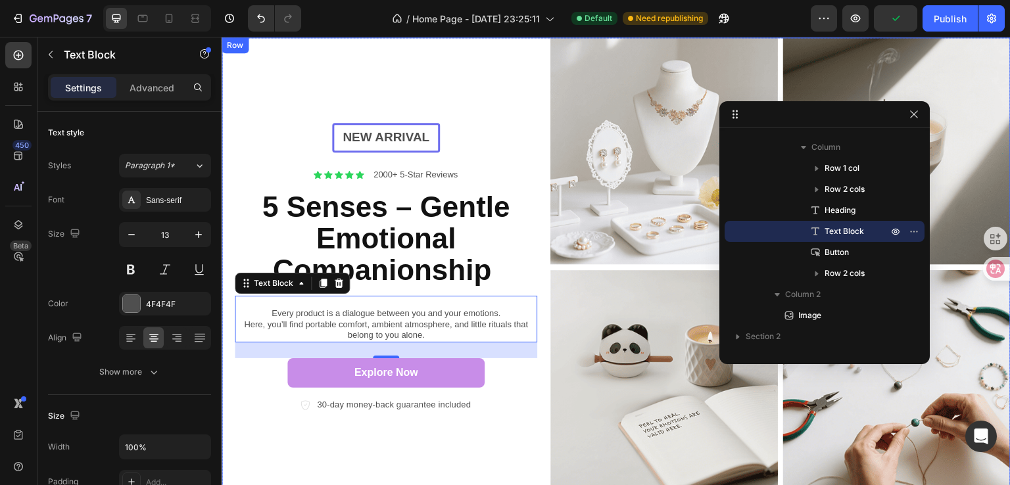
drag, startPoint x: 539, startPoint y: 424, endPoint x: 580, endPoint y: 339, distance: 94.1
click at [539, 425] on div "New arrival Text Block Row Icon Icon Icon Icon Icon Icon List 2000+ 5-Star Revi…" at bounding box center [386, 267] width 329 height 460
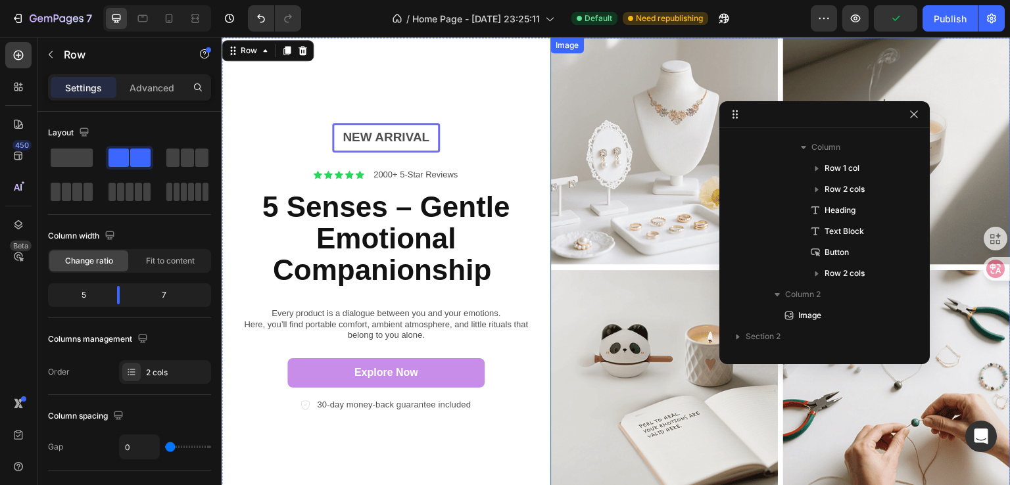
scroll to position [0, 0]
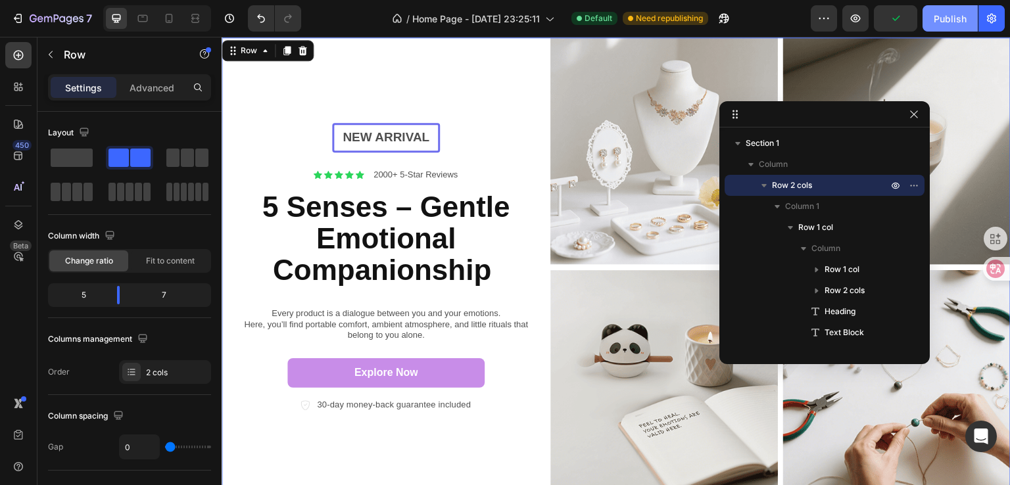
click at [950, 18] on div "Publish" at bounding box center [949, 19] width 33 height 14
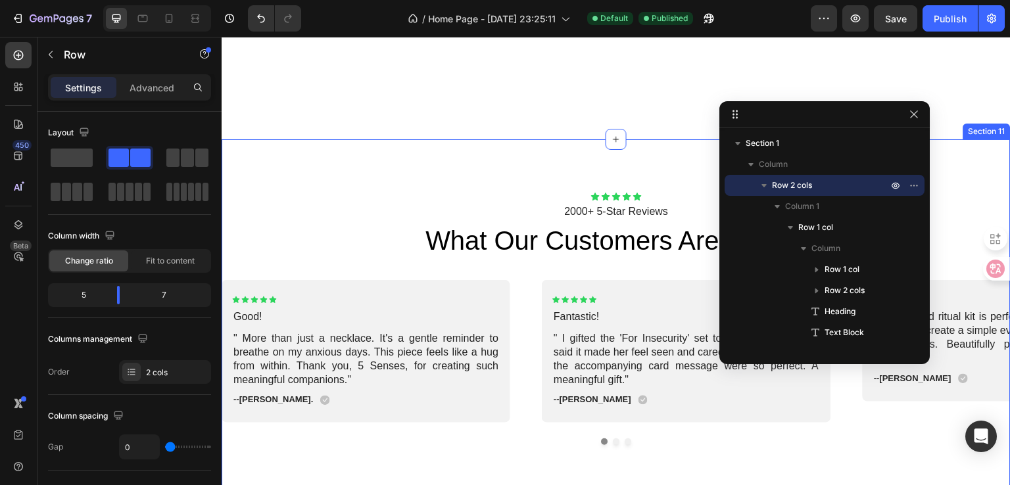
scroll to position [1604, 0]
